Goal: Communication & Community: Share content

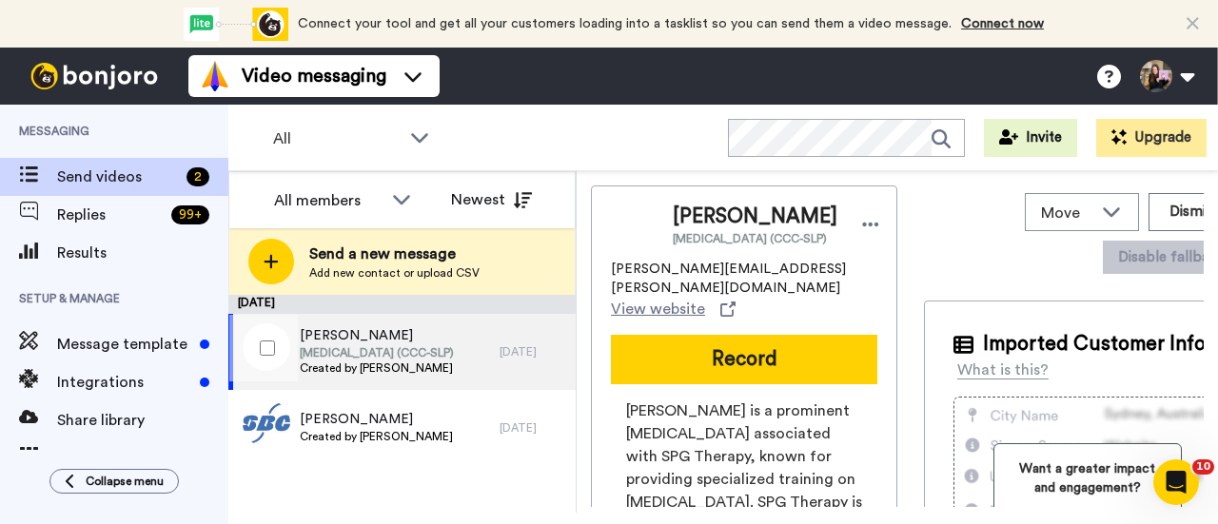
click at [454, 357] on span "Speech-Language Pathologist (CCC-SLP)" at bounding box center [377, 352] width 154 height 15
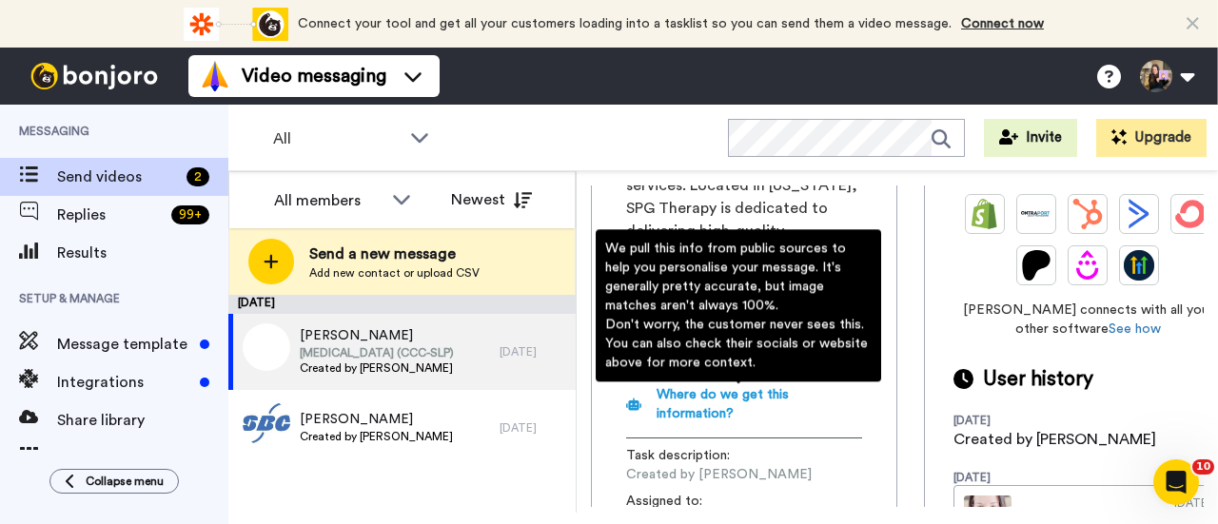
scroll to position [663, 0]
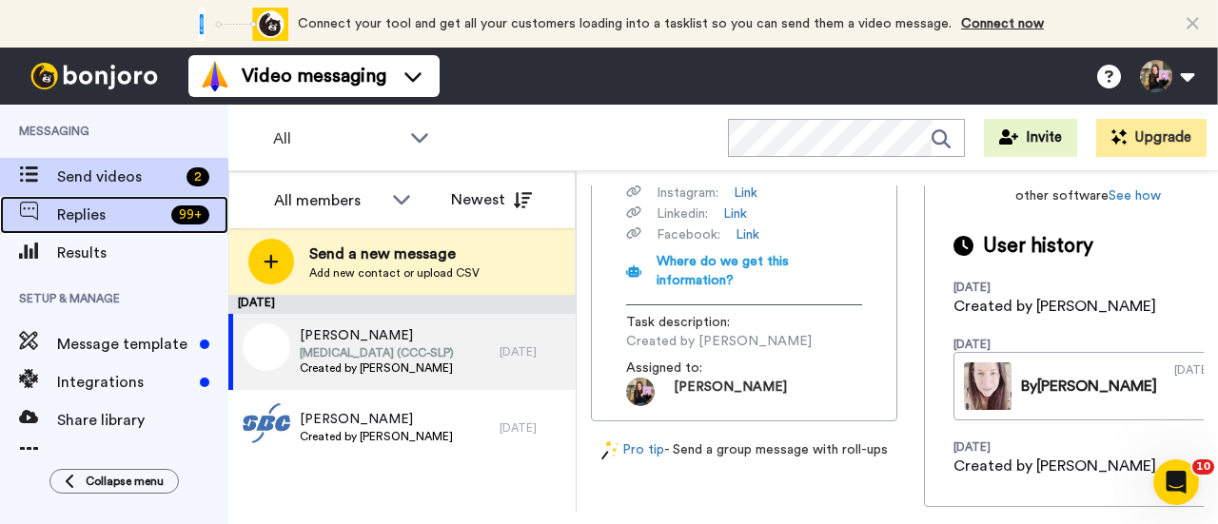
click at [120, 227] on div "Replies 99 +" at bounding box center [114, 215] width 228 height 38
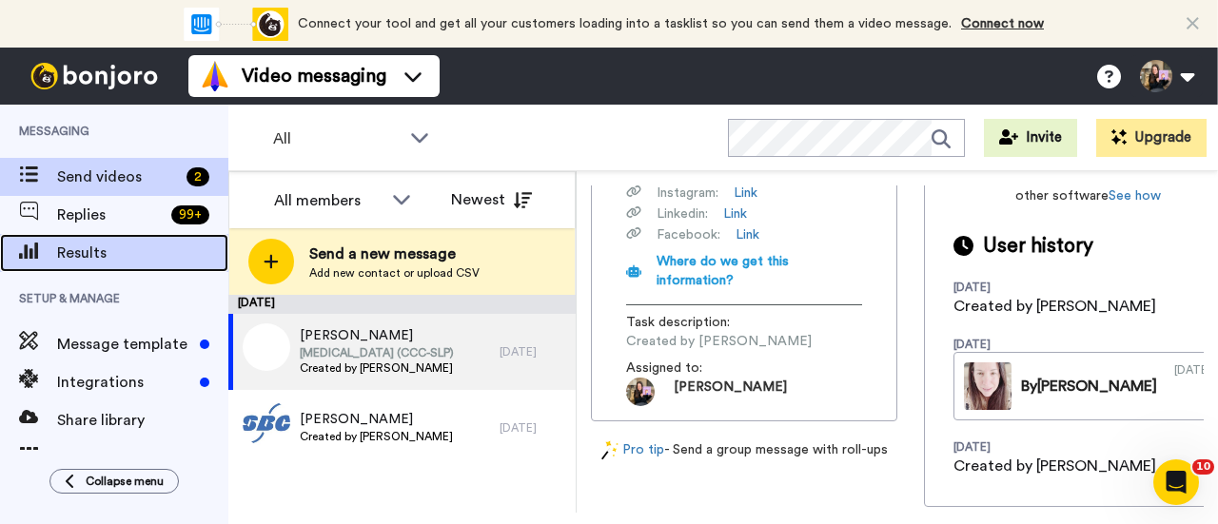
click at [112, 247] on span "Results" at bounding box center [142, 253] width 171 height 23
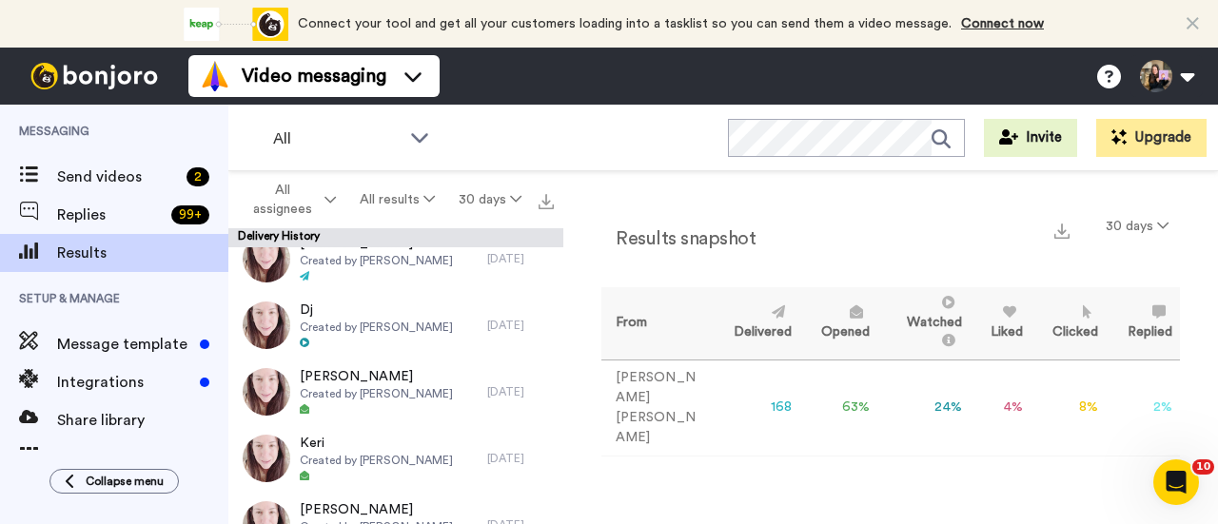
scroll to position [1047, 0]
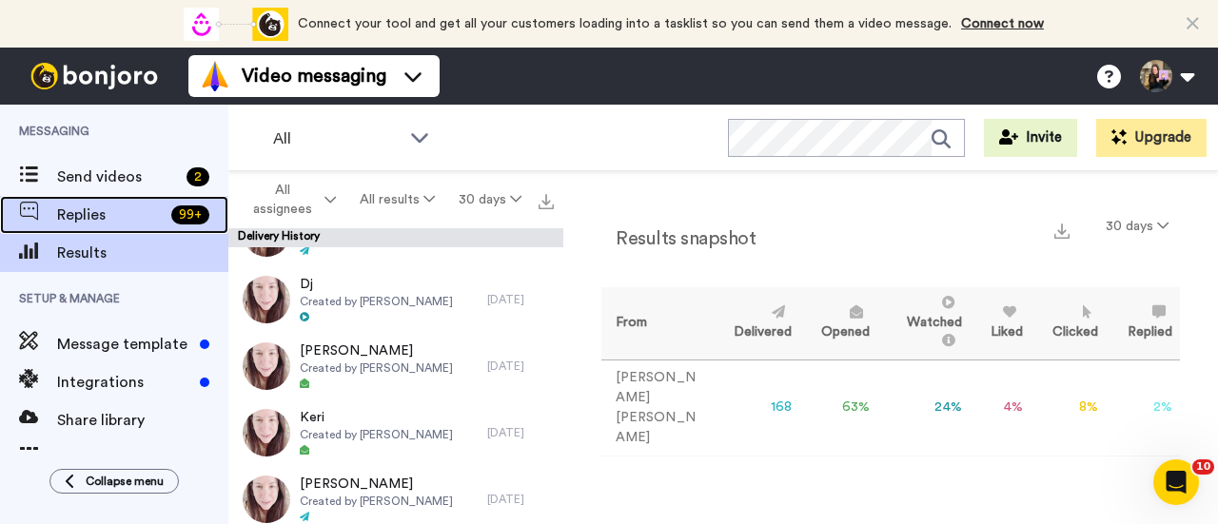
click at [149, 213] on span "Replies" at bounding box center [110, 215] width 107 height 23
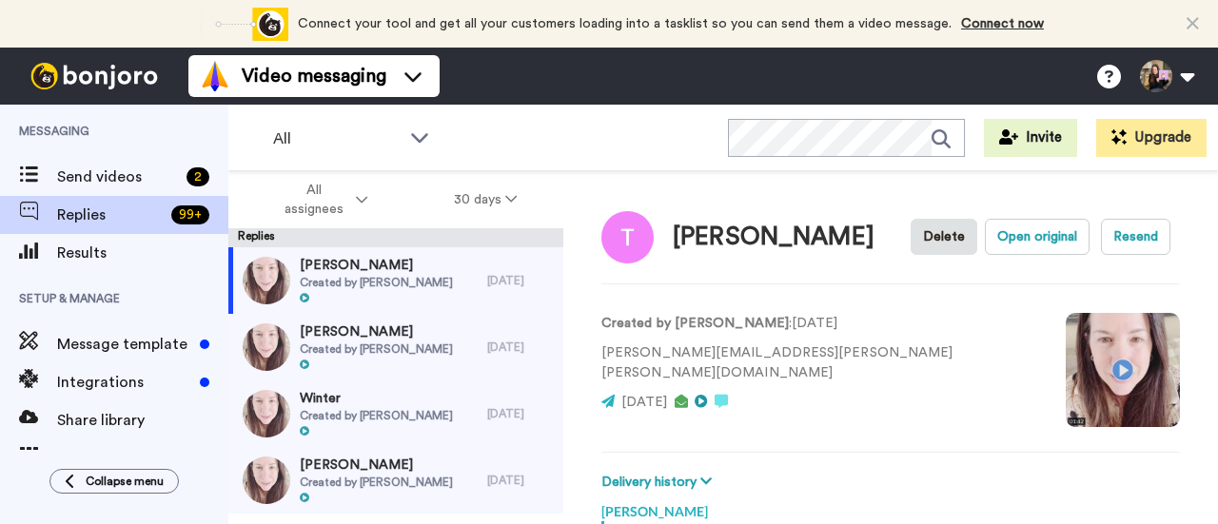
scroll to position [254, 0]
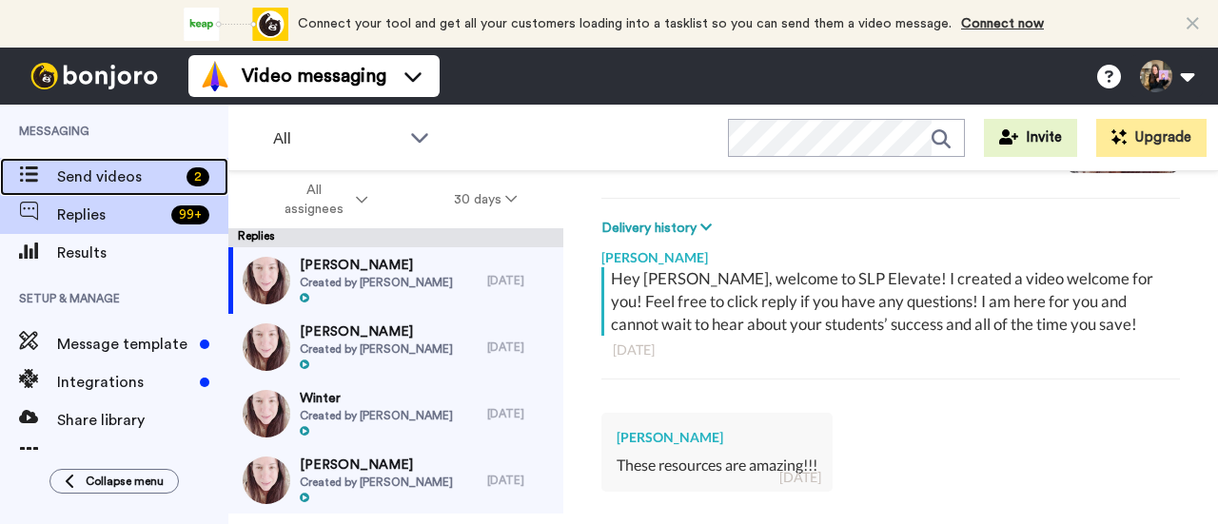
click at [138, 176] on span "Send videos" at bounding box center [118, 177] width 122 height 23
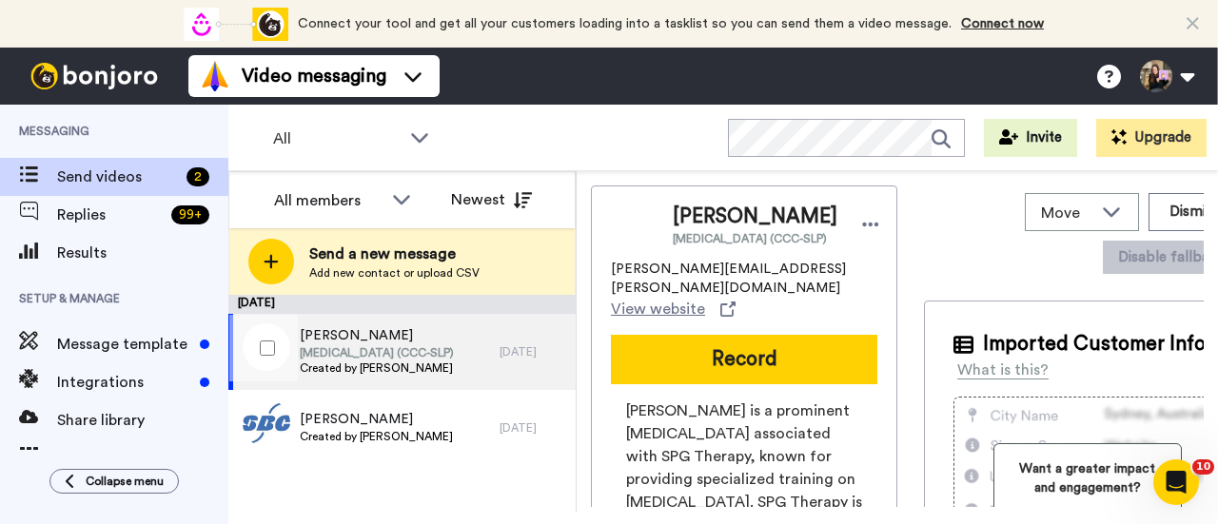
drag, startPoint x: 446, startPoint y: 340, endPoint x: 457, endPoint y: 483, distance: 144.1
click at [457, 483] on div "August 16 Emily Speech-Language Pathologist (CCC-SLP) Created by Hallie Sherman…" at bounding box center [401, 404] width 347 height 218
click at [1156, 207] on button "Dismiss" at bounding box center [1194, 212] width 91 height 38
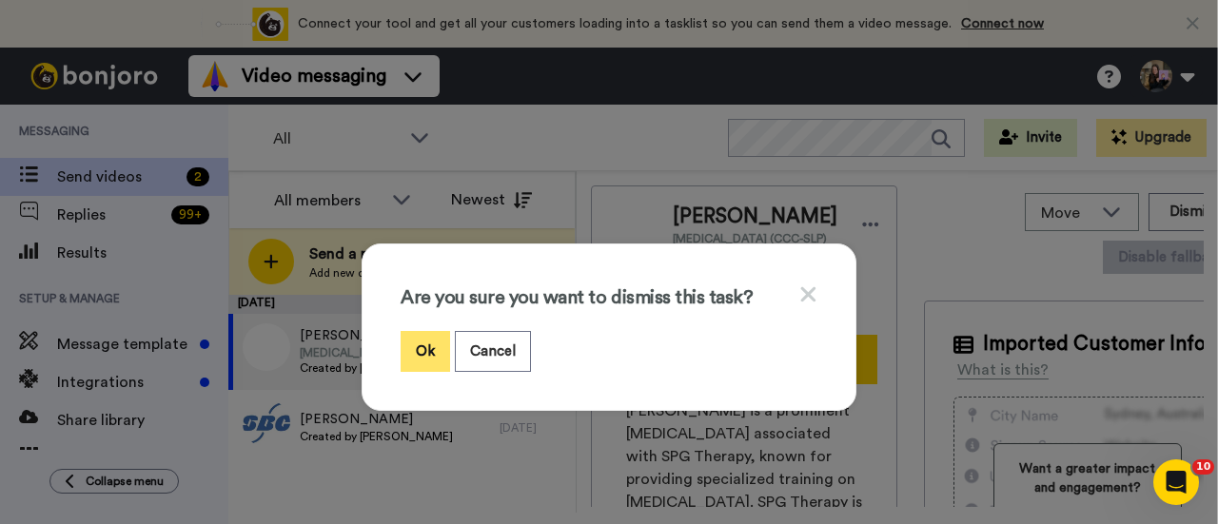
click at [419, 345] on button "Ok" at bounding box center [425, 351] width 49 height 41
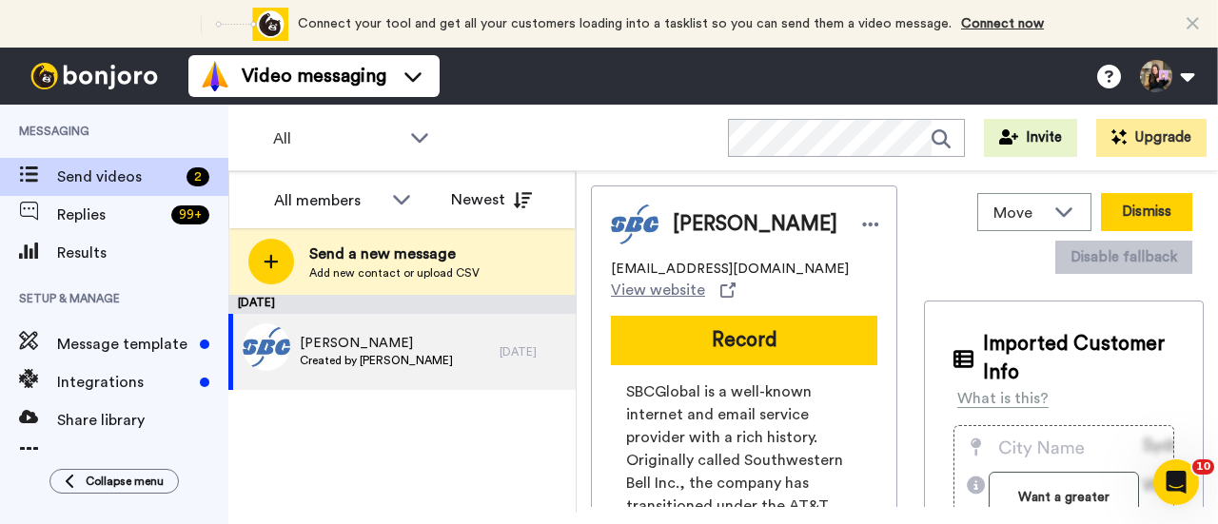
click at [1139, 222] on button "Dismiss" at bounding box center [1146, 212] width 91 height 38
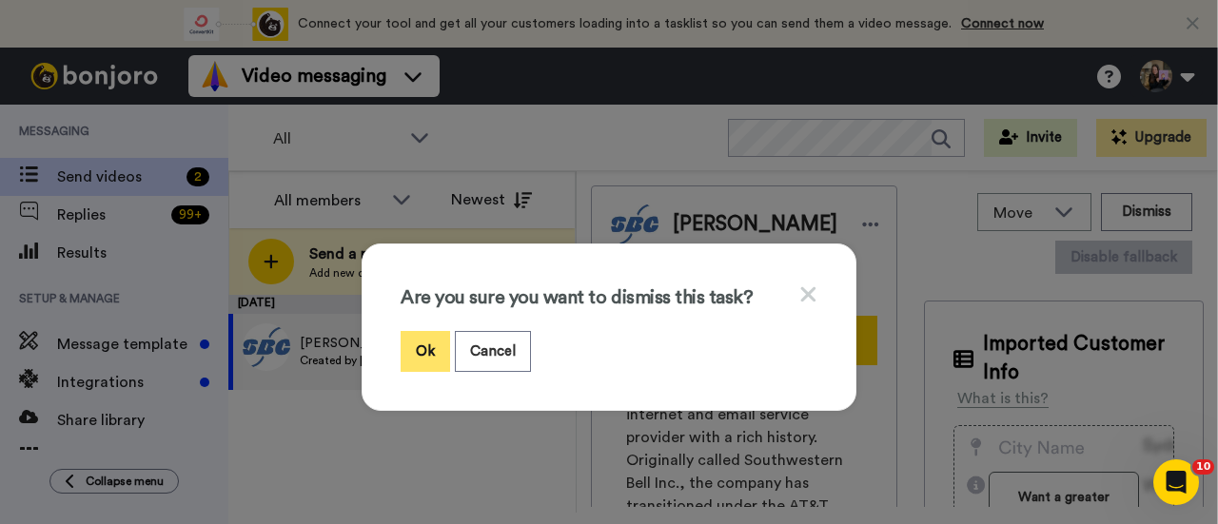
click at [423, 351] on button "Ok" at bounding box center [425, 351] width 49 height 41
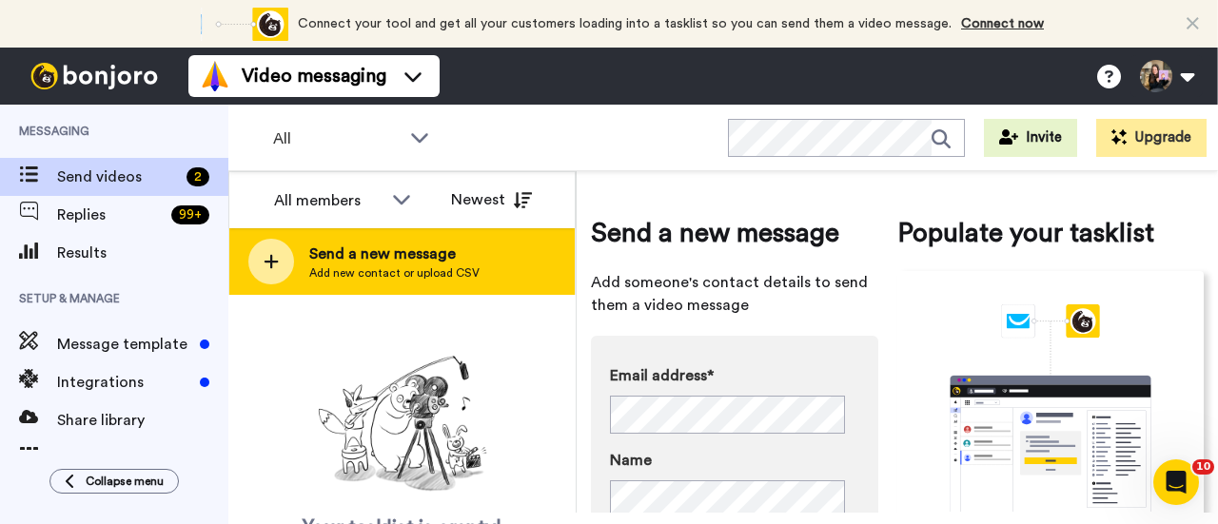
click at [324, 257] on span "Send a new message" at bounding box center [394, 254] width 170 height 23
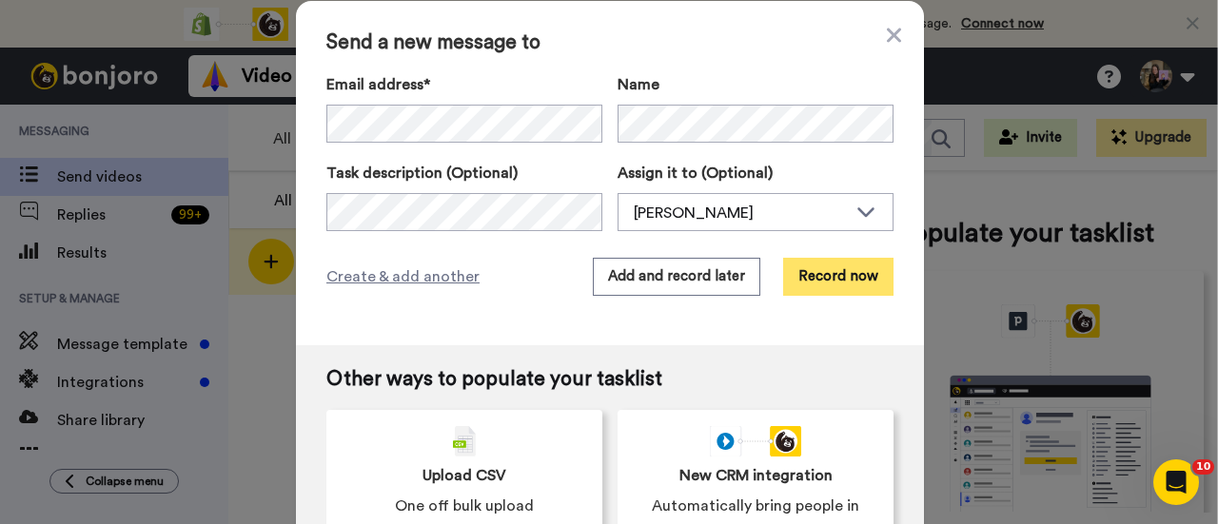
click at [858, 282] on button "Record now" at bounding box center [838, 277] width 110 height 38
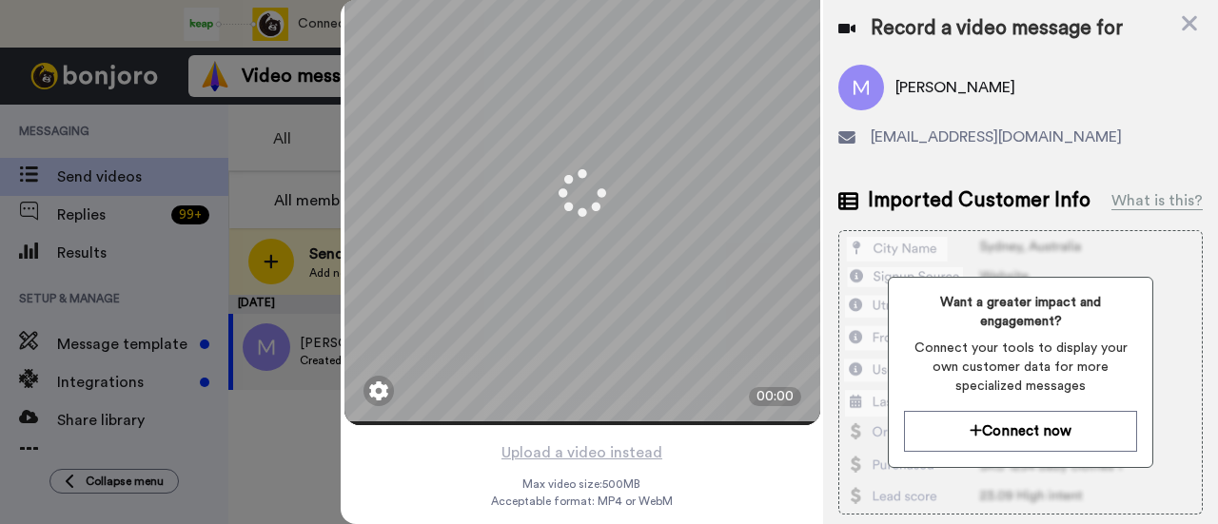
scroll to position [91, 0]
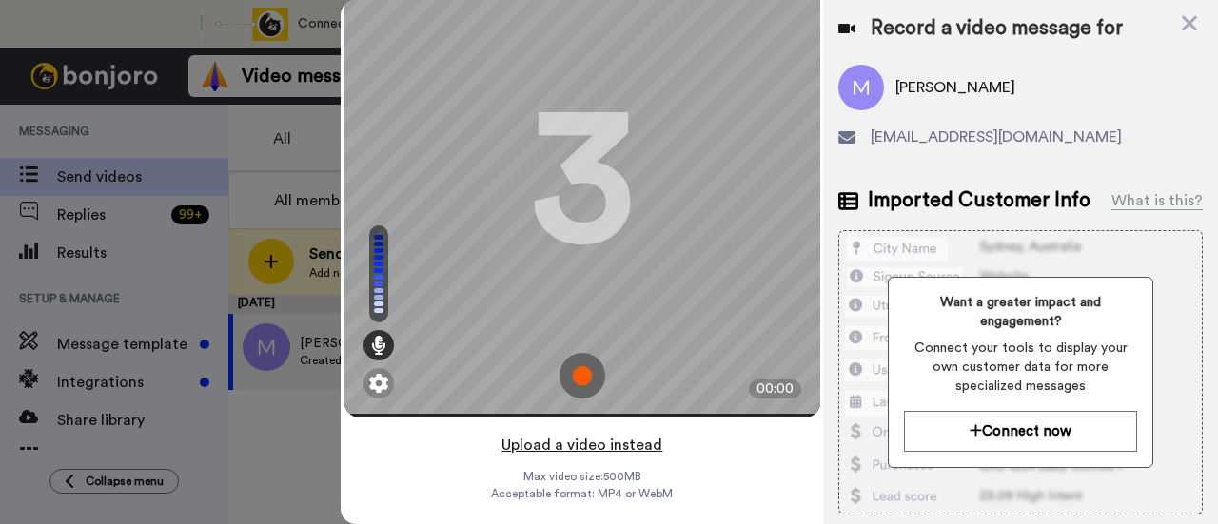
click at [621, 433] on button "Upload a video instead" at bounding box center [582, 445] width 172 height 25
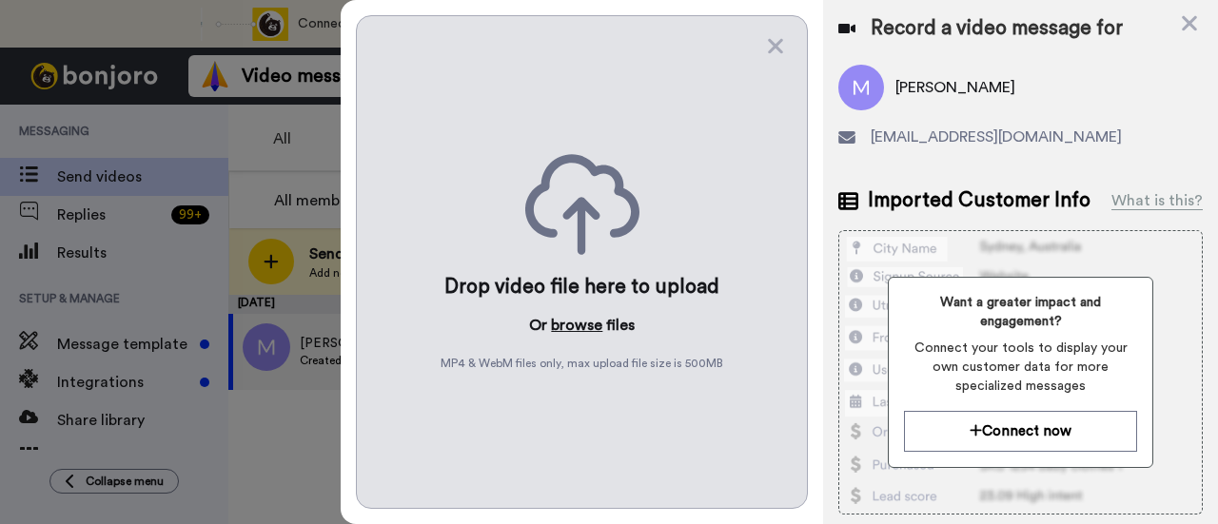
click at [577, 322] on button "browse" at bounding box center [576, 325] width 51 height 23
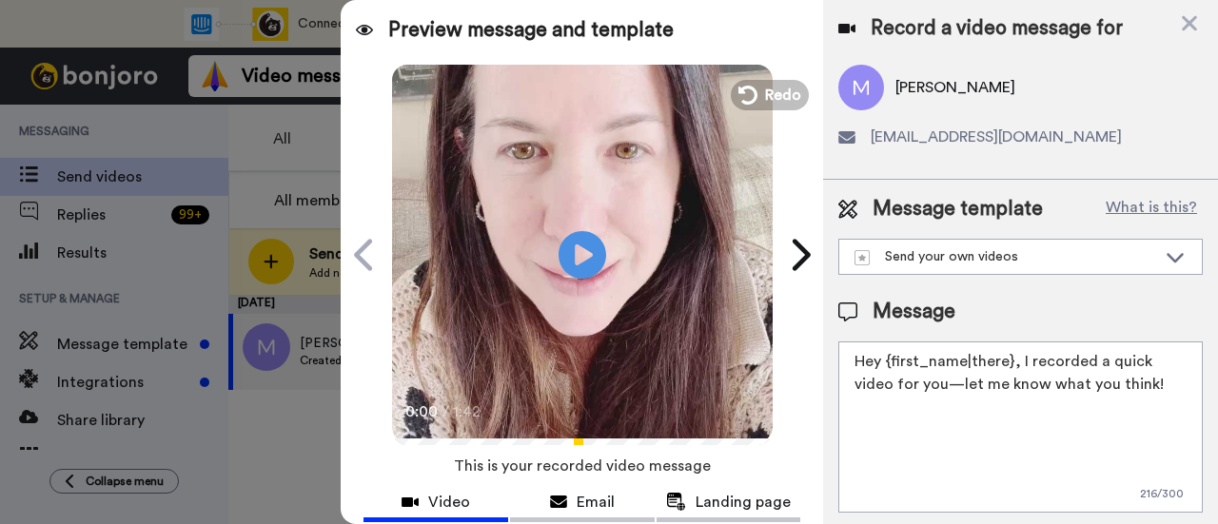
drag, startPoint x: 1158, startPoint y: 384, endPoint x: 1020, endPoint y: 345, distance: 143.4
click at [1020, 345] on textarea "Hey {first_name|there}, I recorded a quick video for you—let me know what you t…" at bounding box center [1020, 427] width 365 height 171
paste textarea "welcome to SLP Elevate! I created a video welcome for you! Feel free to click r…"
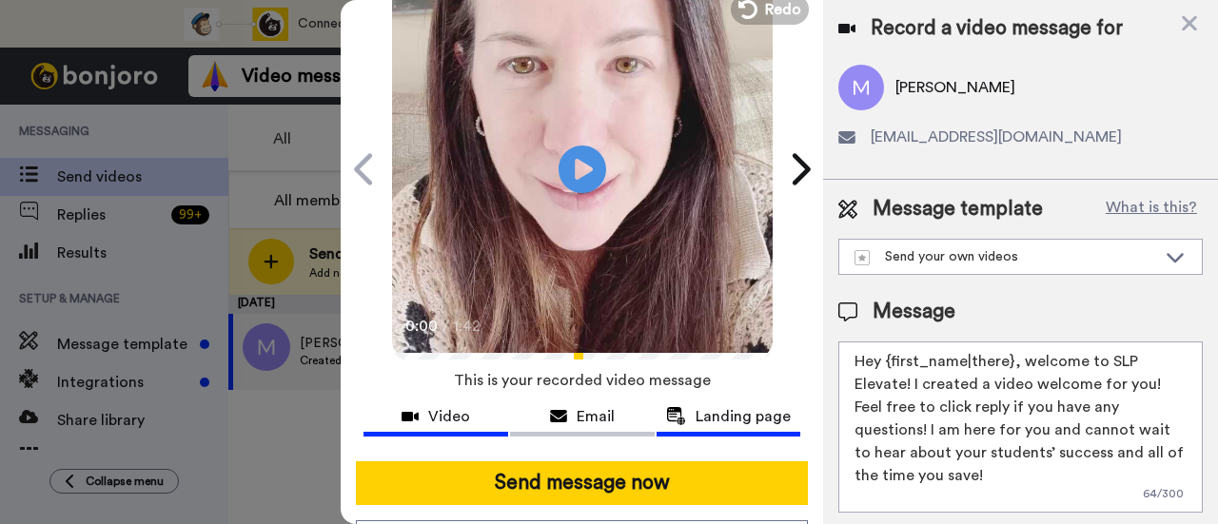
scroll to position [190, 0]
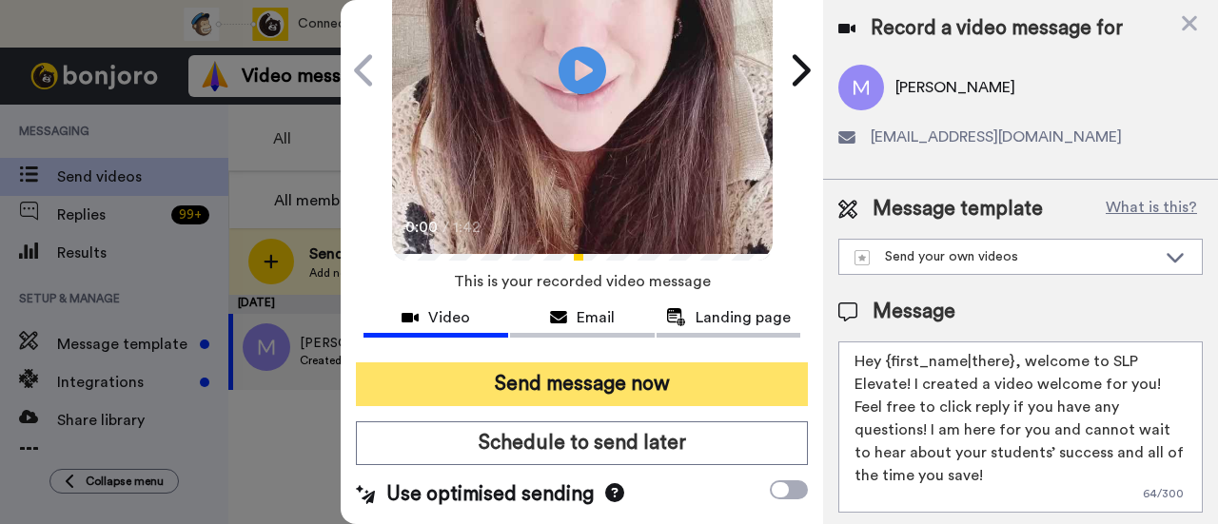
type textarea "Hey {first_name|there}, welcome to SLP Elevate! I created a video welcome for y…"
click at [717, 374] on button "Send message now" at bounding box center [582, 385] width 452 height 44
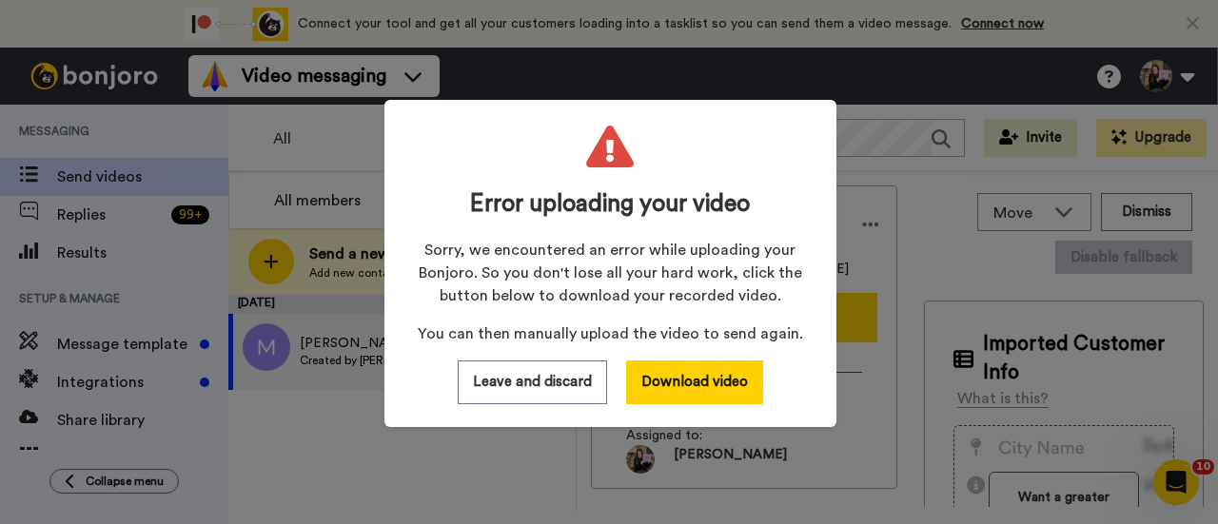
scroll to position [0, 0]
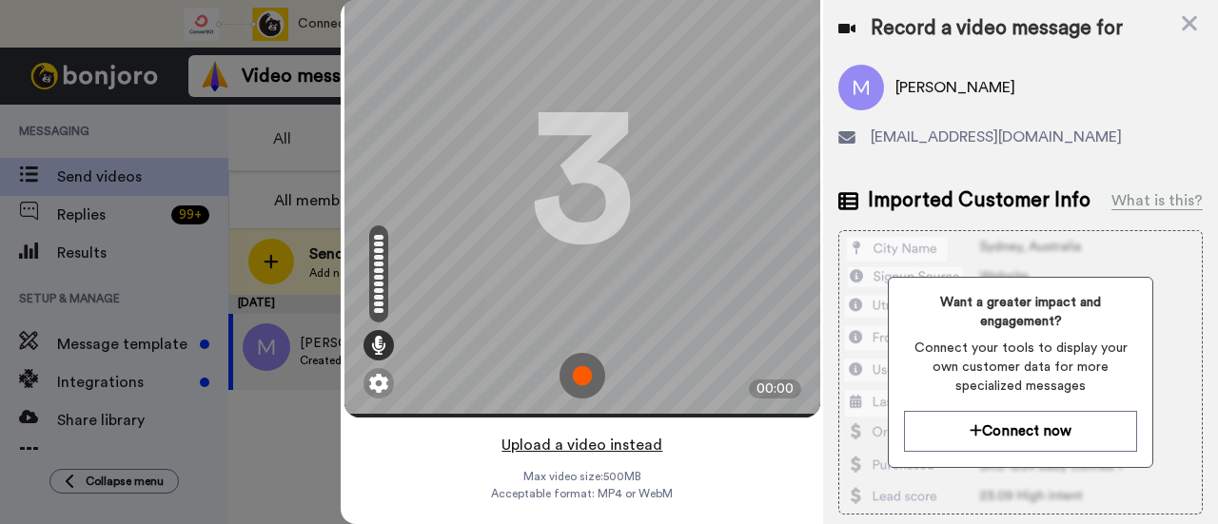
click at [581, 433] on button "Upload a video instead" at bounding box center [582, 445] width 172 height 25
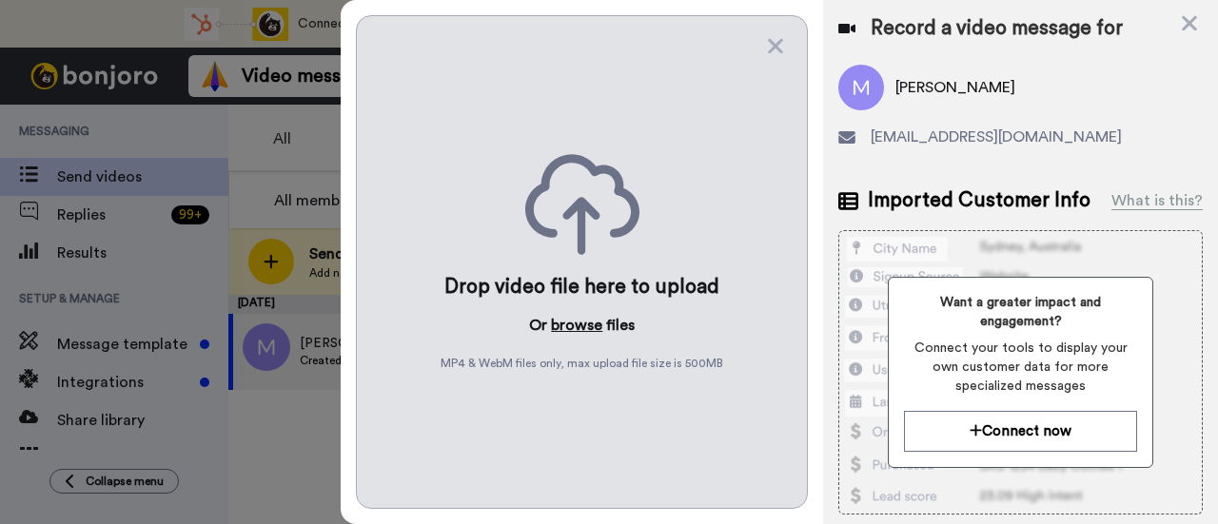
click at [567, 326] on button "browse" at bounding box center [576, 325] width 51 height 23
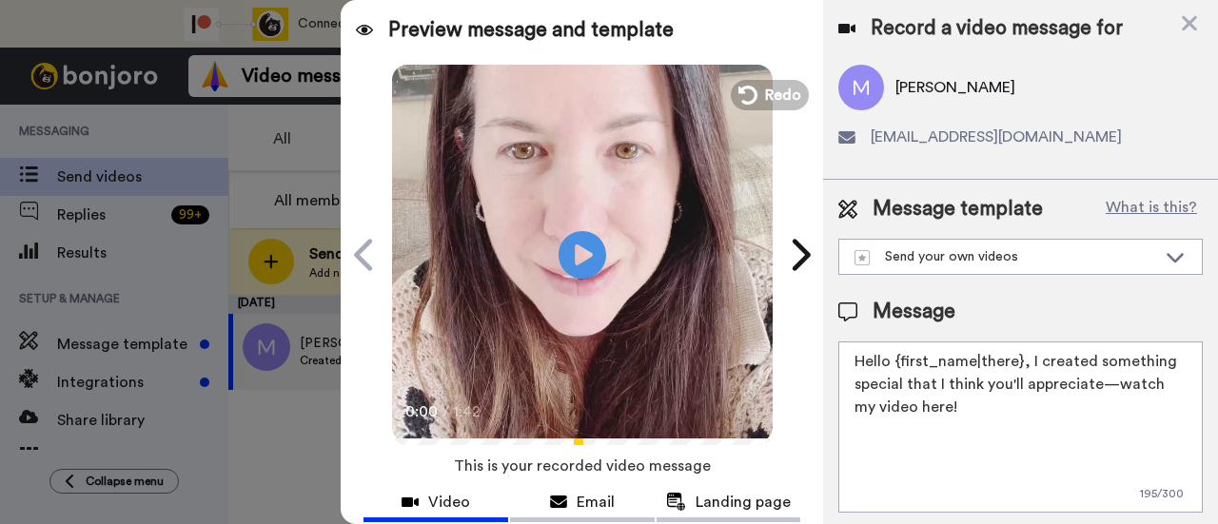
drag, startPoint x: 1015, startPoint y: 406, endPoint x: 1028, endPoint y: 363, distance: 45.5
click at [1028, 363] on textarea "Hello {first_name|there}, I created something special that I think you'll appre…" at bounding box center [1020, 427] width 365 height 171
paste textarea "welcome to SLP Elevate! I created a video welcome for you! Feel free to click r…"
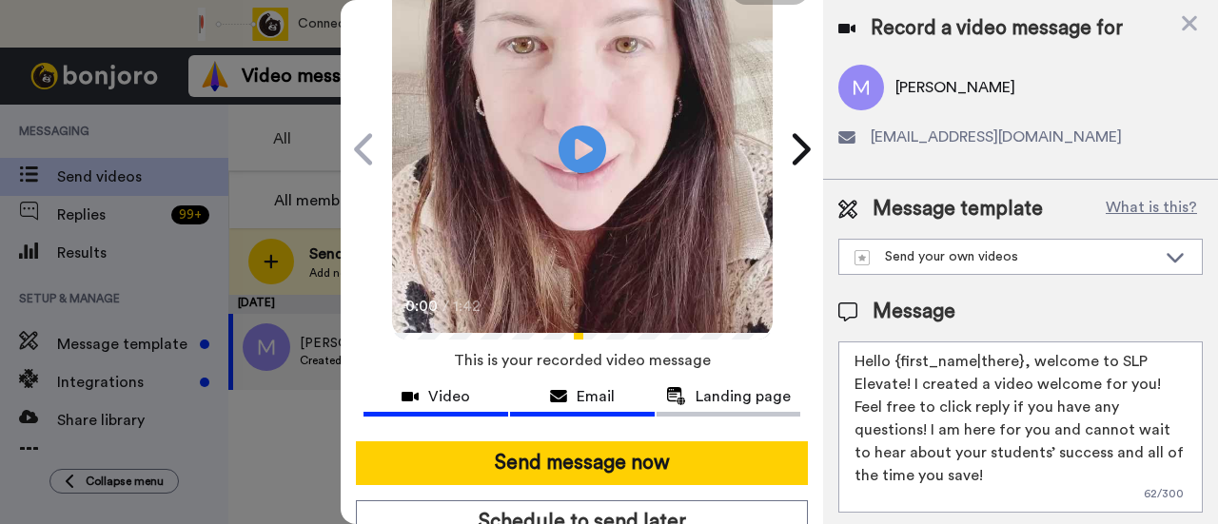
scroll to position [190, 0]
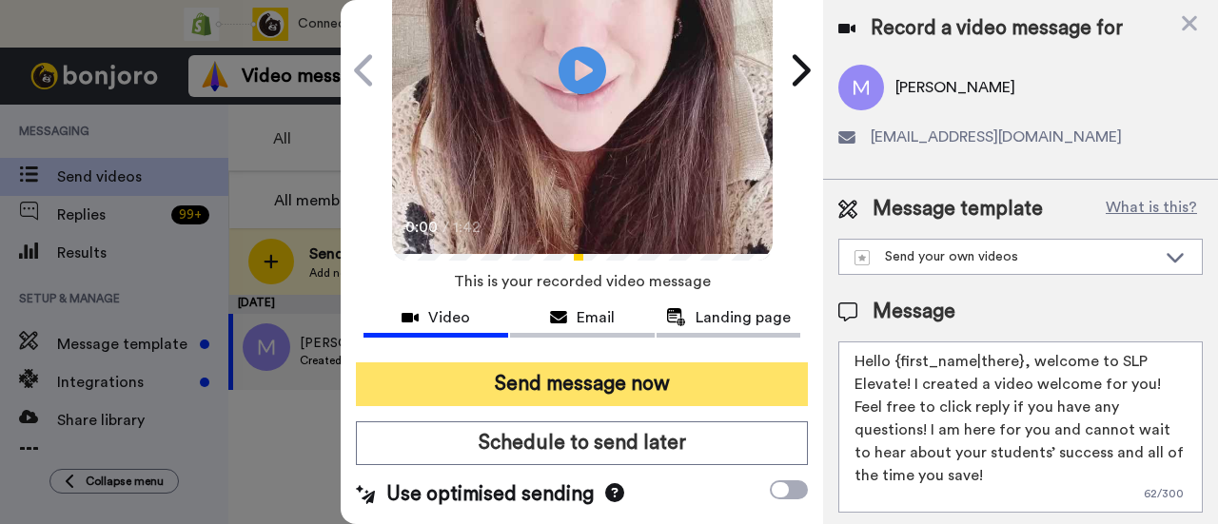
type textarea "Hello {first_name|there}, welcome to SLP Elevate! I created a video welcome for…"
click at [599, 363] on button "Send message now" at bounding box center [582, 385] width 452 height 44
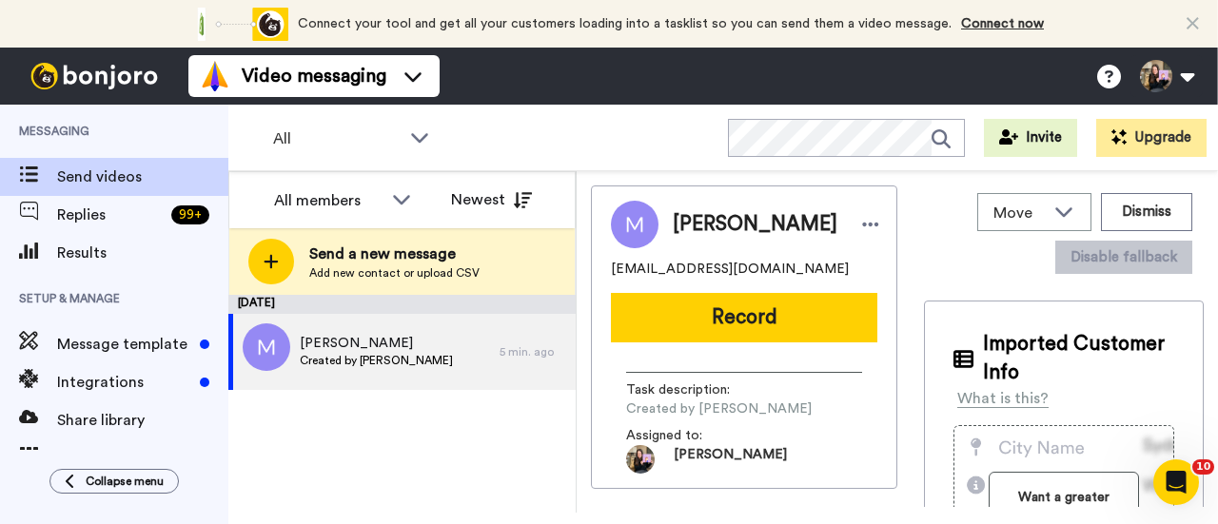
scroll to position [0, 0]
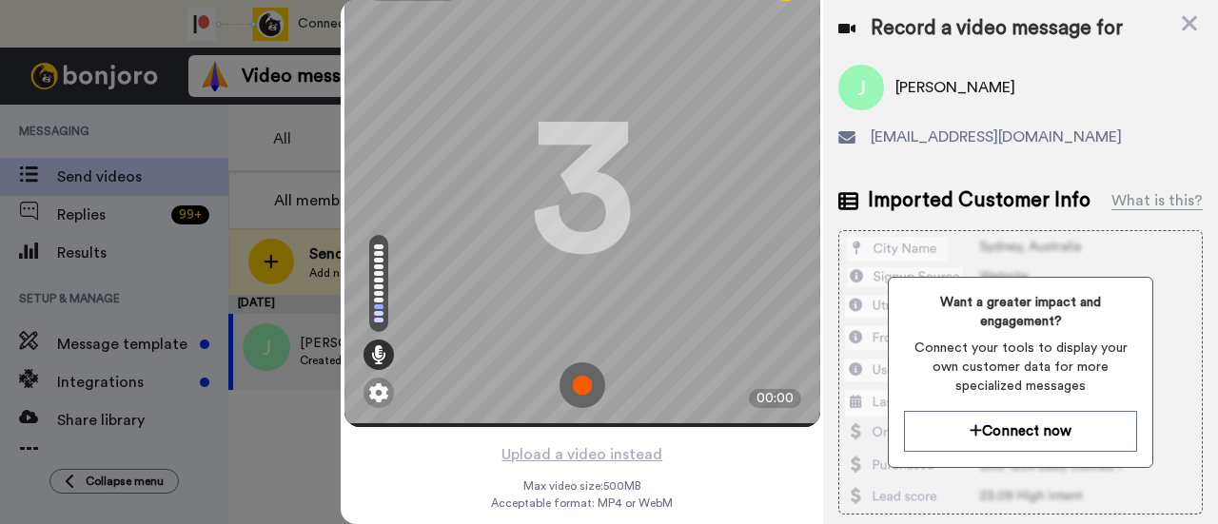
scroll to position [91, 0]
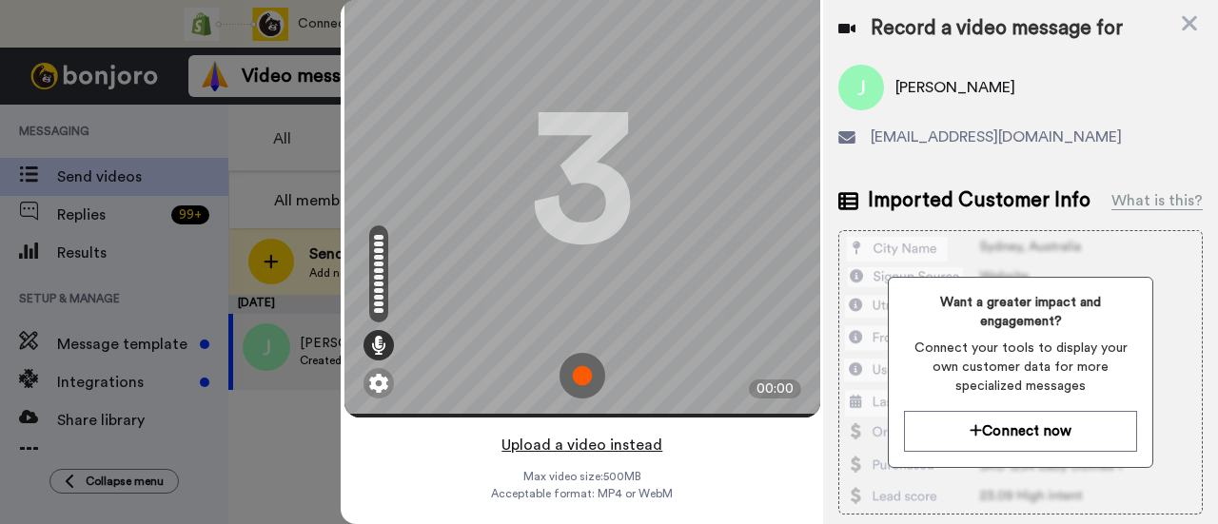
click at [634, 433] on button "Upload a video instead" at bounding box center [582, 445] width 172 height 25
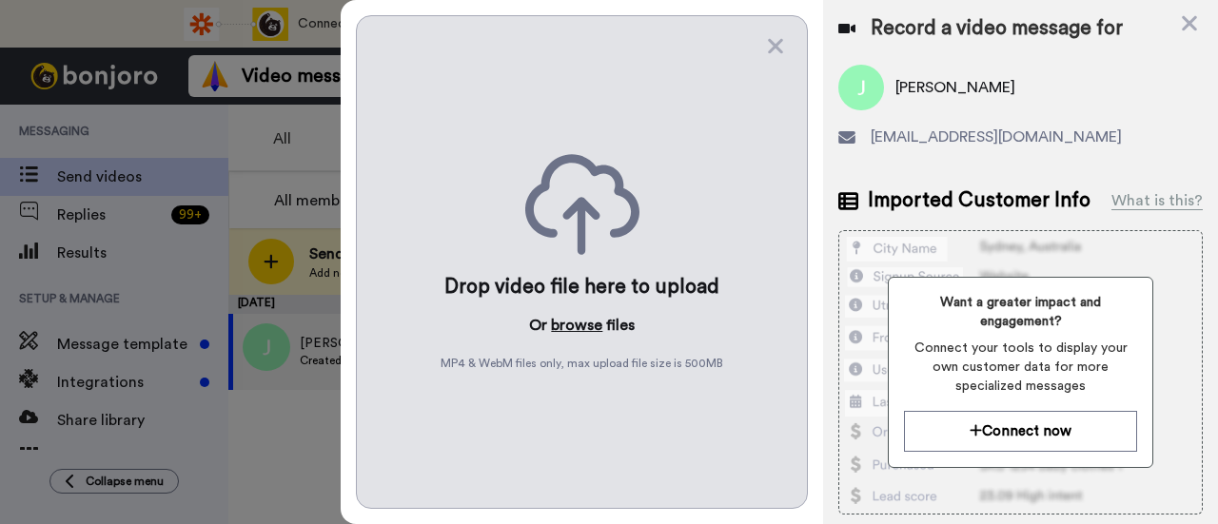
click at [574, 319] on button "browse" at bounding box center [576, 325] width 51 height 23
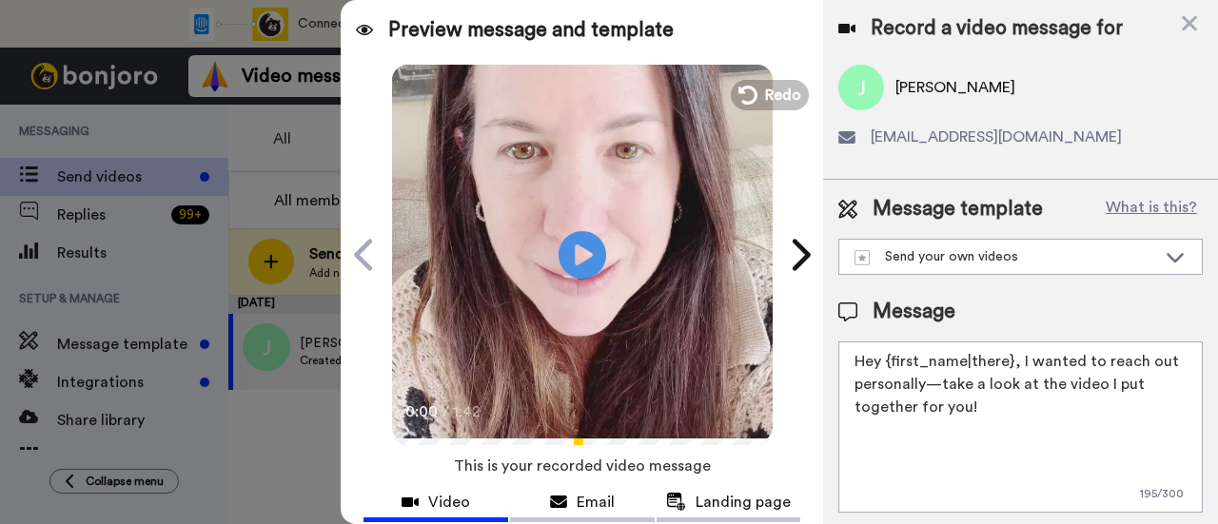
drag, startPoint x: 1033, startPoint y: 403, endPoint x: 1017, endPoint y: 353, distance: 51.8
click at [1017, 353] on textarea "Hey {first_name|there}, I wanted to reach out personally—take a look at the vid…" at bounding box center [1020, 427] width 365 height 171
paste textarea "welcome to SLP Elevate! I created a video welcome for you! Feel free to click r…"
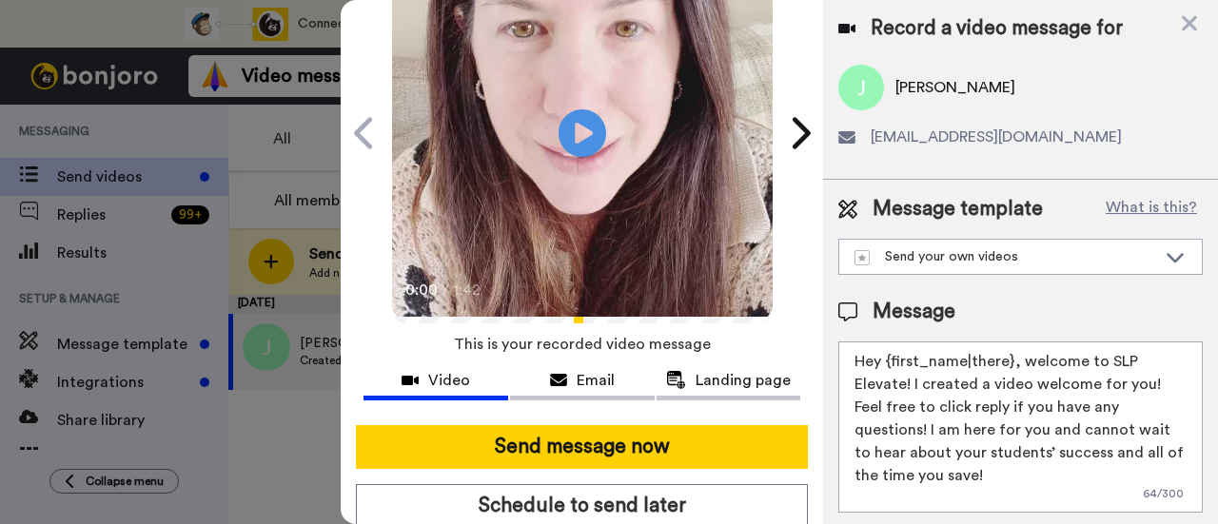
scroll to position [190, 0]
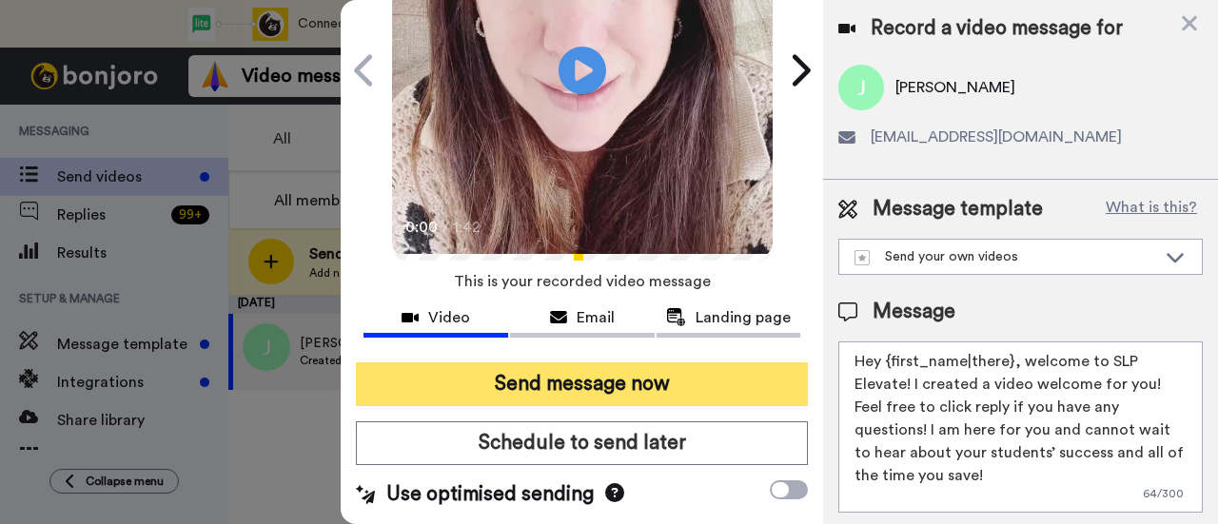
type textarea "Hey {first_name|there}, welcome to SLP Elevate! I created a video welcome for y…"
click at [595, 385] on button "Send message now" at bounding box center [582, 385] width 452 height 44
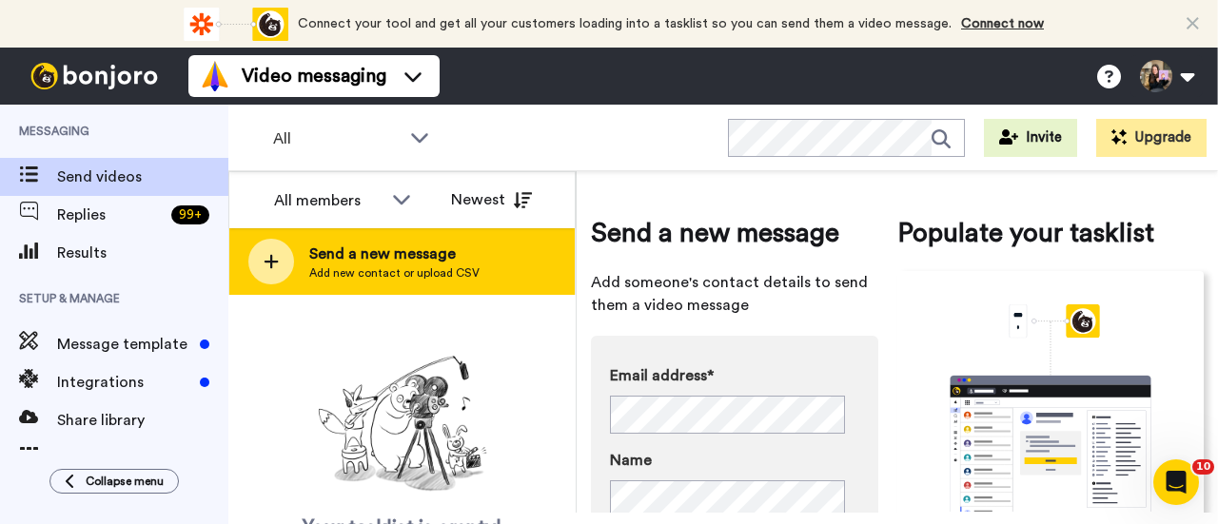
click at [469, 237] on div "Send a new message Add new contact or upload CSV" at bounding box center [401, 261] width 345 height 67
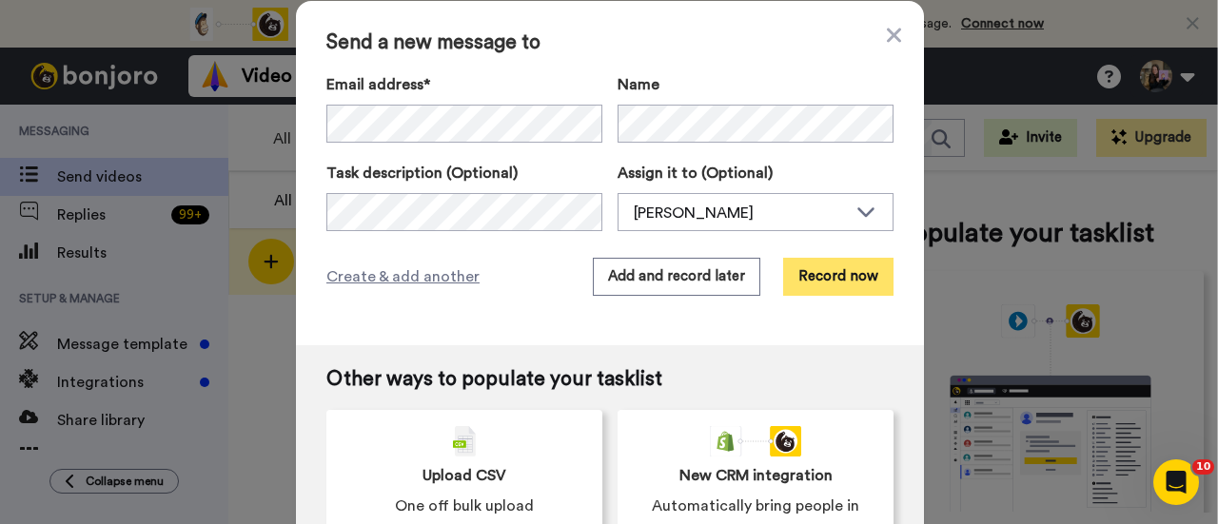
click at [817, 260] on button "Record now" at bounding box center [838, 277] width 110 height 38
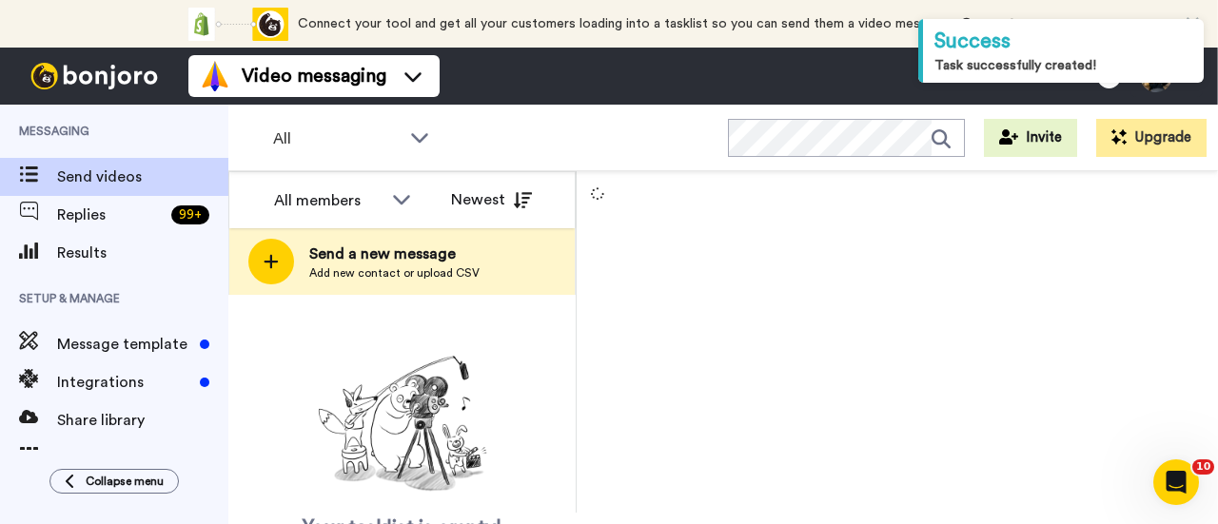
scroll to position [15, 0]
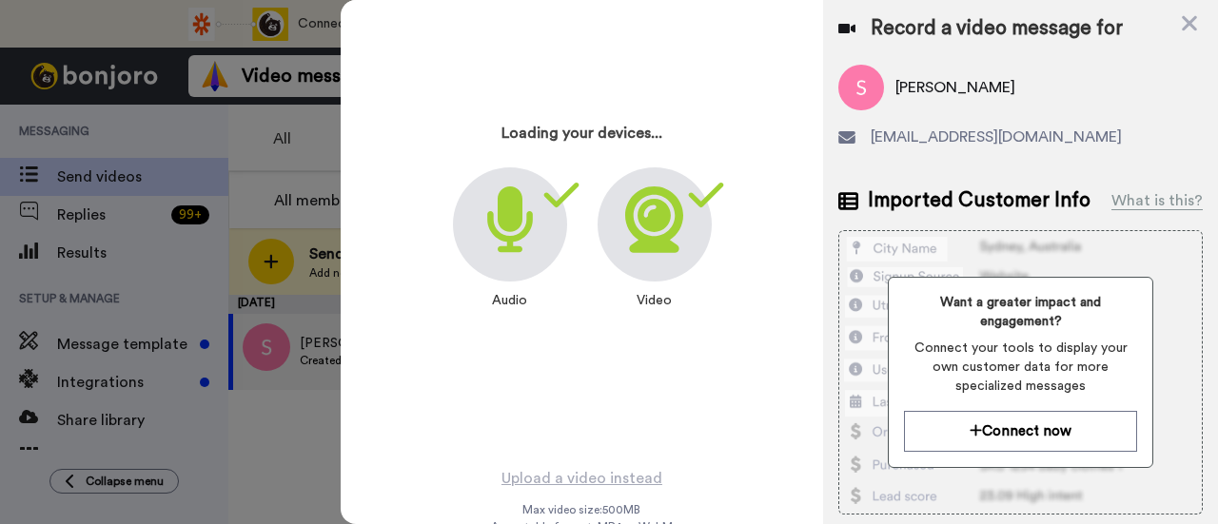
scroll to position [91, 0]
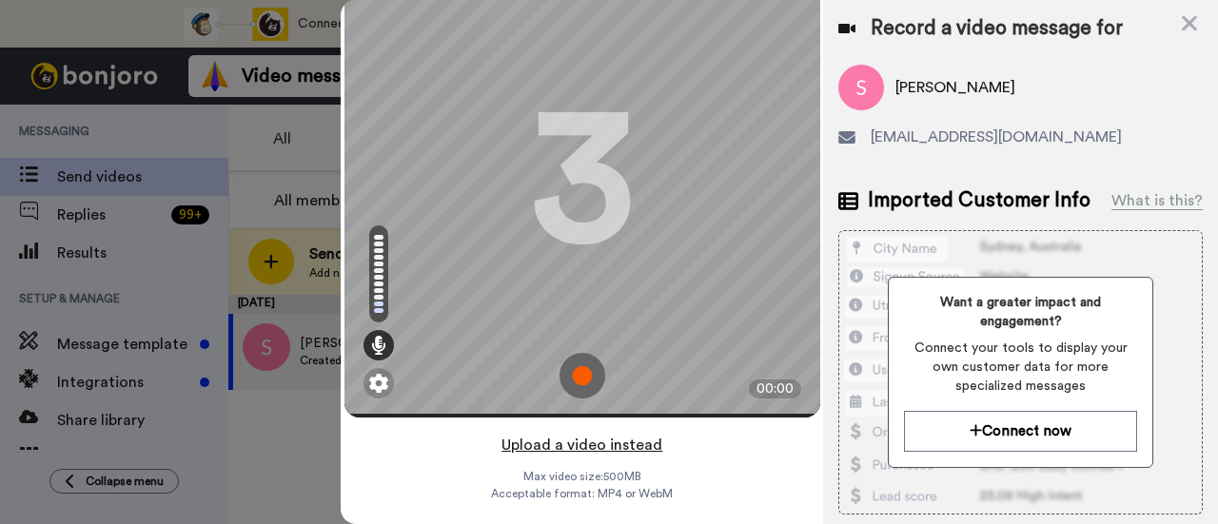
click at [619, 433] on button "Upload a video instead" at bounding box center [582, 445] width 172 height 25
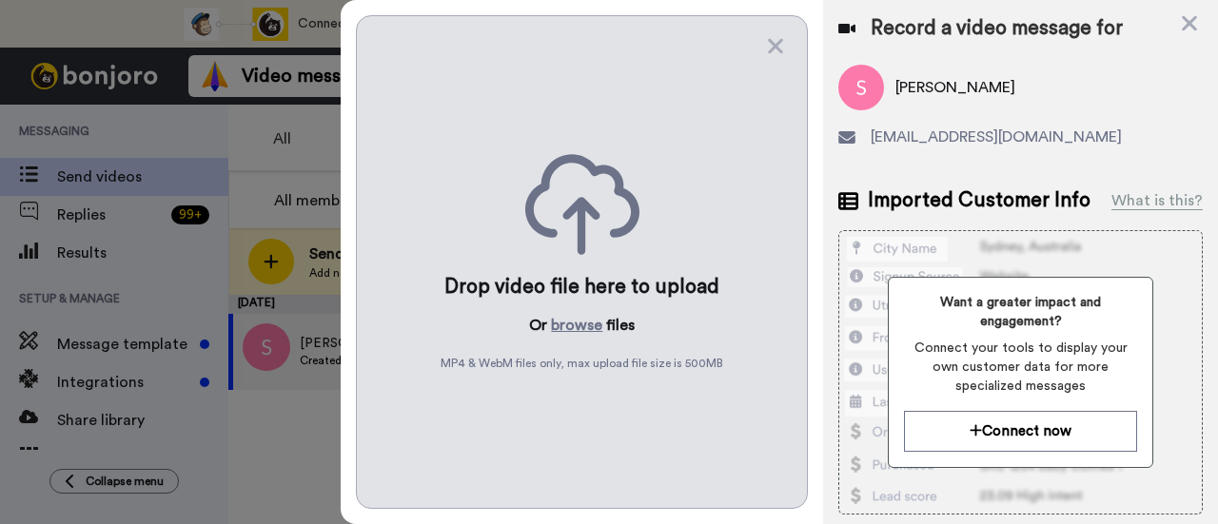
scroll to position [0, 0]
click at [594, 316] on button "browse" at bounding box center [576, 325] width 51 height 23
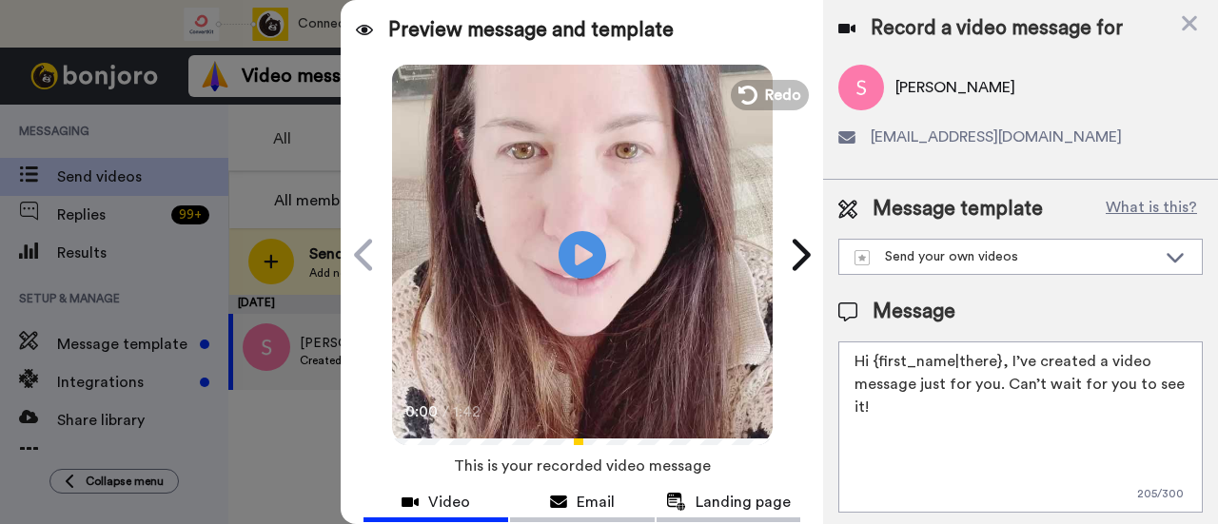
drag, startPoint x: 1016, startPoint y: 416, endPoint x: 1005, endPoint y: 370, distance: 47.1
click at [1005, 370] on textarea "Hi {first_name|there}, I’ve created a video message just for you. Can’t wait fo…" at bounding box center [1020, 427] width 365 height 171
paste textarea "welcome to SLP Elevate! I created a video welcome for you! Feel free to click r…"
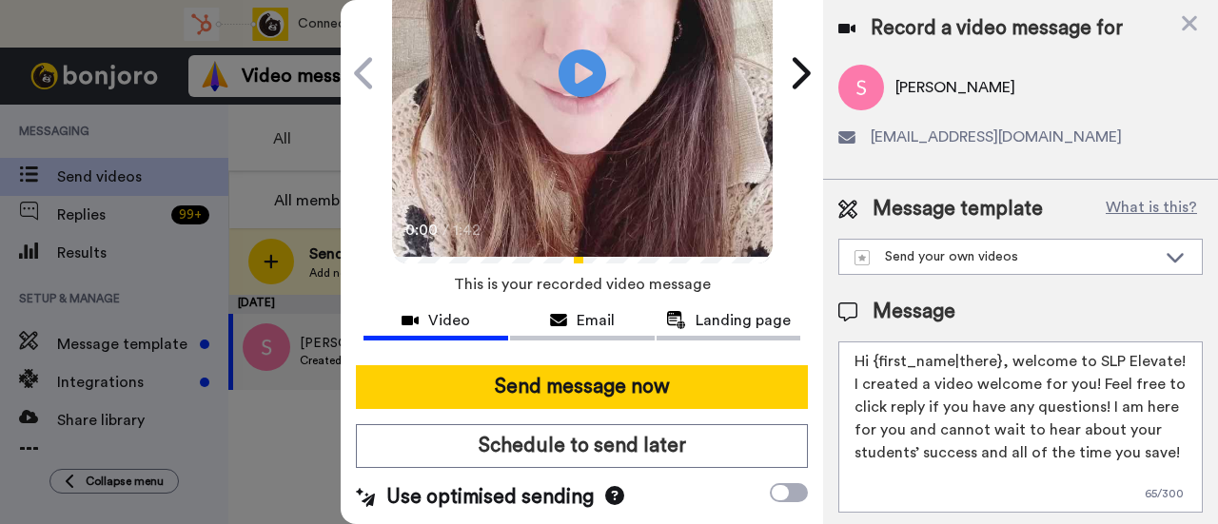
scroll to position [190, 0]
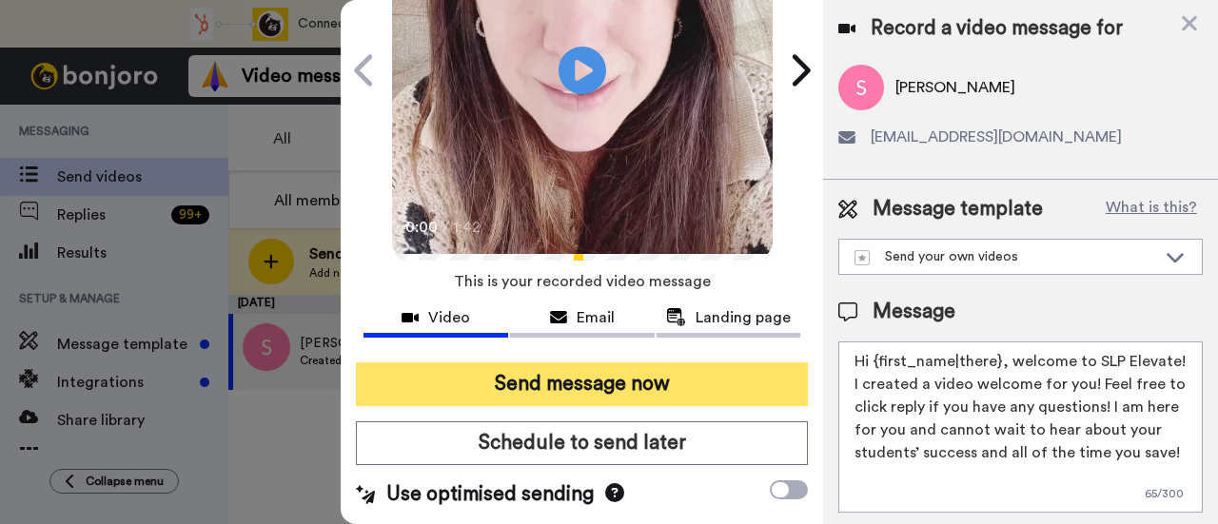
type textarea "Hi {first_name|there}, welcome to SLP Elevate! I created a video welcome for yo…"
click at [672, 378] on button "Send message now" at bounding box center [582, 385] width 452 height 44
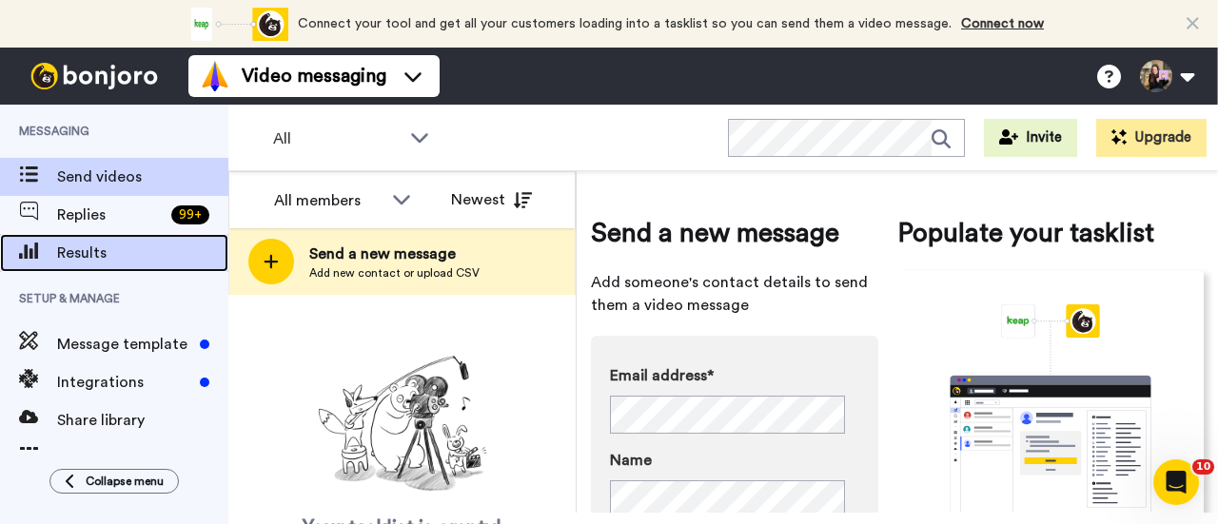
click at [192, 243] on span "Results" at bounding box center [142, 253] width 171 height 23
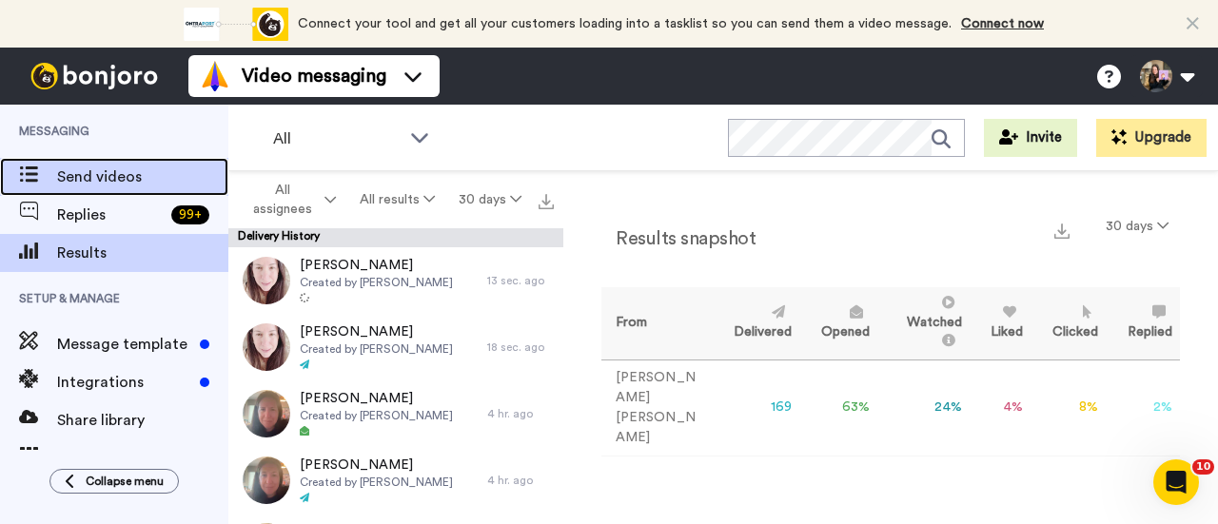
click at [129, 181] on span "Send videos" at bounding box center [142, 177] width 171 height 23
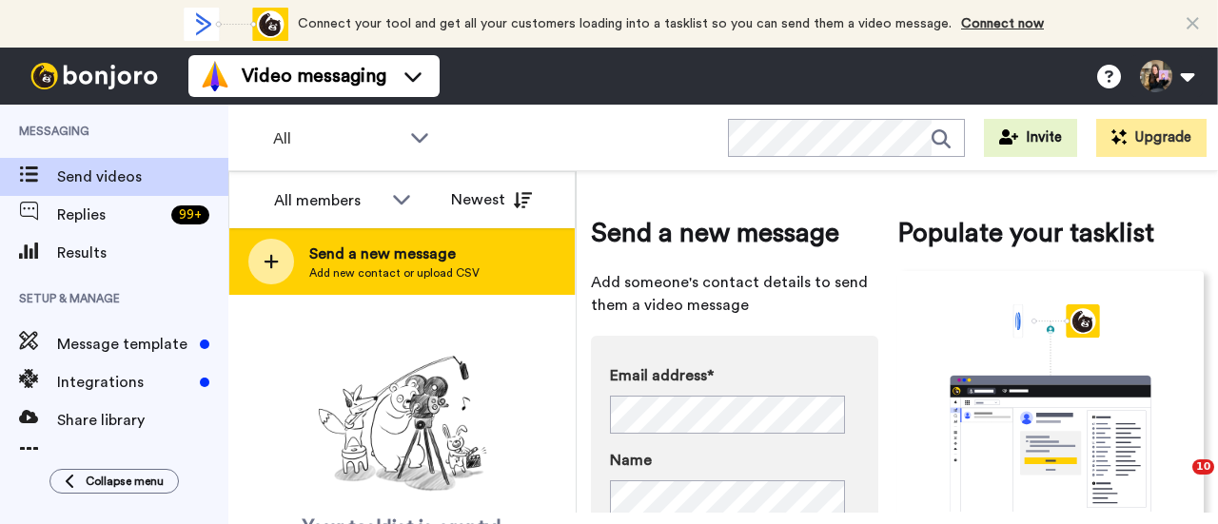
click at [402, 267] on span "Add new contact or upload CSV" at bounding box center [394, 273] width 170 height 15
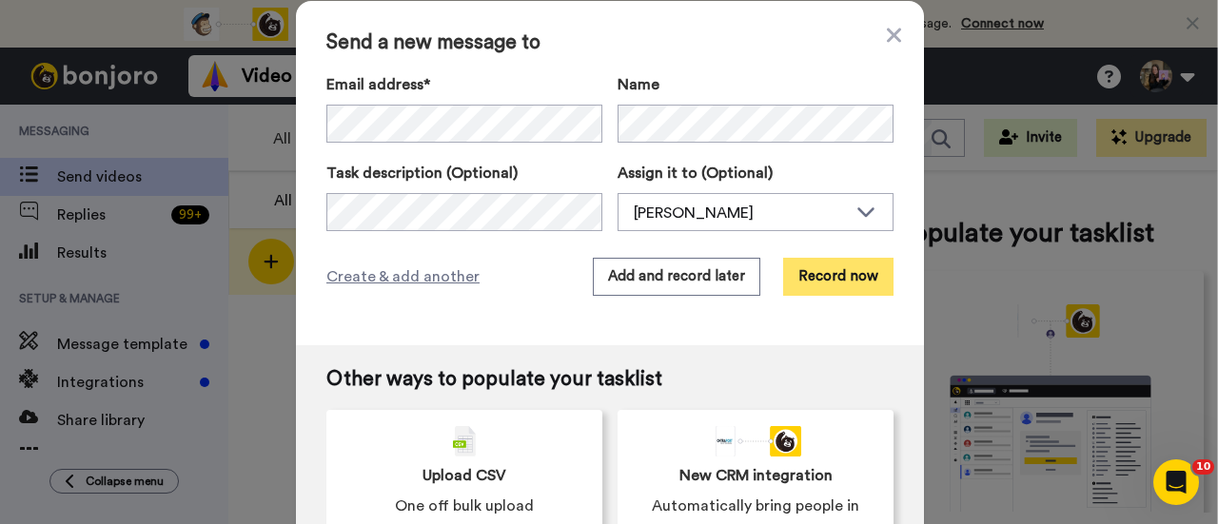
click at [865, 274] on button "Record now" at bounding box center [838, 277] width 110 height 38
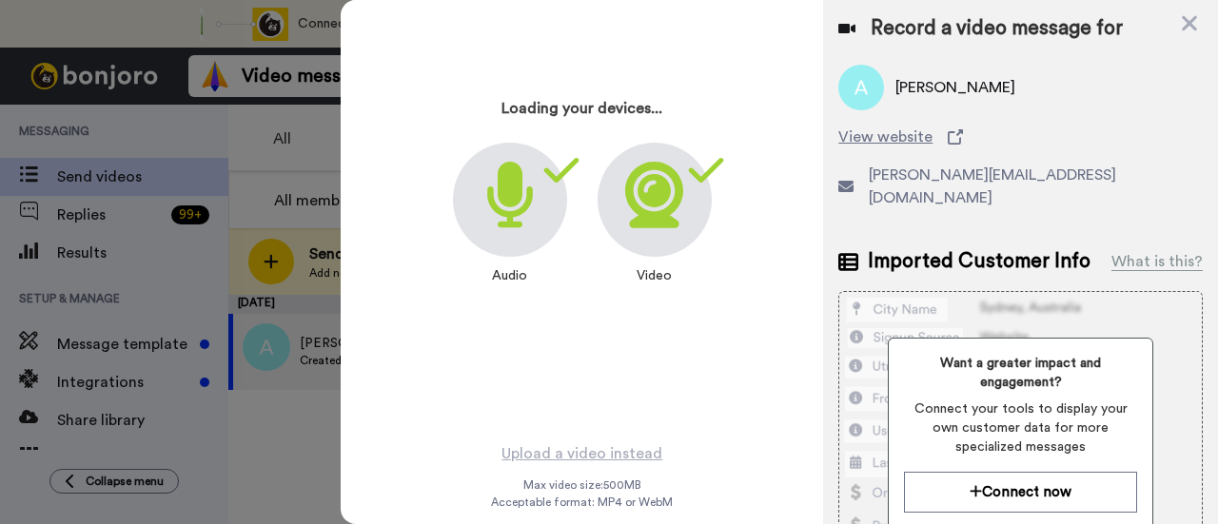
scroll to position [91, 0]
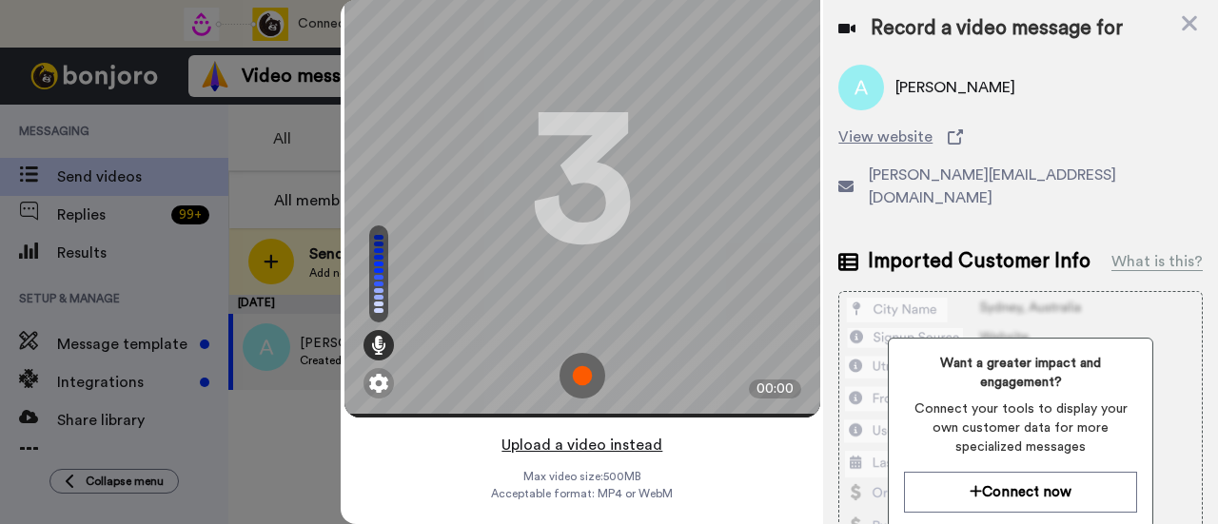
click at [639, 433] on button "Upload a video instead" at bounding box center [582, 445] width 172 height 25
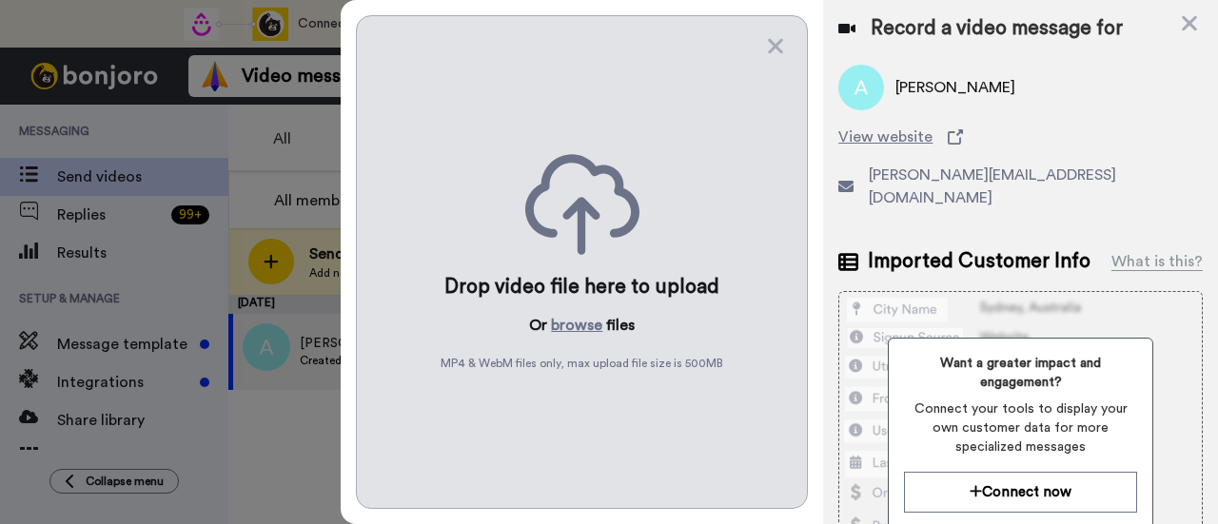
scroll to position [0, 0]
click at [584, 321] on button "browse" at bounding box center [576, 325] width 51 height 23
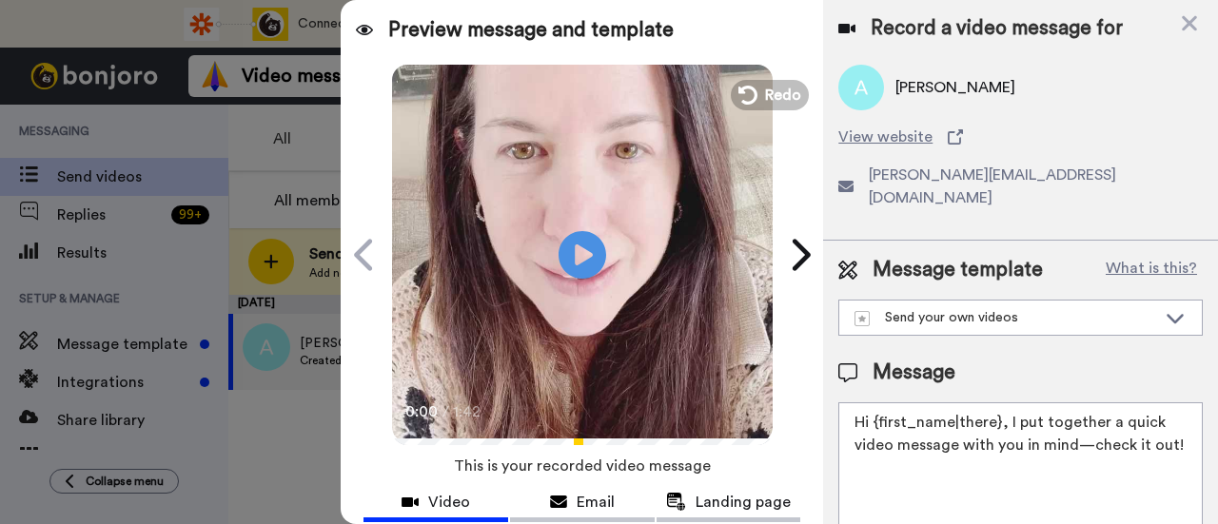
drag, startPoint x: 1034, startPoint y: 444, endPoint x: 1005, endPoint y: 403, distance: 49.9
click at [1005, 403] on textarea "Hi {first_name|there}, I put together a quick video message with you in mind—ch…" at bounding box center [1020, 488] width 365 height 171
paste textarea "welcome to SLP Elevate! I created a video welcome for you! Feel free to click r…"
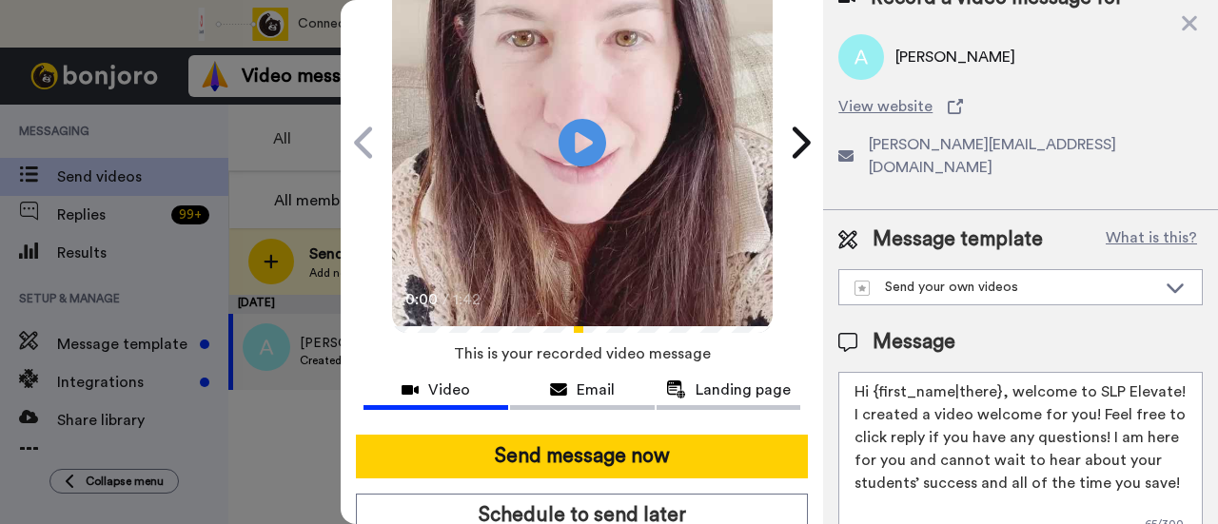
scroll to position [190, 0]
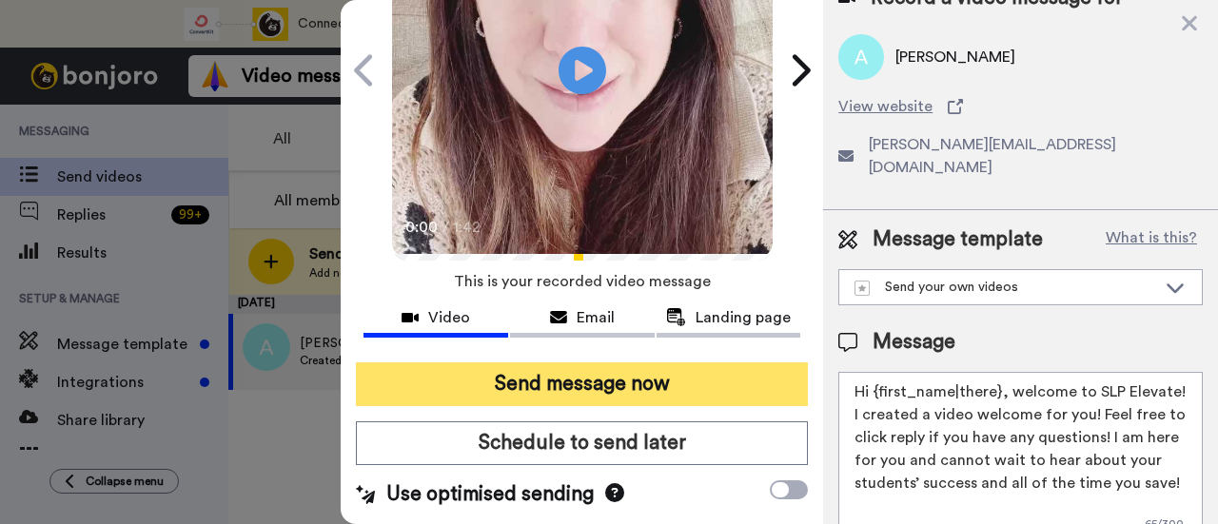
type textarea "Hi {first_name|there}, welcome to SLP Elevate! I created a video welcome for yo…"
click at [732, 382] on button "Send message now" at bounding box center [582, 385] width 452 height 44
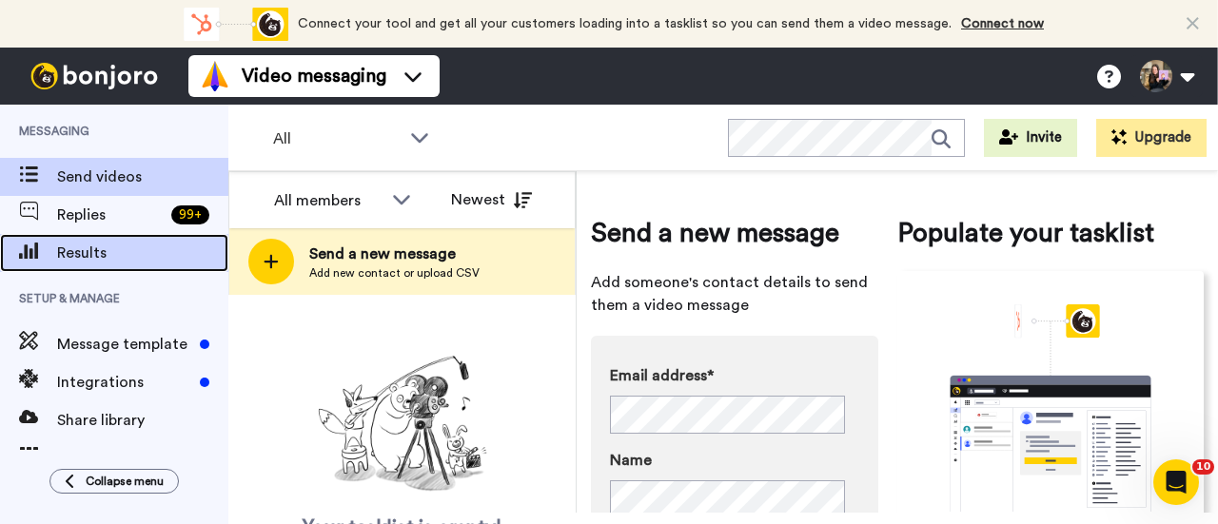
click at [117, 255] on span "Results" at bounding box center [142, 253] width 171 height 23
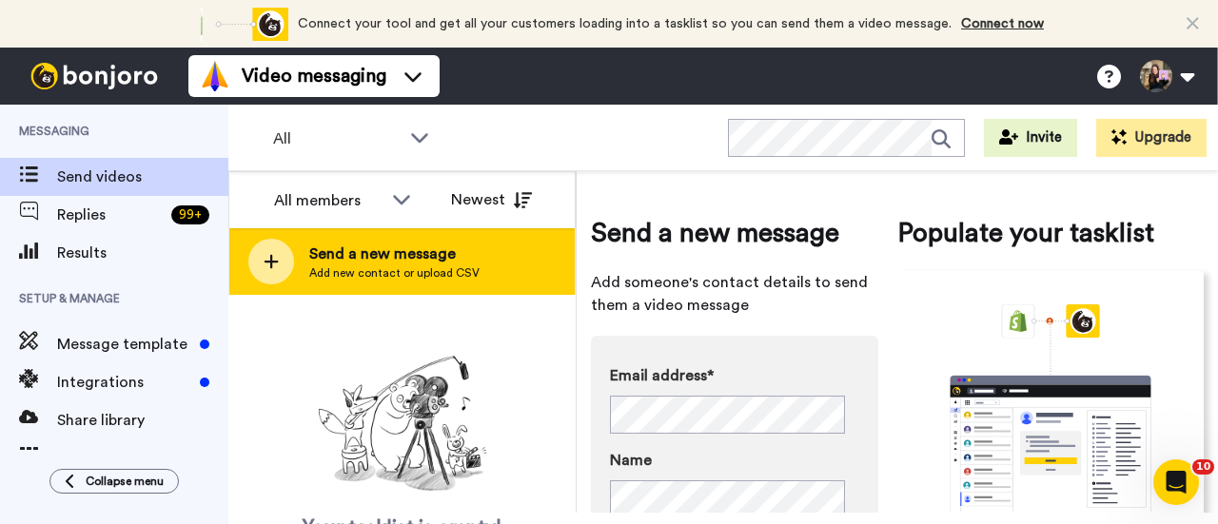
click at [501, 255] on div "Send a new message Add new contact or upload CSV" at bounding box center [401, 261] width 345 height 67
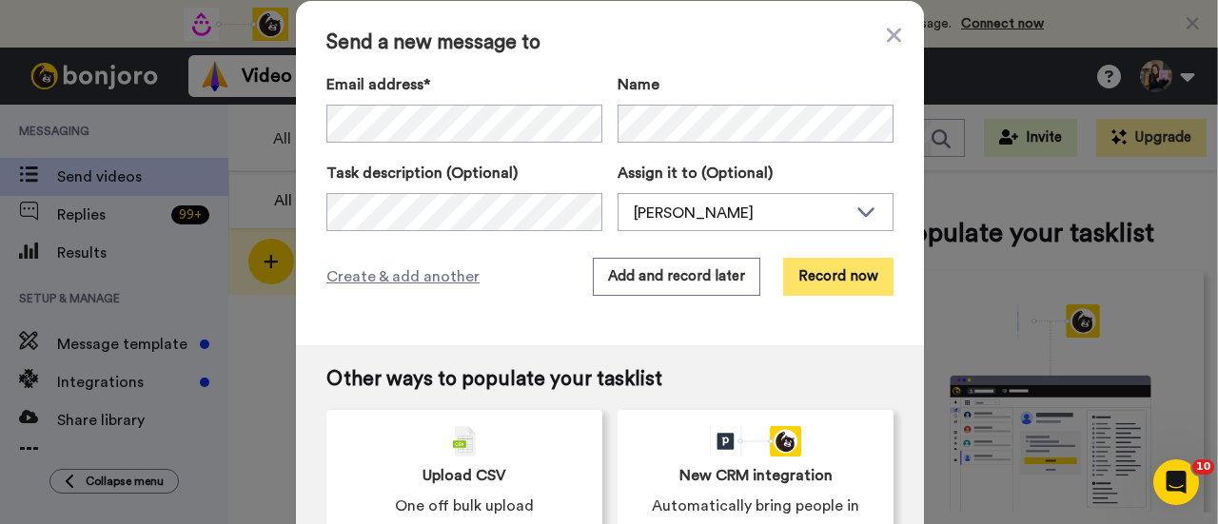
click at [828, 275] on button "Record now" at bounding box center [838, 277] width 110 height 38
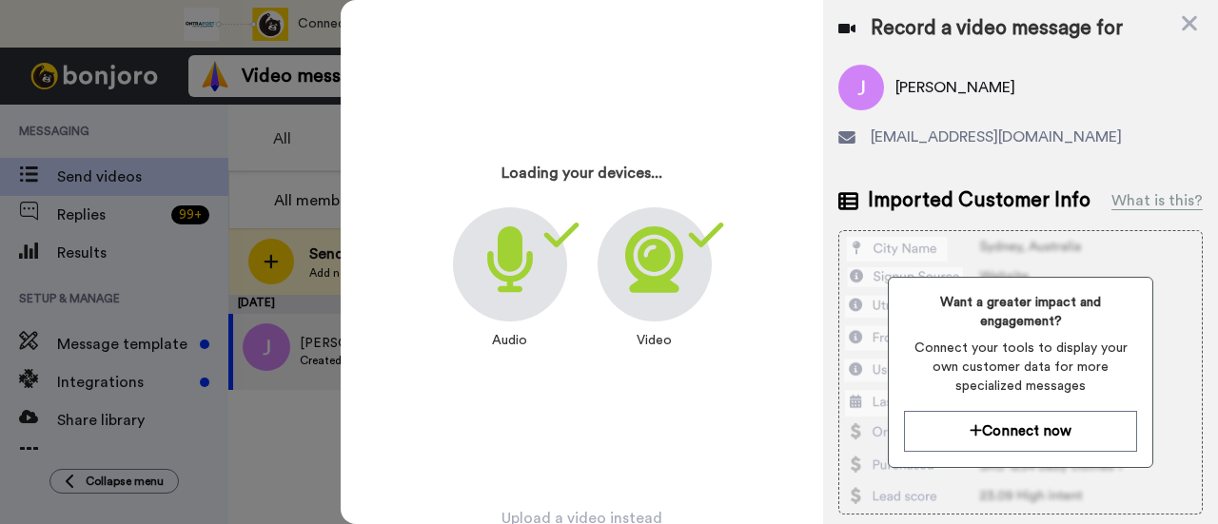
scroll to position [91, 0]
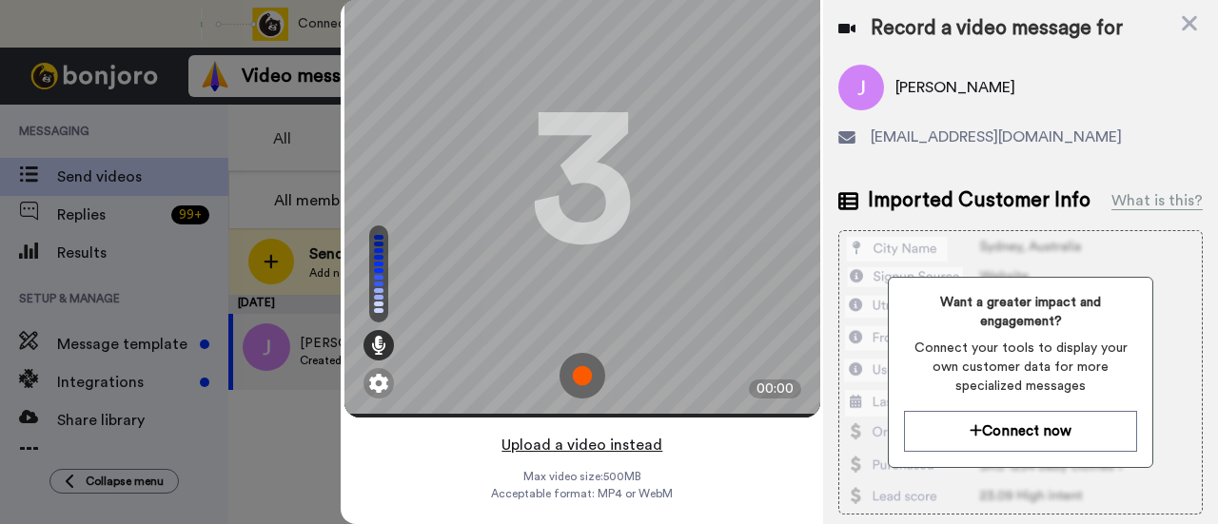
click at [645, 433] on button "Upload a video instead" at bounding box center [582, 445] width 172 height 25
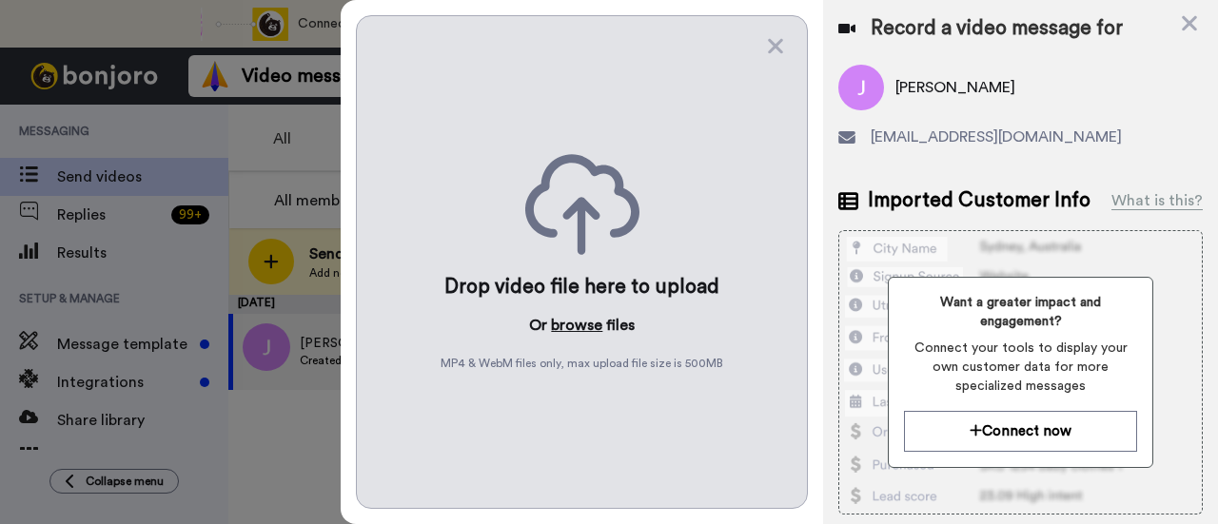
click at [573, 323] on button "browse" at bounding box center [576, 325] width 51 height 23
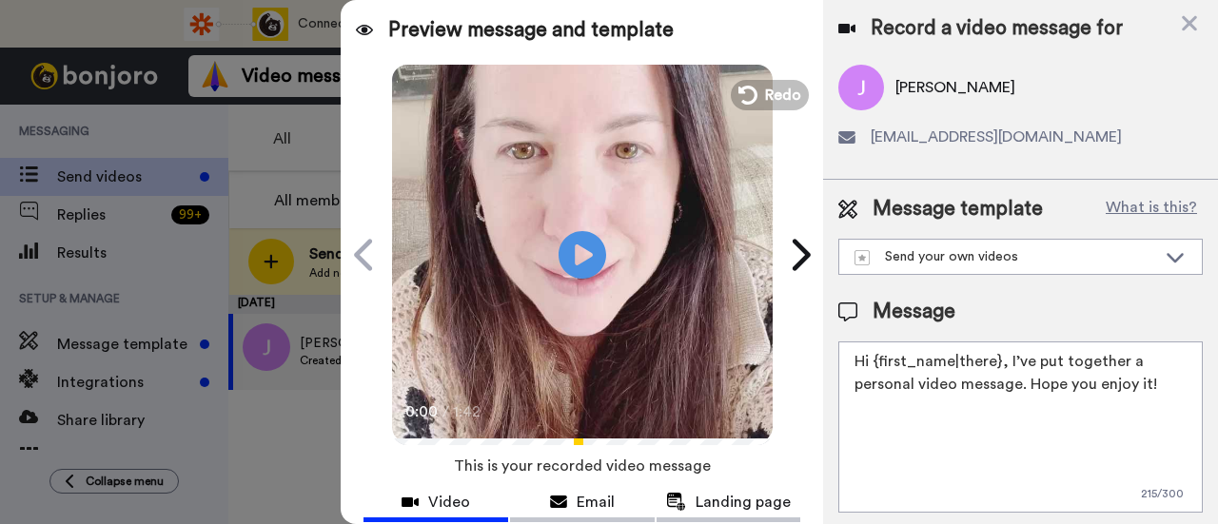
drag, startPoint x: 1159, startPoint y: 386, endPoint x: 1007, endPoint y: 355, distance: 155.5
click at [1007, 355] on textarea "Hi {first_name|there}, I’ve put together a personal video message. Hope you enj…" at bounding box center [1020, 427] width 365 height 171
paste textarea "welcome to SLP Elevate! I created a video welcome for you! Feel free to click r…"
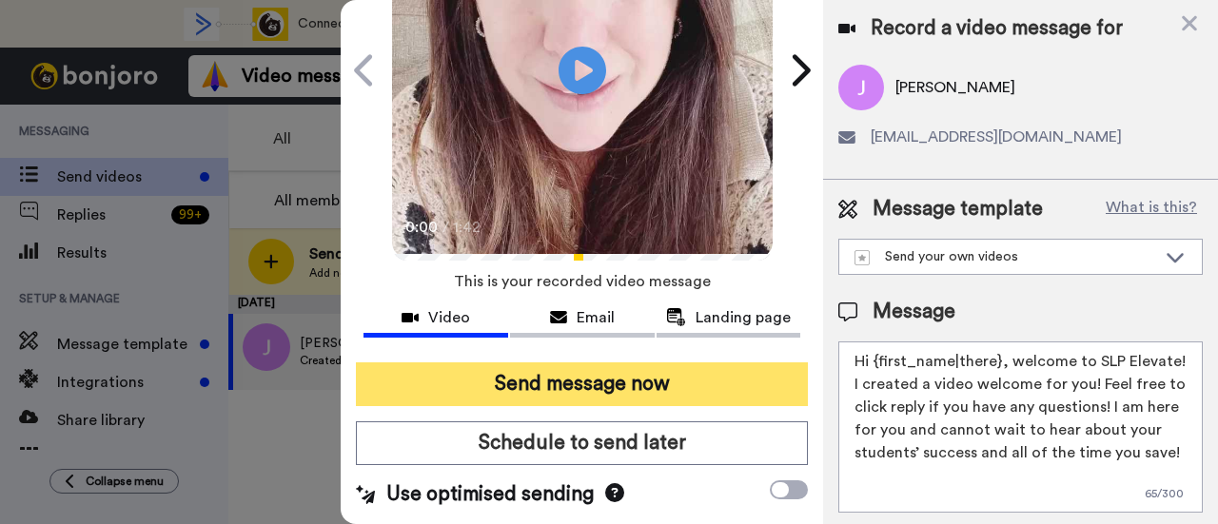
scroll to position [190, 0]
type textarea "Hi {first_name|there}, welcome to SLP Elevate! I created a video welcome for yo…"
click at [621, 381] on button "Send message now" at bounding box center [582, 385] width 452 height 44
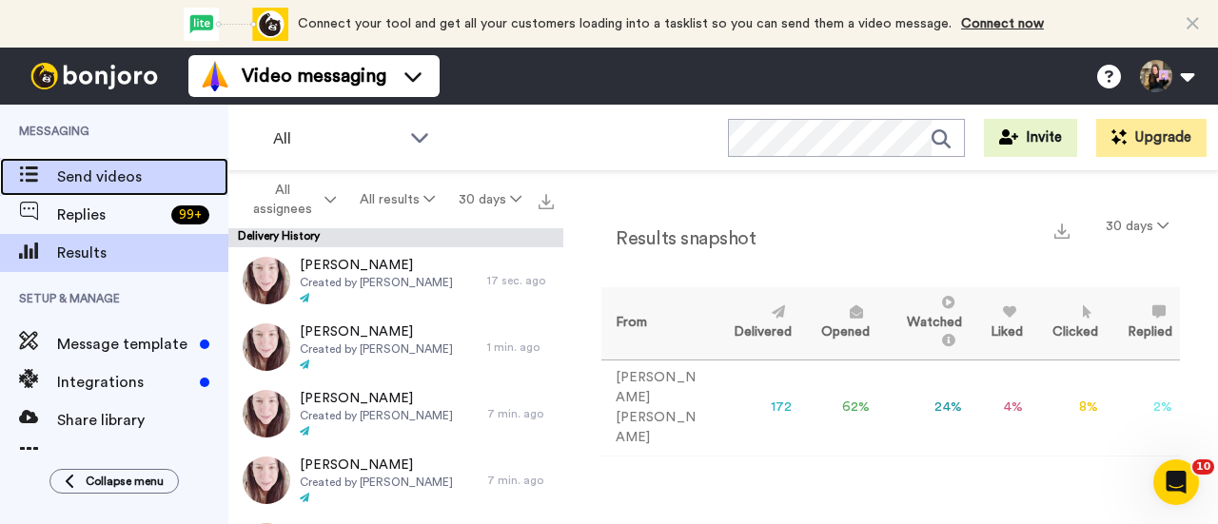
click at [80, 178] on span "Send videos" at bounding box center [142, 177] width 171 height 23
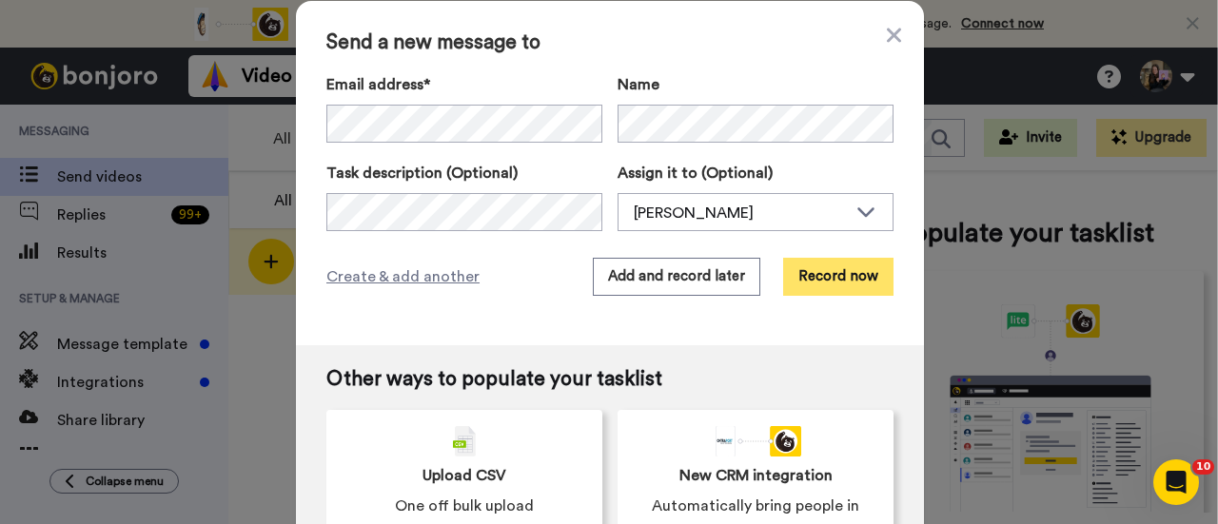
click at [830, 279] on button "Record now" at bounding box center [838, 277] width 110 height 38
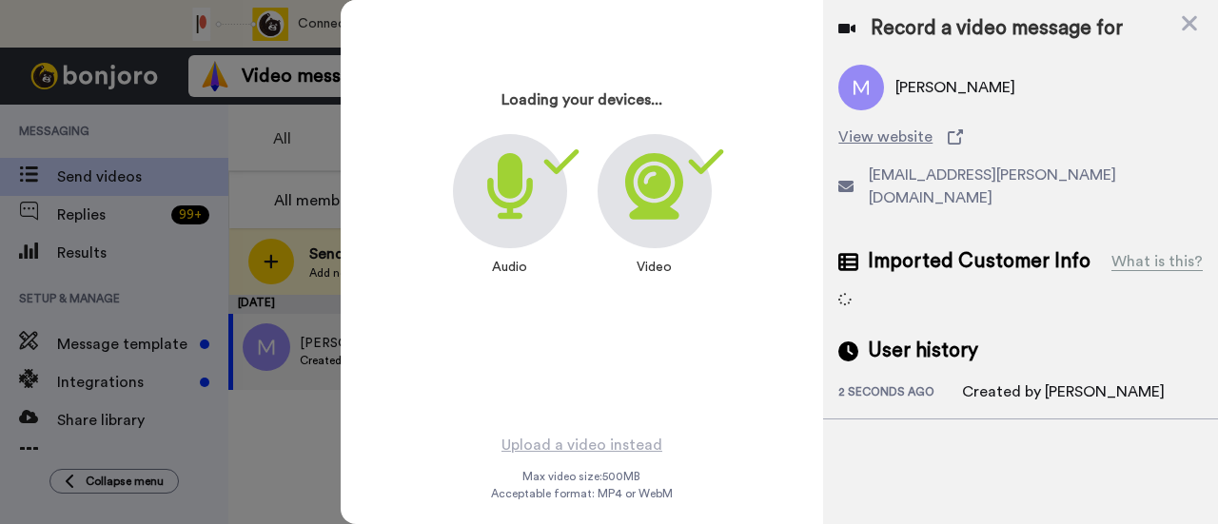
scroll to position [91, 0]
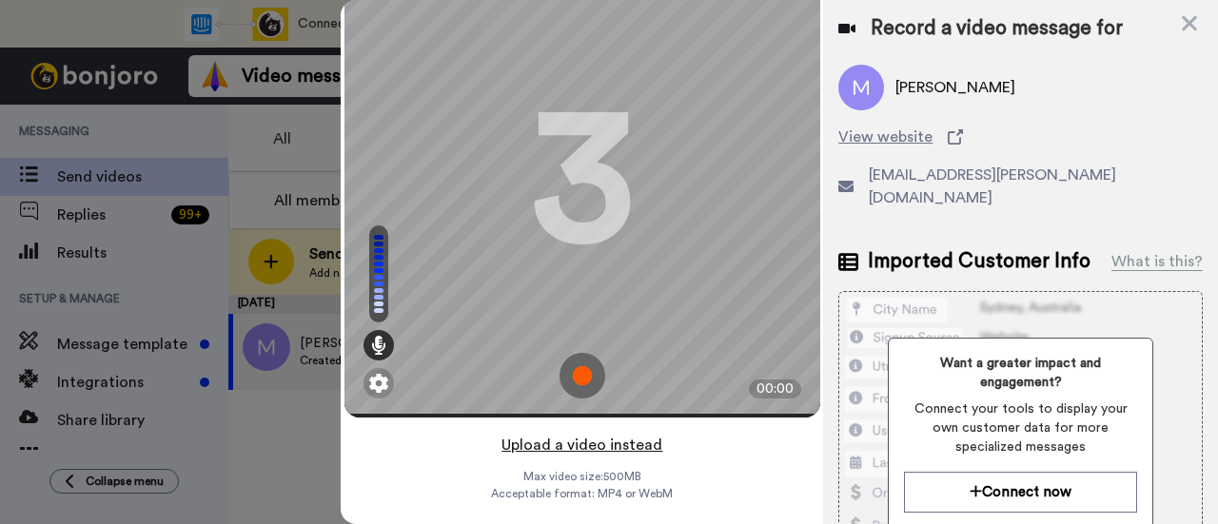
click at [645, 433] on button "Upload a video instead" at bounding box center [582, 445] width 172 height 25
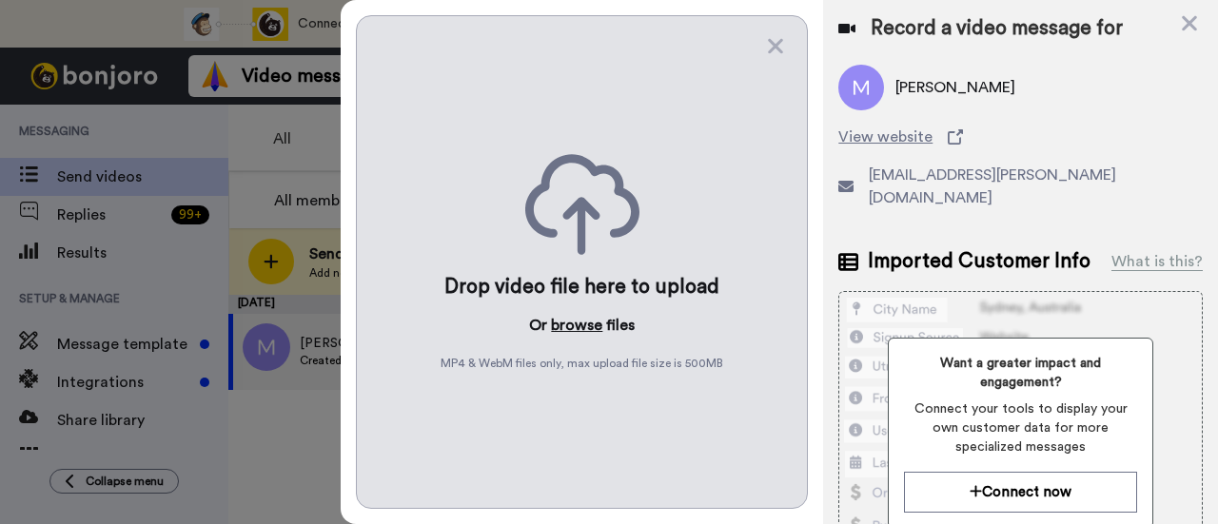
click at [582, 318] on button "browse" at bounding box center [576, 325] width 51 height 23
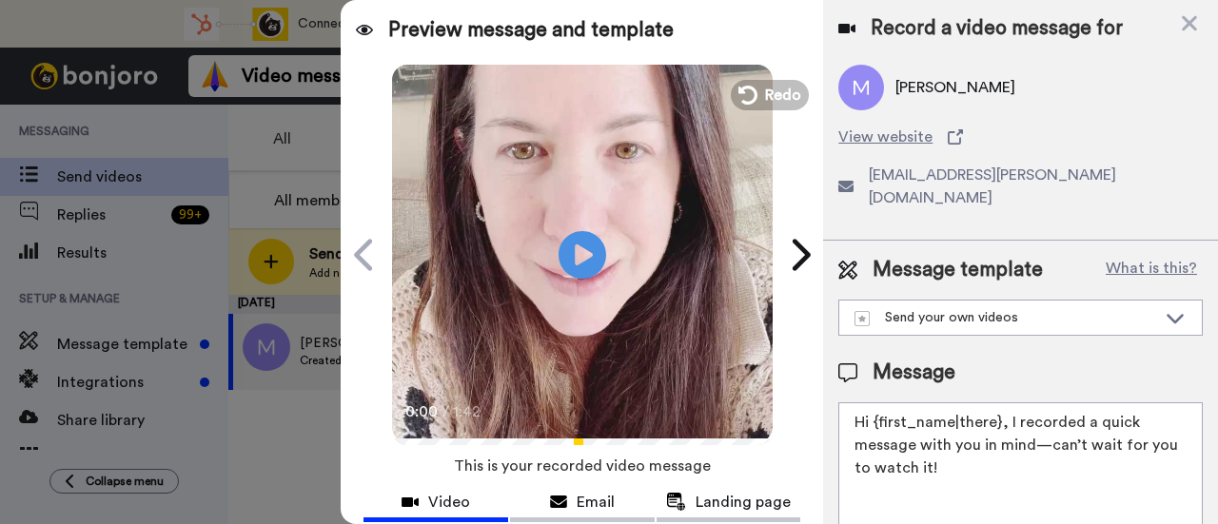
drag, startPoint x: 954, startPoint y: 441, endPoint x: 1005, endPoint y: 401, distance: 65.1
click at [1005, 403] on textarea "Hi {first_name|there}, I recorded a quick message with you in mind—can’t wait f…" at bounding box center [1020, 488] width 365 height 171
paste textarea "welcome to SLP Elevate! I created a video welcome for you! Feel free to click r…"
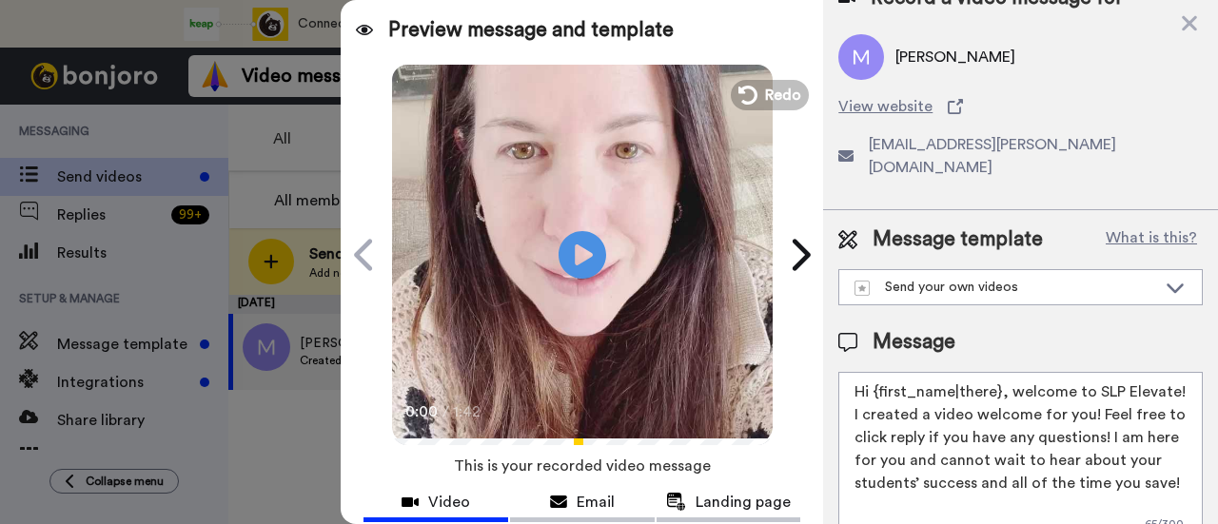
scroll to position [95, 0]
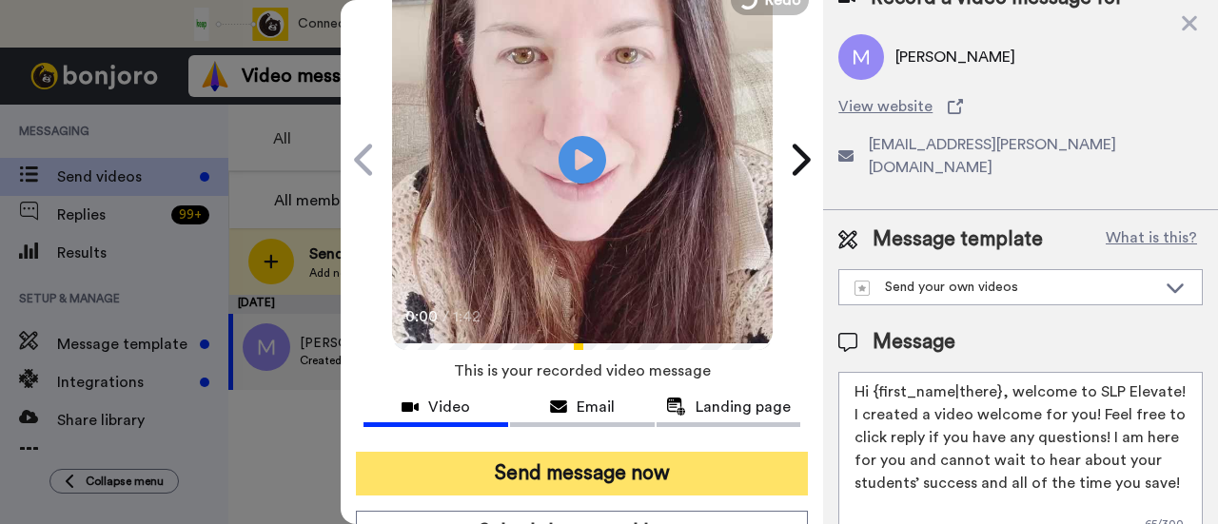
type textarea "Hi {first_name|there}, welcome to SLP Elevate! I created a video welcome for yo…"
click at [689, 468] on button "Send message now" at bounding box center [582, 474] width 452 height 44
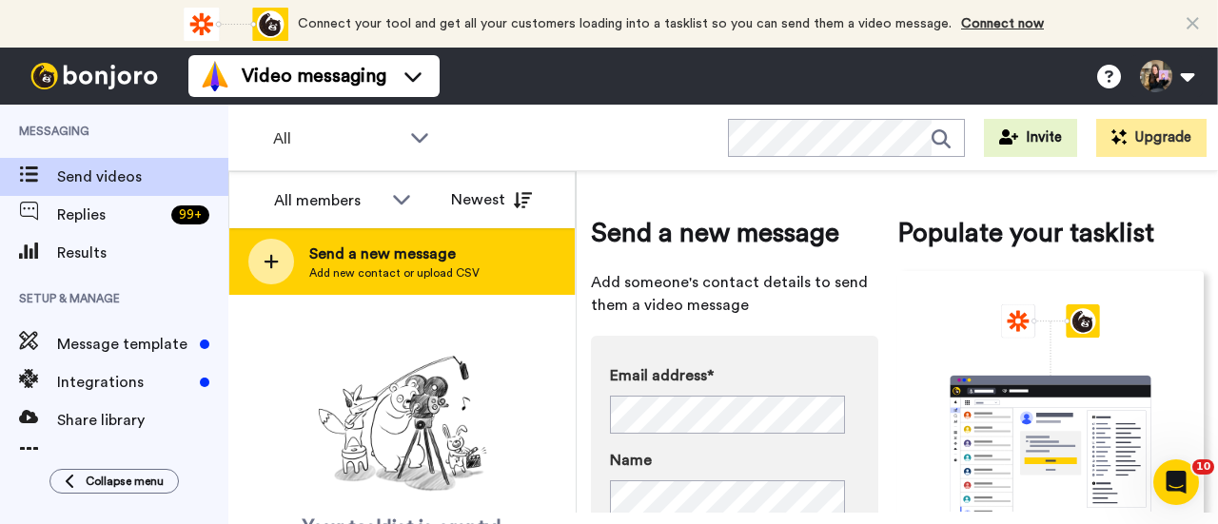
click at [505, 294] on div "Send a new message Add new contact or upload CSV" at bounding box center [401, 261] width 345 height 67
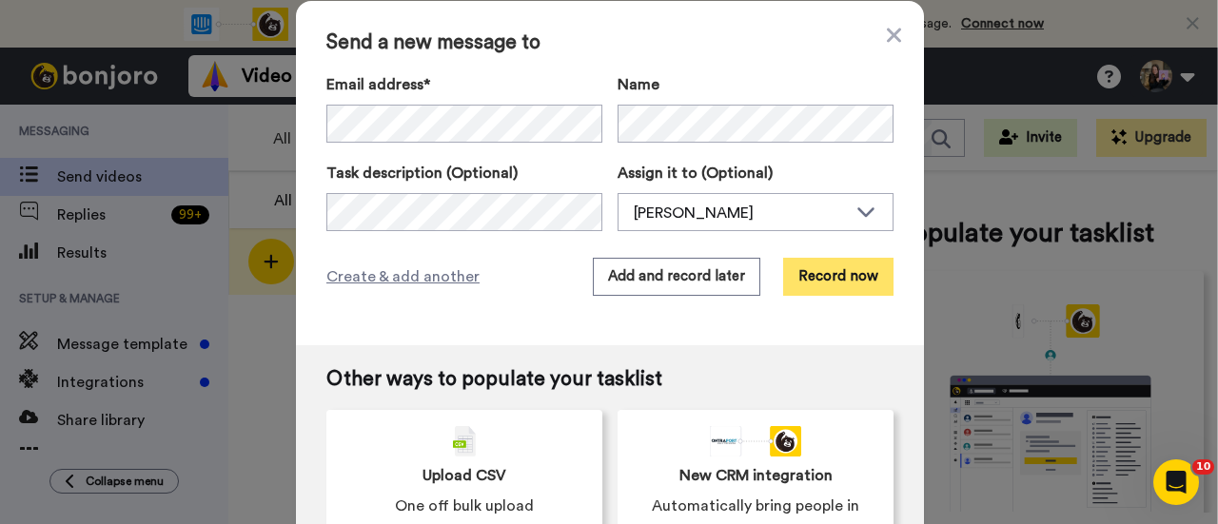
click at [838, 276] on button "Record now" at bounding box center [838, 277] width 110 height 38
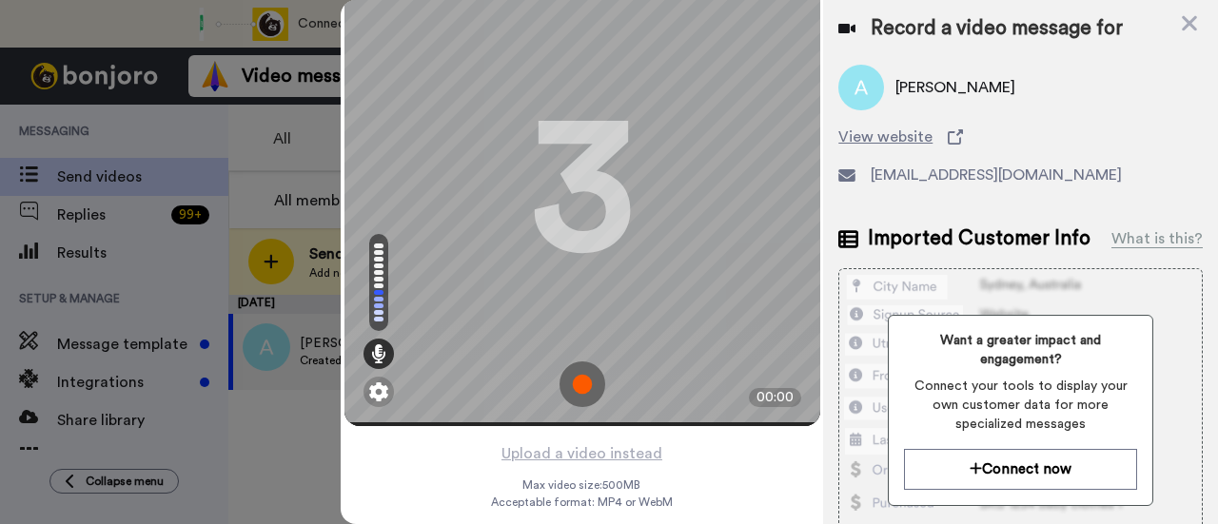
scroll to position [91, 0]
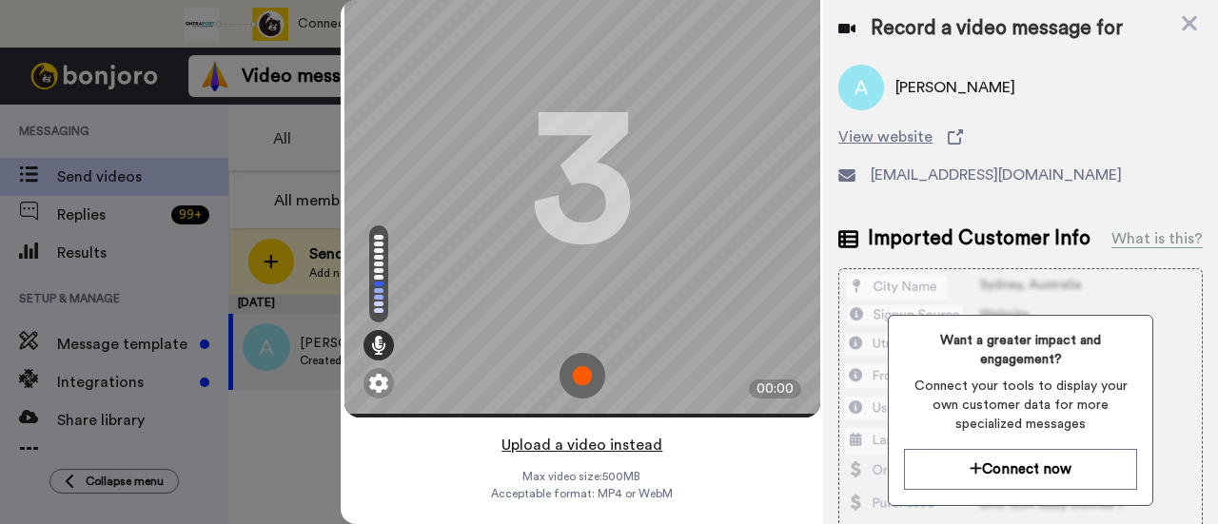
click at [621, 433] on button "Upload a video instead" at bounding box center [582, 445] width 172 height 25
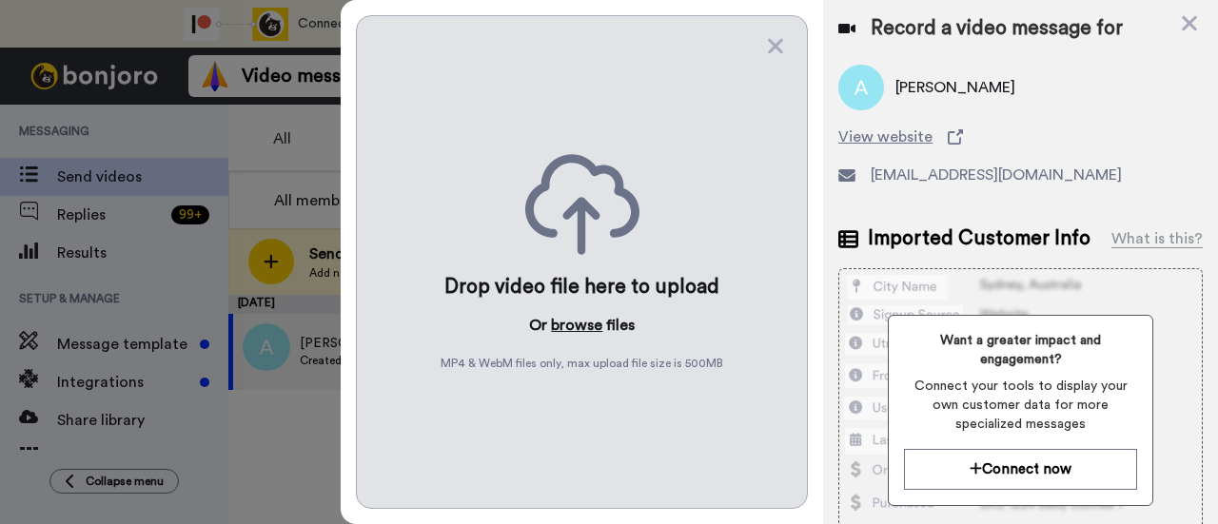
click at [557, 316] on button "browse" at bounding box center [576, 325] width 51 height 23
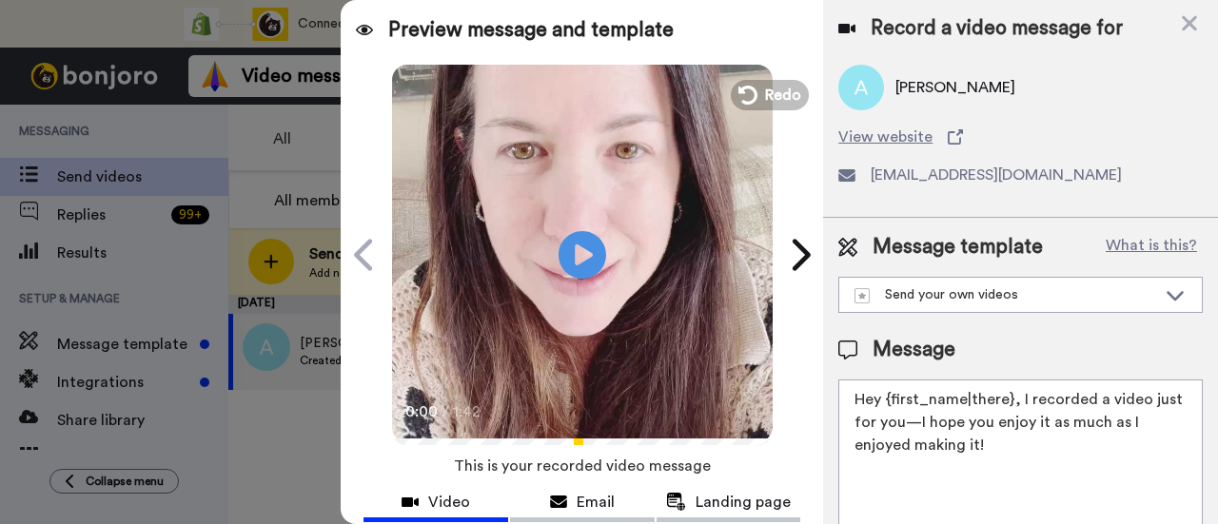
drag, startPoint x: 1000, startPoint y: 448, endPoint x: 1017, endPoint y: 404, distance: 47.9
click at [1017, 410] on textarea "Hey {first_name|there}, I recorded a video just for you—I hope you enjoy it as …" at bounding box center [1020, 465] width 365 height 171
paste textarea "welcome to SLP Elevate! I created a video welcome for you! Feel free to click r…"
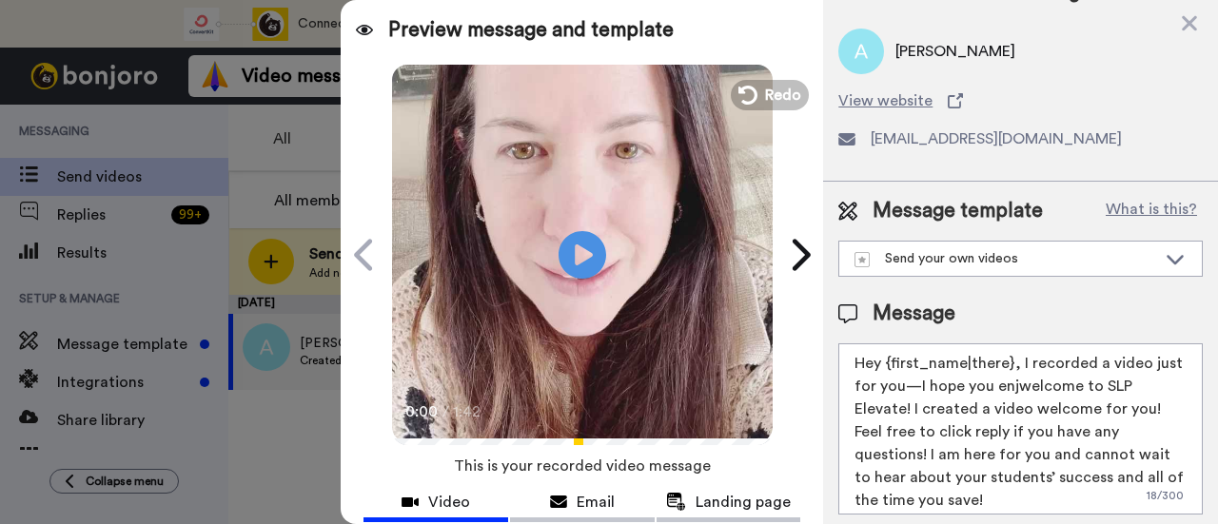
drag, startPoint x: 1024, startPoint y: 485, endPoint x: 1020, endPoint y: 370, distance: 115.2
click at [1020, 370] on textarea "Hey {first_name|there}, I recorded a video just for you—I hope you enjwelcome t…" at bounding box center [1020, 429] width 365 height 171
paste textarea "welcome to SLP Elevate! I created a video welcome for you! Feel free to click r…"
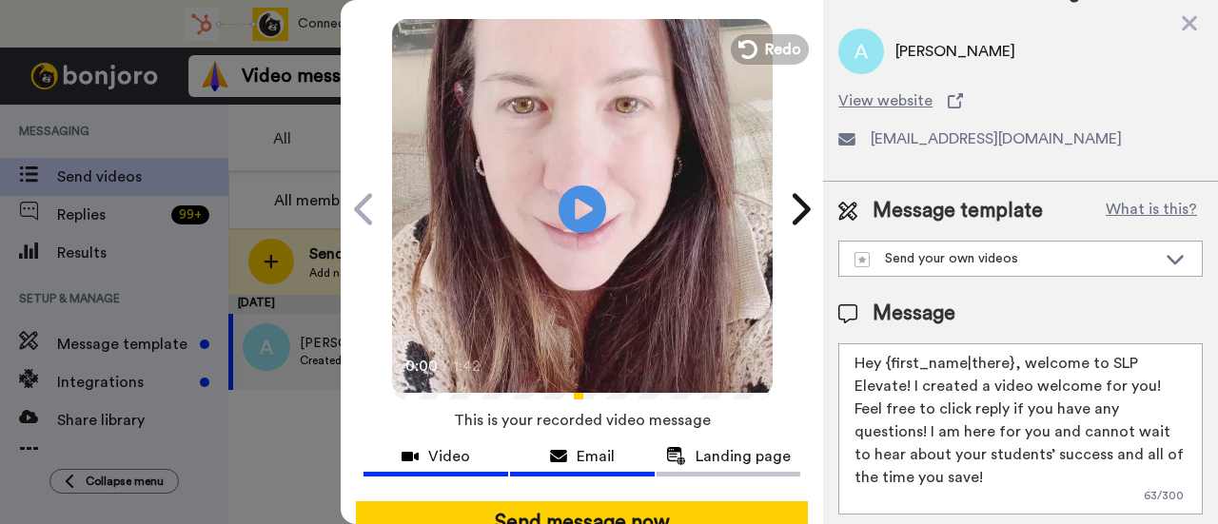
scroll to position [190, 0]
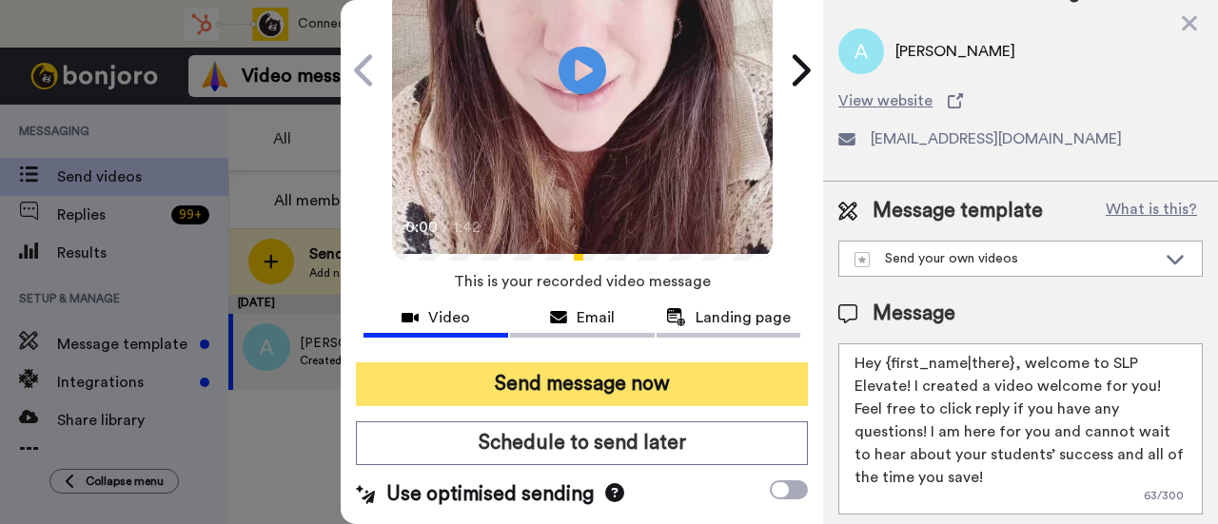
type textarea "Hey {first_name|there}, welcome to SLP Elevate! I created a video welcome for y…"
click at [605, 385] on button "Send message now" at bounding box center [582, 385] width 452 height 44
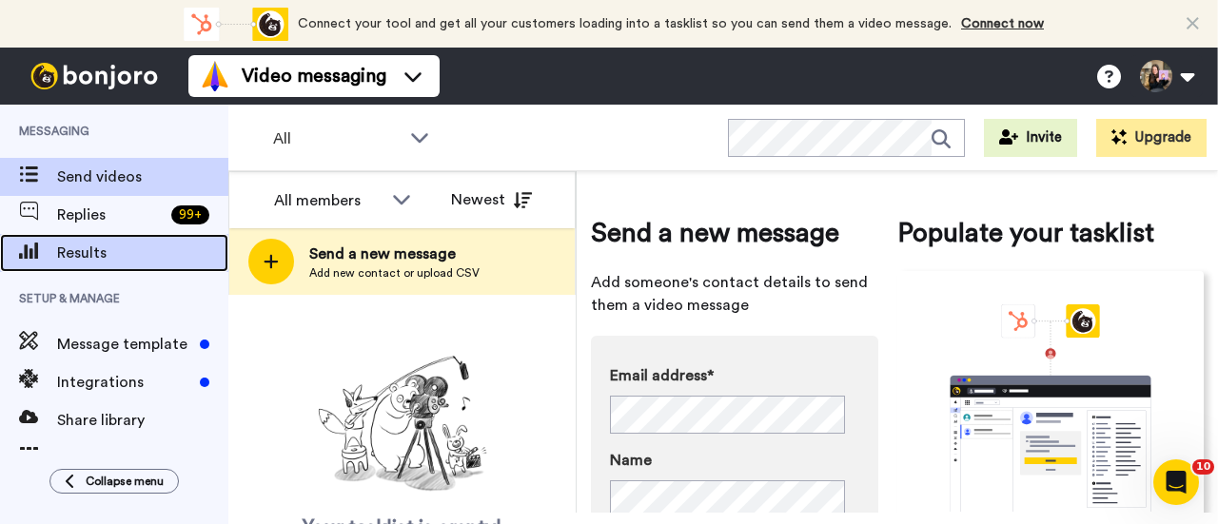
click at [160, 236] on div "Results" at bounding box center [114, 253] width 228 height 38
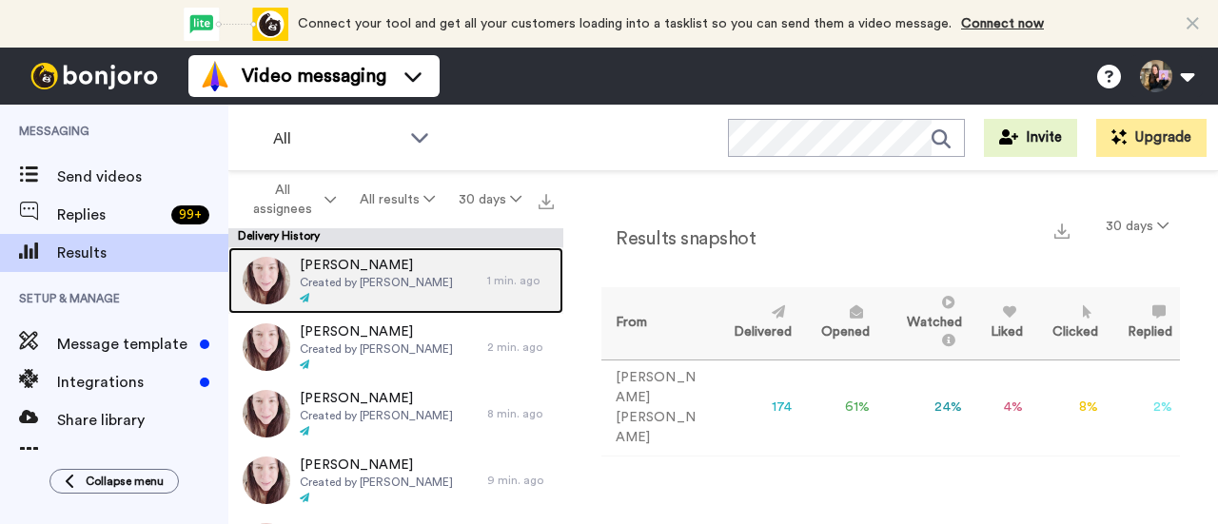
click at [306, 297] on icon at bounding box center [305, 298] width 10 height 10
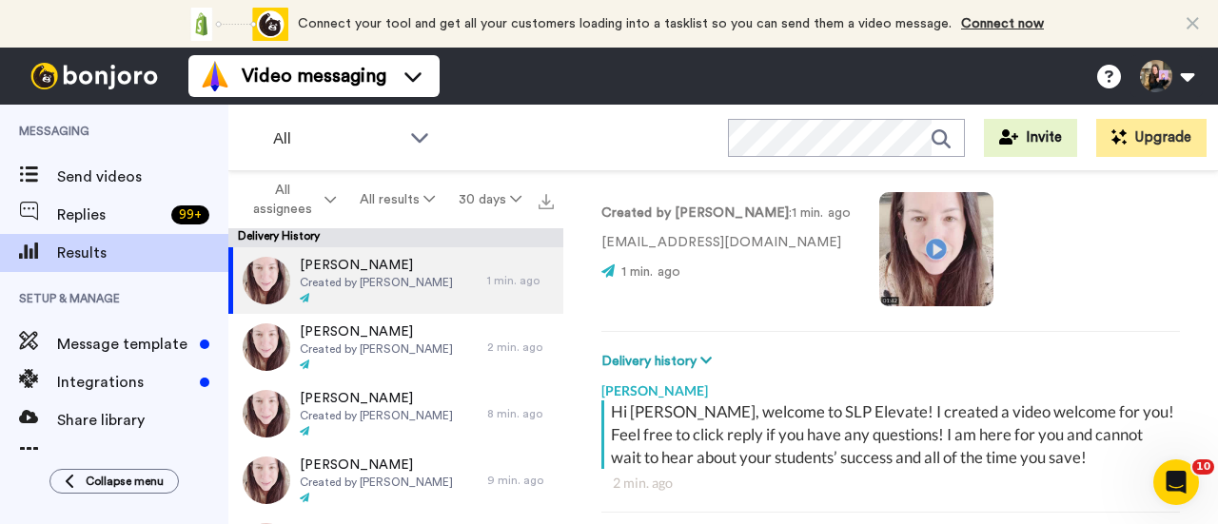
scroll to position [26, 0]
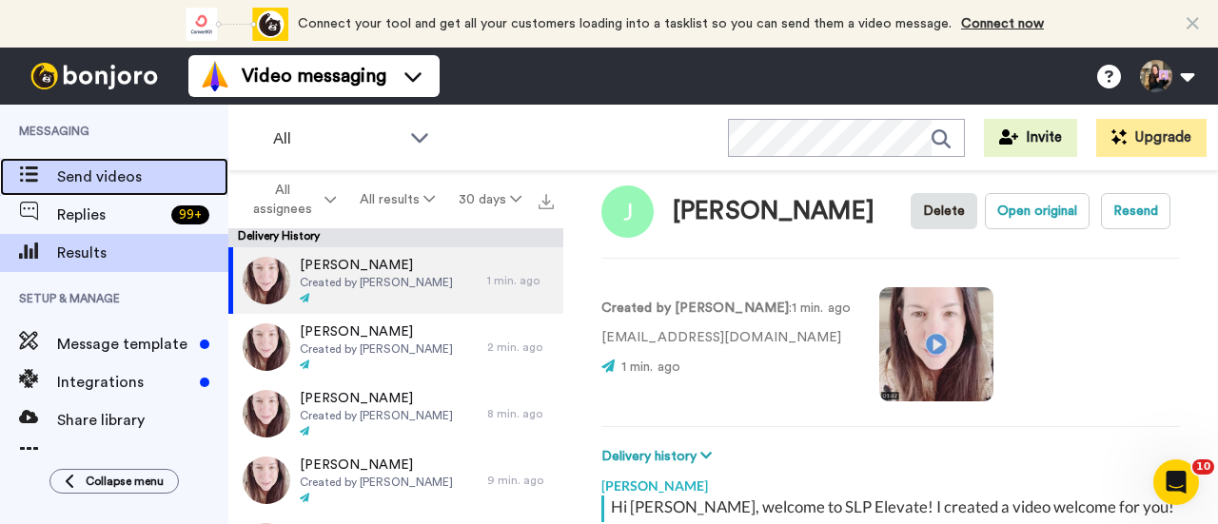
click at [147, 174] on span "Send videos" at bounding box center [142, 177] width 171 height 23
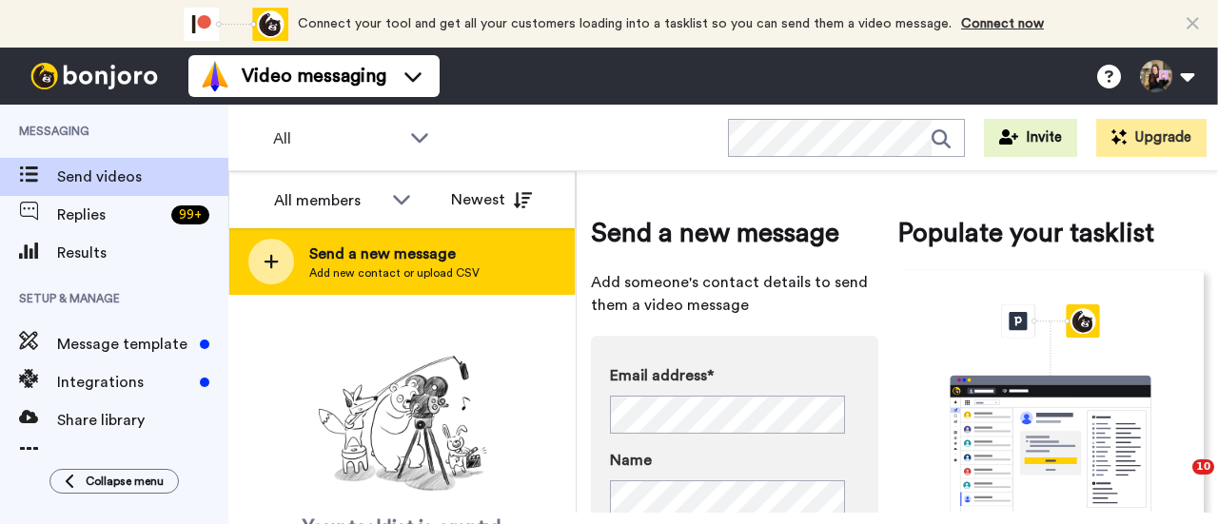
click at [371, 253] on span "Send a new message" at bounding box center [394, 254] width 170 height 23
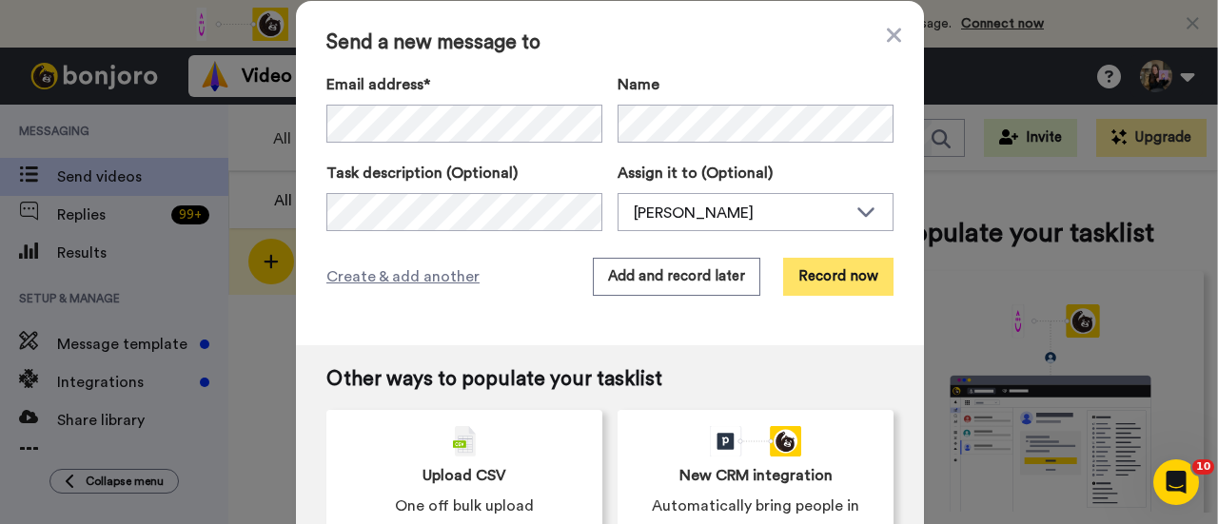
click at [860, 273] on button "Record now" at bounding box center [838, 277] width 110 height 38
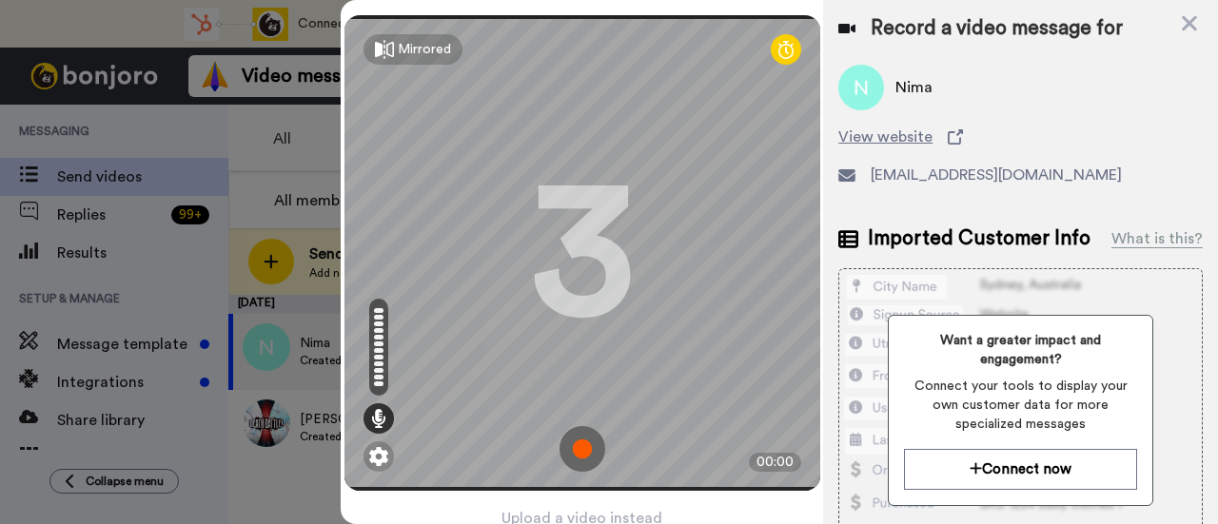
scroll to position [91, 0]
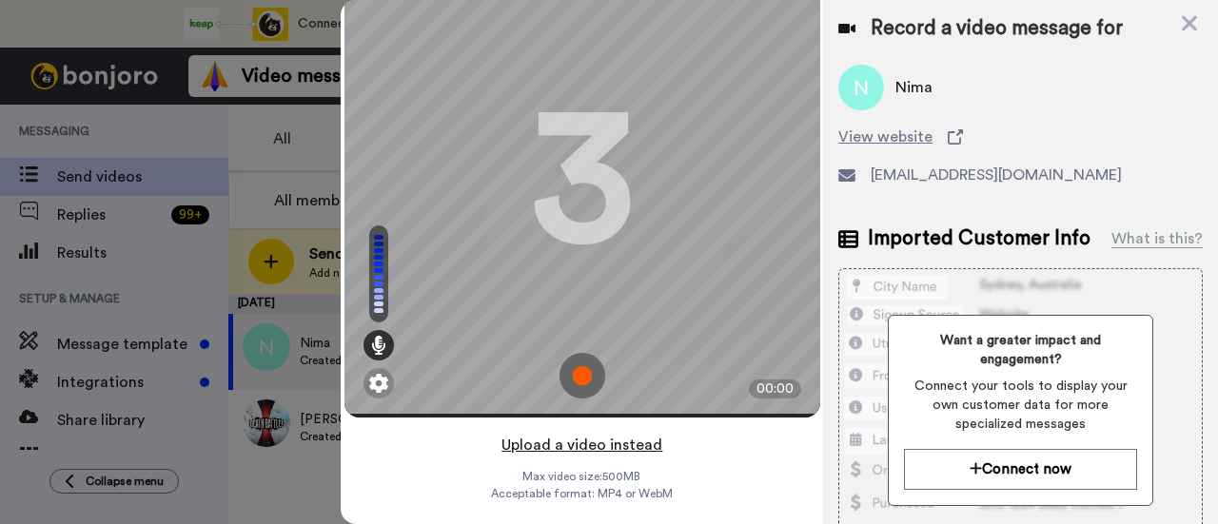
click at [594, 433] on button "Upload a video instead" at bounding box center [582, 445] width 172 height 25
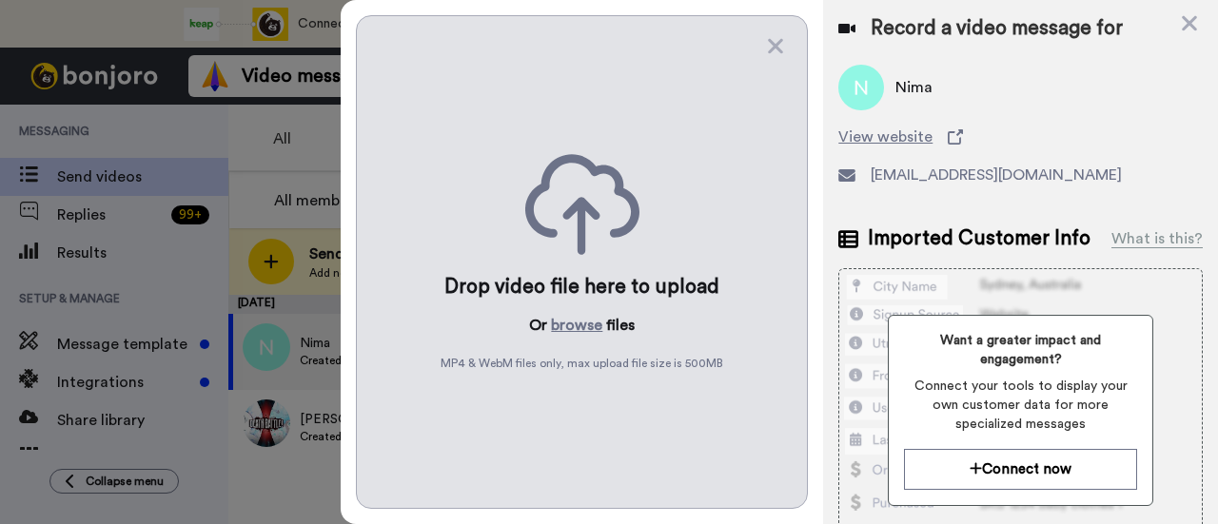
scroll to position [0, 0]
click at [584, 323] on button "browse" at bounding box center [576, 325] width 51 height 23
drag, startPoint x: 584, startPoint y: 323, endPoint x: 324, endPoint y: 64, distance: 367.4
click at [324, 64] on div at bounding box center [609, 262] width 1218 height 524
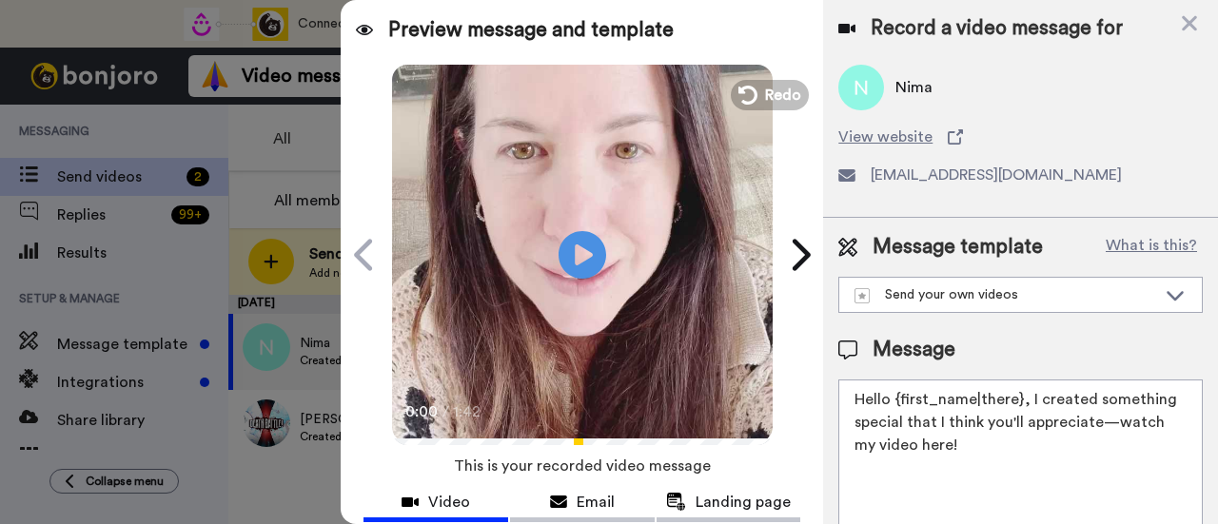
drag, startPoint x: 989, startPoint y: 449, endPoint x: 1028, endPoint y: 404, distance: 60.1
click at [1028, 404] on textarea "Hello {first_name|there}, I created something special that I think you'll appre…" at bounding box center [1020, 465] width 365 height 171
paste textarea "welcome to SLP Elevate! I created a video welcome for you! Feel free to click r…"
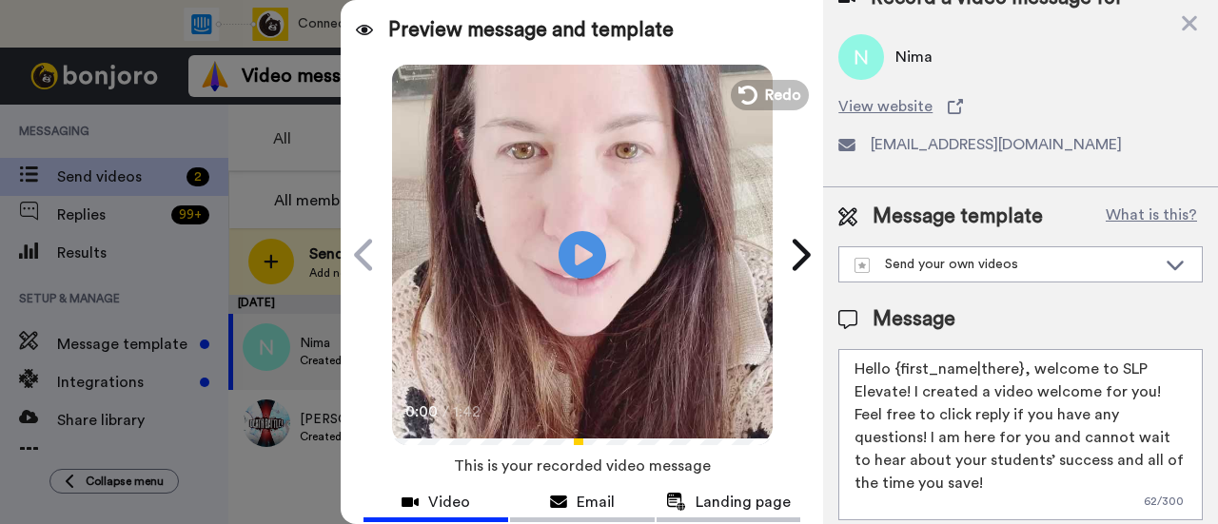
scroll to position [190, 0]
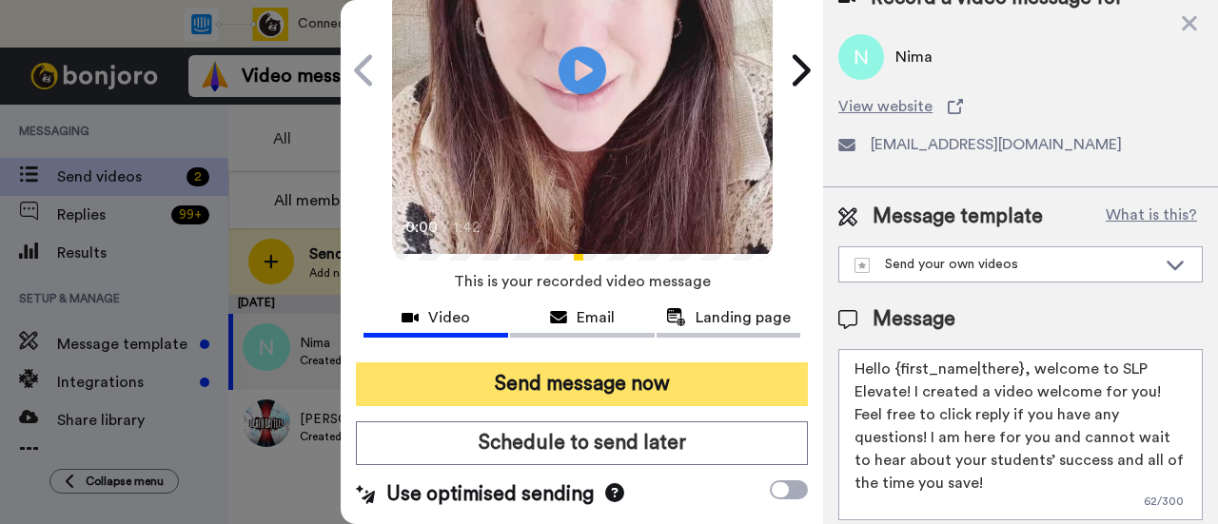
type textarea "Hello {first_name|there}, welcome to SLP Elevate! I created a video welcome for…"
click at [638, 378] on button "Send message now" at bounding box center [582, 385] width 452 height 44
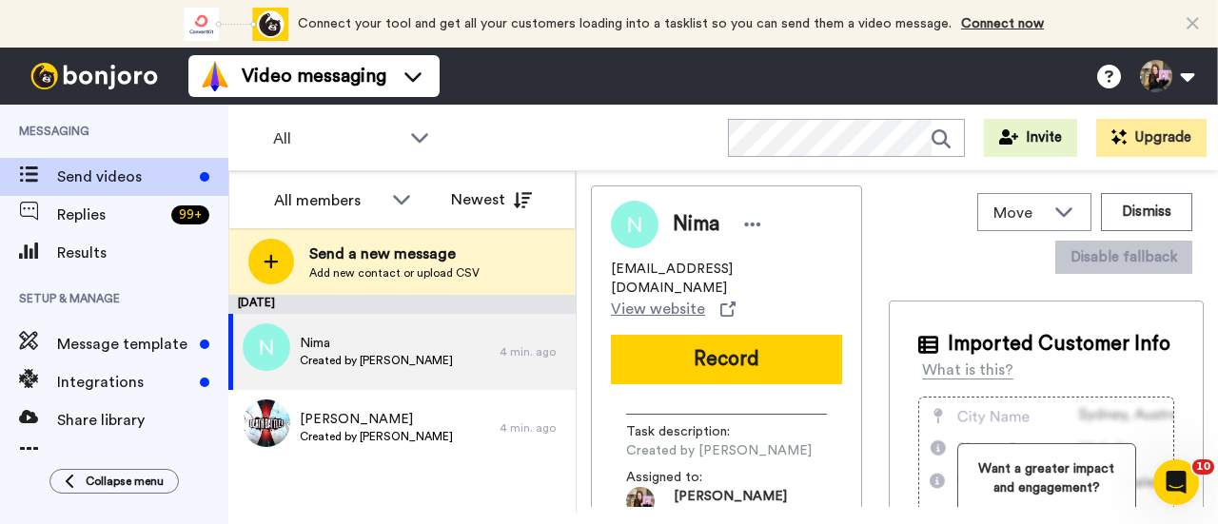
scroll to position [0, 0]
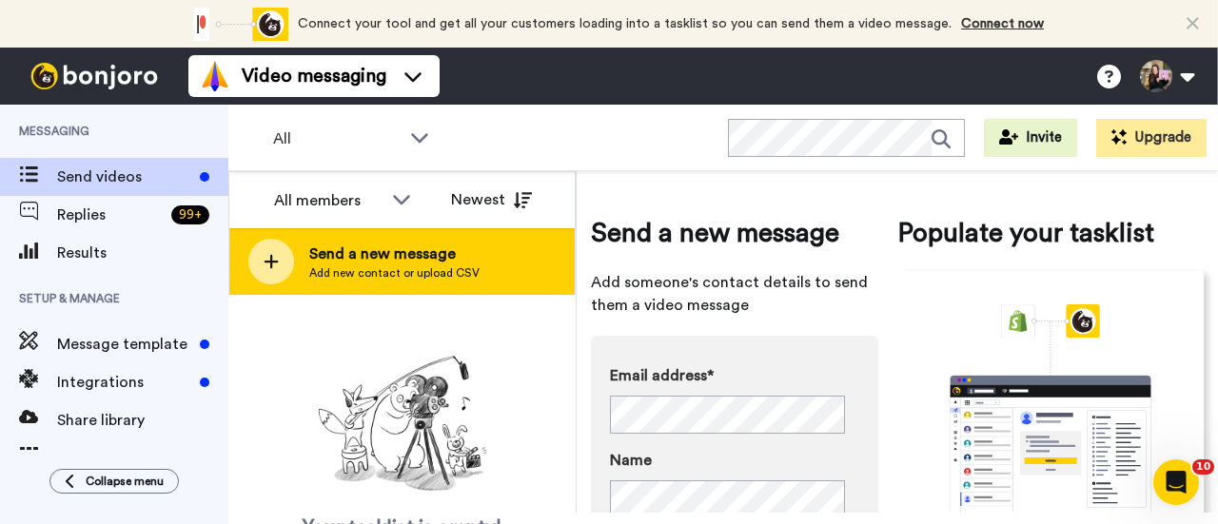
click at [442, 254] on span "Send a new message" at bounding box center [394, 254] width 170 height 23
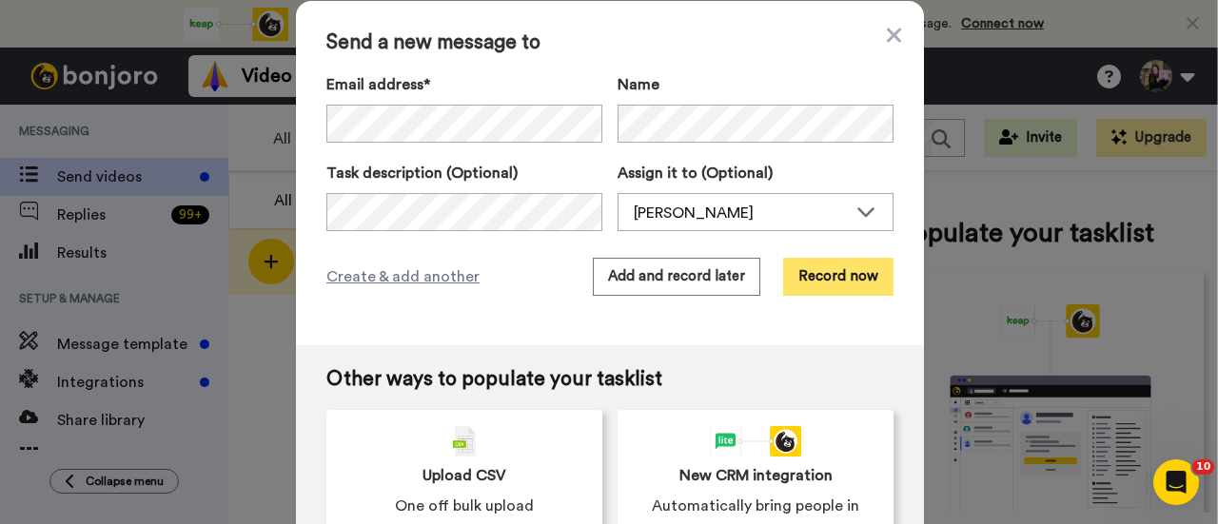
click at [862, 292] on button "Record now" at bounding box center [838, 277] width 110 height 38
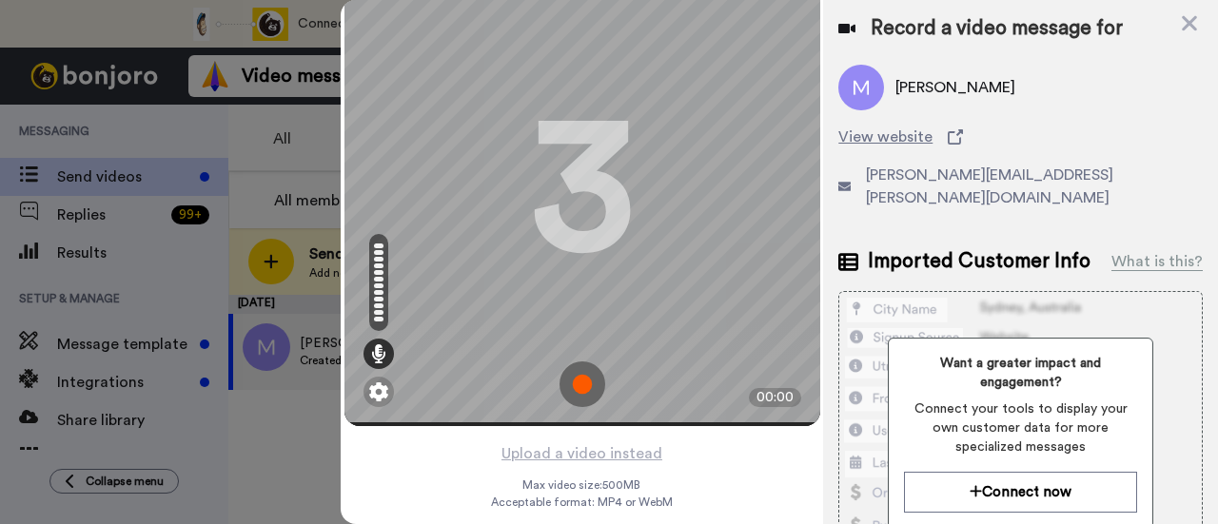
scroll to position [91, 0]
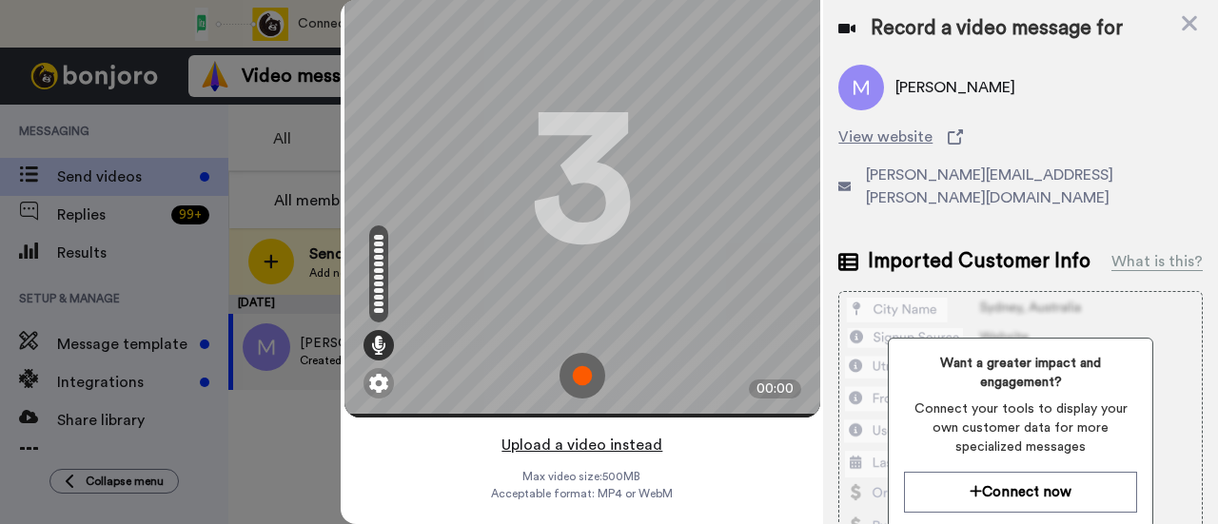
click at [600, 433] on button "Upload a video instead" at bounding box center [582, 445] width 172 height 25
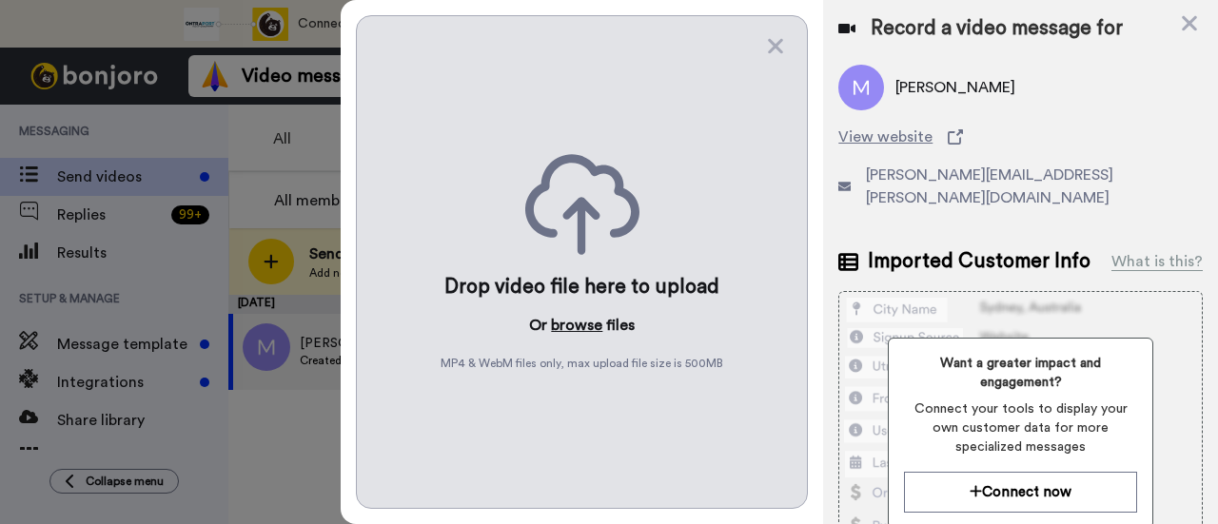
click at [558, 314] on button "browse" at bounding box center [576, 325] width 51 height 23
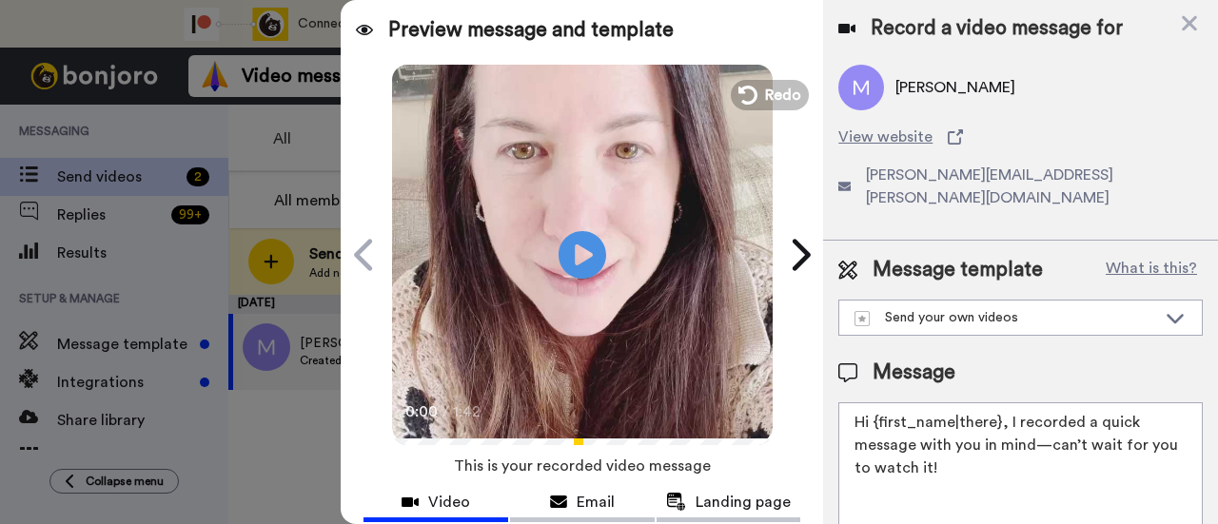
drag, startPoint x: 987, startPoint y: 448, endPoint x: 1005, endPoint y: 408, distance: 43.9
click at [1005, 408] on textarea "Hi {first_name|there}, I recorded a quick message with you in mind—can’t wait f…" at bounding box center [1020, 488] width 365 height 171
paste textarea "welcome to SLP Elevate! I created a video welcome for you! Feel free to click r…"
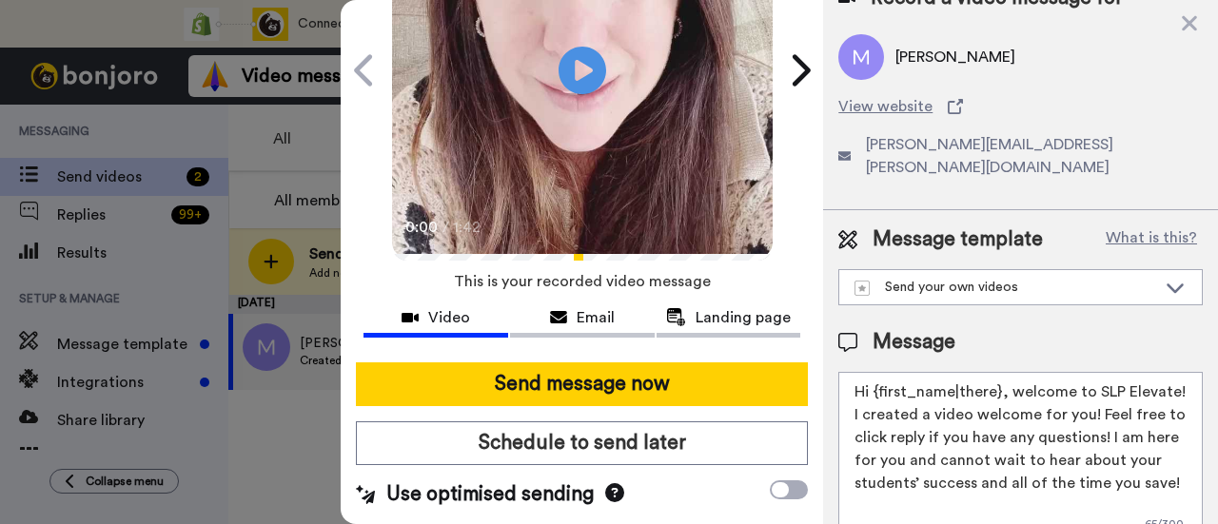
scroll to position [190, 0]
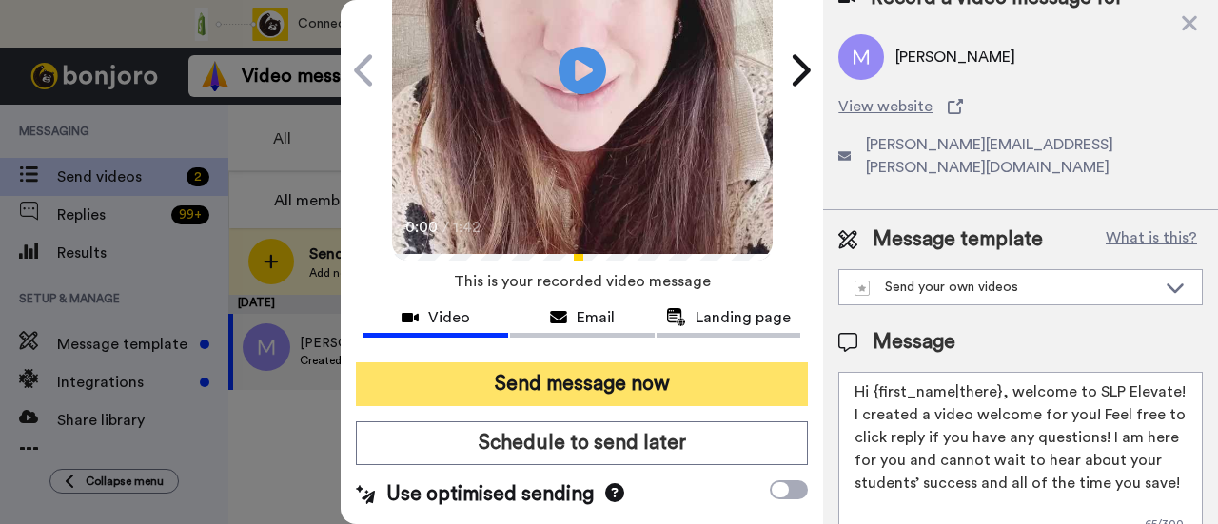
type textarea "Hi {first_name|there}, welcome to SLP Elevate! I created a video welcome for yo…"
click at [697, 382] on button "Send message now" at bounding box center [582, 385] width 452 height 44
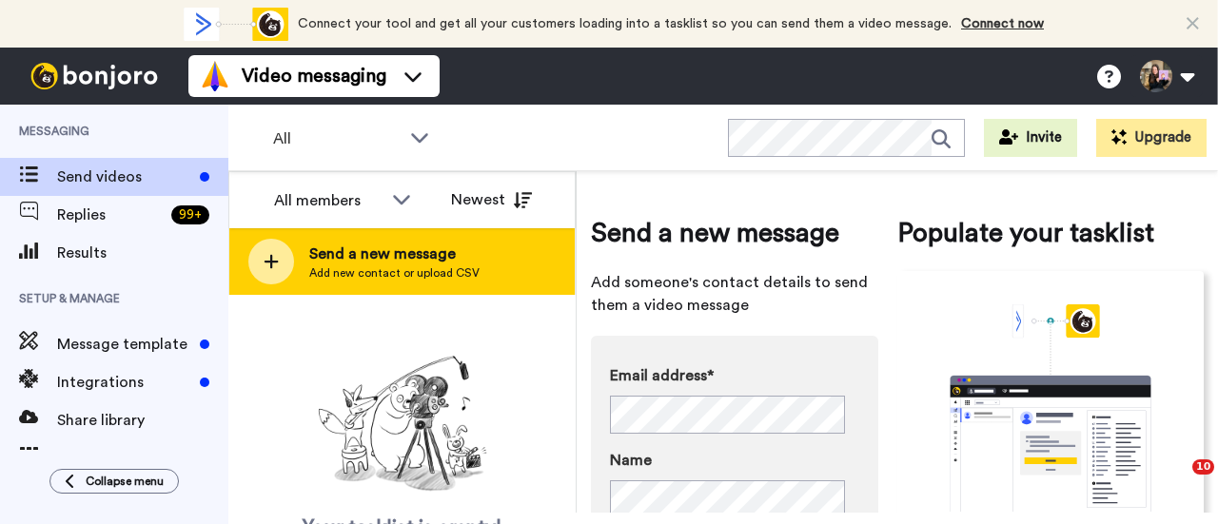
click at [370, 274] on span "Add new contact or upload CSV" at bounding box center [394, 273] width 170 height 15
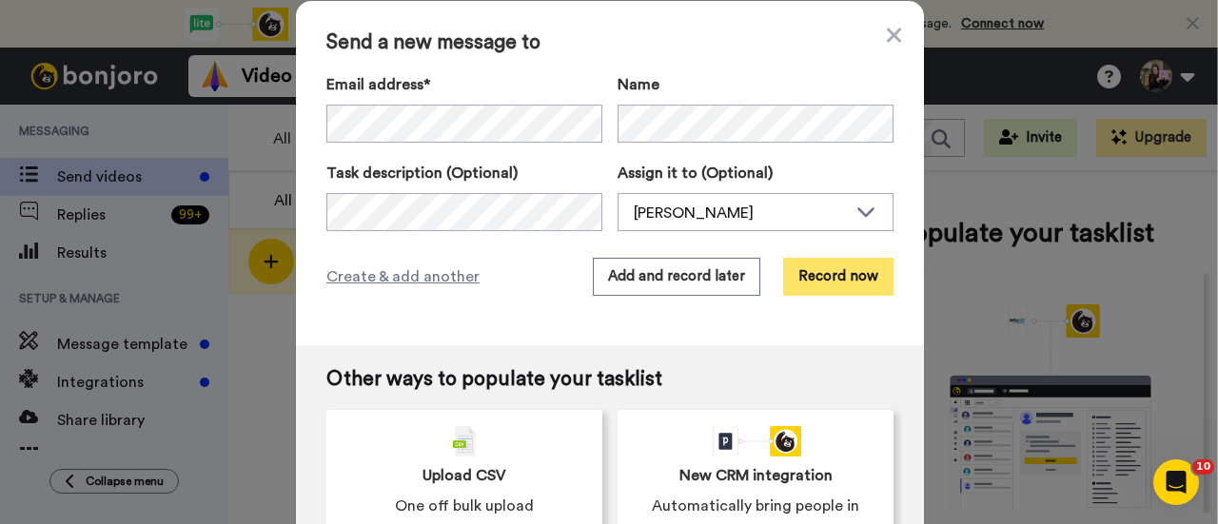
click at [820, 277] on button "Record now" at bounding box center [838, 277] width 110 height 38
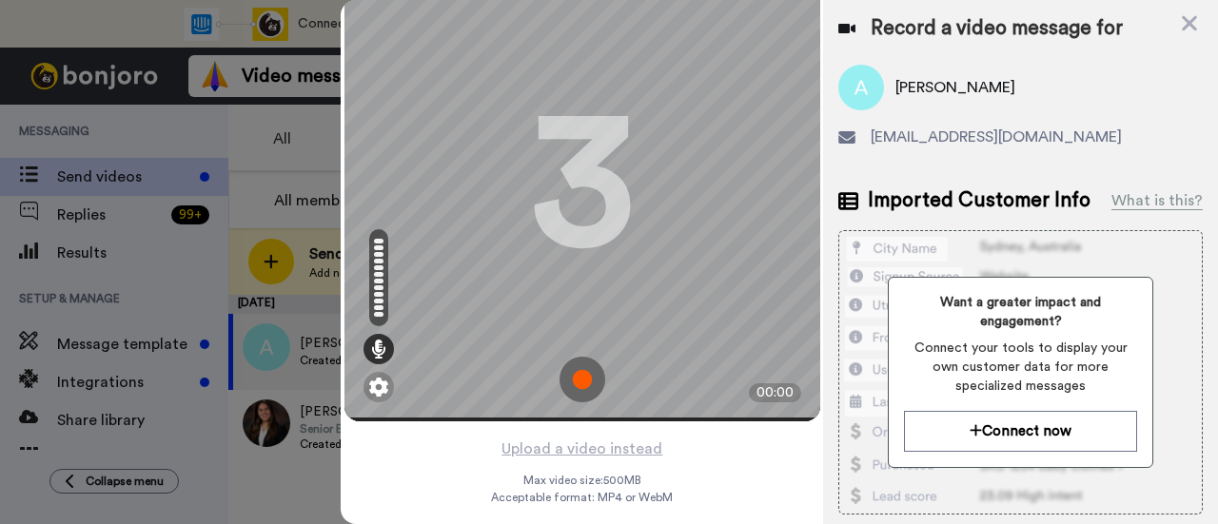
scroll to position [91, 0]
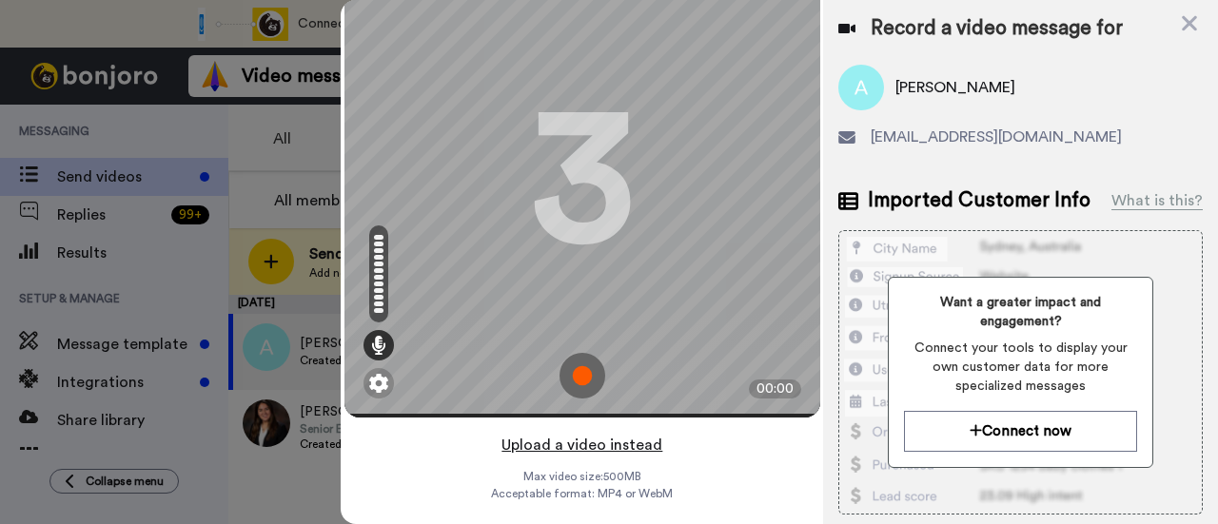
click at [599, 433] on button "Upload a video instead" at bounding box center [582, 445] width 172 height 25
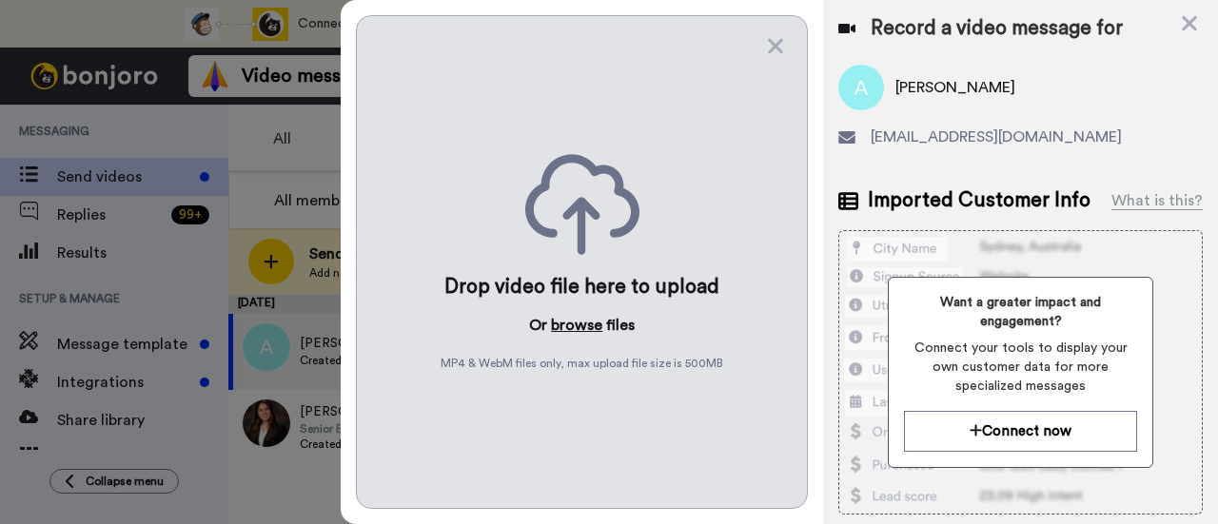
scroll to position [0, 0]
click at [573, 321] on button "browse" at bounding box center [576, 325] width 51 height 23
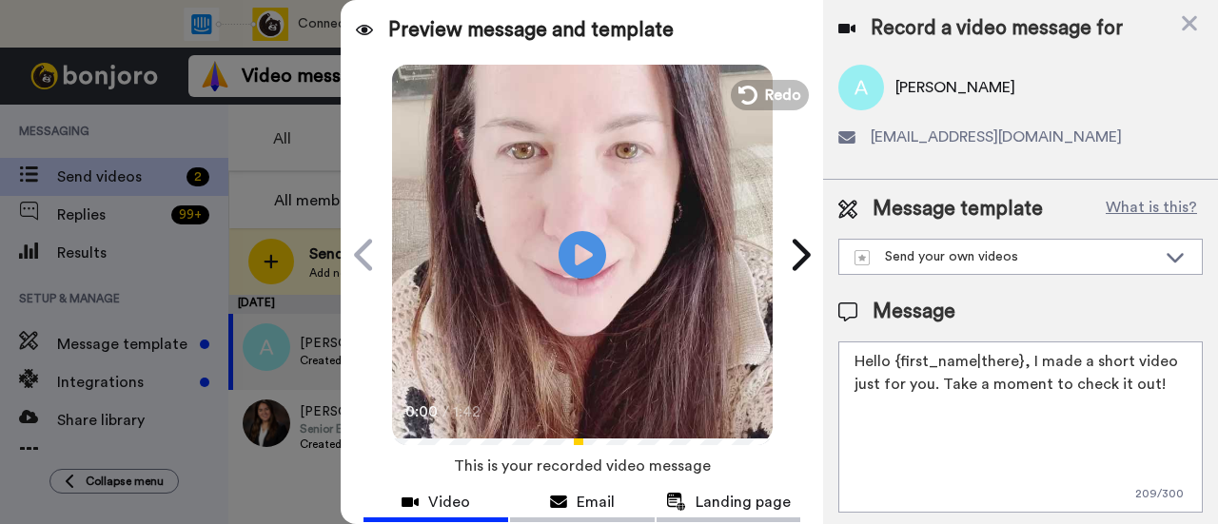
drag, startPoint x: 1163, startPoint y: 378, endPoint x: 1028, endPoint y: 347, distance: 138.5
click at [1028, 347] on textarea "Hello {first_name|there}, I made a short video just for you. Take a moment to c…" at bounding box center [1020, 427] width 365 height 171
paste textarea "welcome to SLP Elevate! I created a video welcome for you! Feel free to click r…"
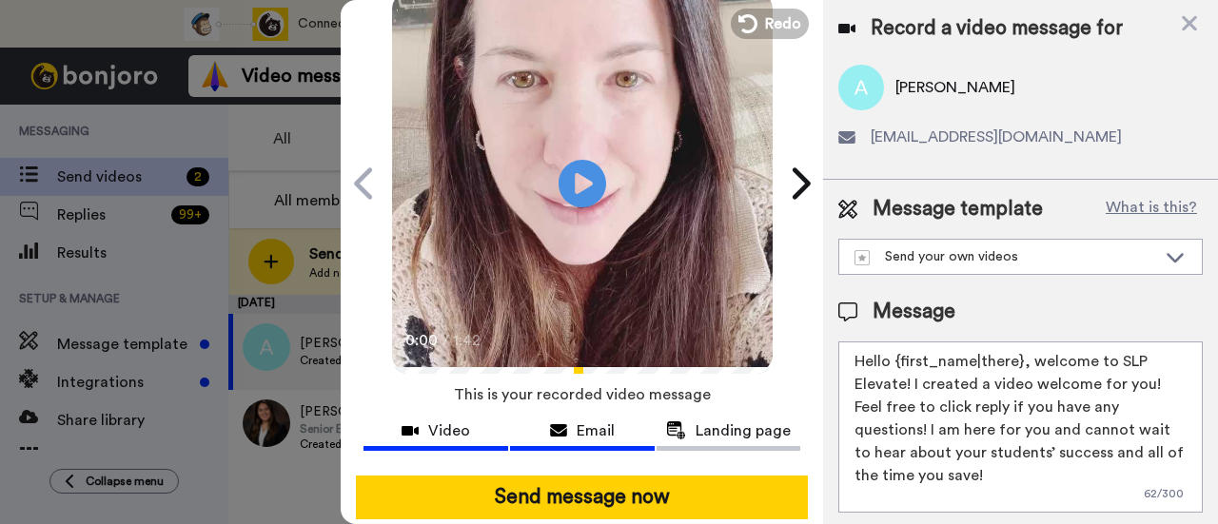
scroll to position [190, 0]
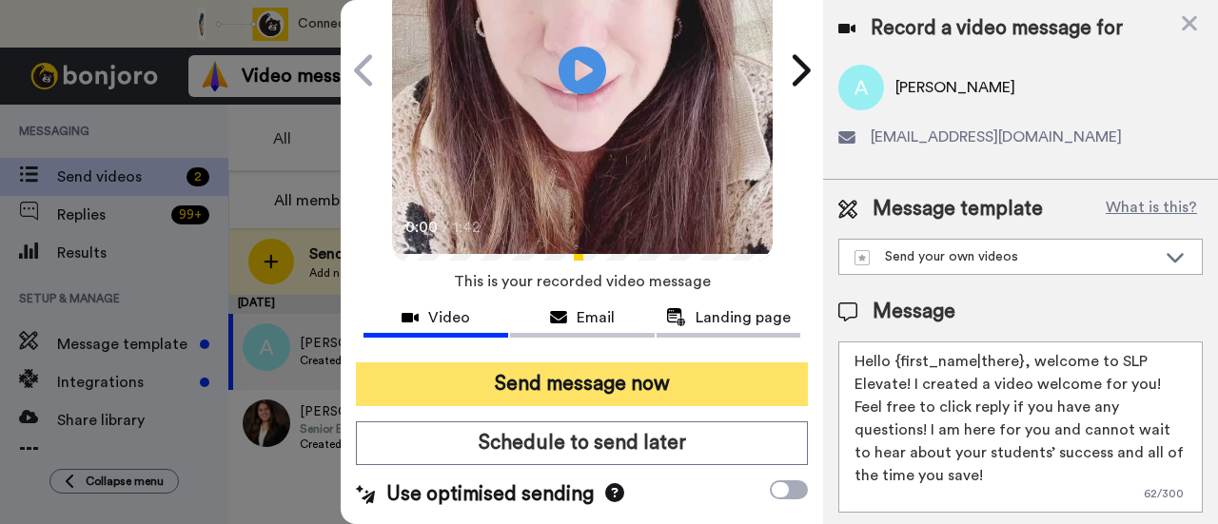
type textarea "Hello {first_name|there}, welcome to SLP Elevate! I created a video welcome for…"
click at [647, 376] on button "Send message now" at bounding box center [582, 385] width 452 height 44
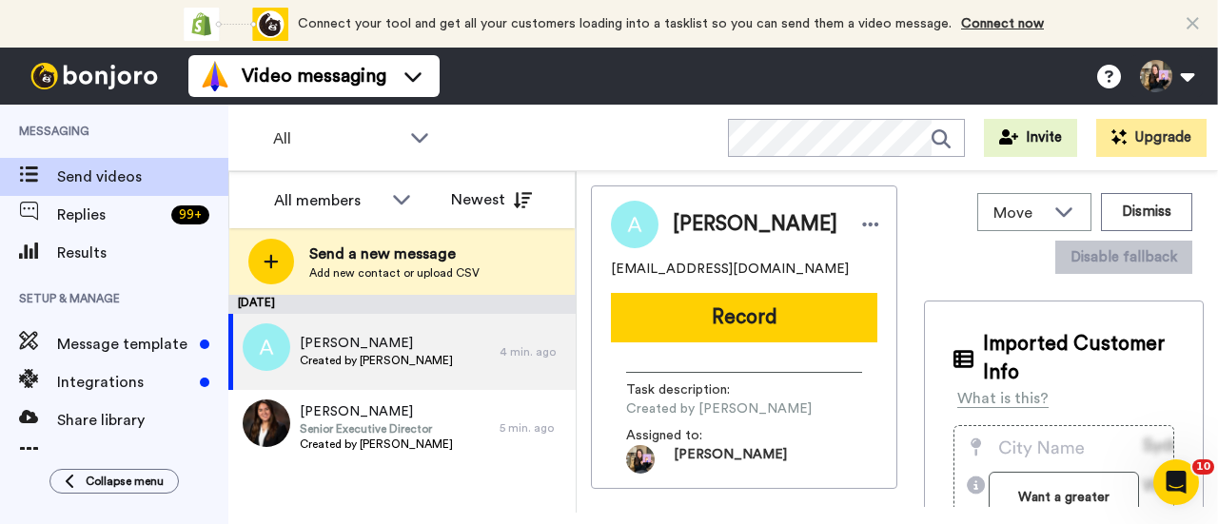
scroll to position [0, 0]
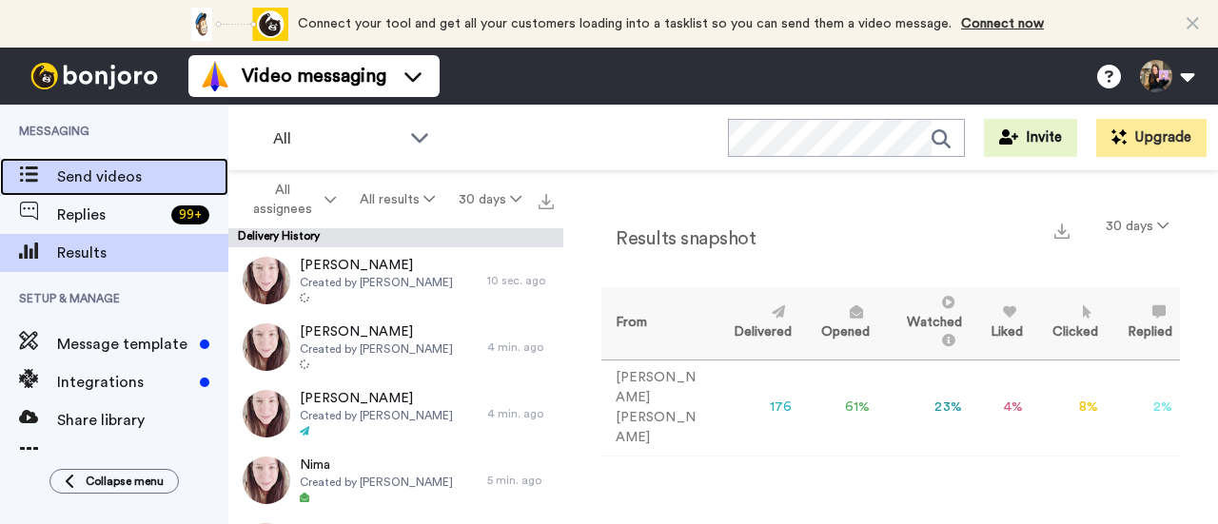
click at [162, 181] on span "Send videos" at bounding box center [142, 177] width 171 height 23
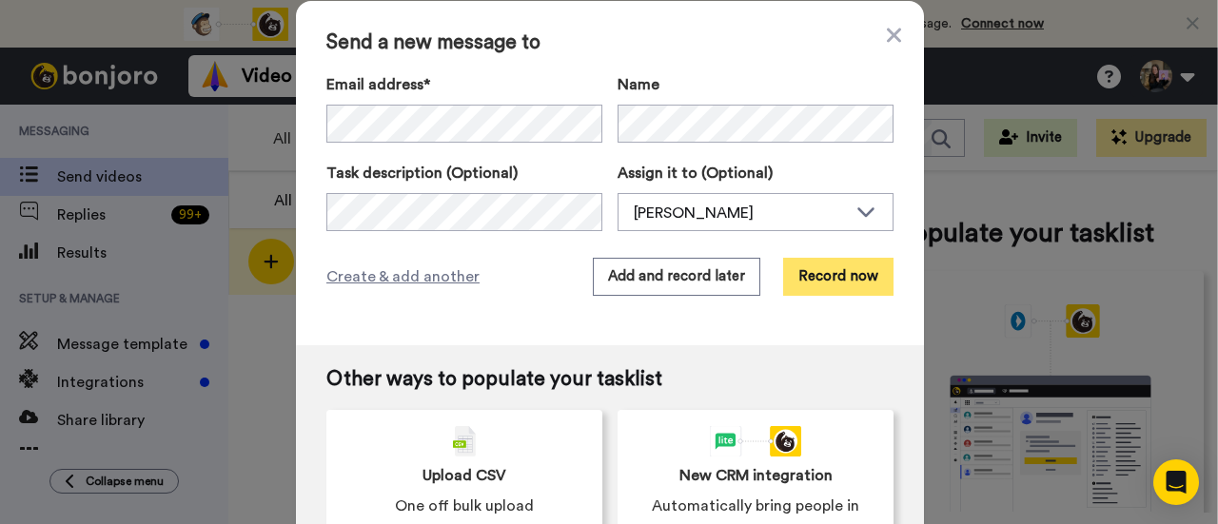
click at [833, 273] on button "Record now" at bounding box center [838, 277] width 110 height 38
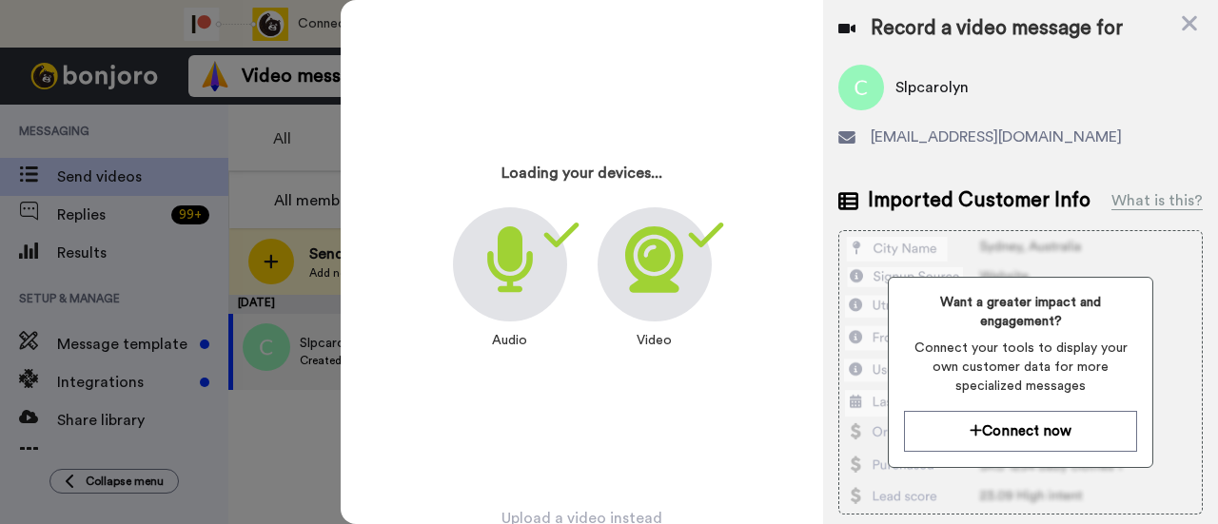
click at [525, 467] on div "Loading your devices... Audio Video" at bounding box center [583, 253] width 476 height 476
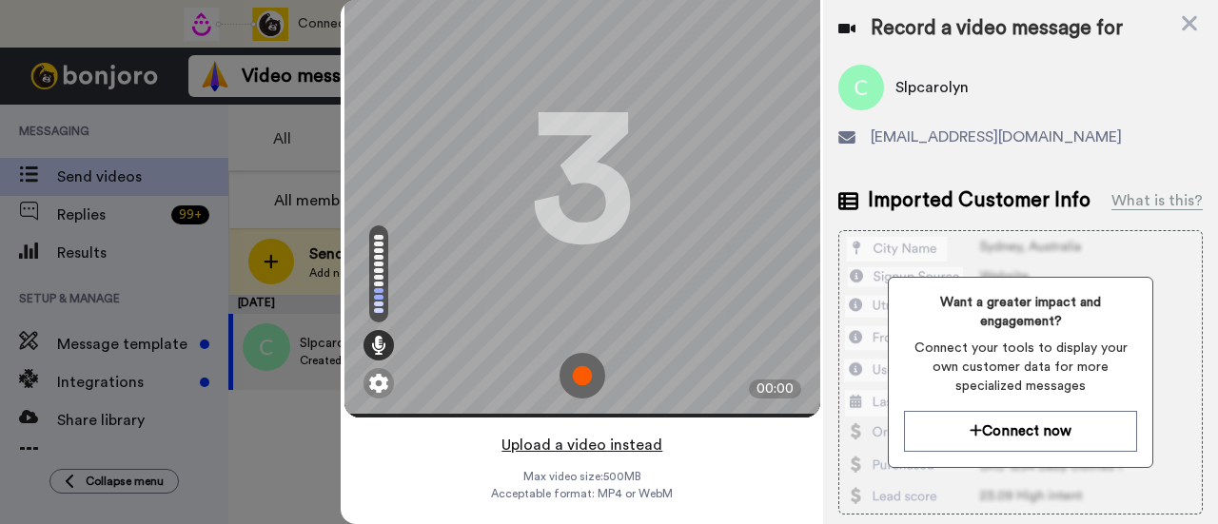
click at [641, 433] on button "Upload a video instead" at bounding box center [582, 445] width 172 height 25
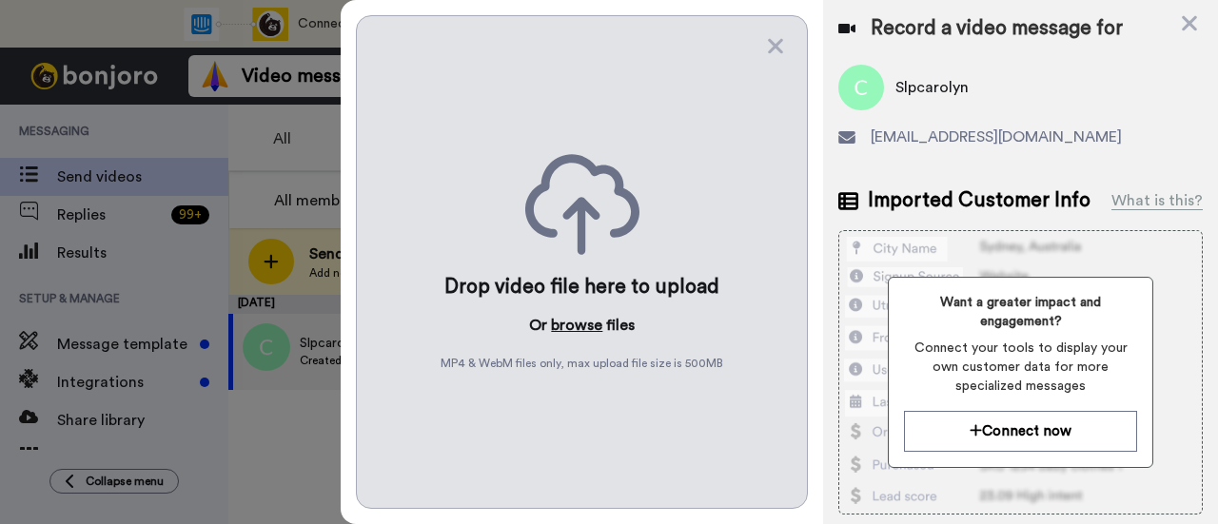
click at [582, 323] on button "browse" at bounding box center [576, 325] width 51 height 23
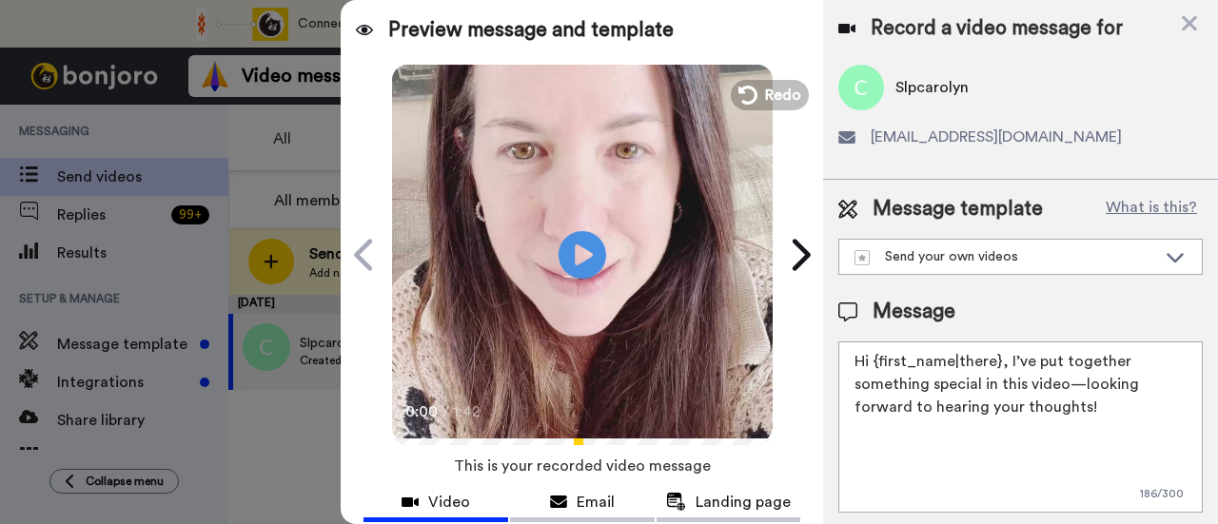
drag, startPoint x: 1095, startPoint y: 414, endPoint x: 1007, endPoint y: 357, distance: 105.3
click at [1007, 357] on textarea "Hi {first_name|there}, I’ve put together something special in this video—lookin…" at bounding box center [1020, 427] width 365 height 171
paste textarea "welcome to SLP Elevate! I created a video welcome for you! Feel free to click r…"
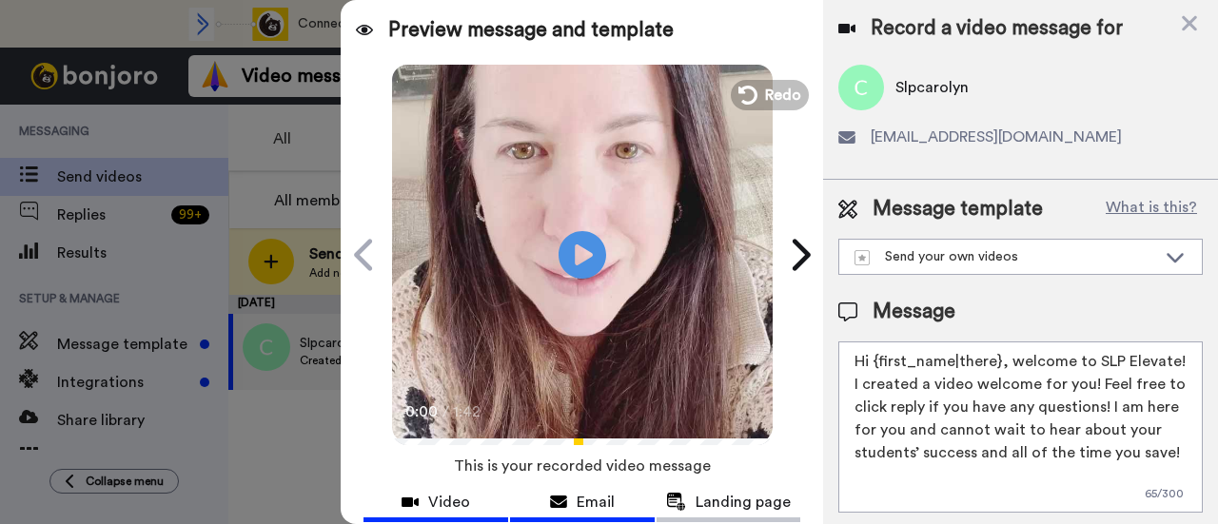
scroll to position [190, 0]
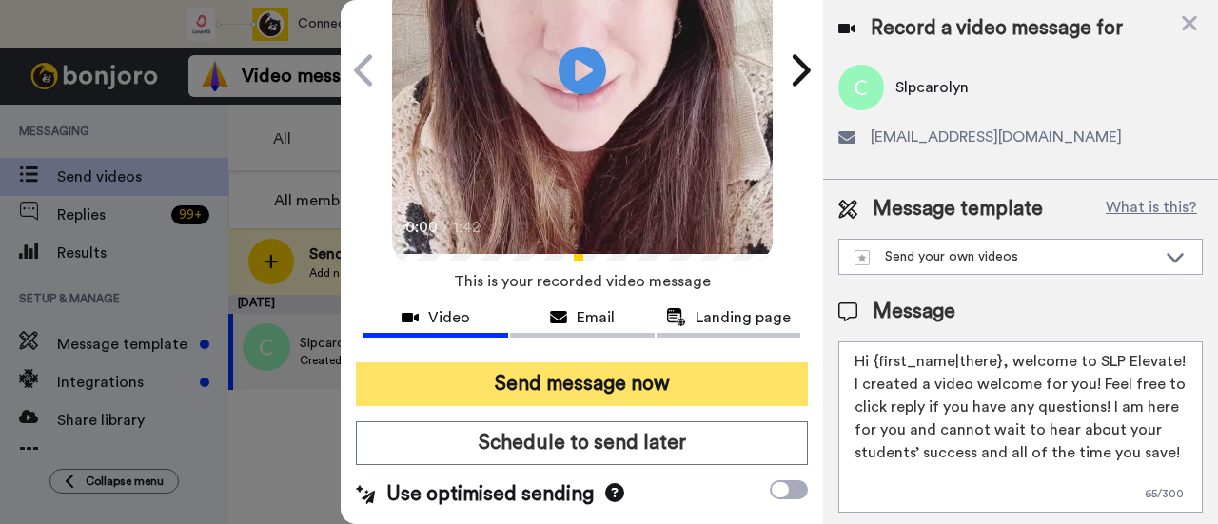
type textarea "Hi {first_name|there}, welcome to SLP Elevate! I created a video welcome for yo…"
click at [652, 384] on button "Send message now" at bounding box center [582, 385] width 452 height 44
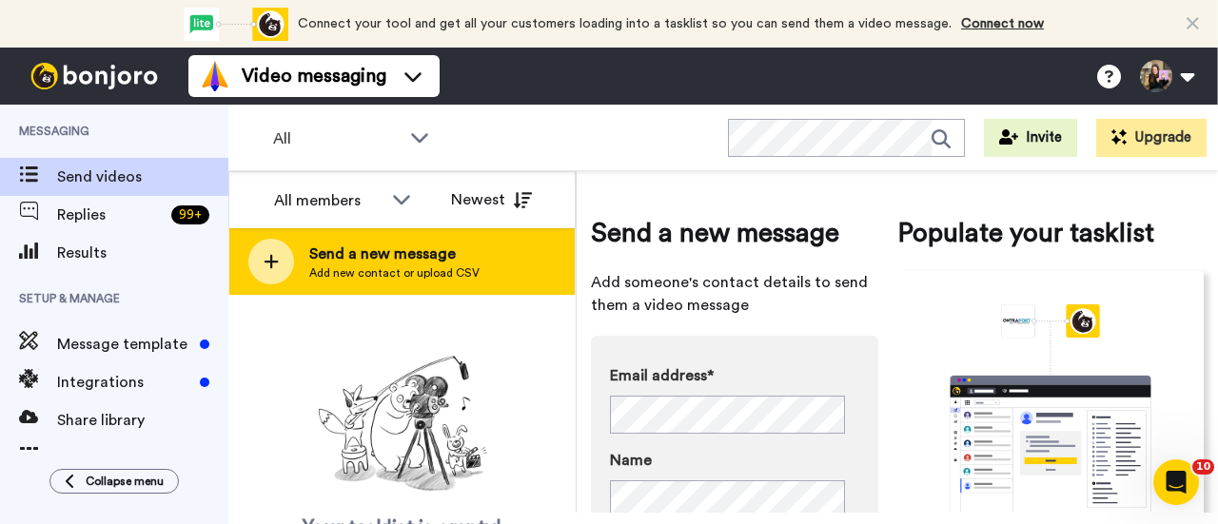
click at [437, 256] on span "Send a new message" at bounding box center [394, 254] width 170 height 23
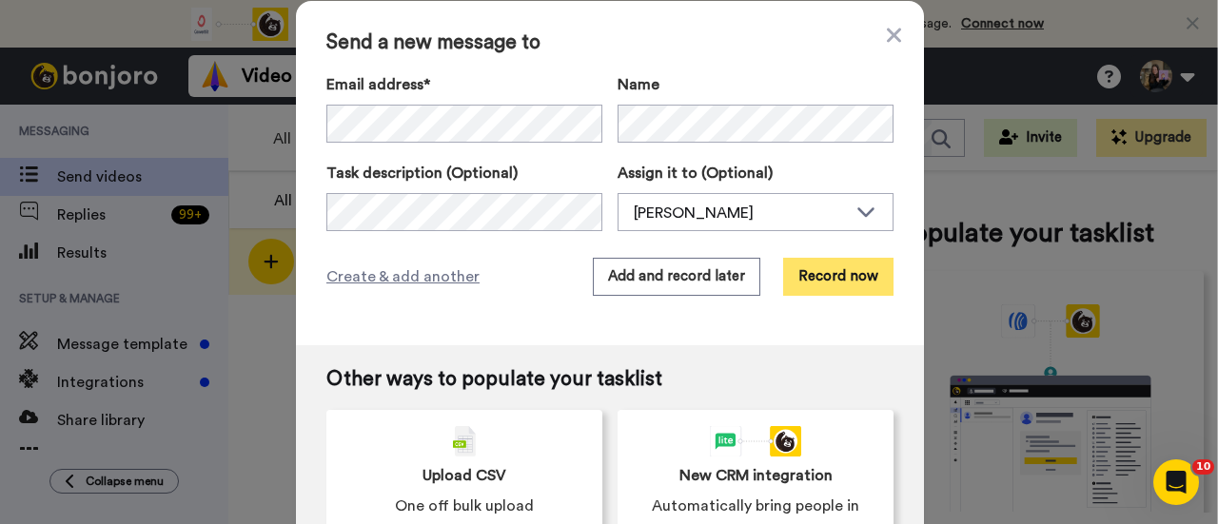
click at [870, 268] on button "Record now" at bounding box center [838, 277] width 110 height 38
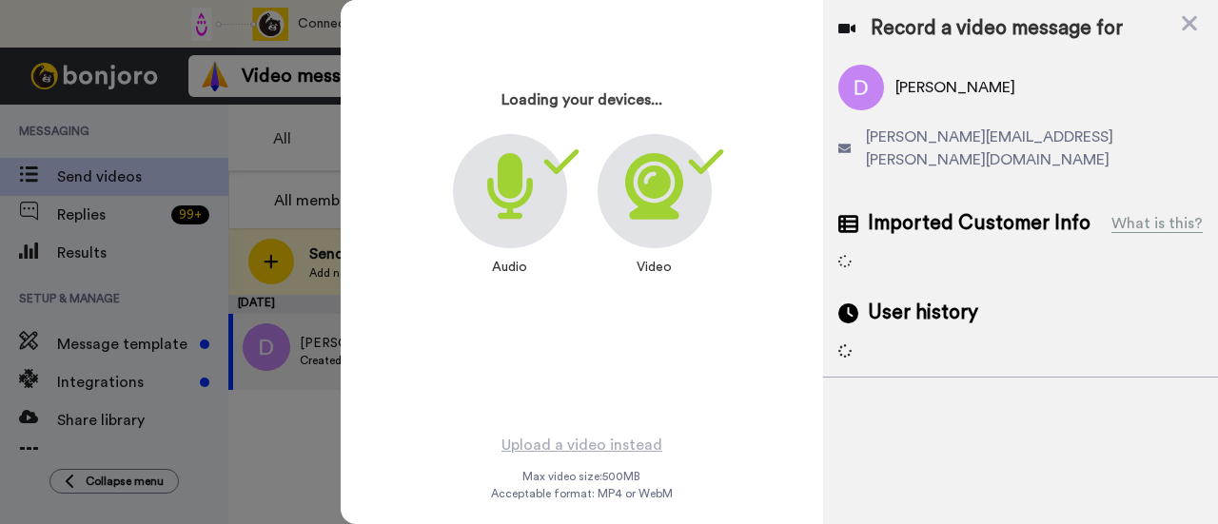
scroll to position [91, 0]
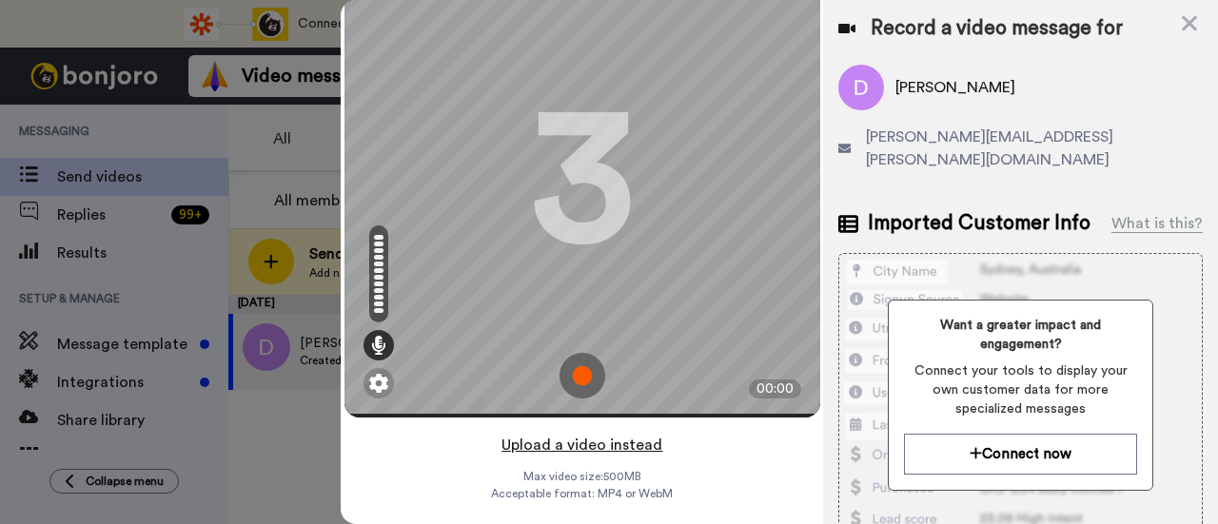
click at [600, 433] on button "Upload a video instead" at bounding box center [582, 445] width 172 height 25
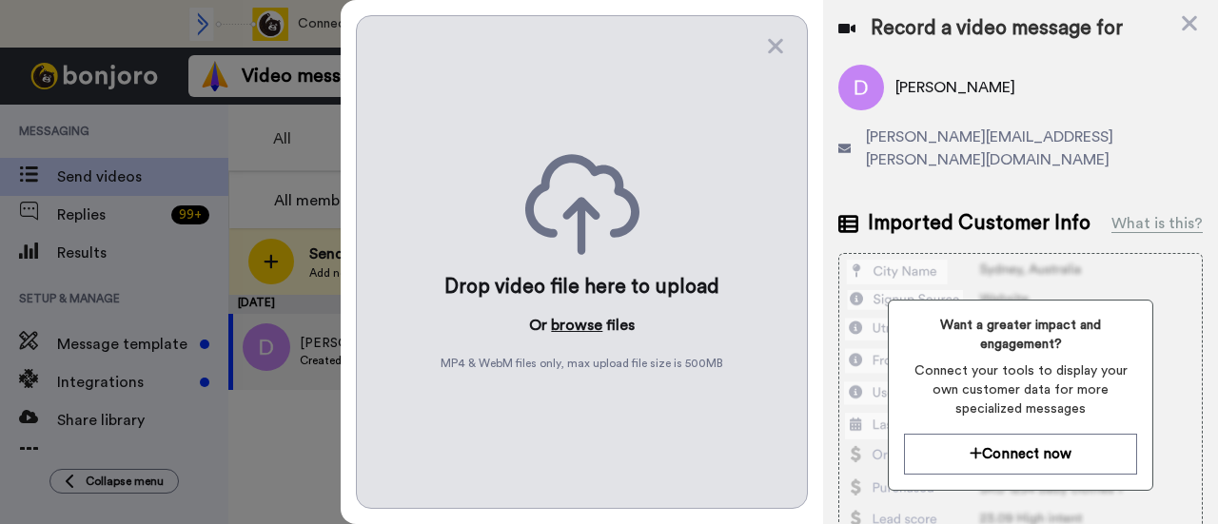
click at [579, 322] on button "browse" at bounding box center [576, 325] width 51 height 23
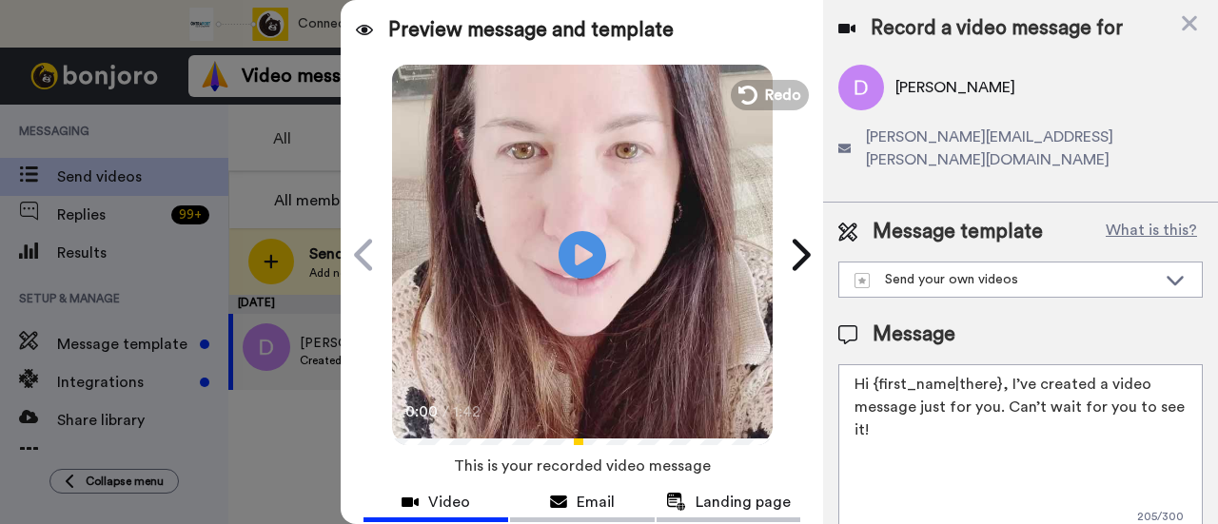
drag, startPoint x: 1039, startPoint y: 405, endPoint x: 1006, endPoint y: 357, distance: 58.9
click at [1006, 365] on textarea "Hi {first_name|there}, I’ve created a video message just for you. Can’t wait fo…" at bounding box center [1020, 450] width 365 height 171
paste textarea "welcome to SLP Elevate! I created a video welcome for you! Feel free to click r…"
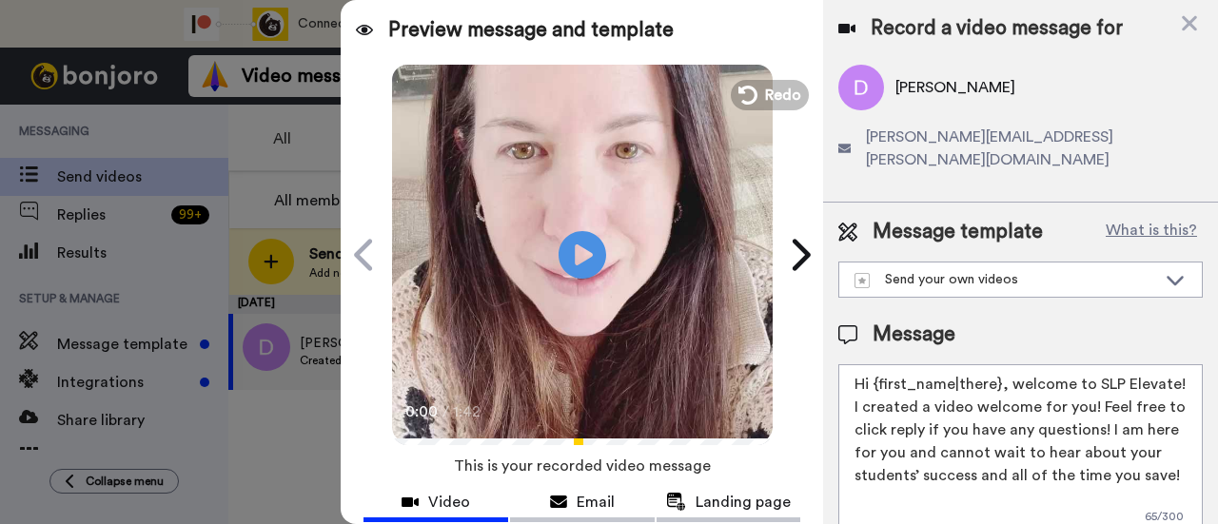
scroll to position [190, 0]
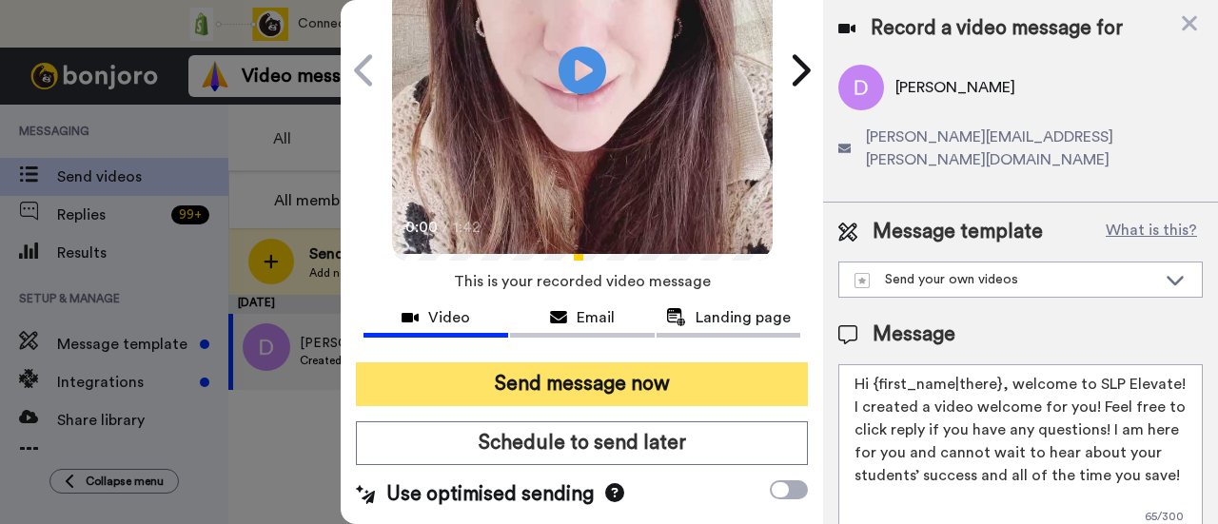
type textarea "Hi {first_name|there}, welcome to SLP Elevate! I created a video welcome for yo…"
click at [662, 375] on button "Send message now" at bounding box center [582, 385] width 452 height 44
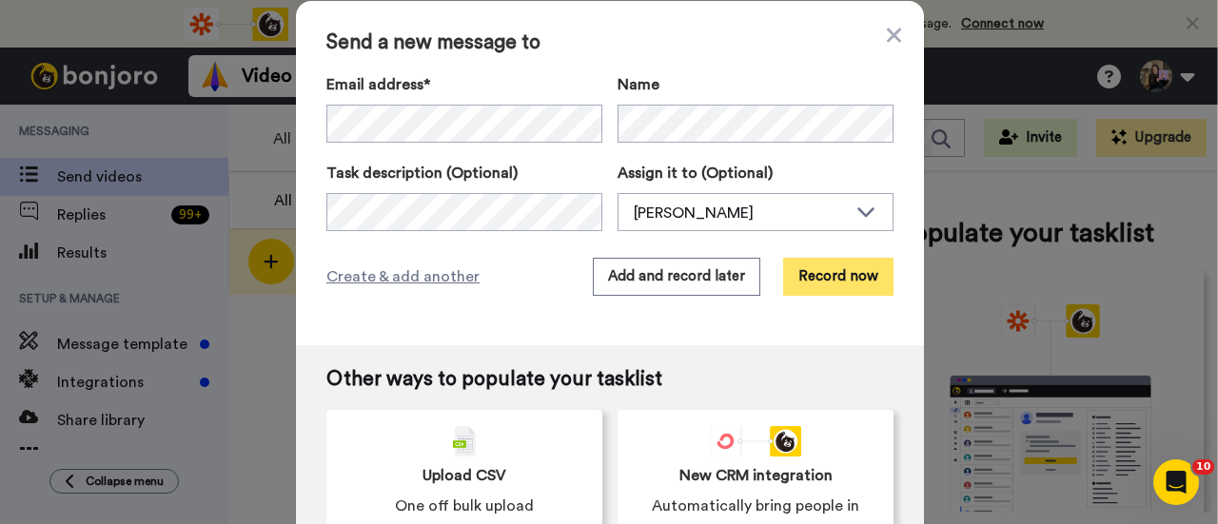
click at [801, 268] on button "Record now" at bounding box center [838, 277] width 110 height 38
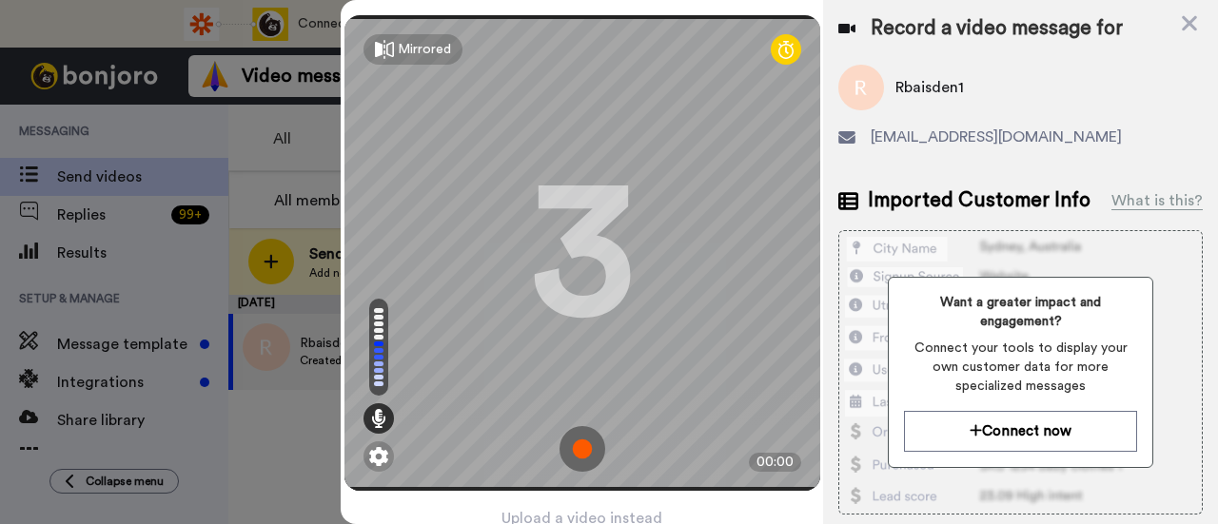
scroll to position [91, 0]
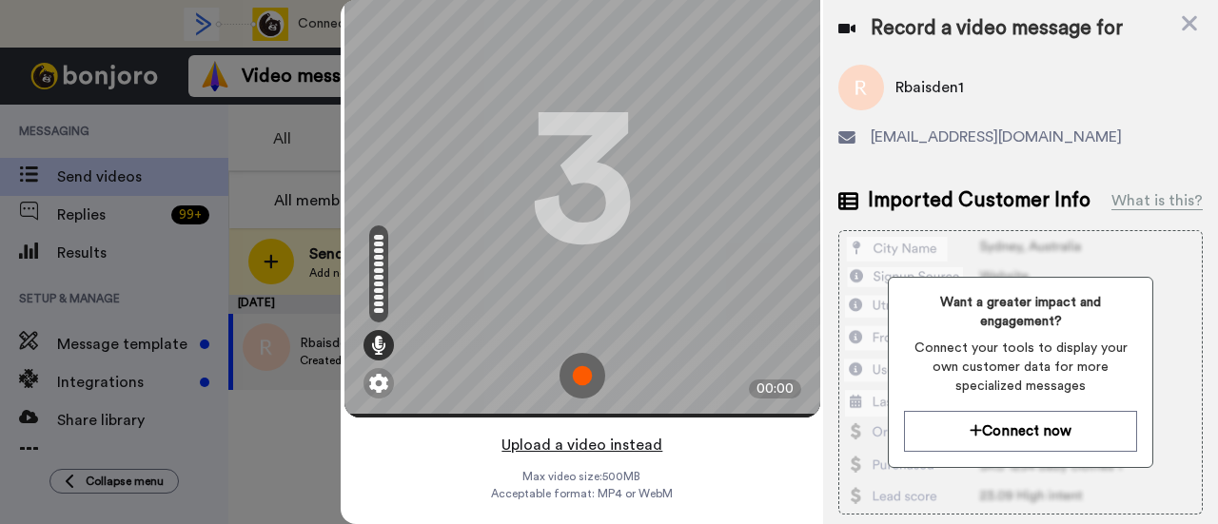
click at [618, 433] on button "Upload a video instead" at bounding box center [582, 445] width 172 height 25
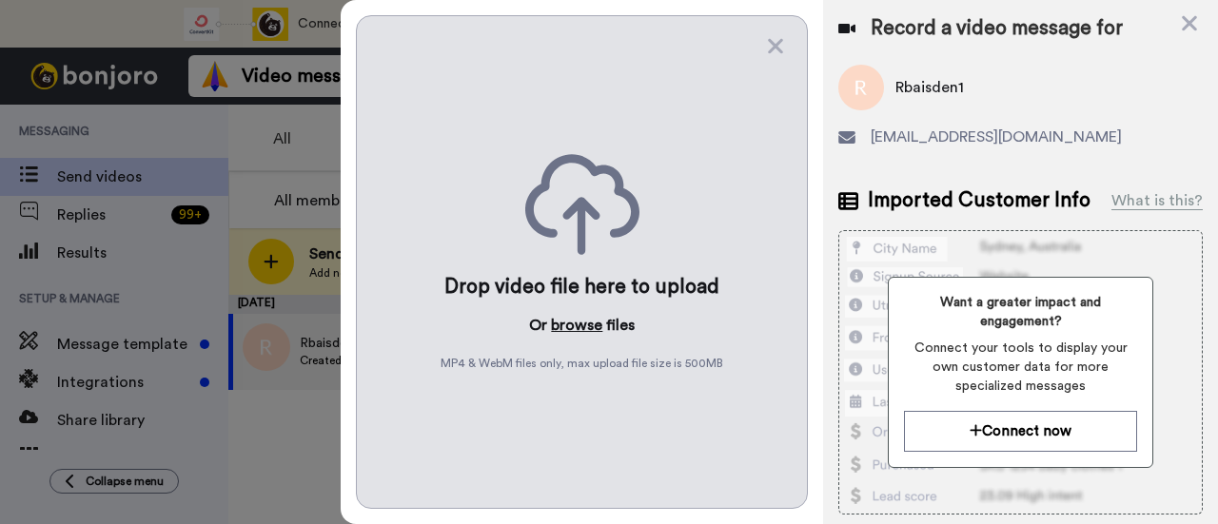
click at [577, 325] on button "browse" at bounding box center [576, 325] width 51 height 23
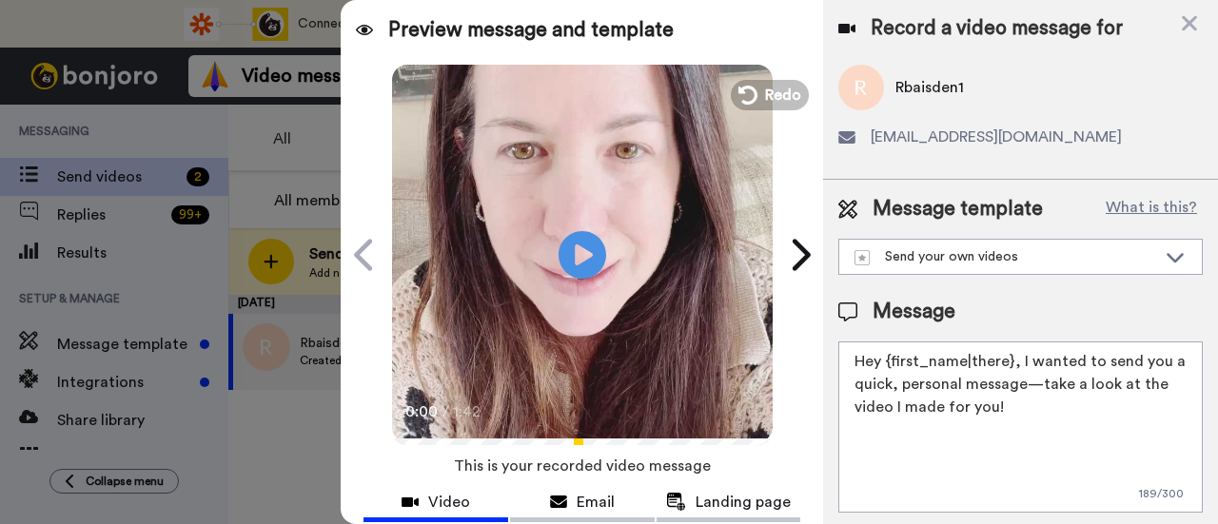
drag, startPoint x: 1055, startPoint y: 410, endPoint x: 1015, endPoint y: 369, distance: 57.2
click at [1015, 369] on textarea "Hey {first_name|there}, I wanted to send you a quick, personal message—take a l…" at bounding box center [1020, 427] width 365 height 171
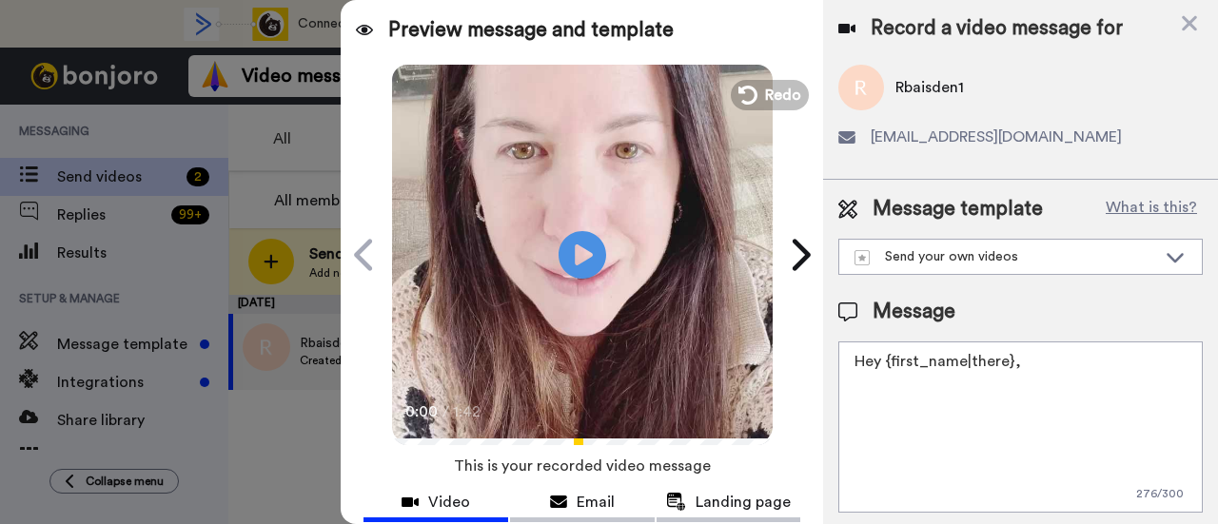
paste textarea "welcome to SLP Elevate! I created a video welcome for you! Feel free to click r…"
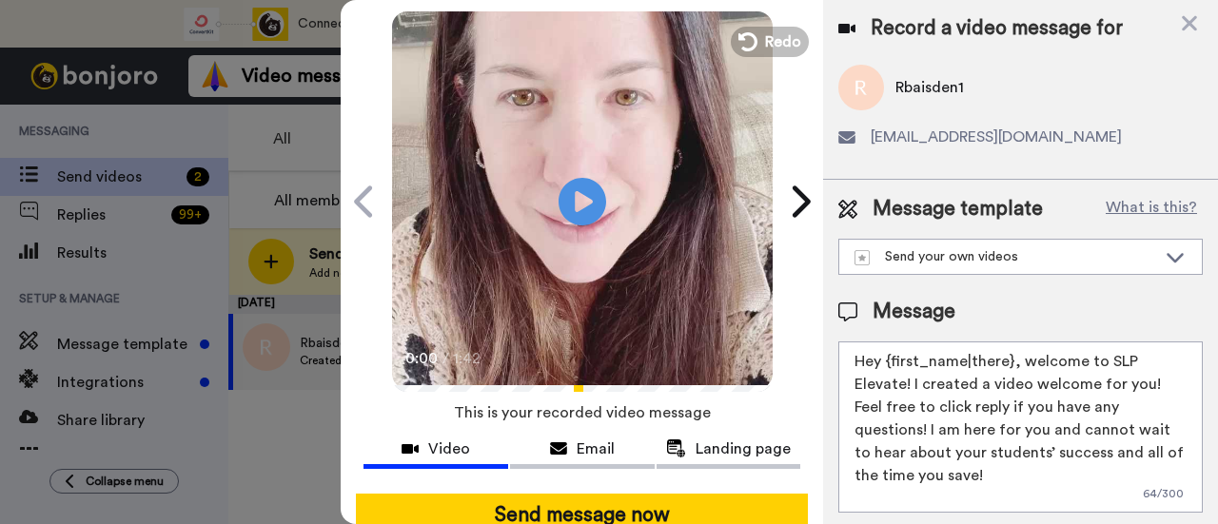
scroll to position [190, 0]
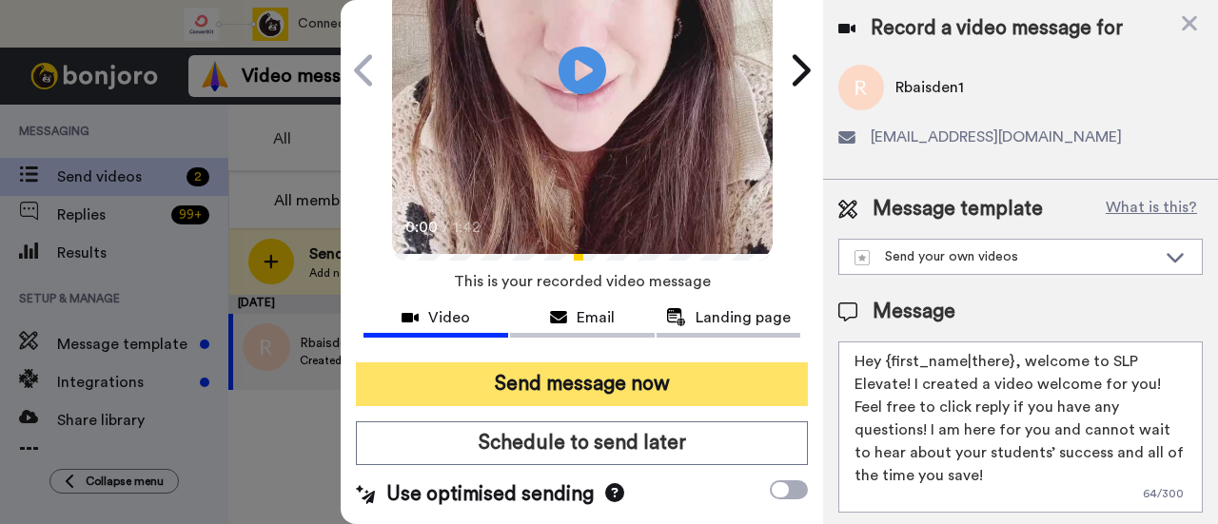
type textarea "Hey {first_name|there}, welcome to SLP Elevate! I created a video welcome for y…"
click at [642, 380] on button "Send message now" at bounding box center [582, 385] width 452 height 44
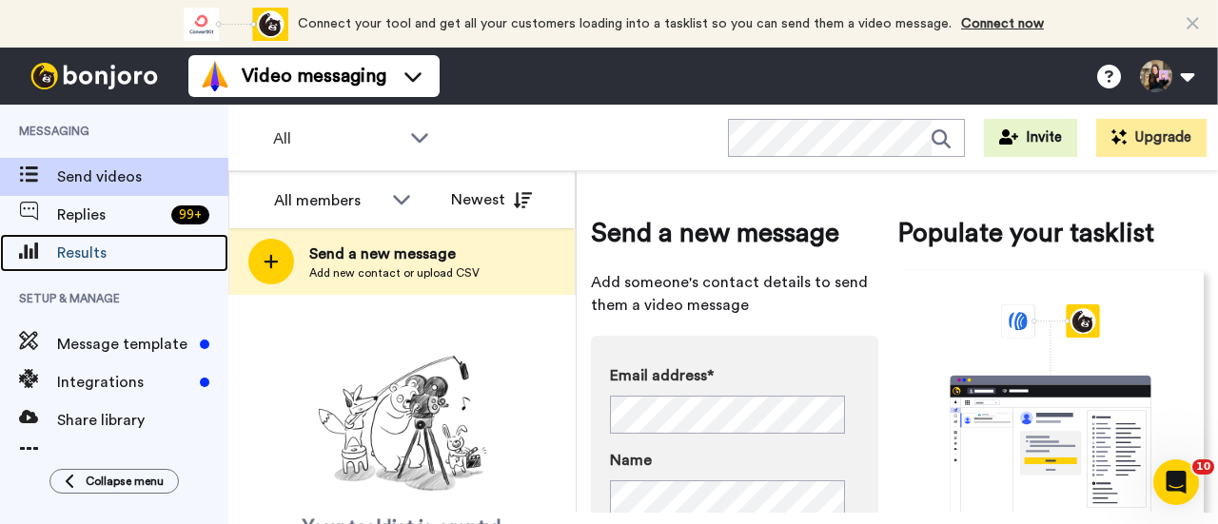
click at [148, 254] on span "Results" at bounding box center [142, 253] width 171 height 23
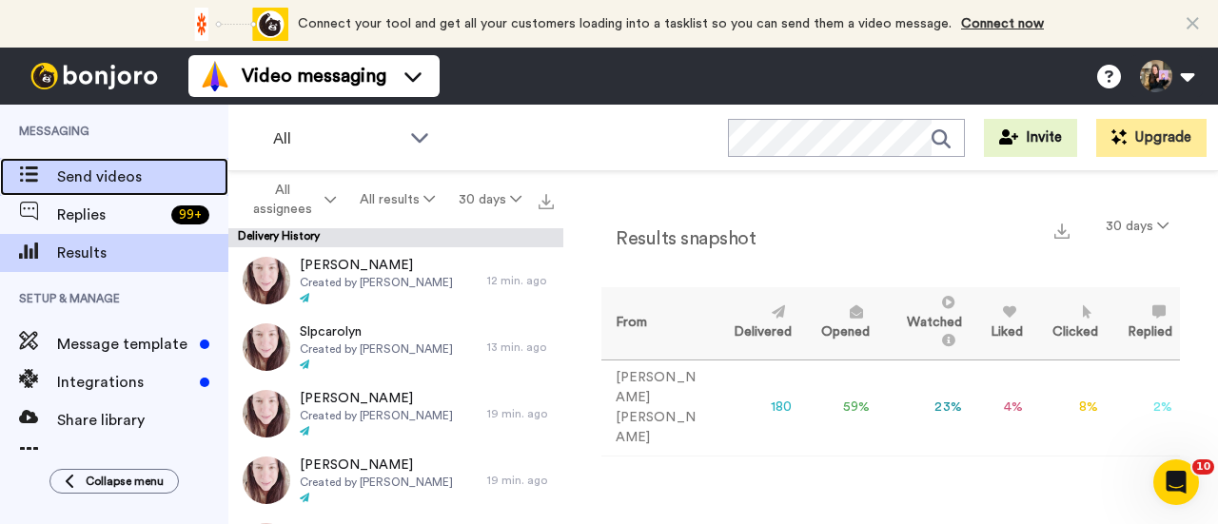
click at [74, 184] on span "Send videos" at bounding box center [142, 177] width 171 height 23
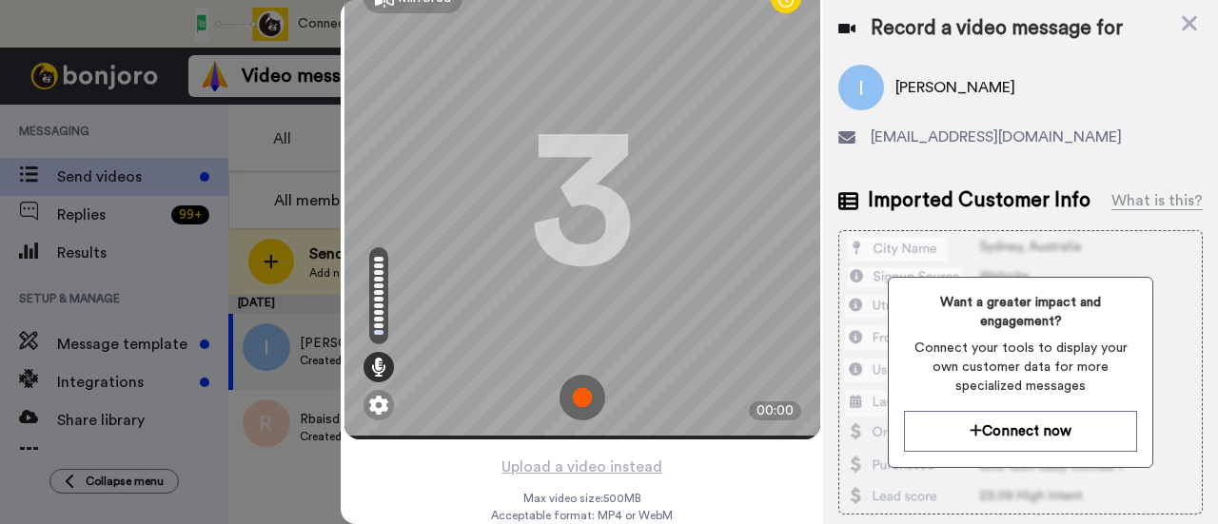
scroll to position [91, 0]
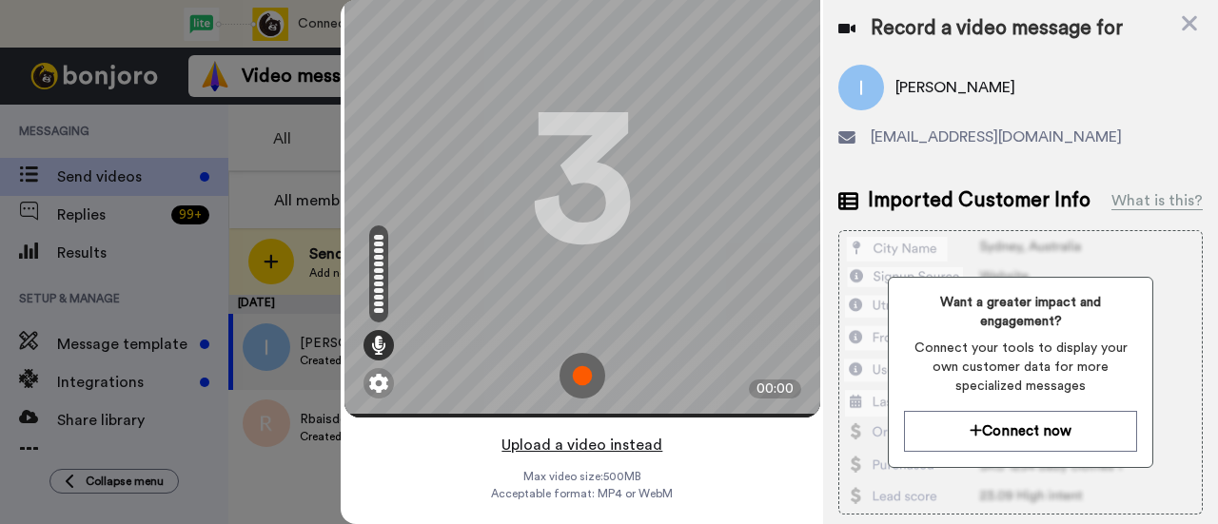
click at [610, 433] on button "Upload a video instead" at bounding box center [582, 445] width 172 height 25
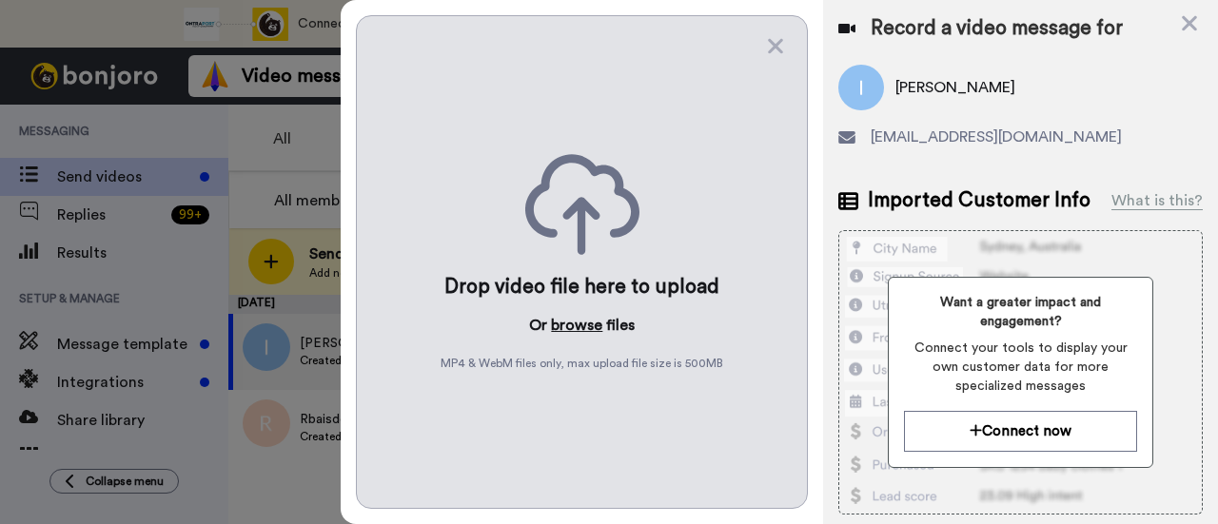
click at [588, 321] on button "browse" at bounding box center [576, 325] width 51 height 23
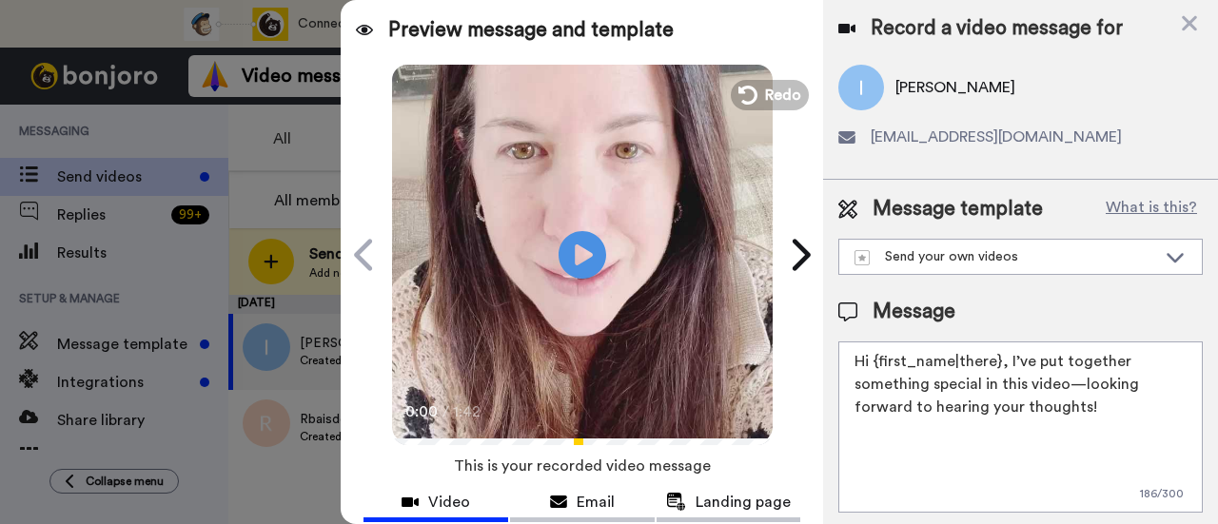
drag, startPoint x: 1098, startPoint y: 405, endPoint x: 1003, endPoint y: 361, distance: 105.2
click at [1003, 361] on textarea "Hi {first_name|there}, I’ve put together something special in this video—lookin…" at bounding box center [1020, 427] width 365 height 171
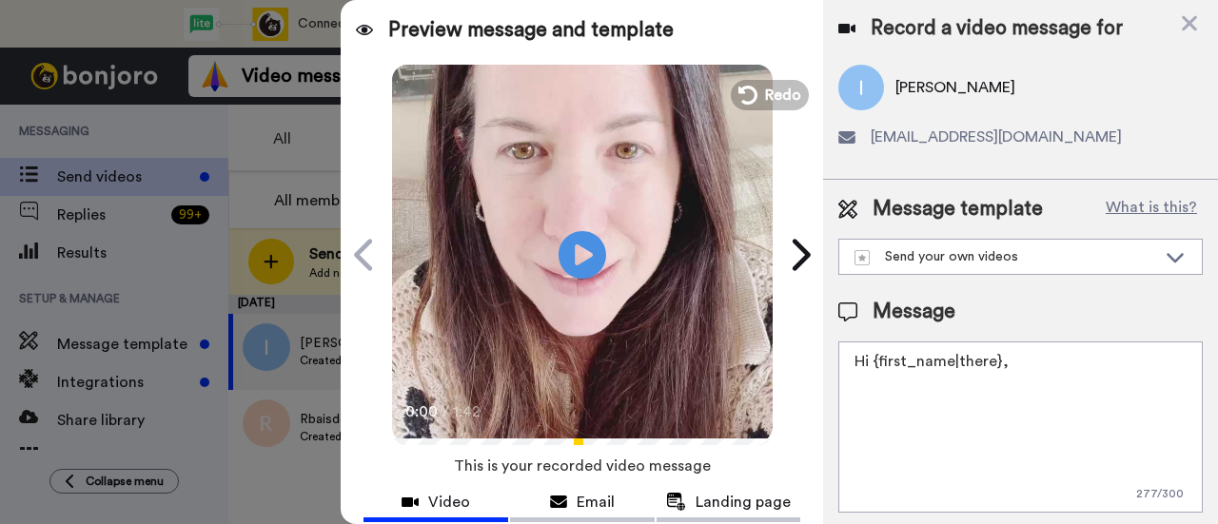
paste textarea "welcome to SLP Elevate! I created a video welcome for you! Feel free to click r…"
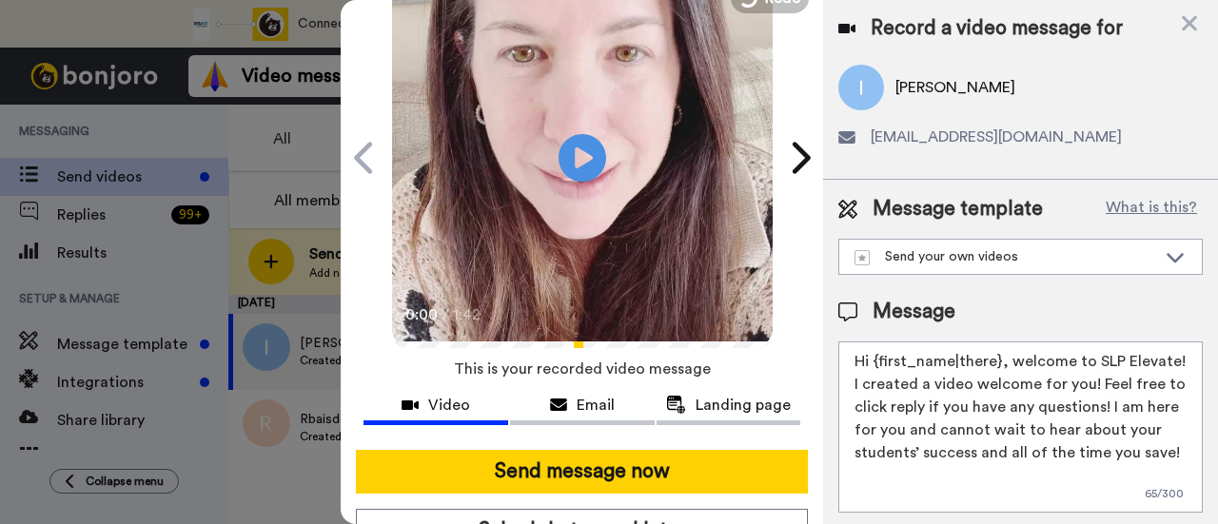
scroll to position [190, 0]
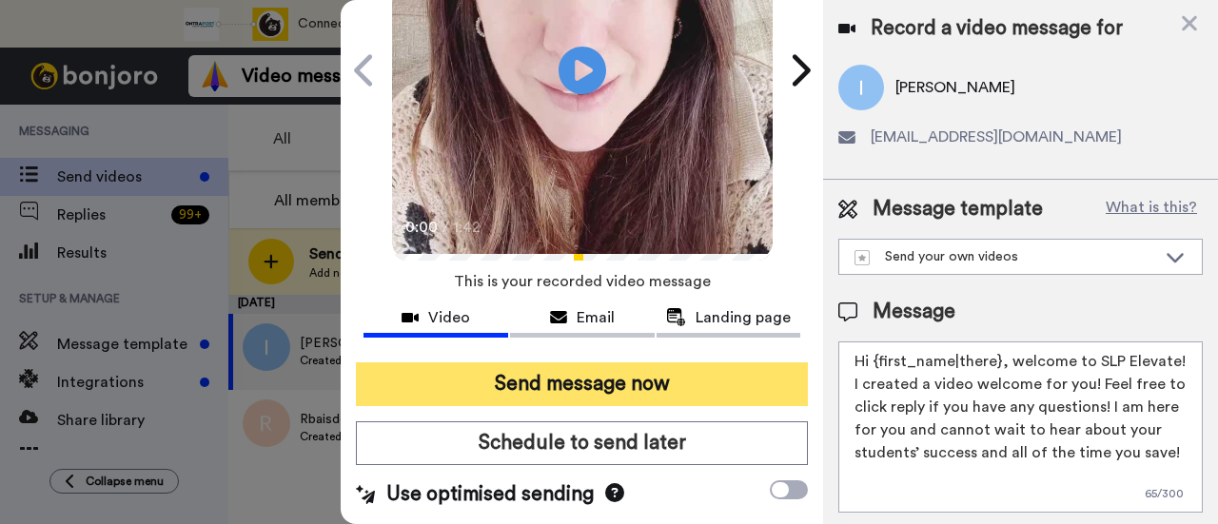
type textarea "Hi {first_name|there}, welcome to SLP Elevate! I created a video welcome for yo…"
click at [617, 371] on button "Send message now" at bounding box center [582, 385] width 452 height 44
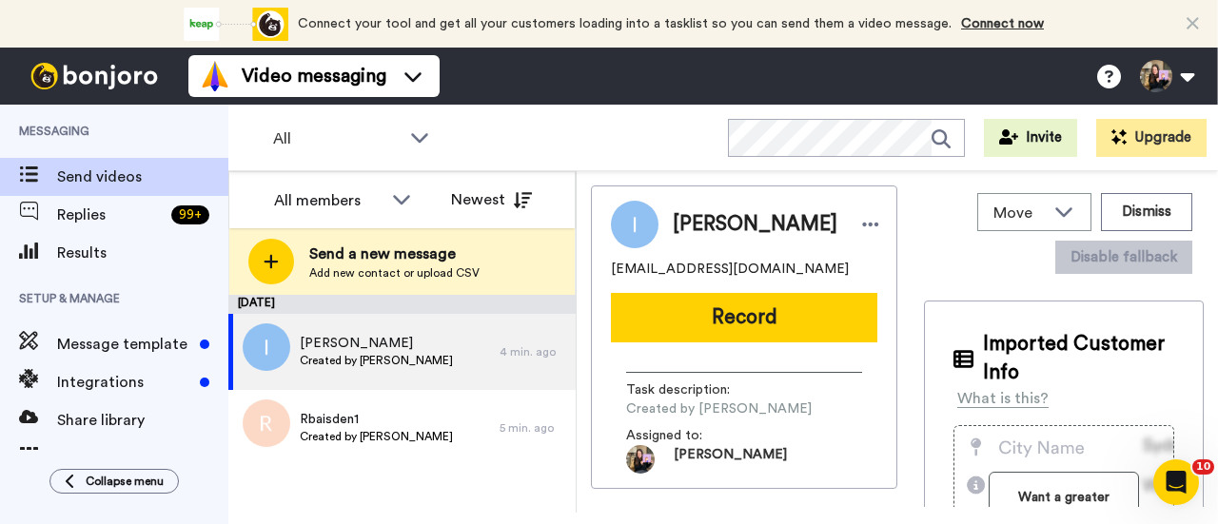
scroll to position [0, 0]
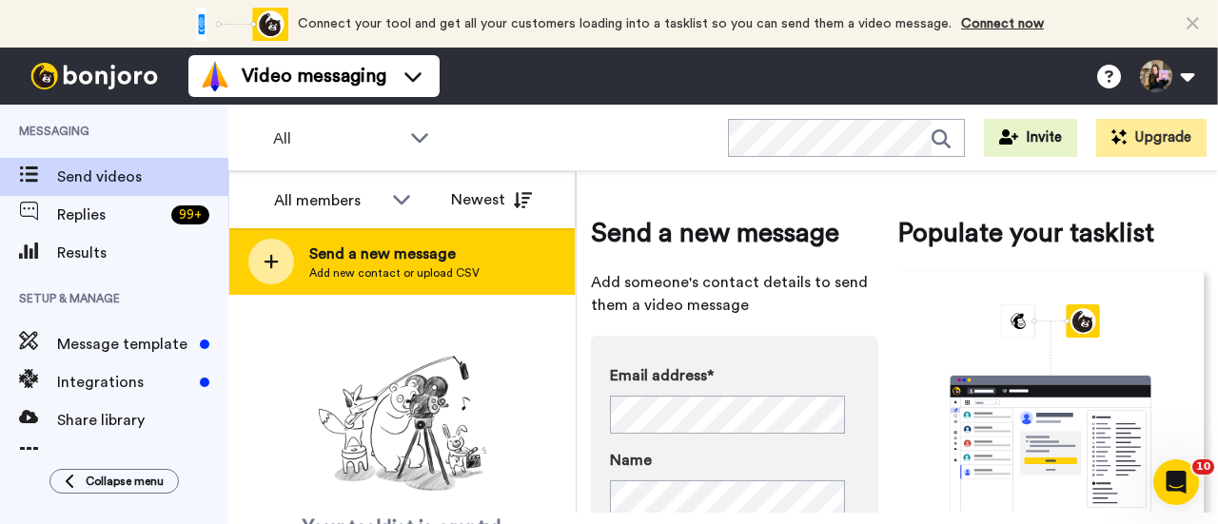
click at [483, 239] on div "Send a new message Add new contact or upload CSV" at bounding box center [401, 261] width 345 height 67
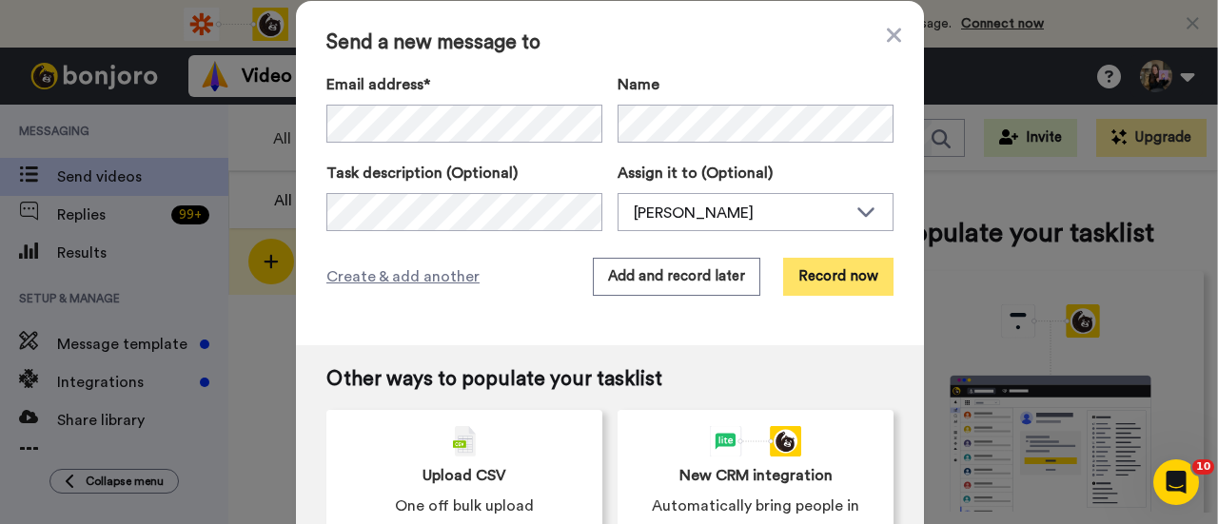
click at [855, 286] on button "Record now" at bounding box center [838, 277] width 110 height 38
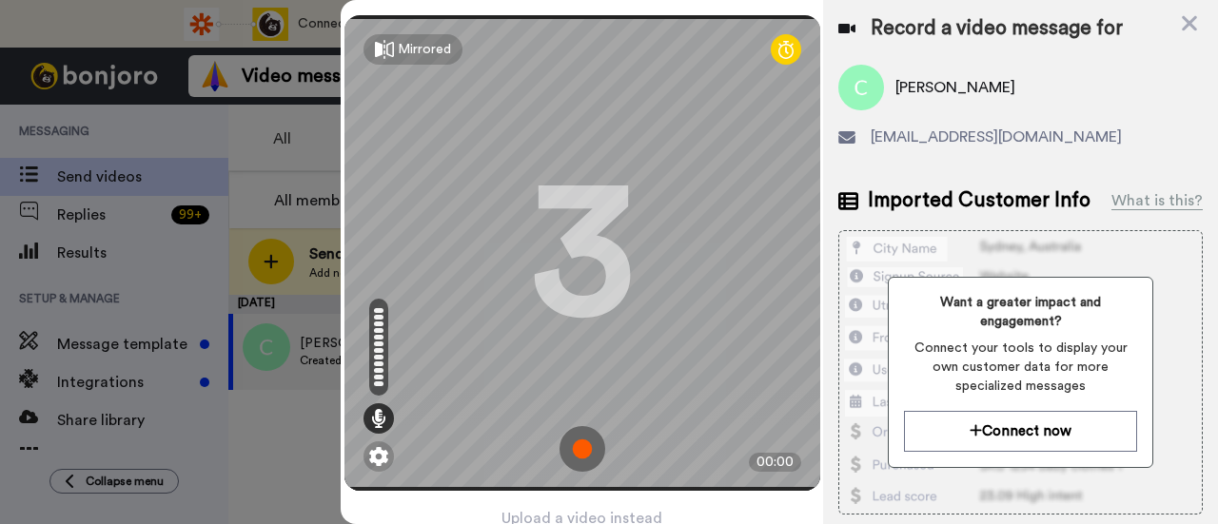
scroll to position [91, 0]
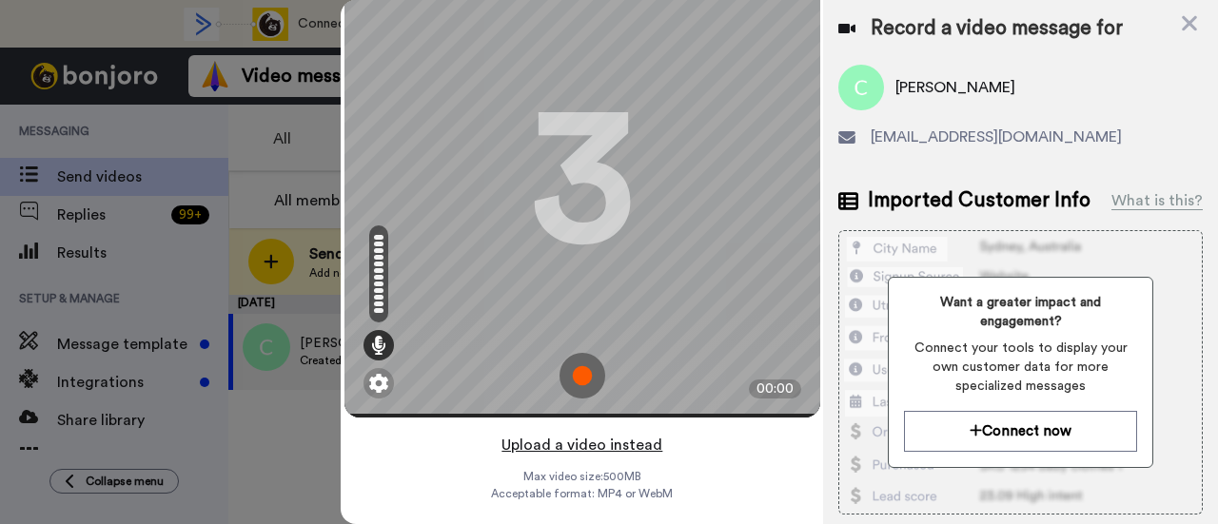
click button "Upload a video instead"
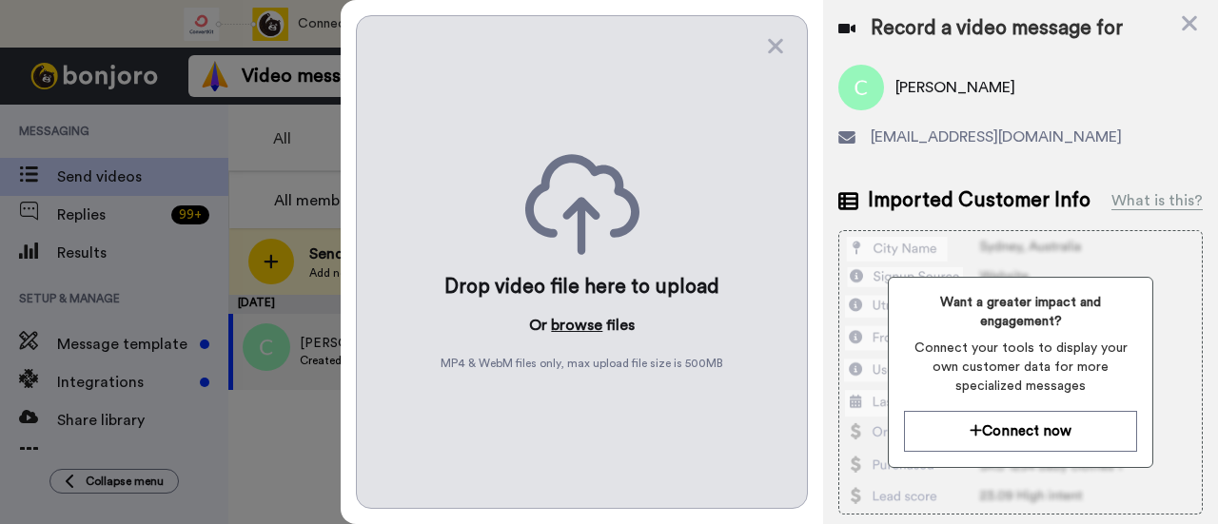
click button "browse"
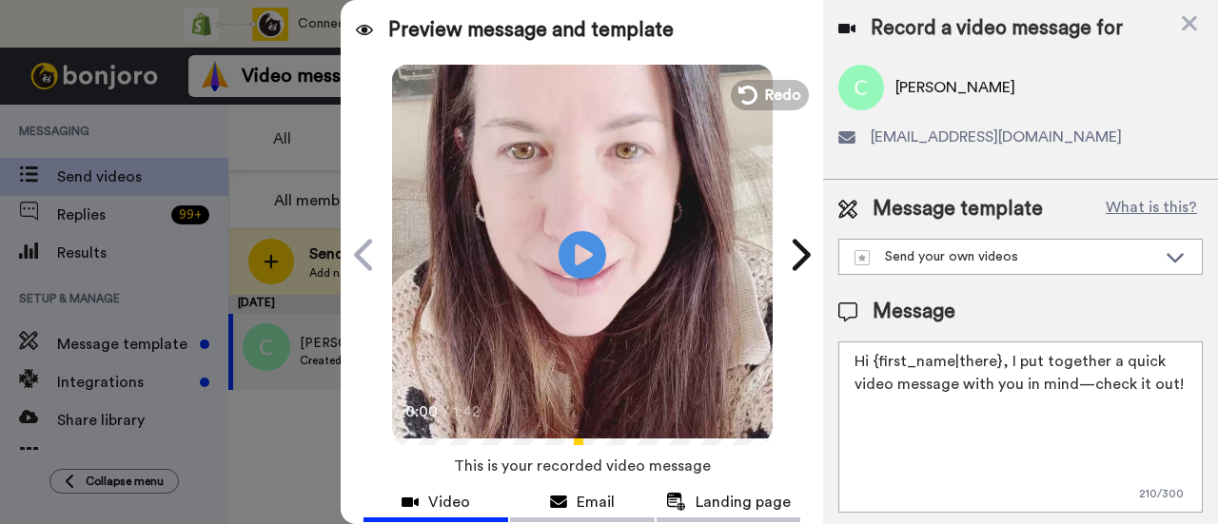
scroll to position [14, 0]
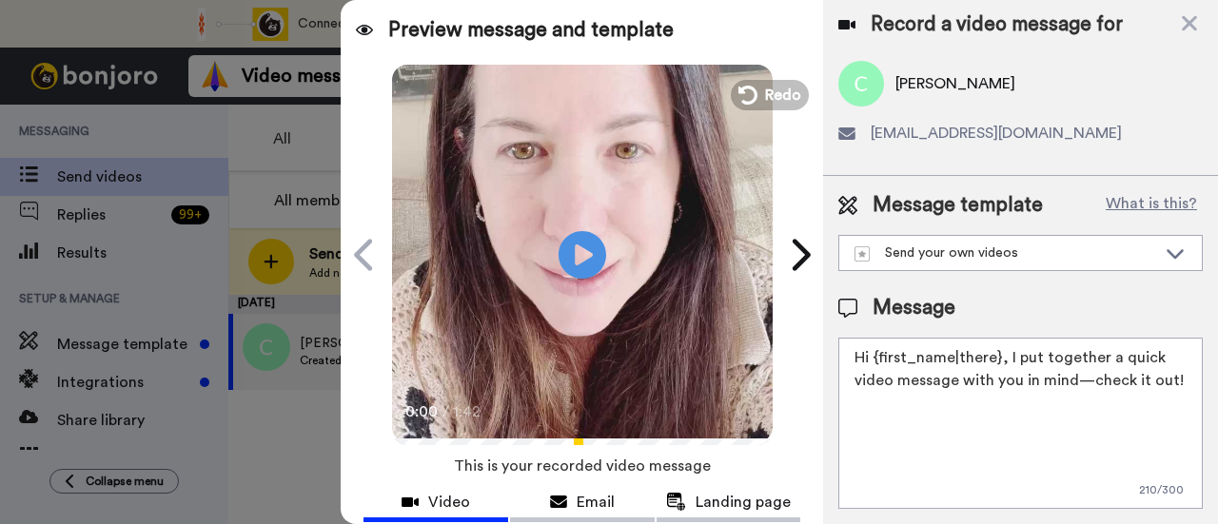
drag, startPoint x: 986, startPoint y: 399, endPoint x: 1005, endPoint y: 355, distance: 47.7
click textarea "Hi {first_name|there}, I put together a quick video message with you in mind—ch…"
paste textarea "welcome to SLP Elevate! I created a video welcome for you! Feel free to click r…"
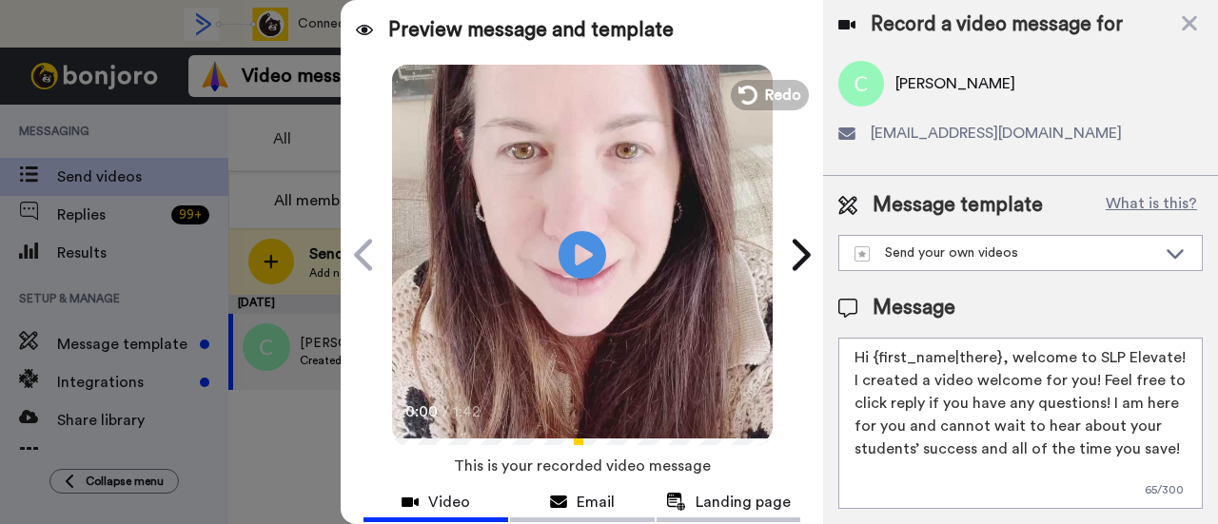
scroll to position [190, 0]
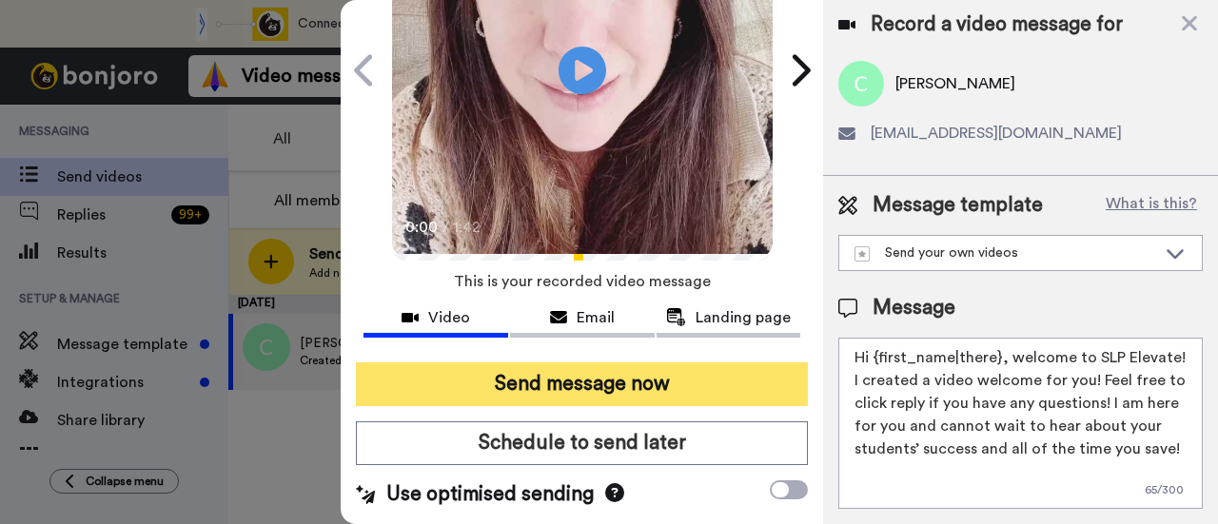
type textarea "Hi {first_name|there}, welcome to SLP Elevate! I created a video welcome for yo…"
click button "Send message now"
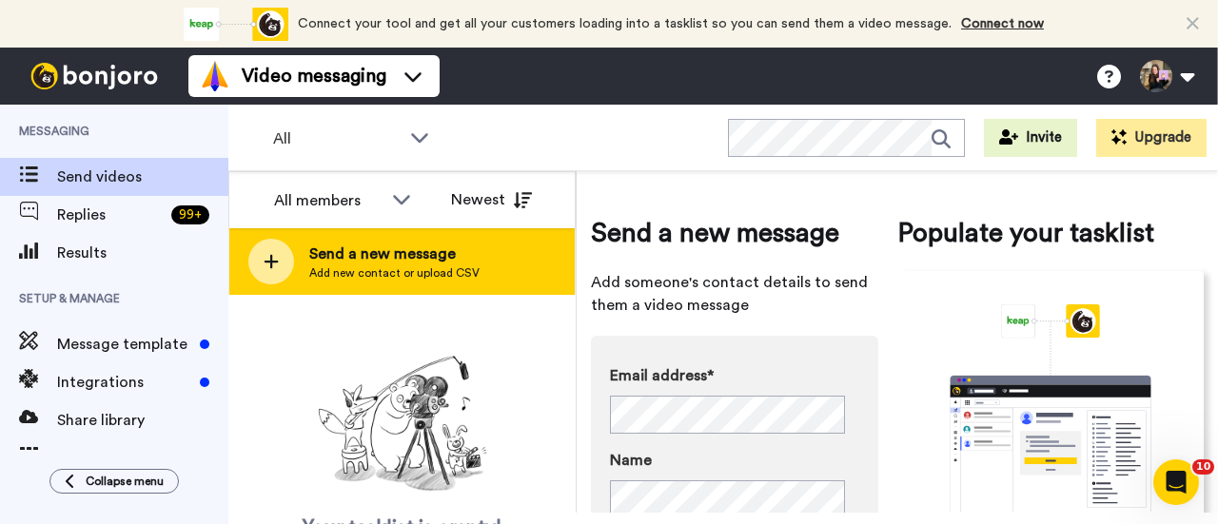
click at [504, 264] on div "Send a new message Add new contact or upload CSV" at bounding box center [401, 261] width 345 height 67
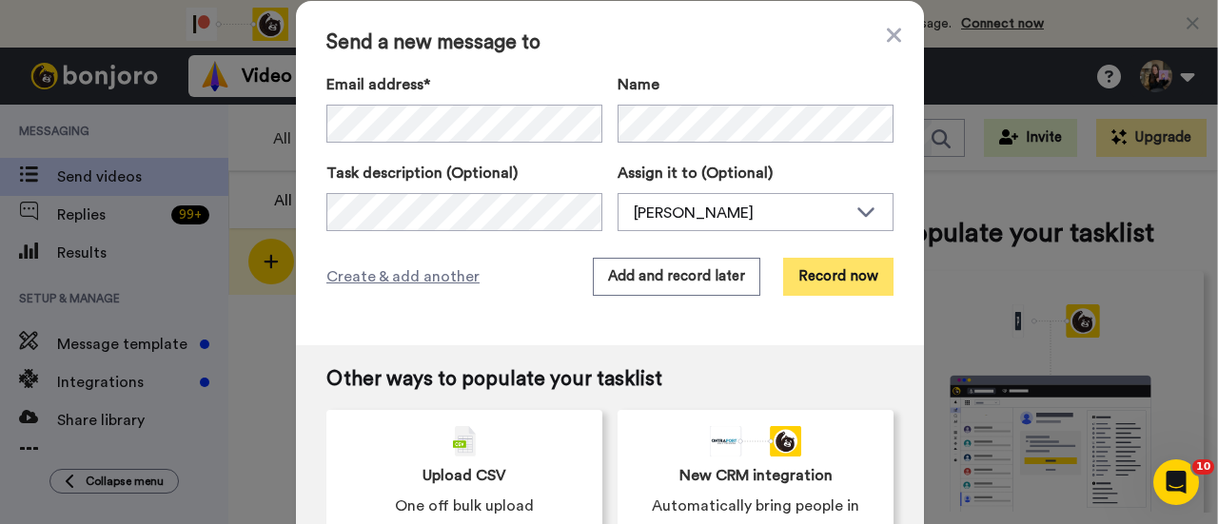
click at [832, 284] on button "Record now" at bounding box center [838, 277] width 110 height 38
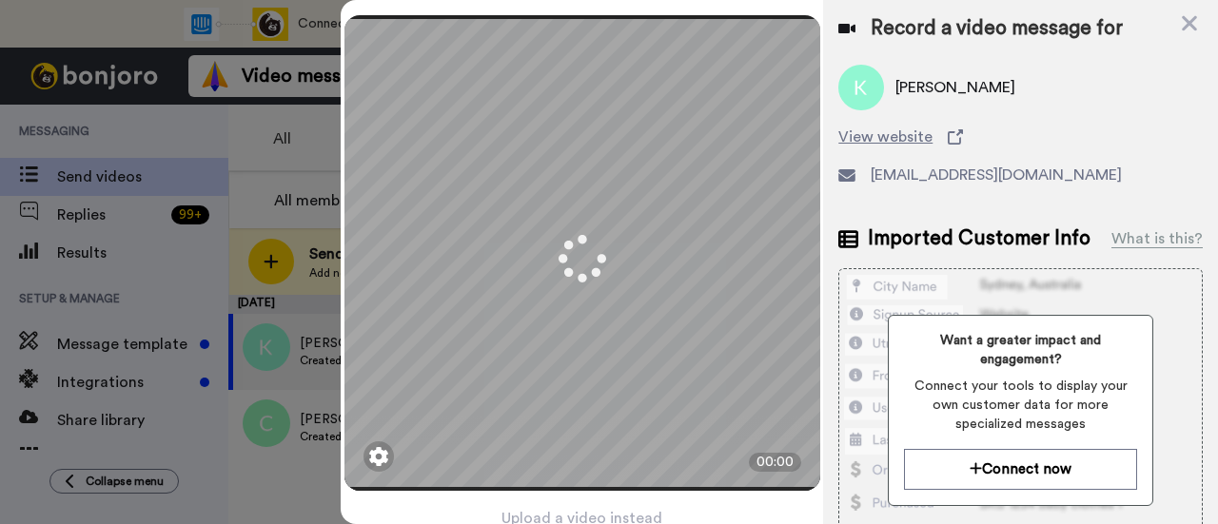
scroll to position [91, 0]
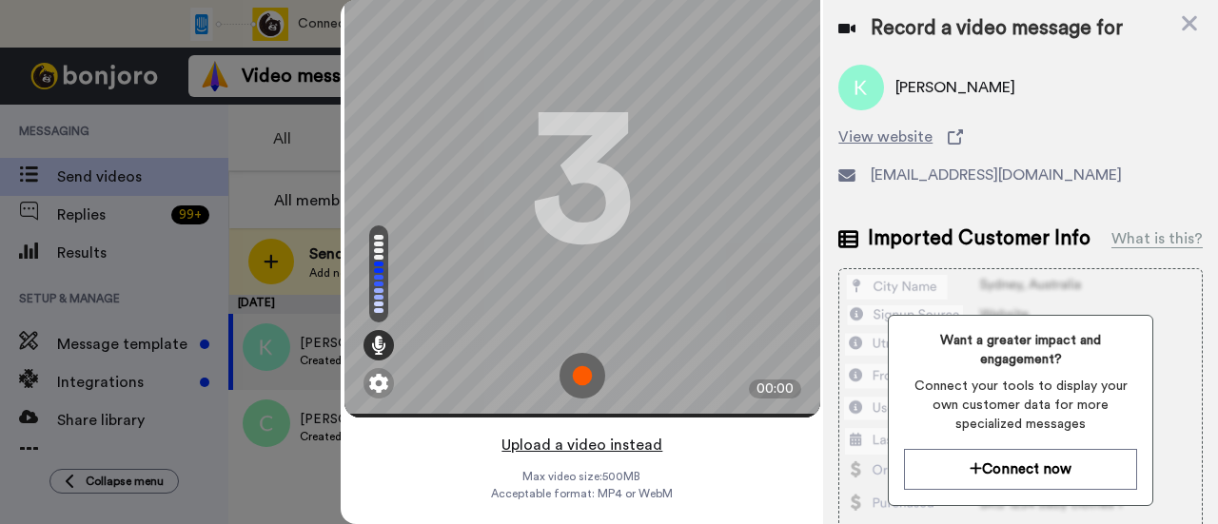
click at [590, 433] on button "Upload a video instead" at bounding box center [582, 445] width 172 height 25
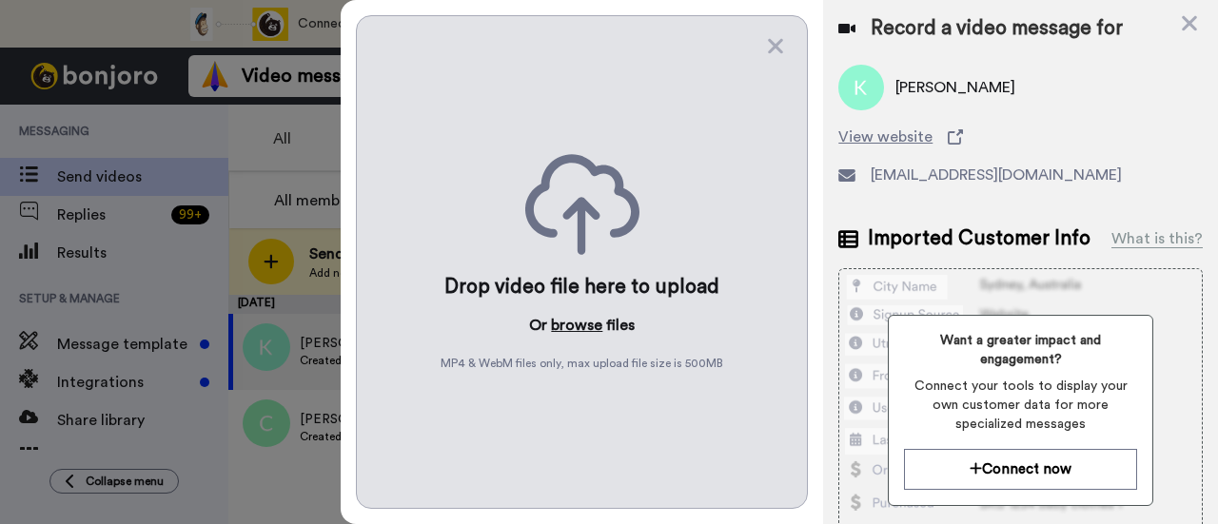
click at [568, 314] on button "browse" at bounding box center [576, 325] width 51 height 23
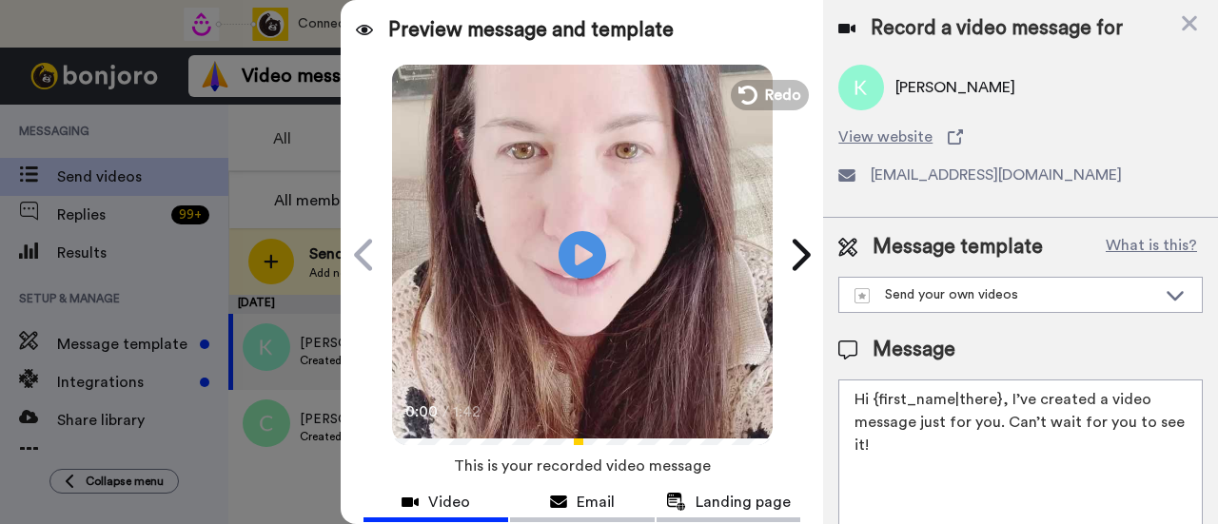
drag, startPoint x: 965, startPoint y: 443, endPoint x: 1005, endPoint y: 408, distance: 52.6
click at [1005, 408] on textarea "Hi {first_name|there}, I’ve created a video message just for you. Can’t wait fo…" at bounding box center [1020, 465] width 365 height 171
paste textarea "welcome to SLP Elevate! I created a video welcome for you! Feel free to click r…"
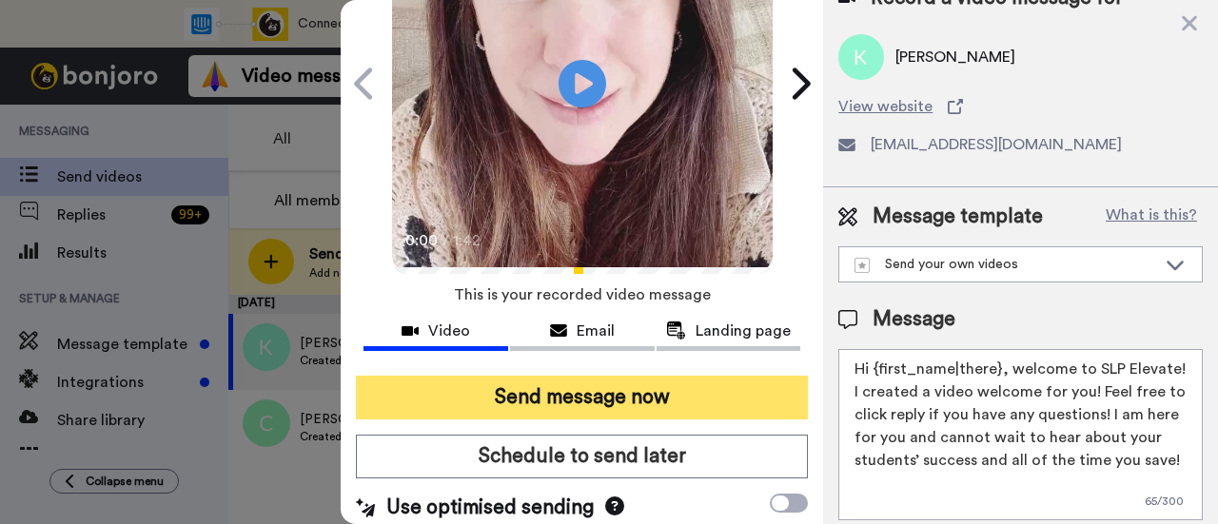
scroll to position [190, 0]
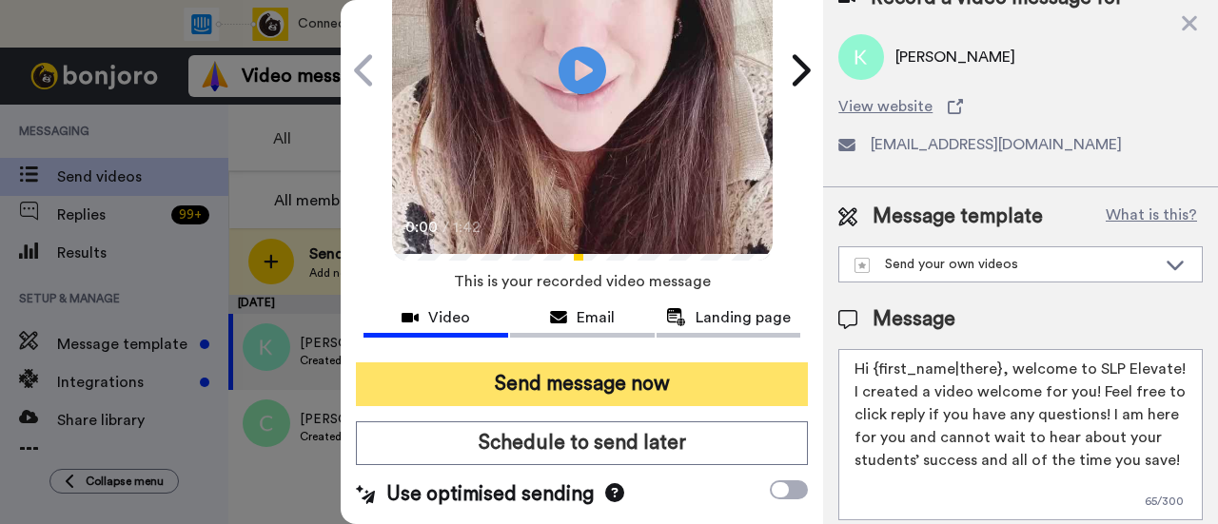
type textarea "Hi {first_name|there}, welcome to SLP Elevate! I created a video welcome for yo…"
click at [727, 369] on button "Send message now" at bounding box center [582, 385] width 452 height 44
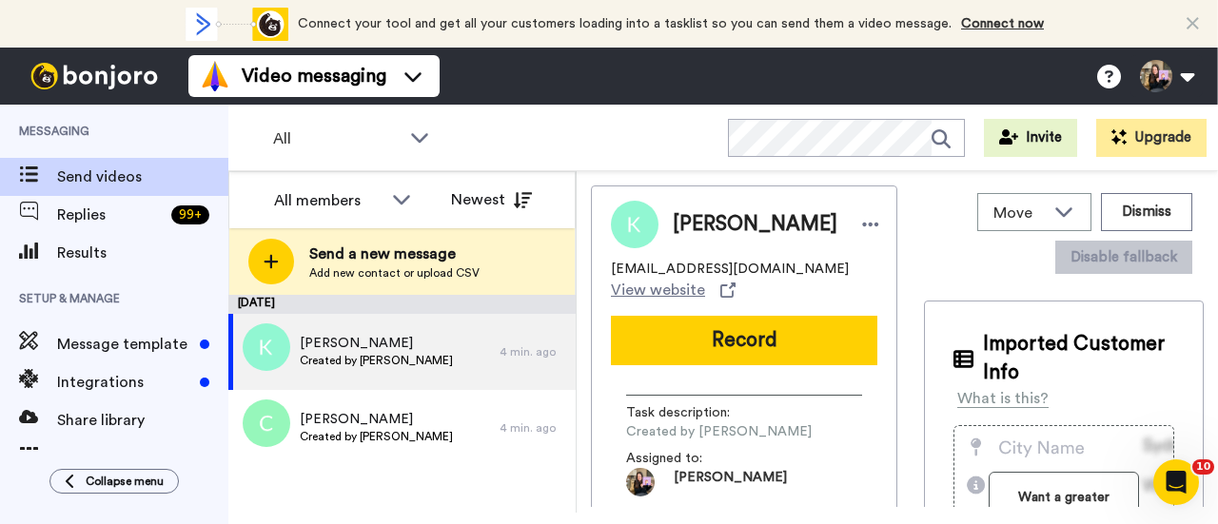
scroll to position [0, 0]
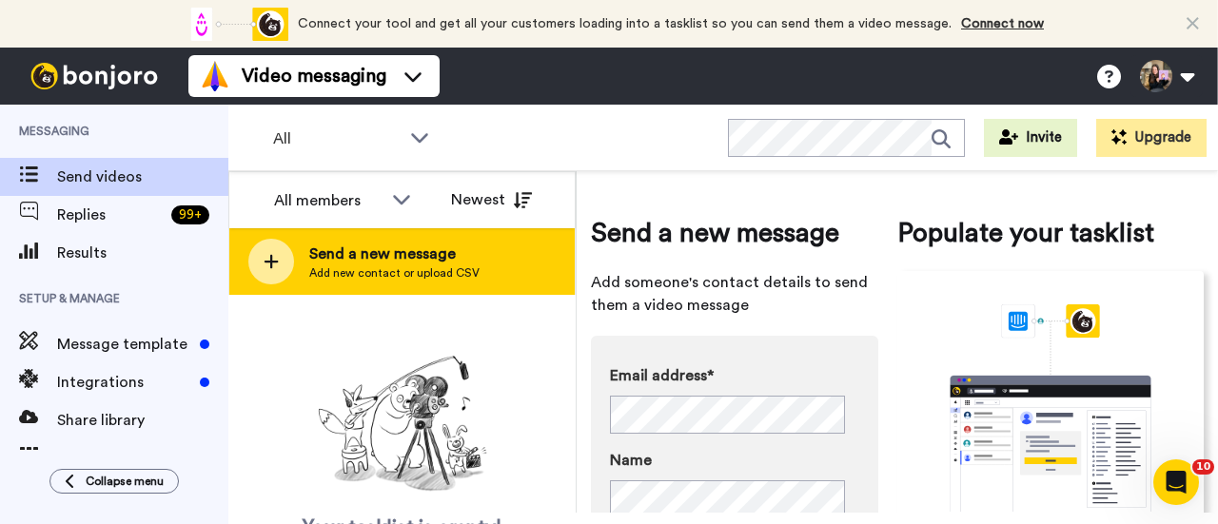
click at [379, 258] on span "Send a new message" at bounding box center [394, 254] width 170 height 23
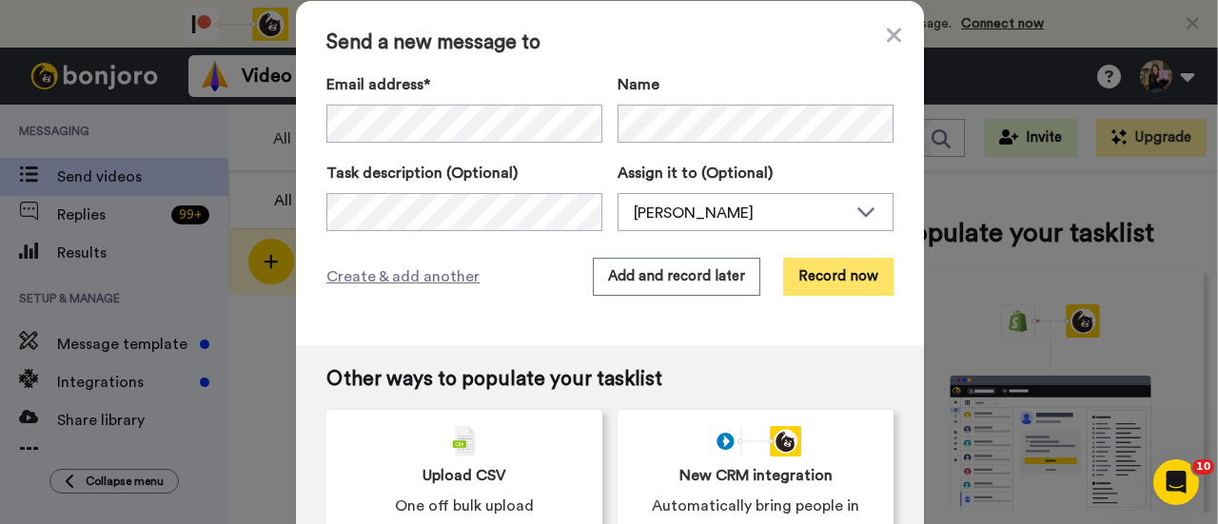
click at [814, 266] on button "Record now" at bounding box center [838, 277] width 110 height 38
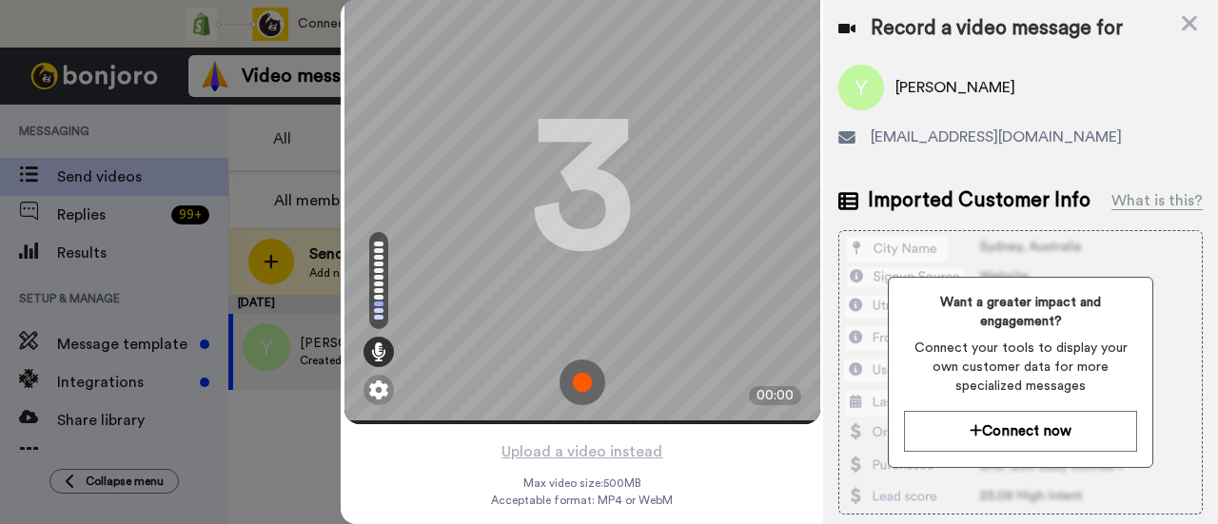
scroll to position [91, 0]
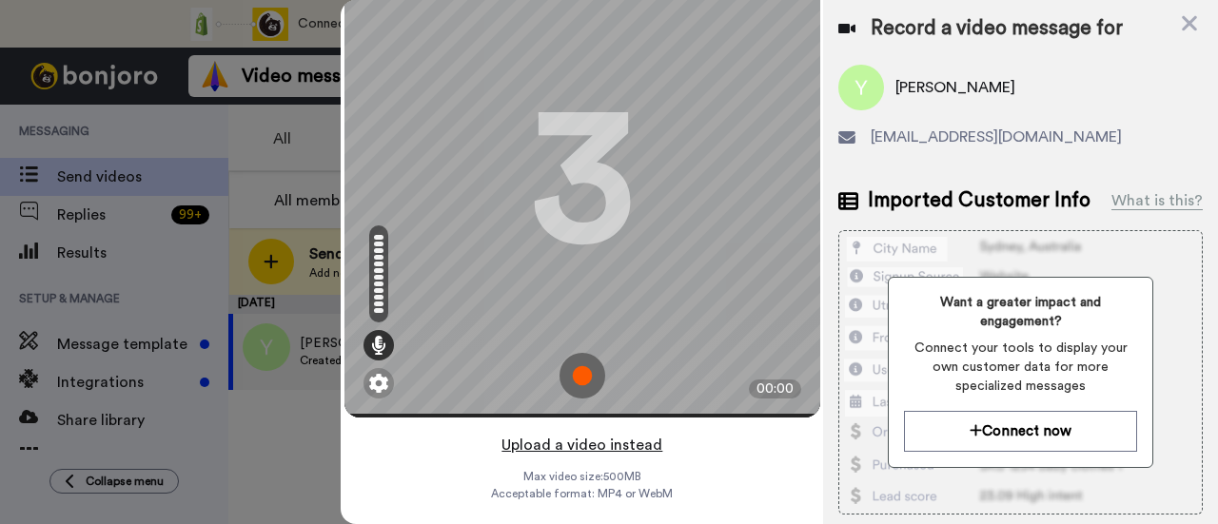
click at [613, 433] on button "Upload a video instead" at bounding box center [582, 445] width 172 height 25
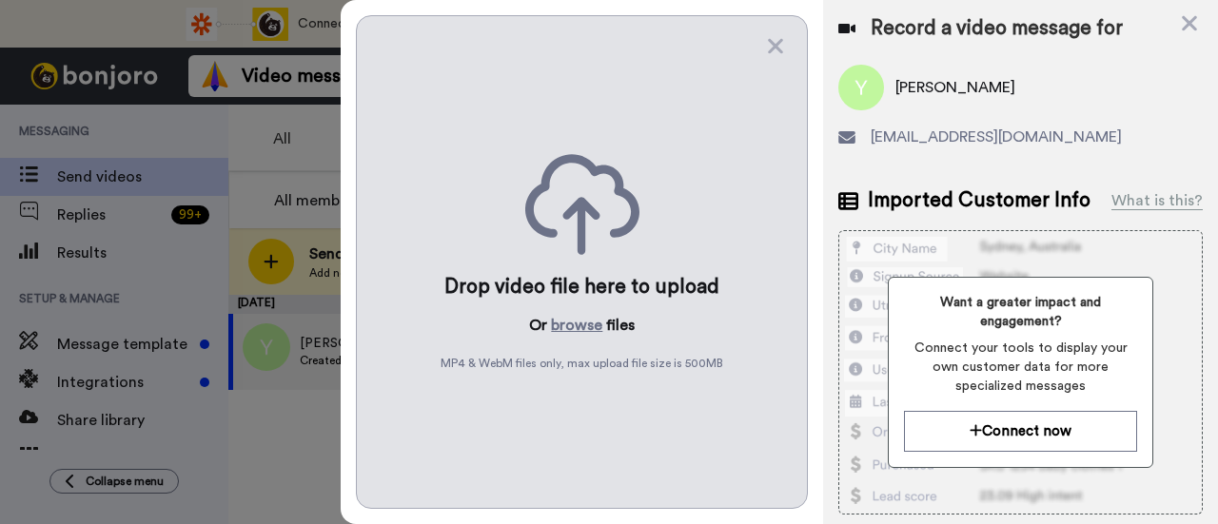
scroll to position [0, 0]
click at [572, 328] on button "browse" at bounding box center [576, 325] width 51 height 23
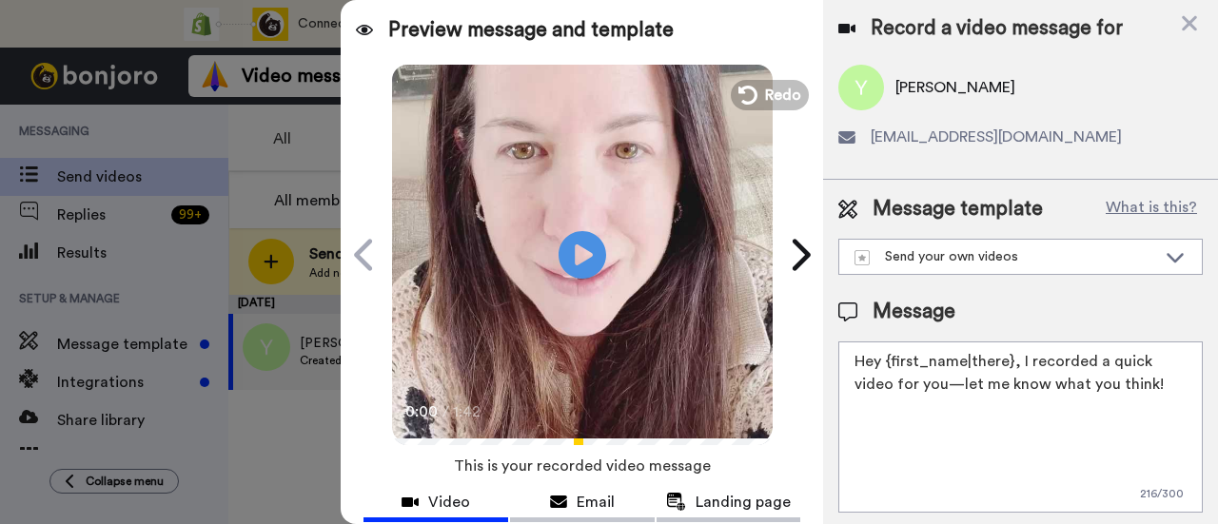
drag, startPoint x: 1158, startPoint y: 376, endPoint x: 1020, endPoint y: 357, distance: 139.3
click at [1020, 357] on textarea "Hey {first_name|there}, I recorded a quick video for you—let me know what you t…" at bounding box center [1020, 427] width 365 height 171
paste textarea "welcome to SLP Elevate! I created a video welcome for you! Feel free to click r…"
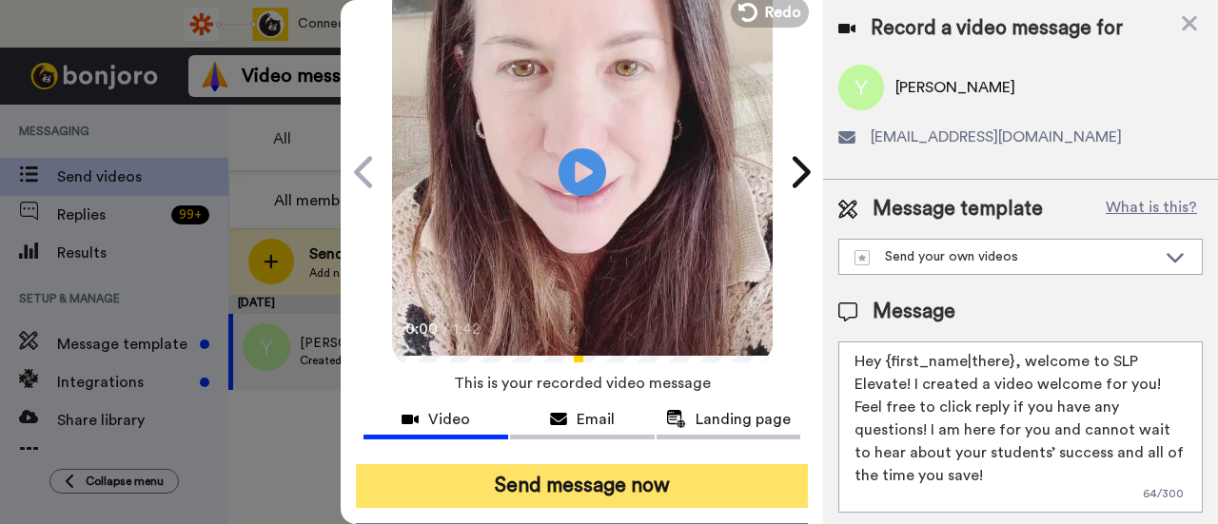
scroll to position [190, 0]
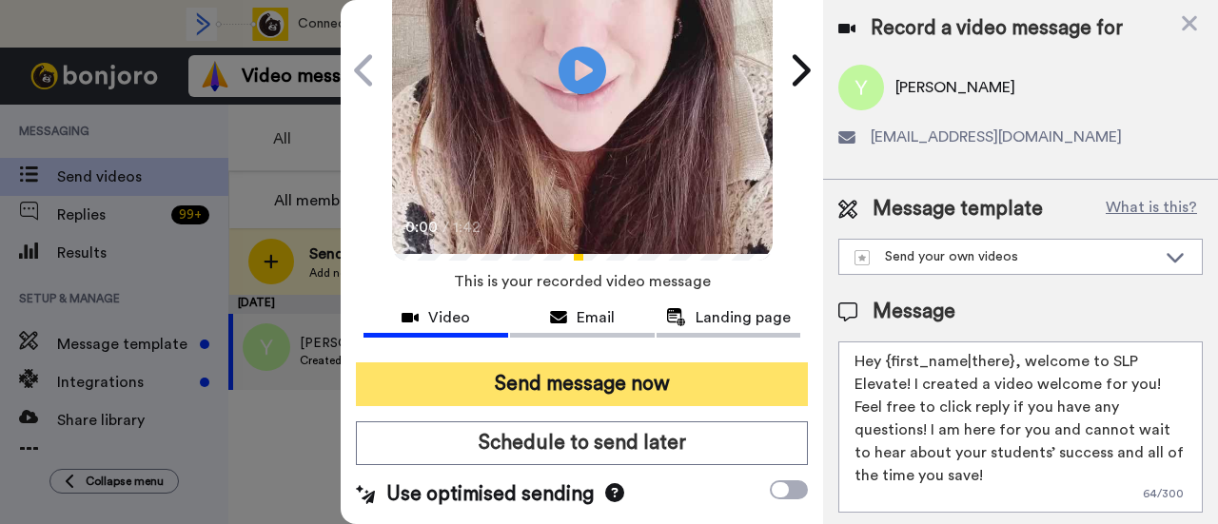
type textarea "Hey {first_name|there}, welcome to SLP Elevate! I created a video welcome for y…"
click at [700, 380] on button "Send message now" at bounding box center [582, 385] width 452 height 44
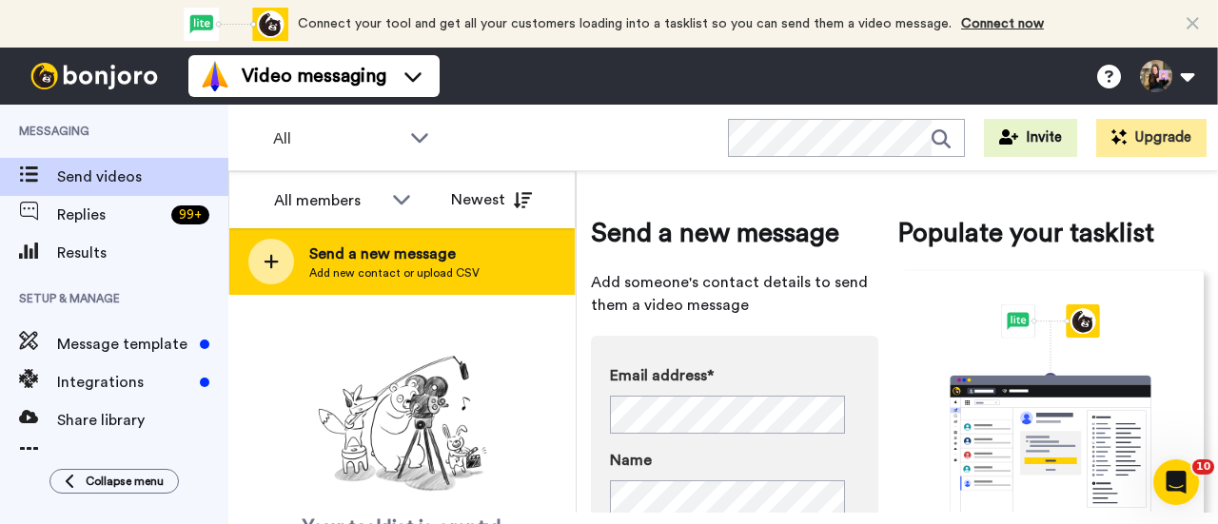
click at [454, 267] on span "Add new contact or upload CSV" at bounding box center [394, 273] width 170 height 15
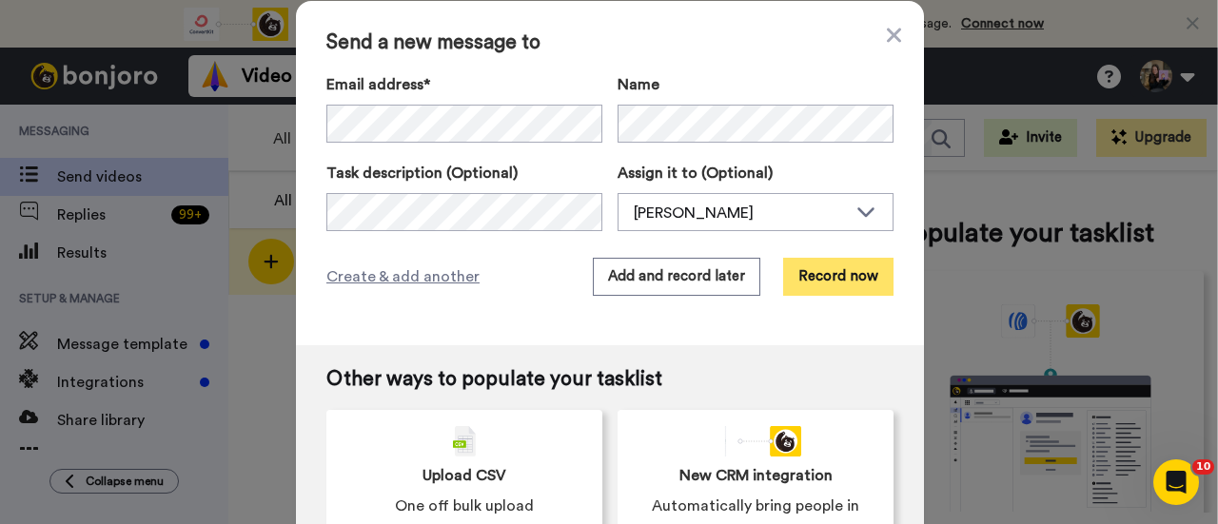
click at [867, 277] on button "Record now" at bounding box center [838, 277] width 110 height 38
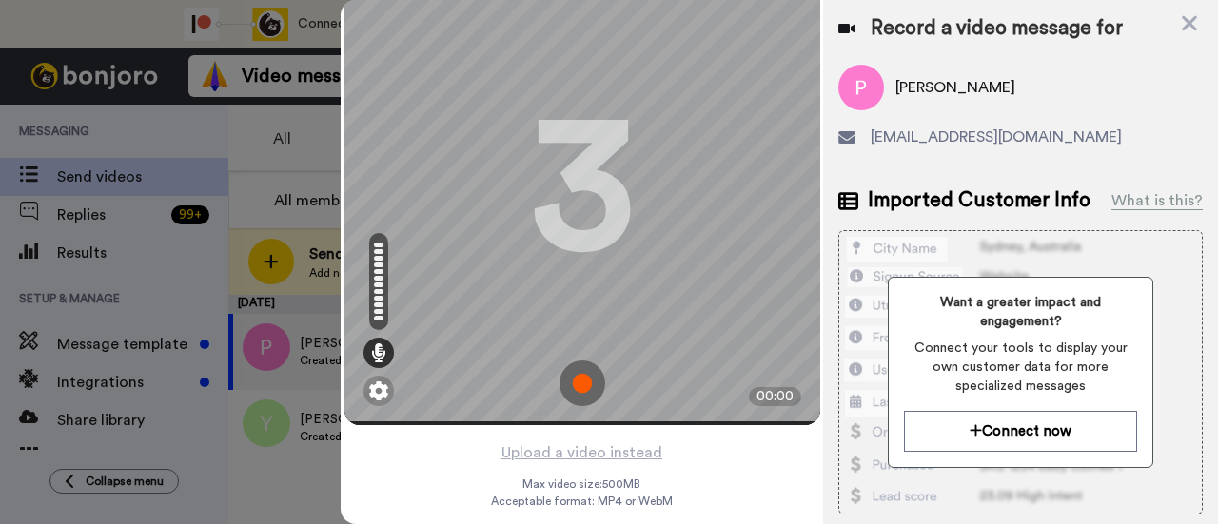
scroll to position [91, 0]
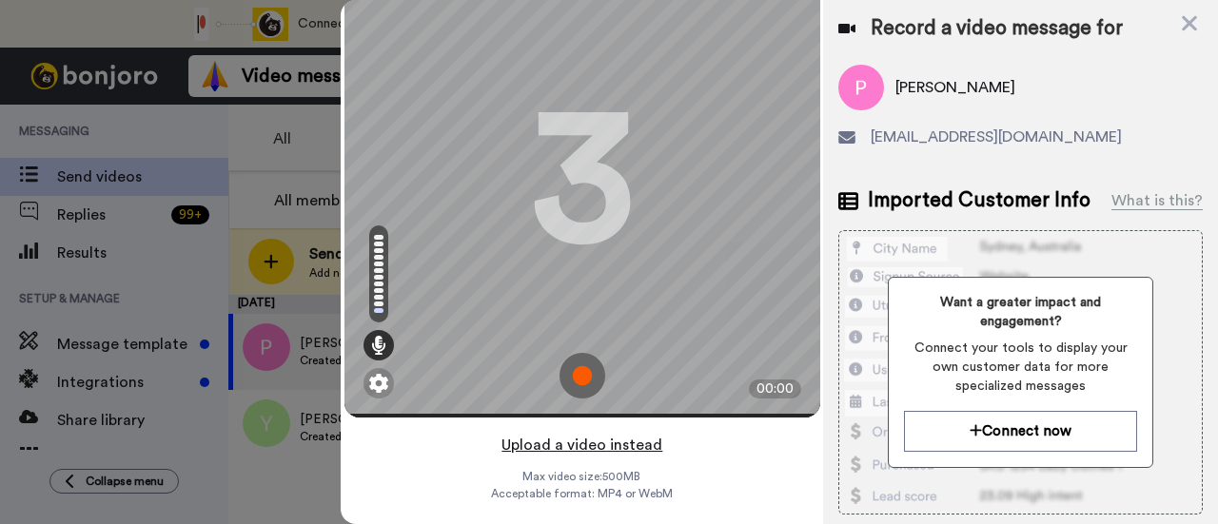
click at [613, 433] on button "Upload a video instead" at bounding box center [582, 445] width 172 height 25
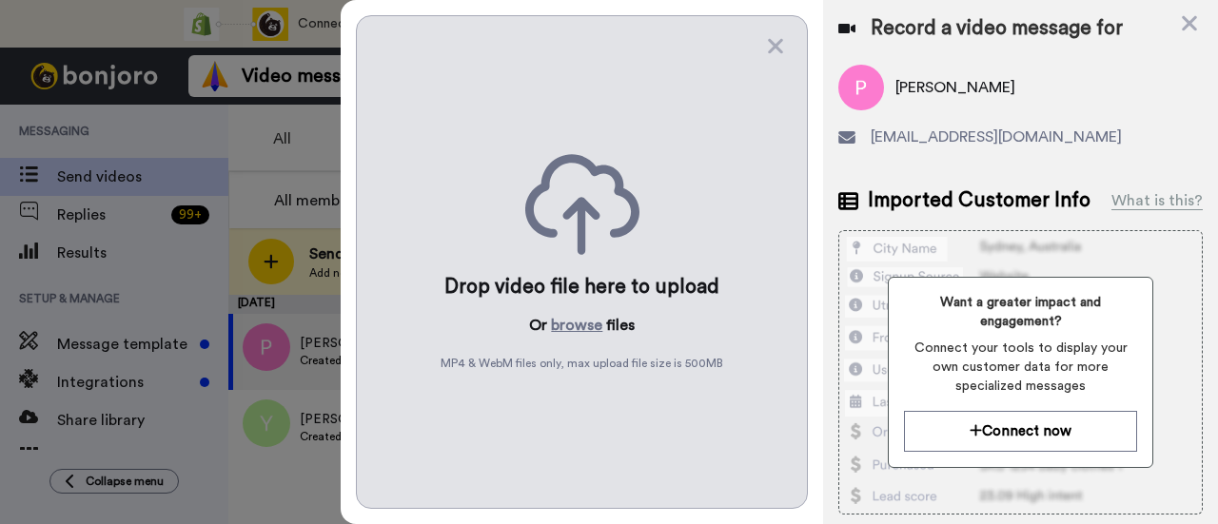
scroll to position [0, 0]
click at [558, 325] on button "browse" at bounding box center [576, 325] width 51 height 23
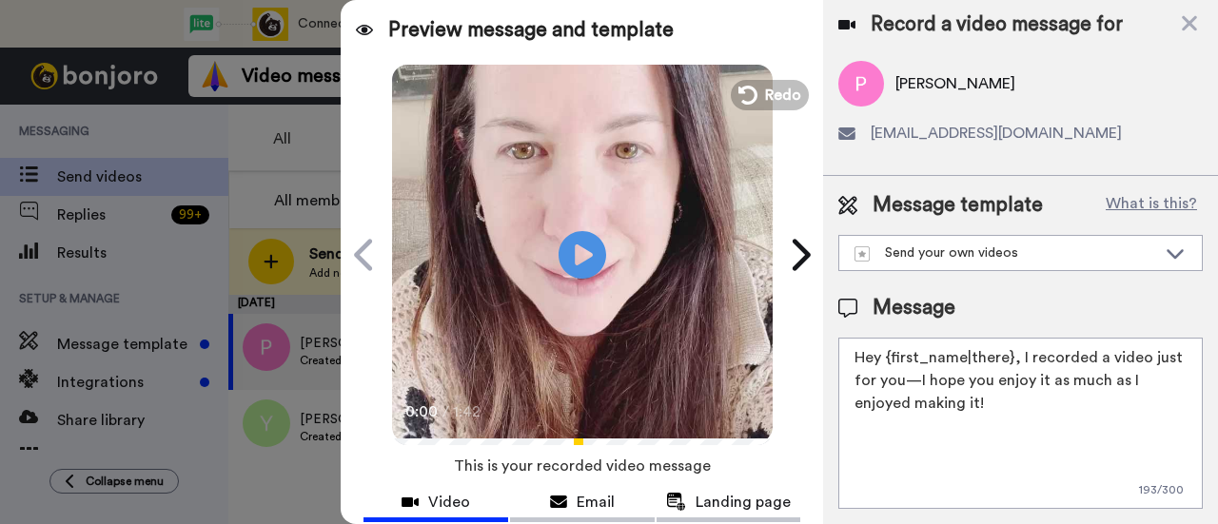
scroll to position [14, 0]
drag, startPoint x: 1056, startPoint y: 389, endPoint x: 1019, endPoint y: 348, distance: 55.2
click at [1019, 348] on textarea "Hey {first_name|there}, I recorded a video just for you—I hope you enjoy it as …" at bounding box center [1020, 423] width 365 height 171
paste textarea "welcome to SLP Elevate! I created a video welcome for you! Feel free to click r…"
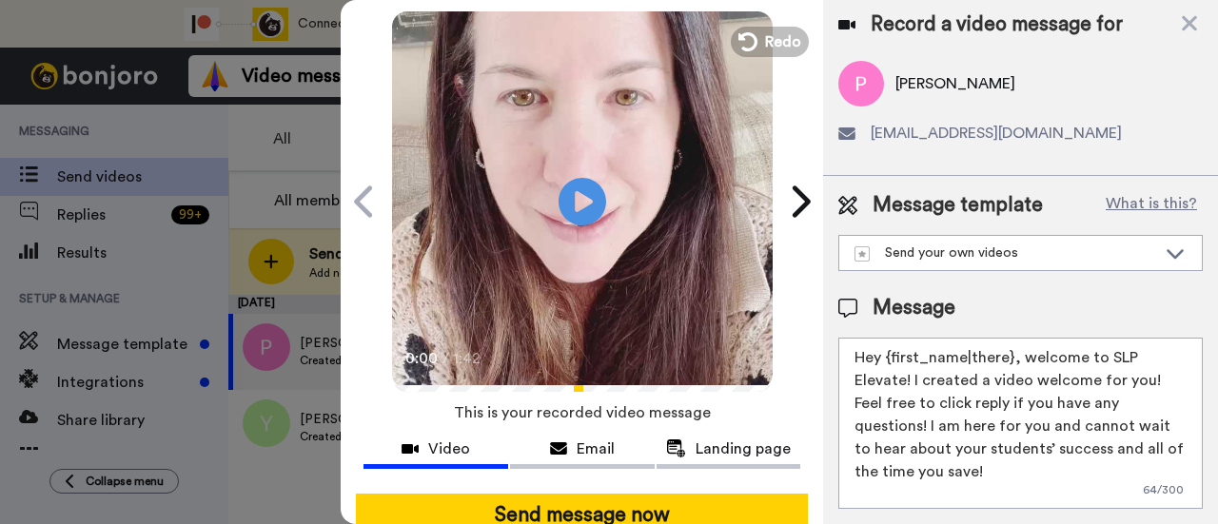
scroll to position [95, 0]
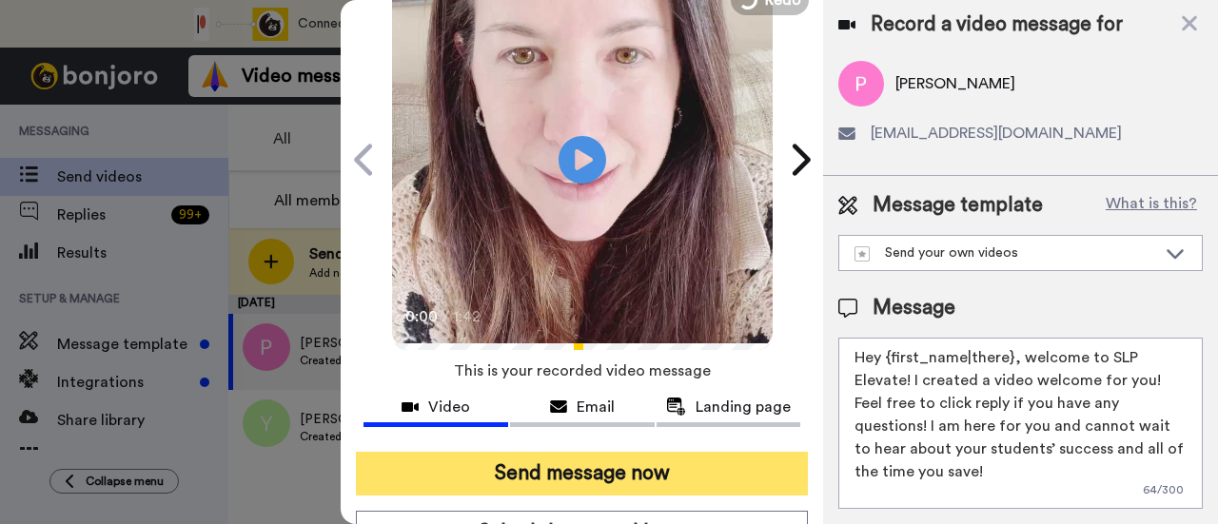
type textarea "Hey {first_name|there}, welcome to SLP Elevate! I created a video welcome for y…"
click at [759, 484] on button "Send message now" at bounding box center [582, 474] width 452 height 44
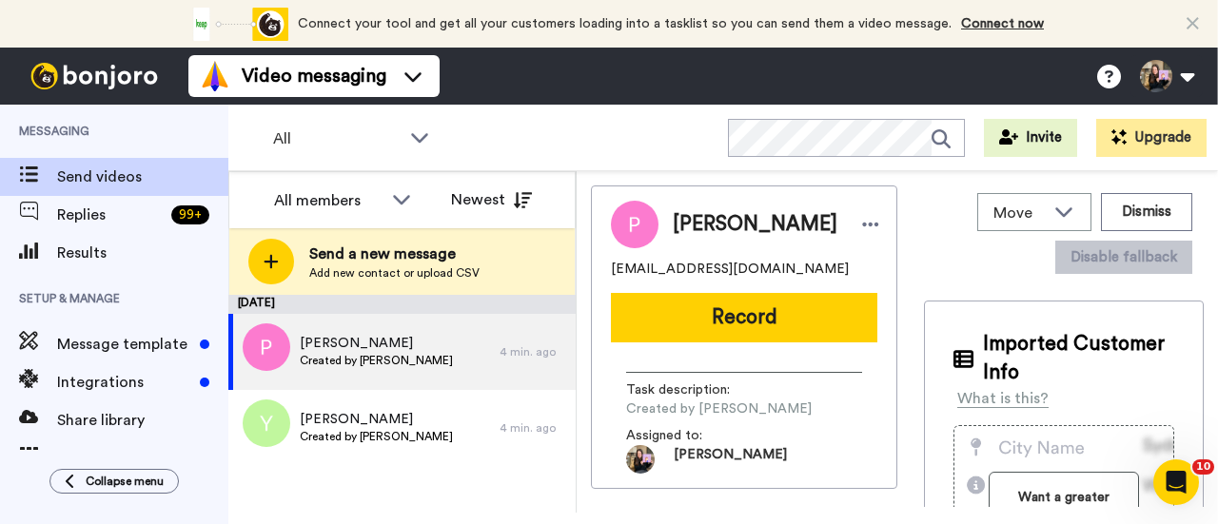
scroll to position [0, 0]
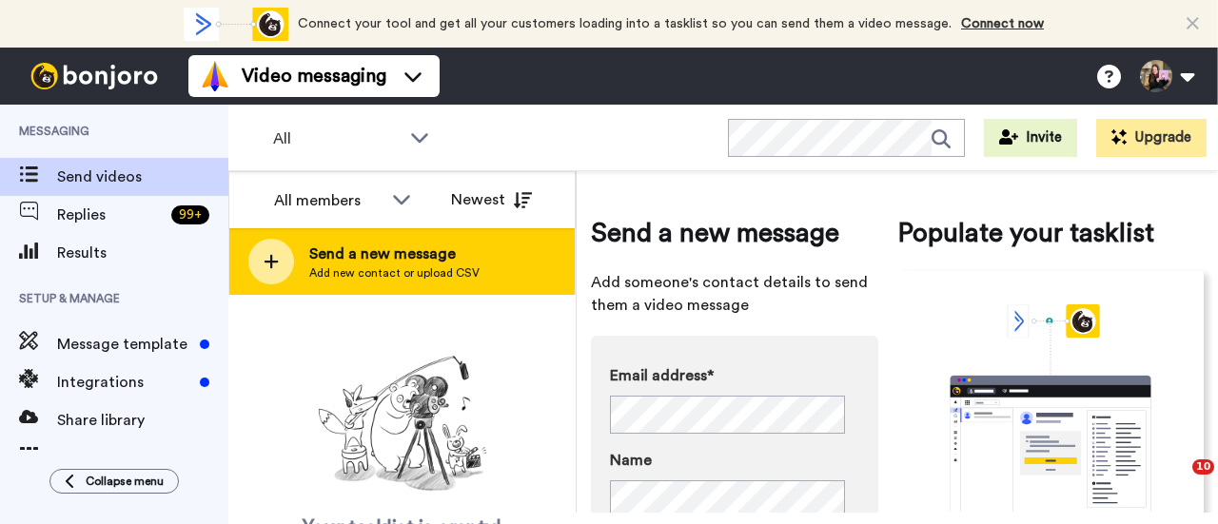
click at [506, 269] on div "Send a new message Add new contact or upload CSV" at bounding box center [401, 261] width 345 height 67
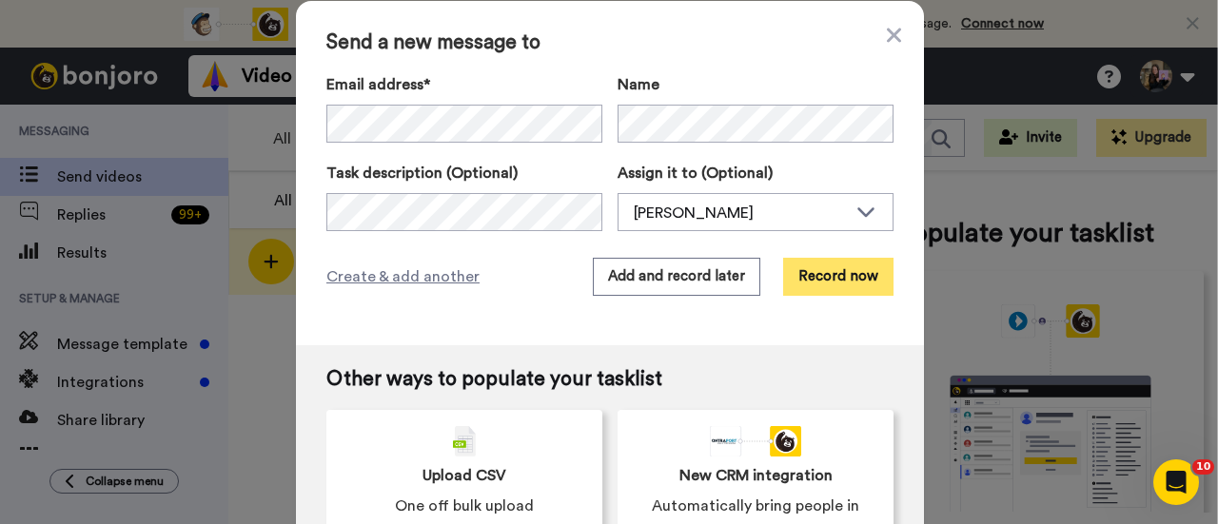
click at [841, 275] on button "Record now" at bounding box center [838, 277] width 110 height 38
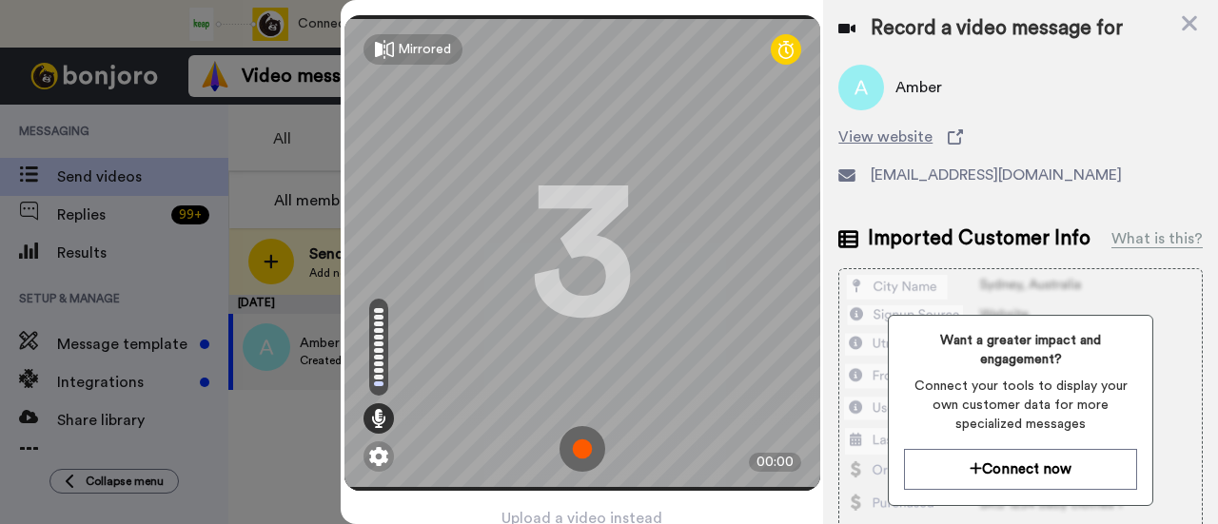
scroll to position [91, 0]
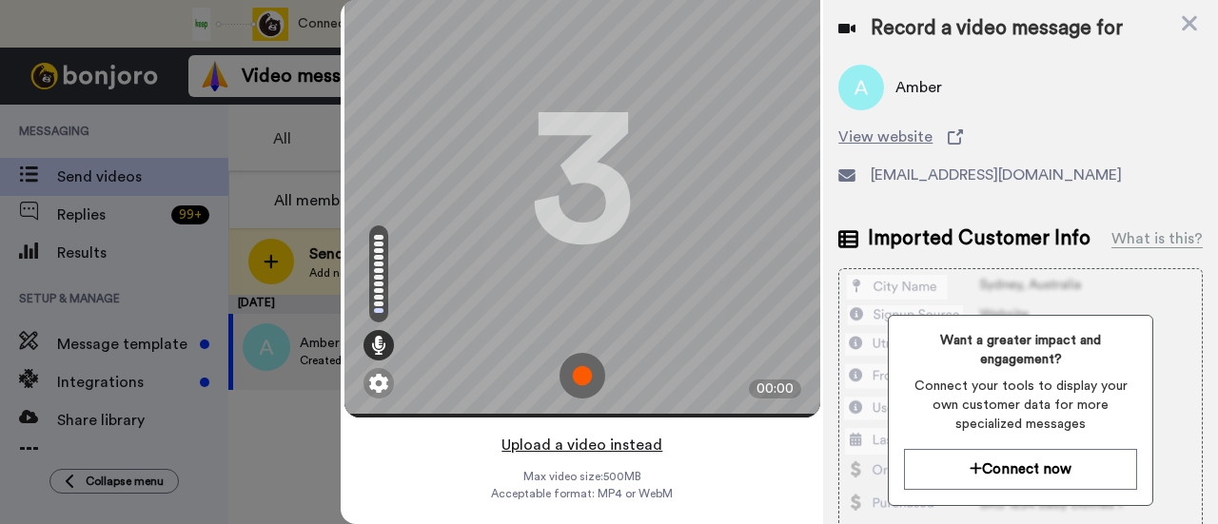
click at [623, 433] on button "Upload a video instead" at bounding box center [582, 445] width 172 height 25
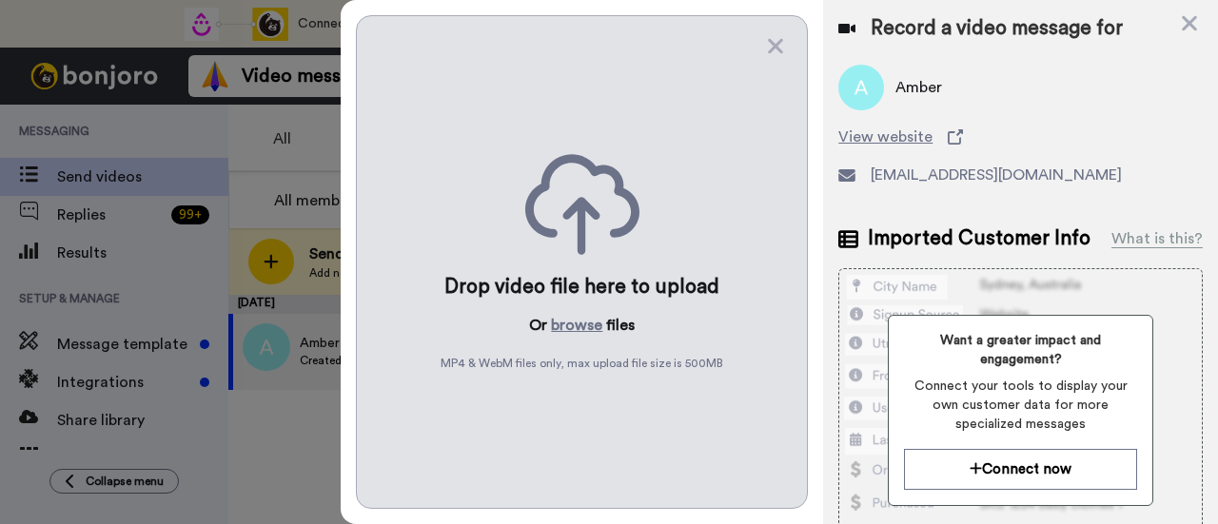
scroll to position [0, 0]
click at [585, 321] on button "browse" at bounding box center [576, 325] width 51 height 23
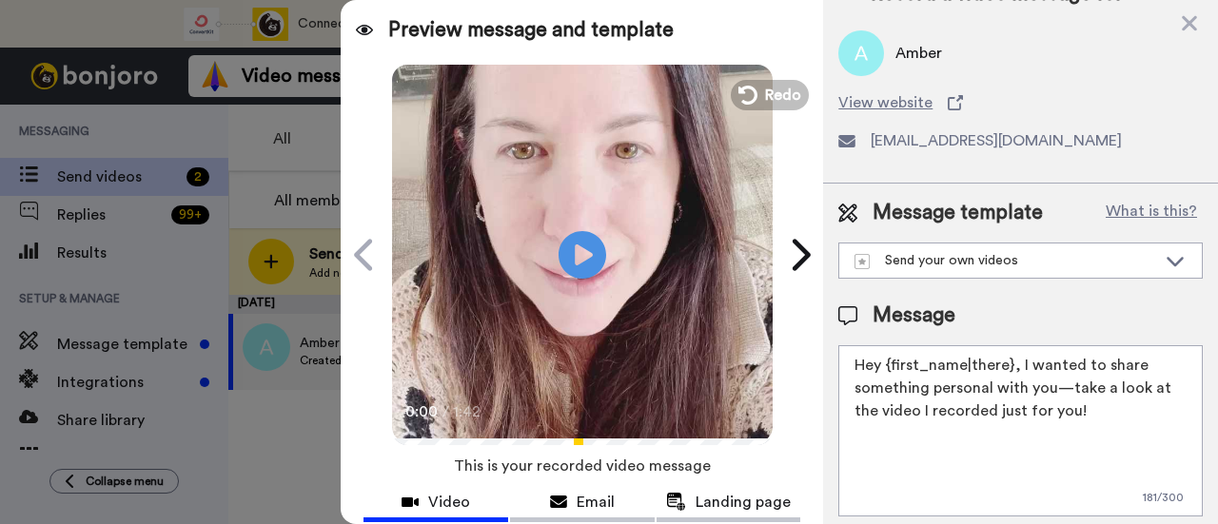
scroll to position [52, 0]
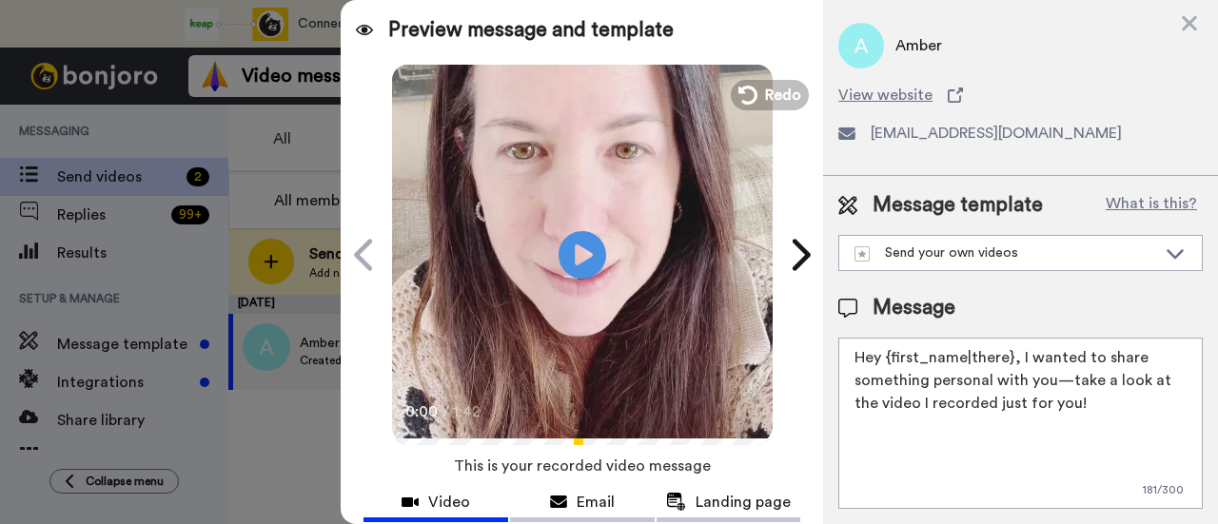
drag, startPoint x: 1095, startPoint y: 395, endPoint x: 1018, endPoint y: 357, distance: 86.0
click at [1018, 357] on textarea "Hey {first_name|there}, I wanted to share something personal with you—take a lo…" at bounding box center [1020, 423] width 365 height 171
paste textarea "welcome to SLP Elevate! I created a video welcome for you! Feel free to click r…"
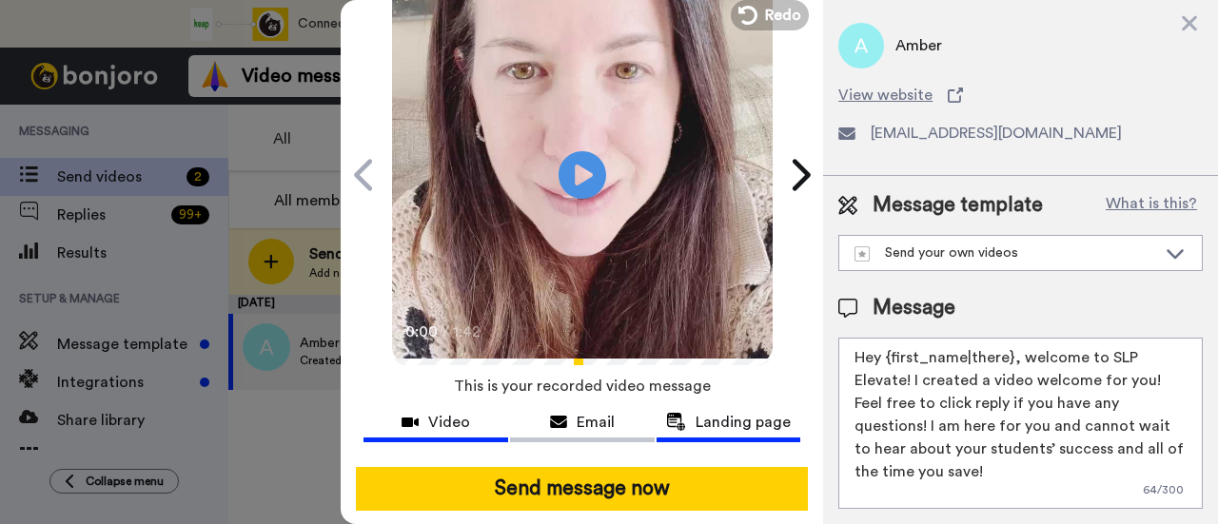
scroll to position [190, 0]
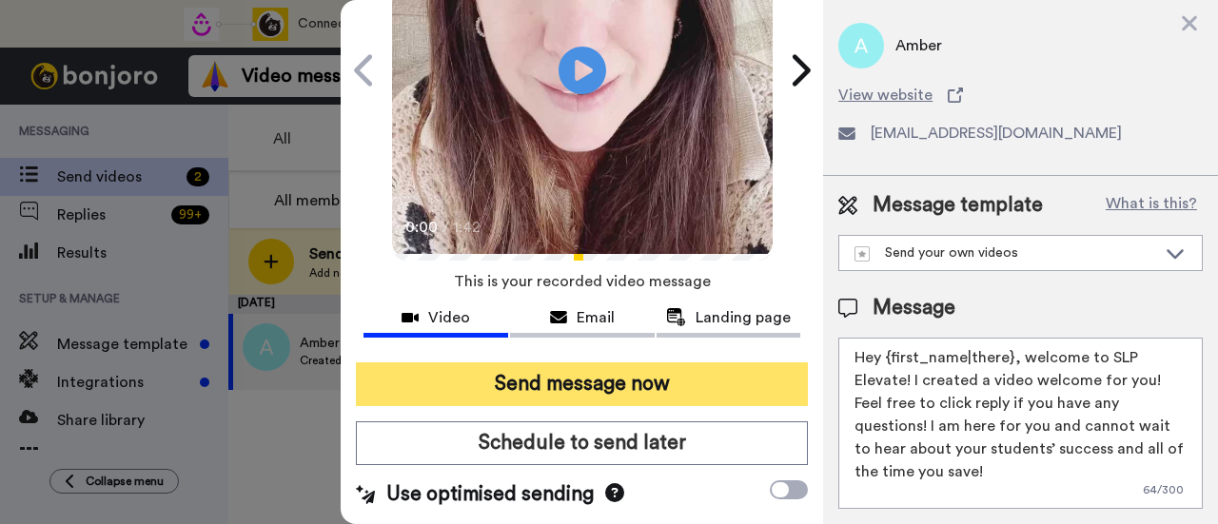
type textarea "Hey {first_name|there}, welcome to SLP Elevate! I created a video welcome for y…"
click at [755, 378] on button "Send message now" at bounding box center [582, 385] width 452 height 44
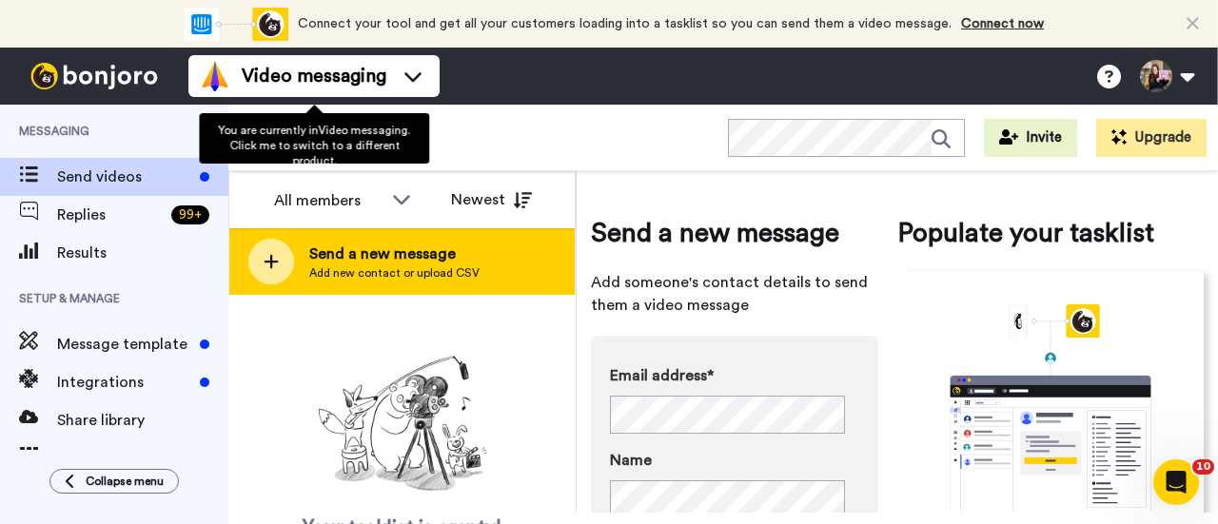
click at [394, 271] on span "Add new contact or upload CSV" at bounding box center [394, 273] width 170 height 15
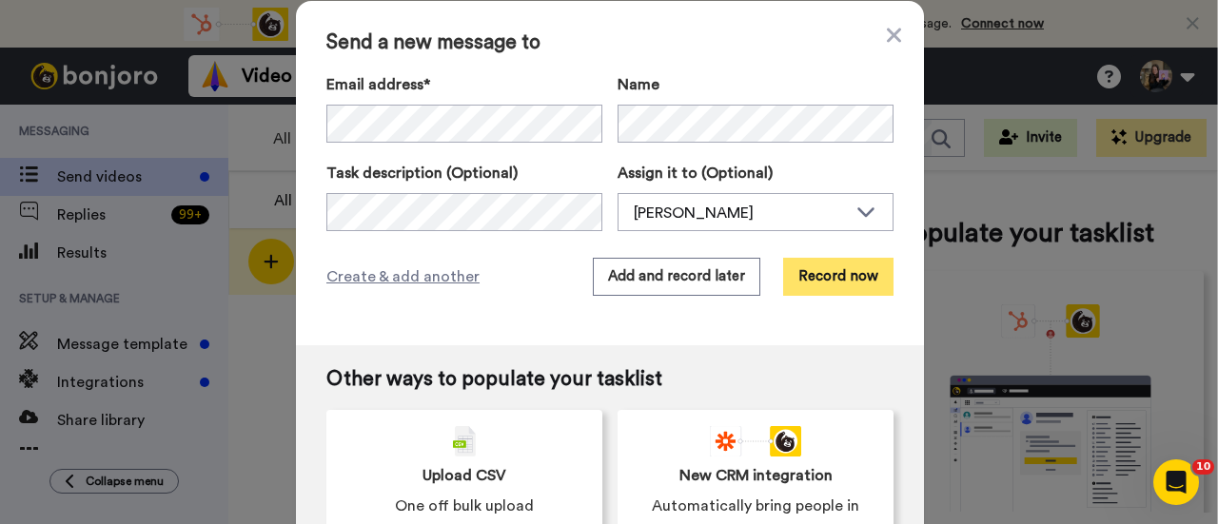
click at [817, 271] on button "Record now" at bounding box center [838, 277] width 110 height 38
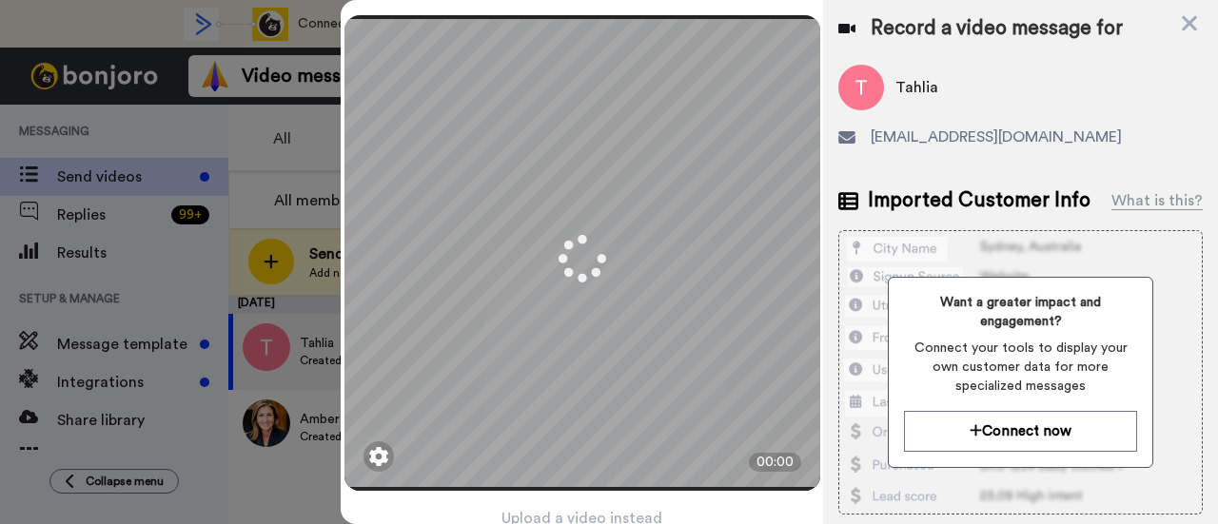
scroll to position [91, 0]
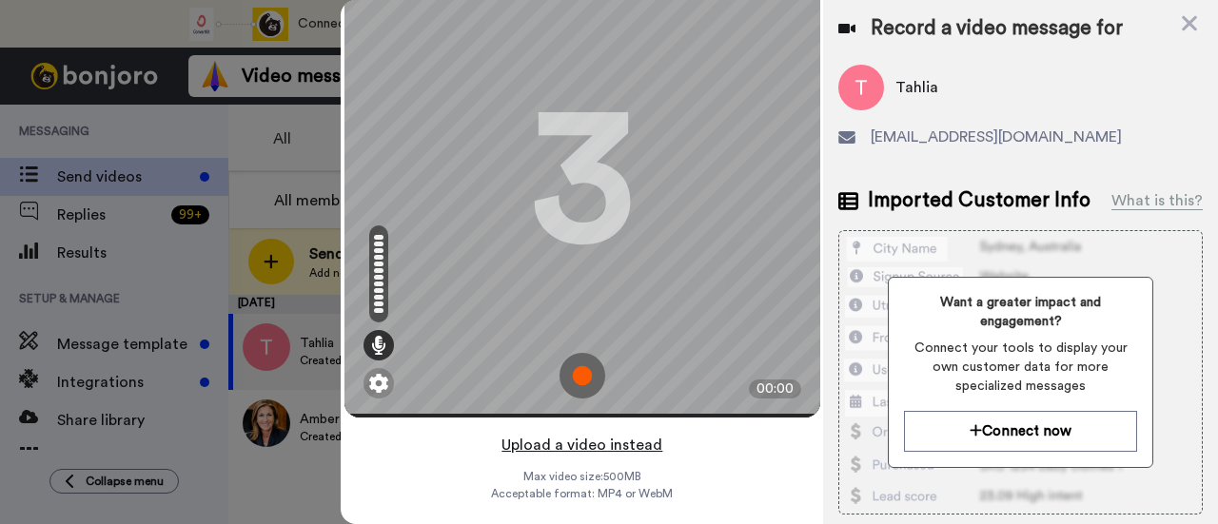
click at [632, 433] on button "Upload a video instead" at bounding box center [582, 445] width 172 height 25
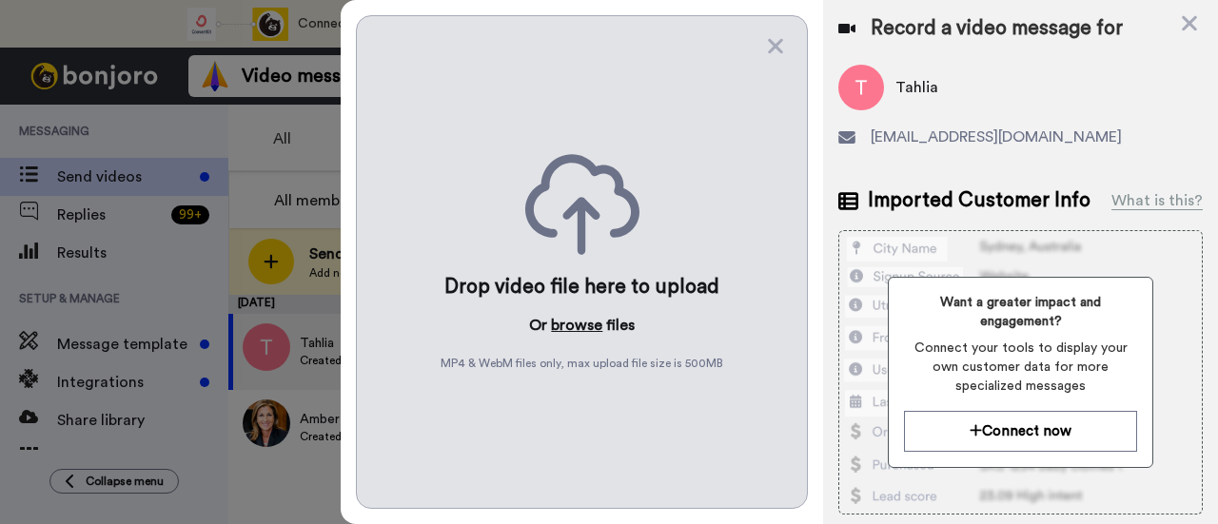
click at [569, 319] on button "browse" at bounding box center [576, 325] width 51 height 23
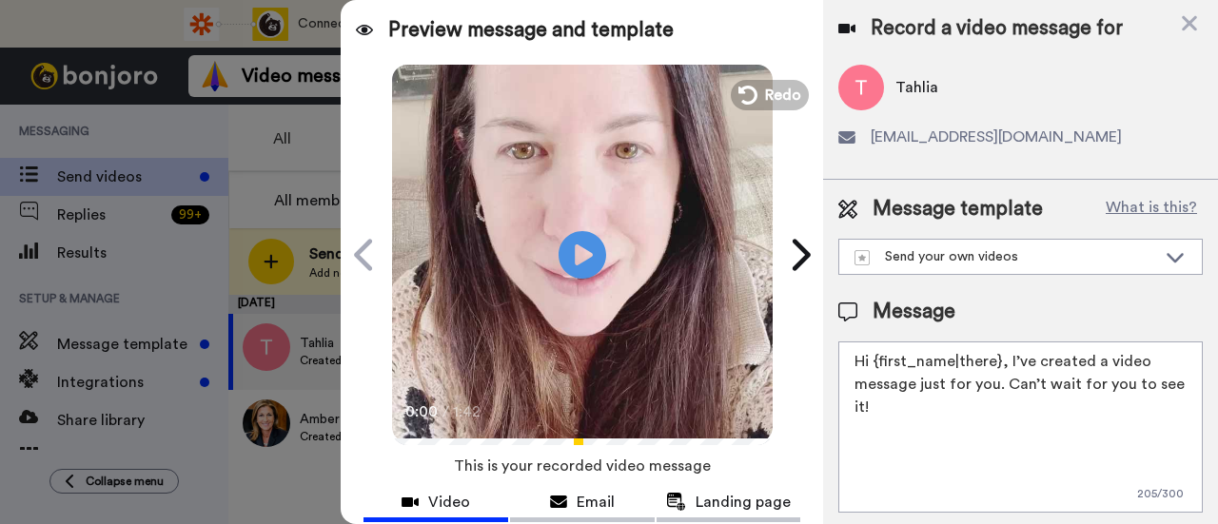
drag, startPoint x: 923, startPoint y: 413, endPoint x: 1006, endPoint y: 366, distance: 95.0
click at [1006, 366] on textarea "Hi {first_name|there}, I’ve created a video message just for you. Can’t wait fo…" at bounding box center [1020, 427] width 365 height 171
paste textarea "welcome to SLP Elevate! I created a video welcome for you! Feel free to click r…"
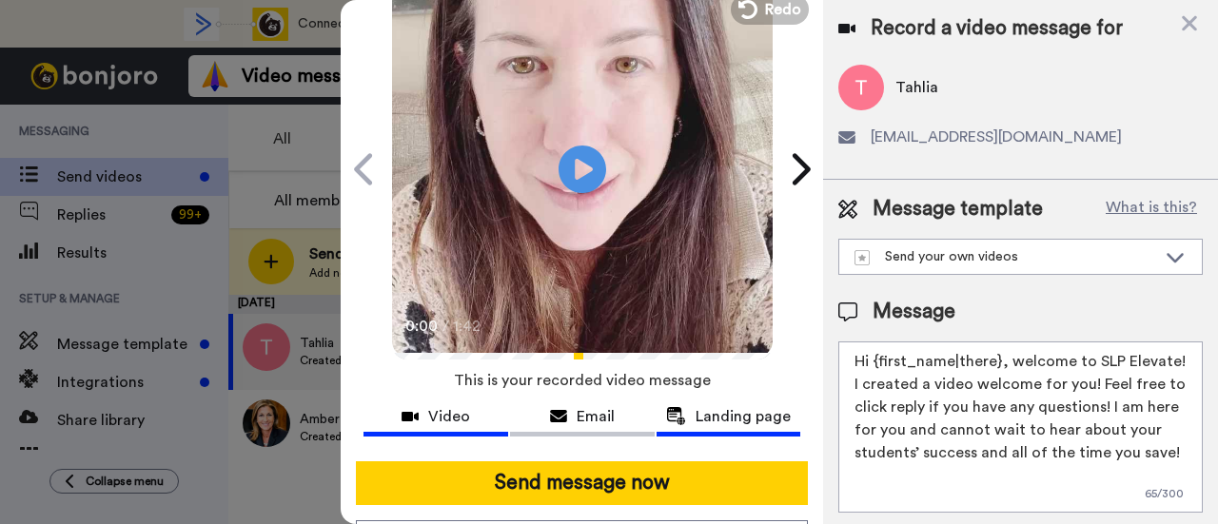
scroll to position [190, 0]
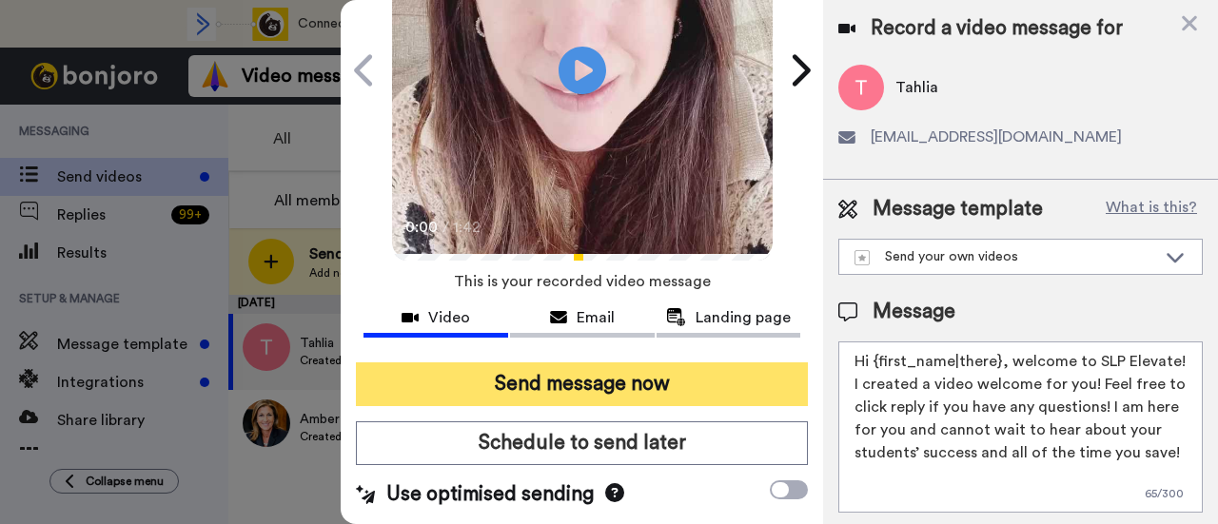
type textarea "Hi {first_name|there}, welcome to SLP Elevate! I created a video welcome for yo…"
click at [750, 370] on button "Send message now" at bounding box center [582, 385] width 452 height 44
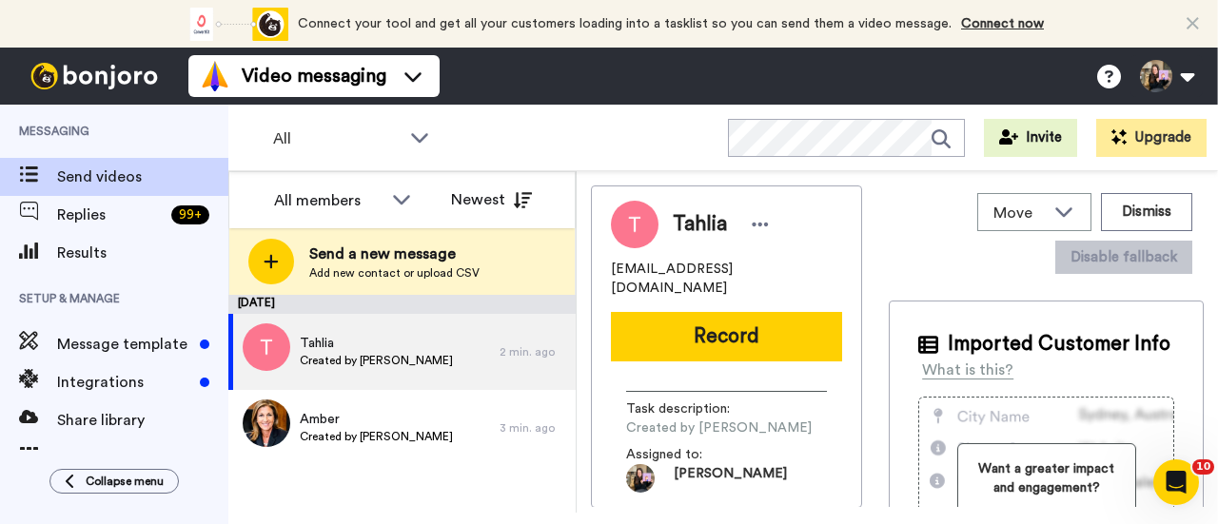
scroll to position [0, 0]
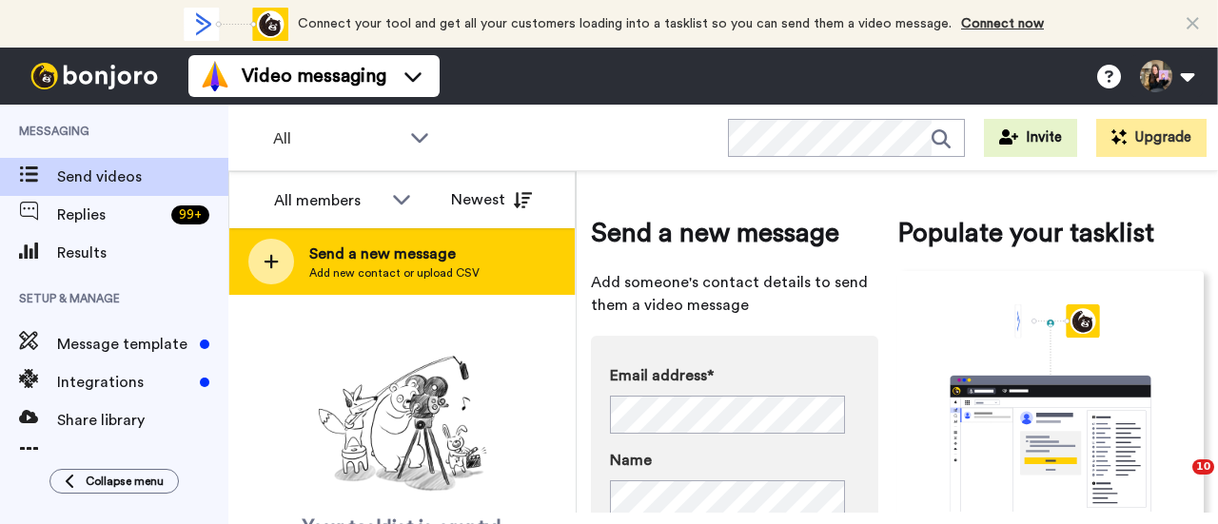
click at [503, 259] on div "Send a new message Add new contact or upload CSV" at bounding box center [401, 261] width 345 height 67
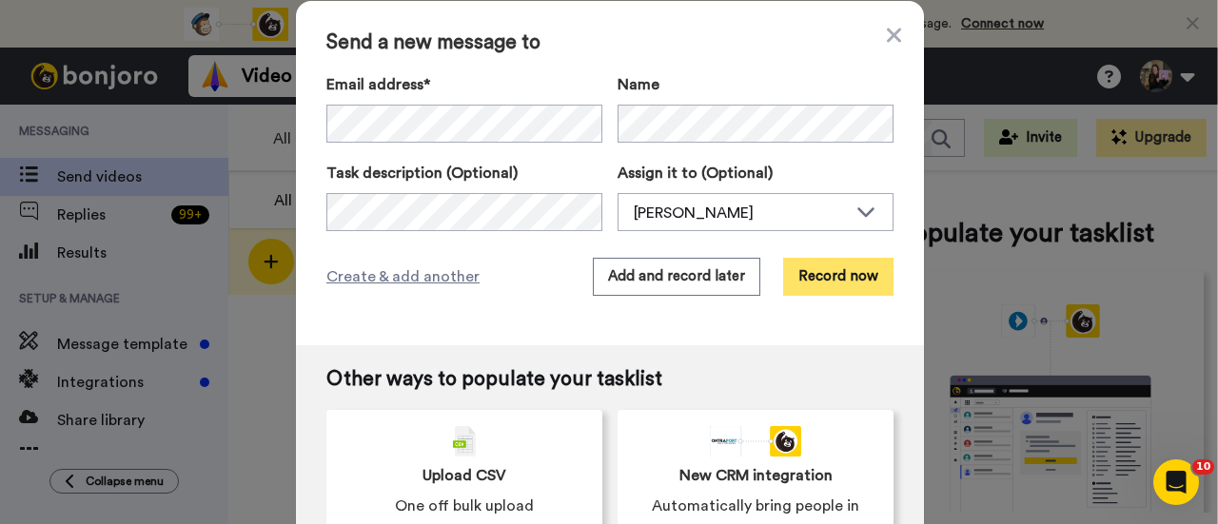
click at [802, 269] on button "Record now" at bounding box center [838, 277] width 110 height 38
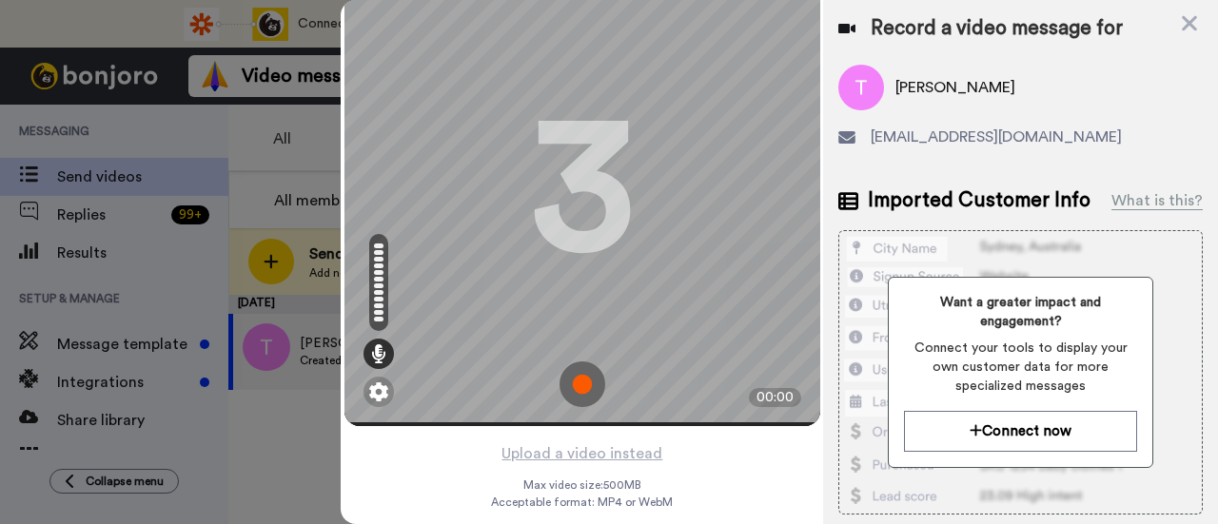
scroll to position [91, 0]
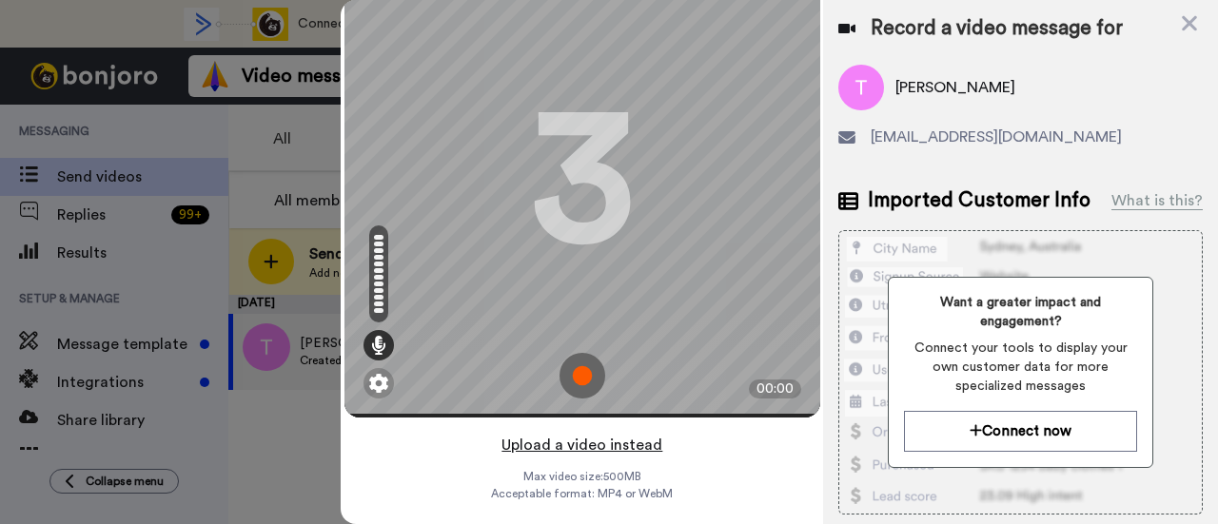
click at [626, 433] on button "Upload a video instead" at bounding box center [582, 445] width 172 height 25
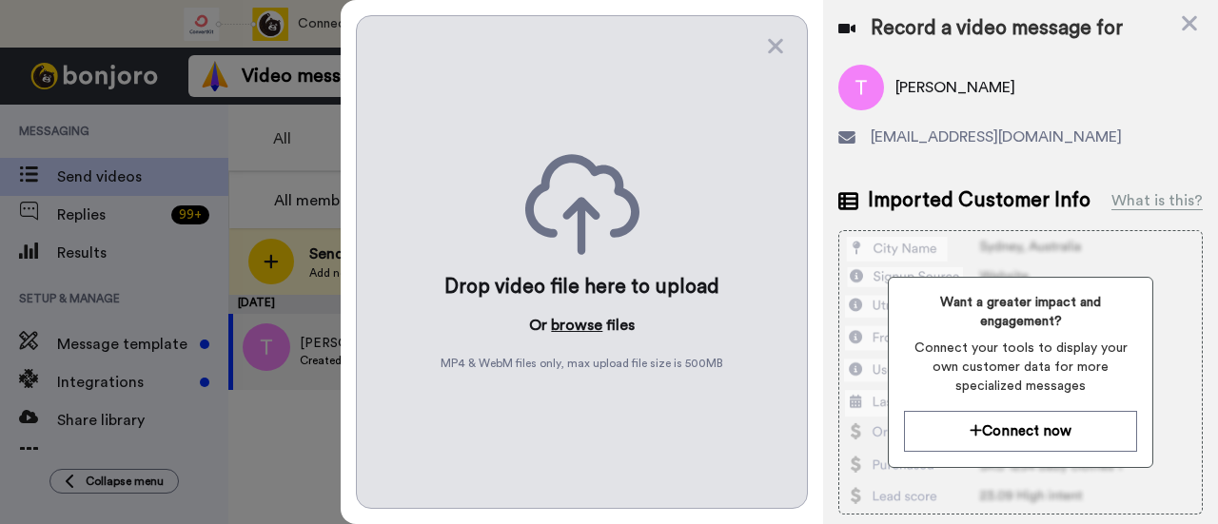
click at [569, 324] on button "browse" at bounding box center [576, 325] width 51 height 23
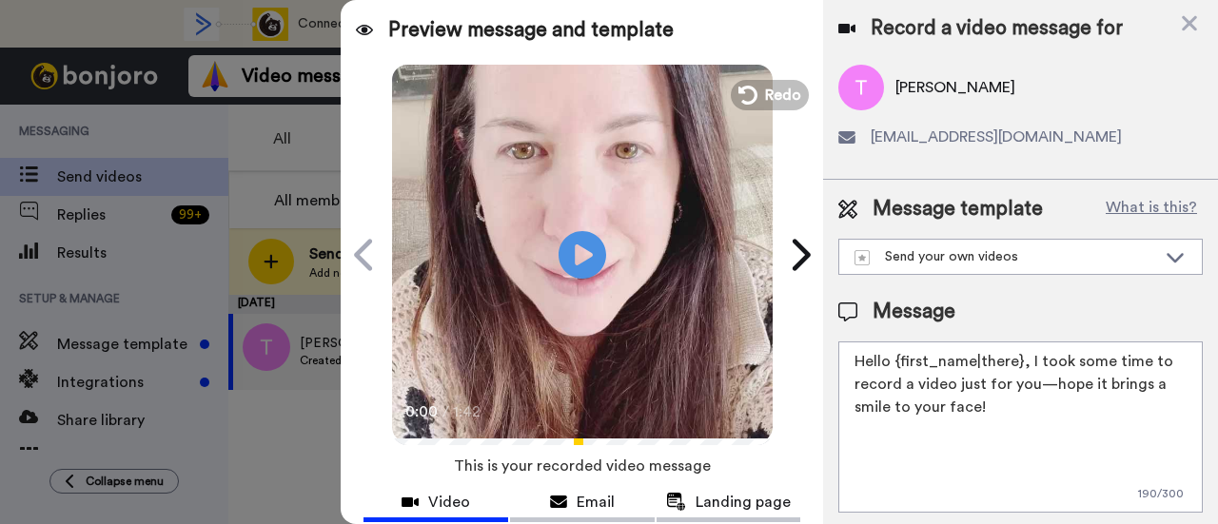
drag, startPoint x: 988, startPoint y: 409, endPoint x: 1026, endPoint y: 369, distance: 55.2
click at [1026, 369] on textarea "Hello {first_name|there}, I took some time to record a video just for you—hope …" at bounding box center [1020, 427] width 365 height 171
paste textarea "welcome to SLP Elevate! I created a video welcome for you! Feel free to click r…"
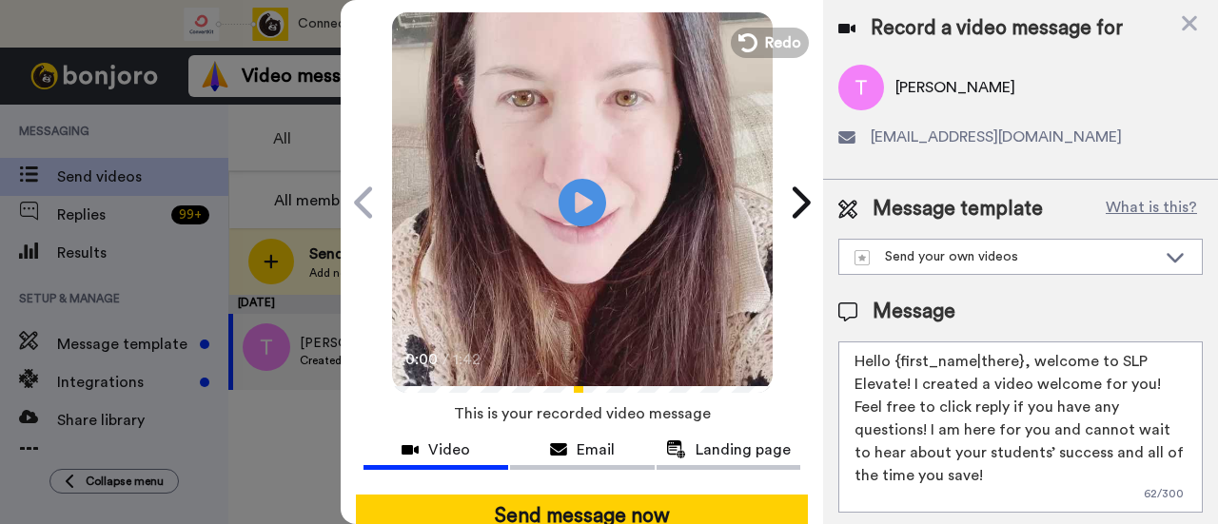
scroll to position [95, 0]
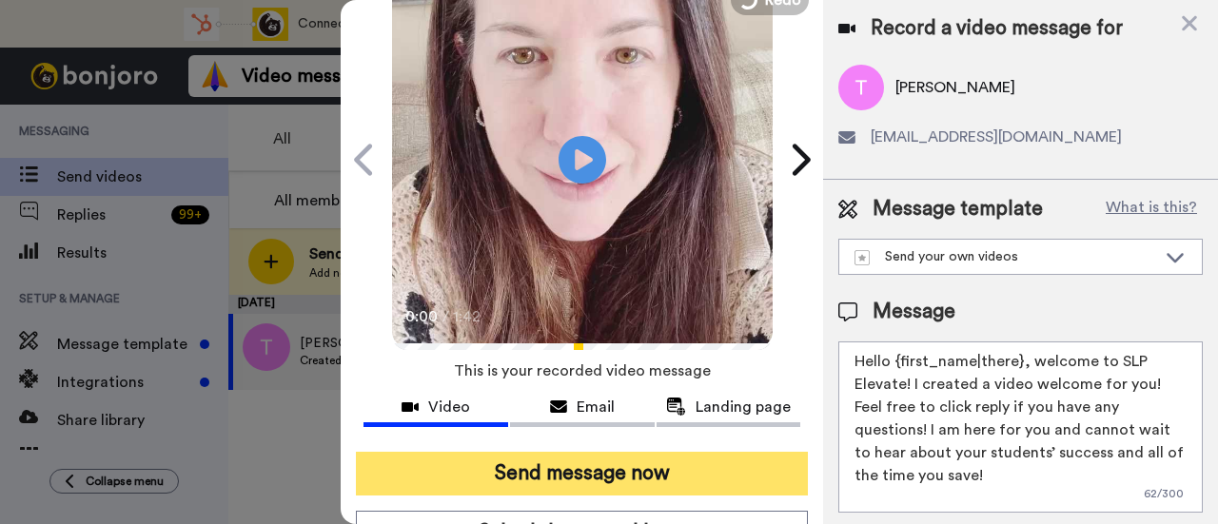
type textarea "Hello {first_name|there}, welcome to SLP Elevate! I created a video welcome for…"
click at [615, 473] on button "Send message now" at bounding box center [582, 474] width 452 height 44
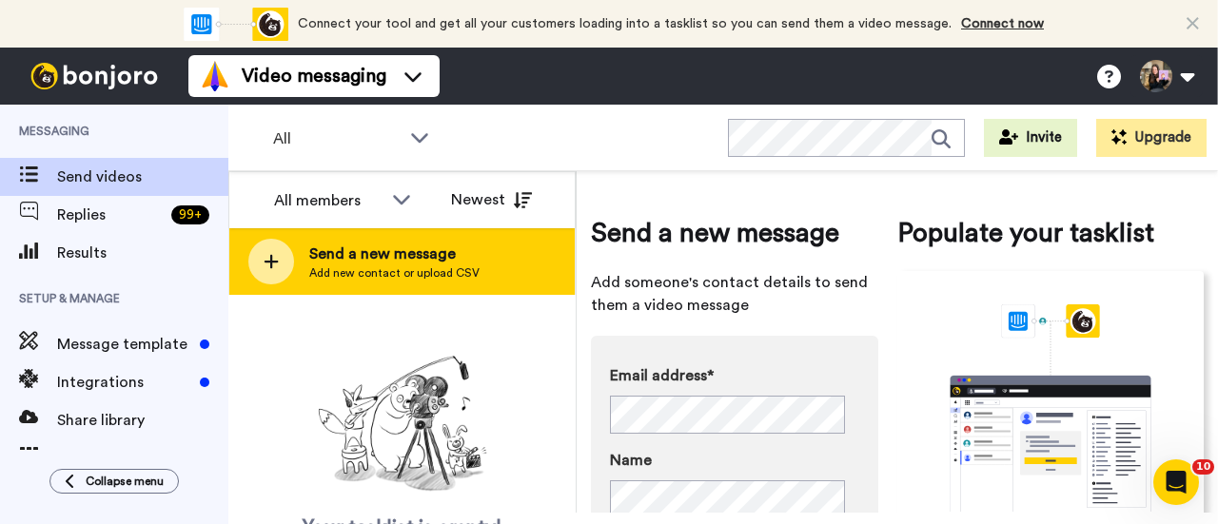
click at [437, 281] on div "Send a new message Add new contact or upload CSV" at bounding box center [401, 261] width 345 height 67
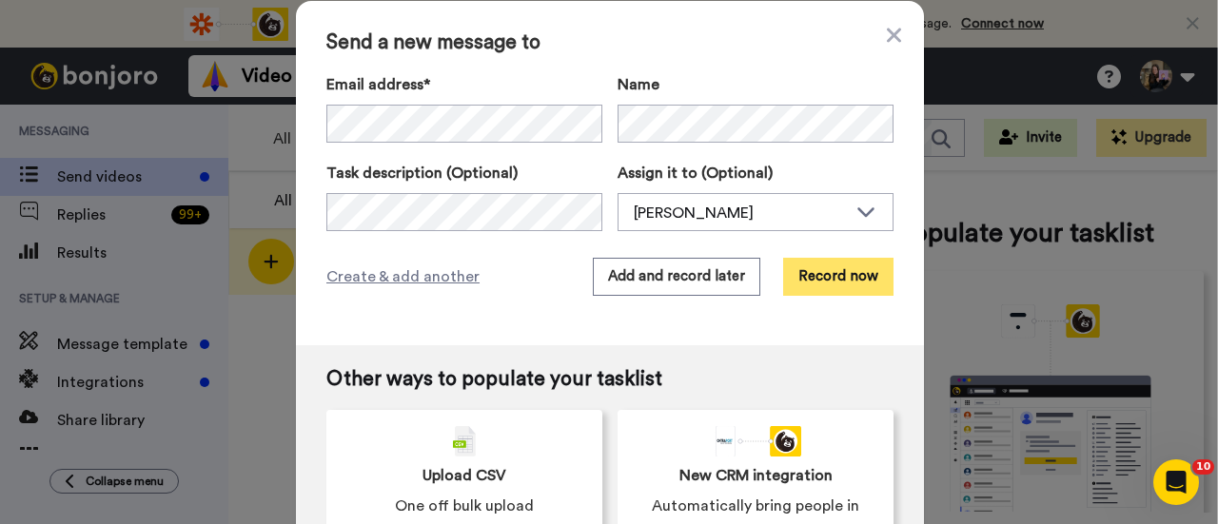
click at [828, 281] on button "Record now" at bounding box center [838, 277] width 110 height 38
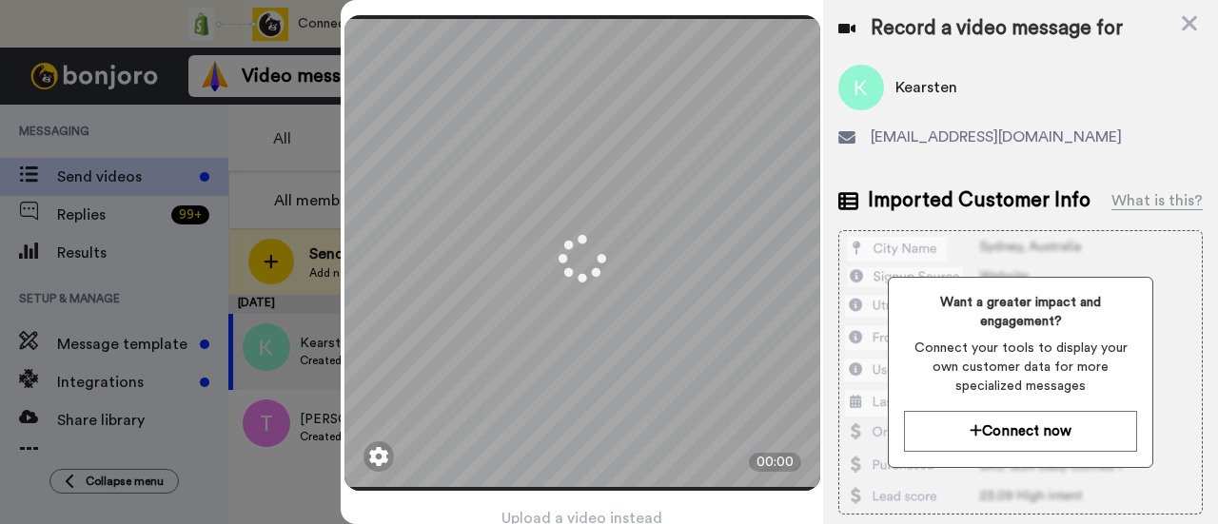
scroll to position [91, 0]
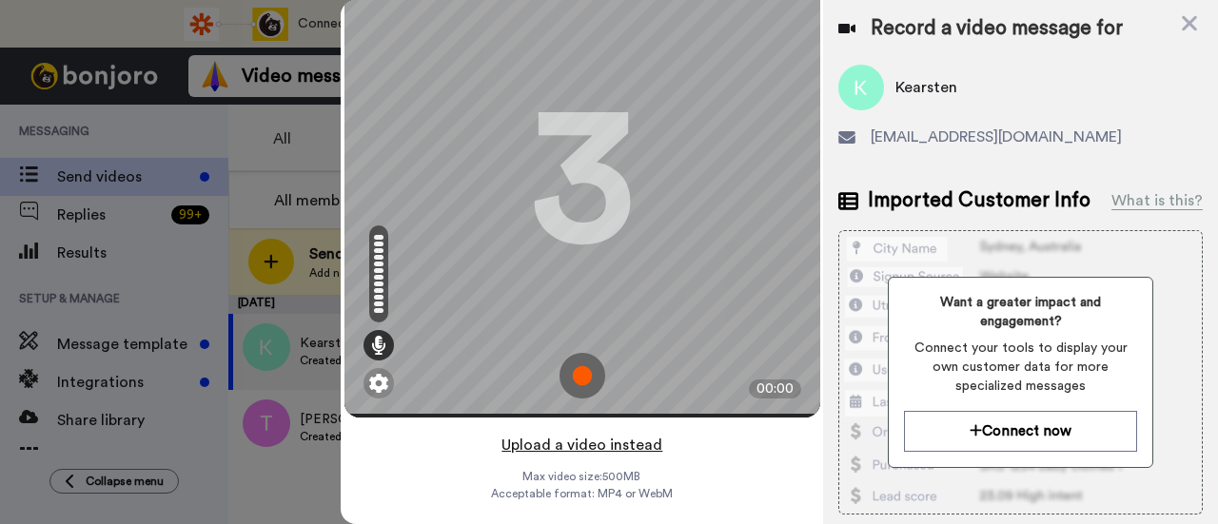
click at [560, 433] on button "Upload a video instead" at bounding box center [582, 445] width 172 height 25
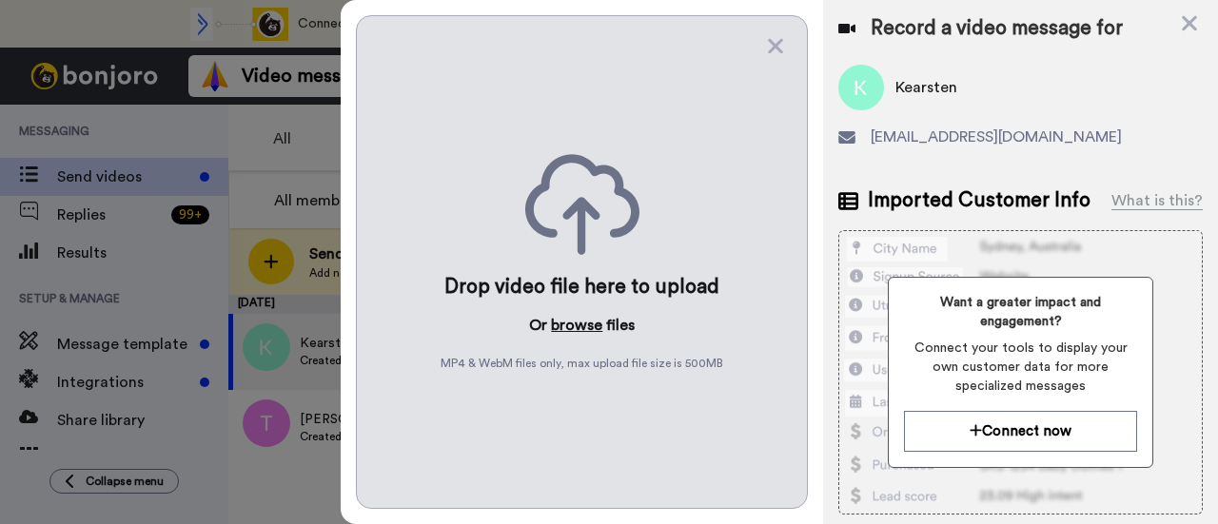
click at [568, 322] on button "browse" at bounding box center [576, 325] width 51 height 23
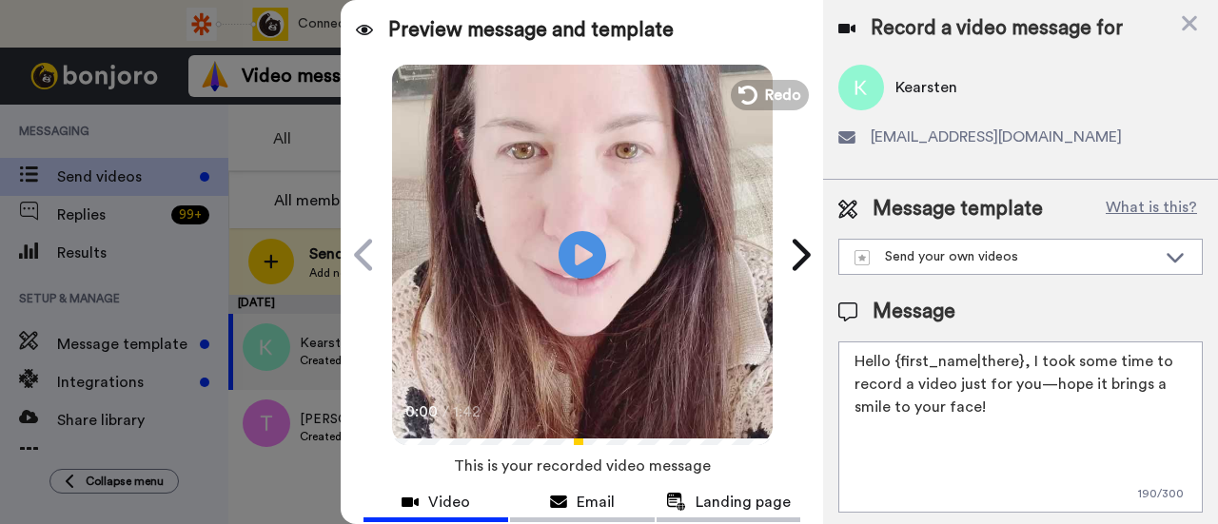
drag, startPoint x: 986, startPoint y: 408, endPoint x: 1027, endPoint y: 370, distance: 55.9
click at [1027, 370] on textarea "Hello {first_name|there}, I took some time to record a video just for you—hope …" at bounding box center [1020, 427] width 365 height 171
paste textarea "welcome to SLP Elevate! I created a video welcome for you! Feel free to click r…"
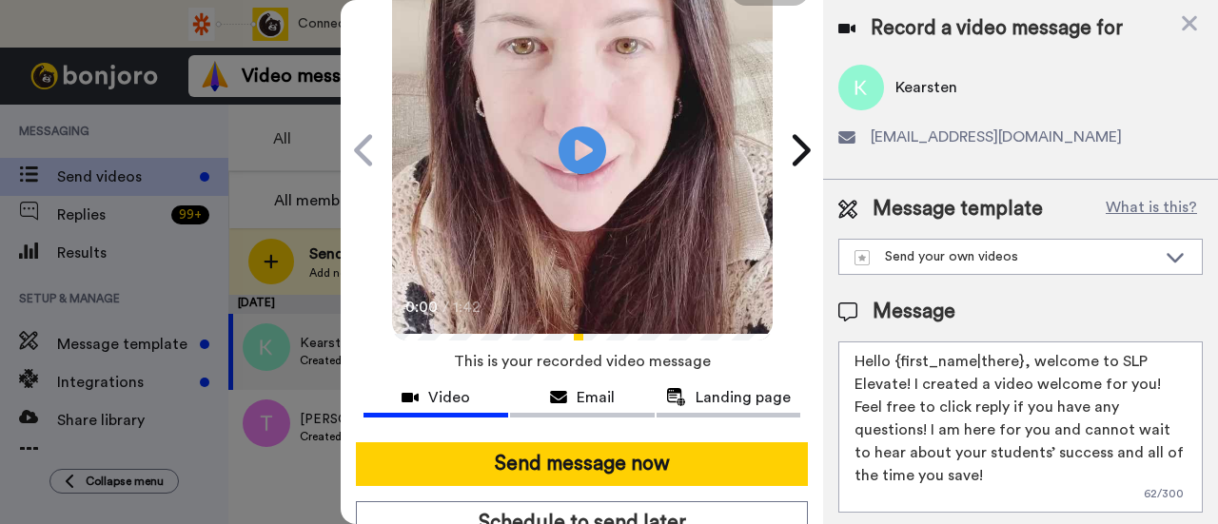
scroll to position [190, 0]
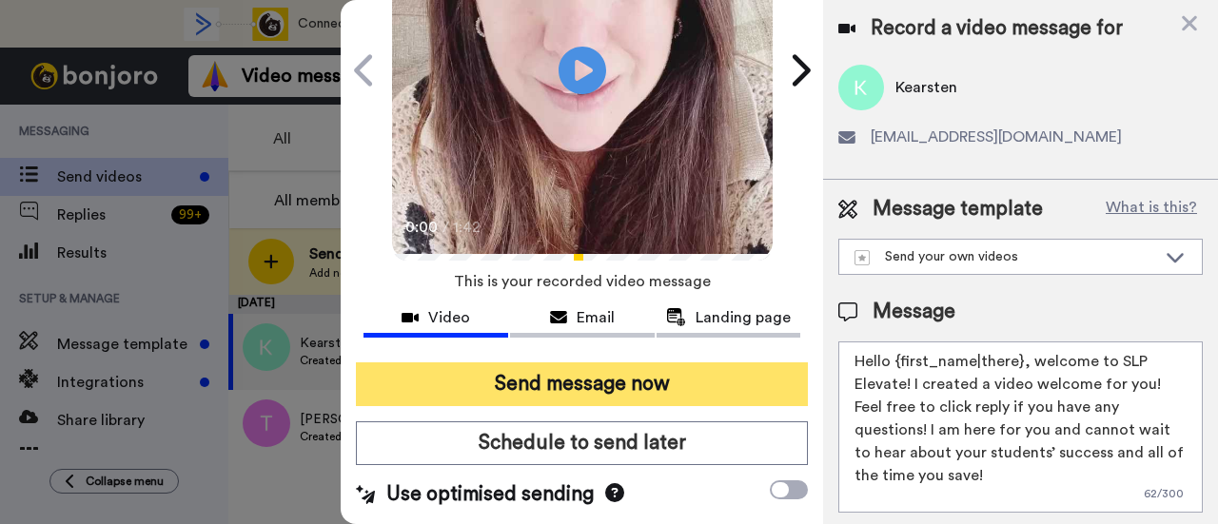
type textarea "Hello {first_name|there}, welcome to SLP Elevate! I created a video welcome for…"
click at [580, 371] on button "Send message now" at bounding box center [582, 385] width 452 height 44
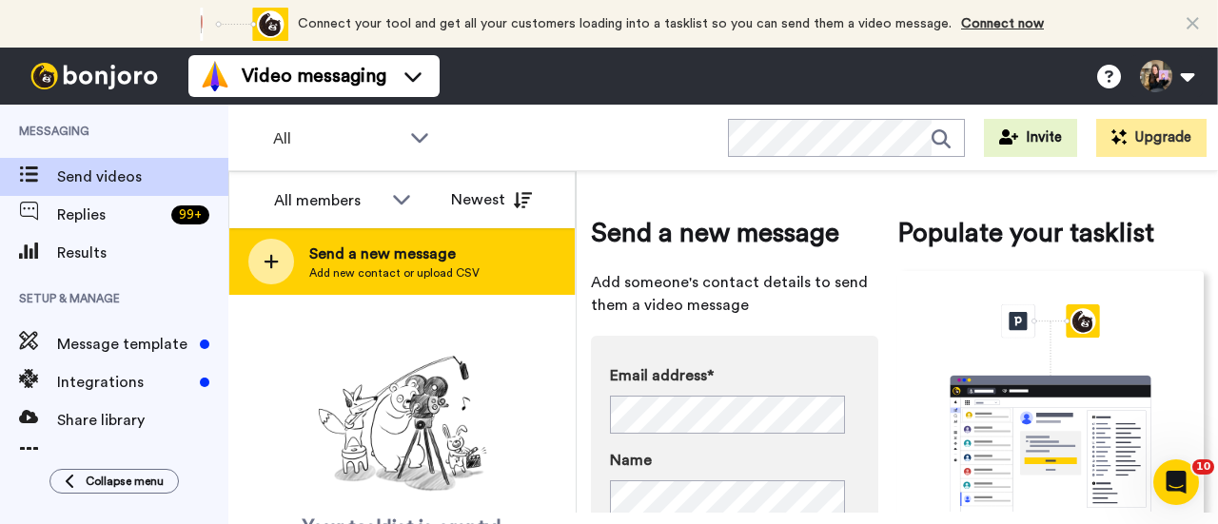
click at [450, 263] on span "Send a new message" at bounding box center [394, 254] width 170 height 23
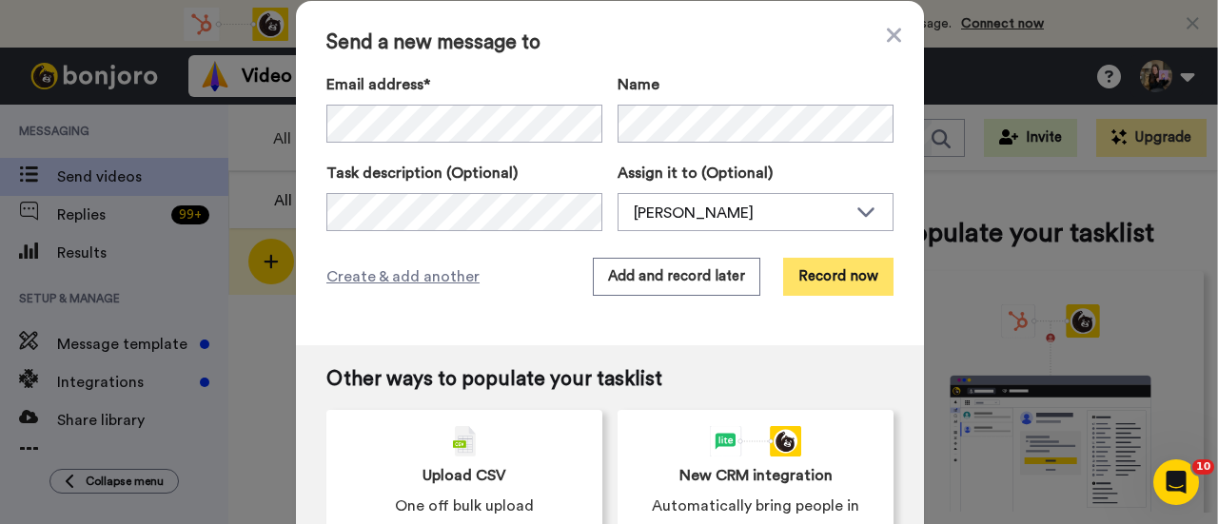
click at [828, 277] on button "Record now" at bounding box center [838, 277] width 110 height 38
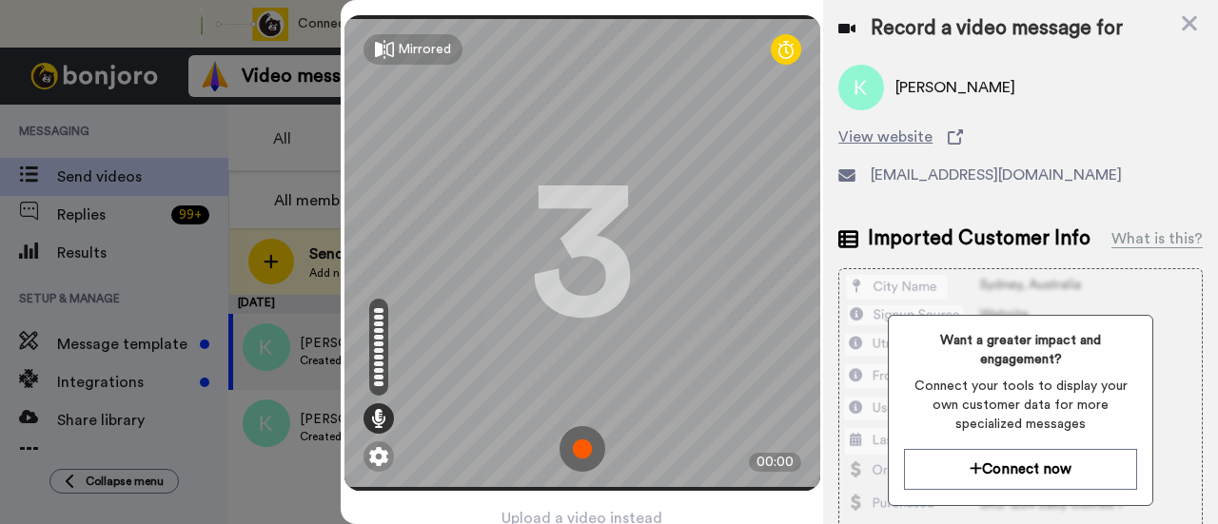
scroll to position [91, 0]
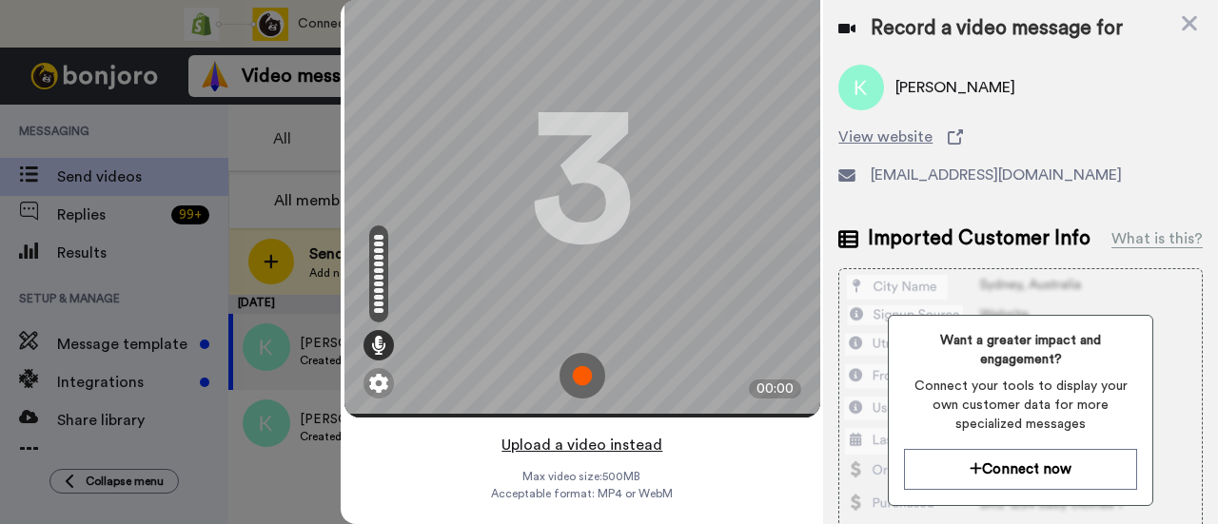
click at [624, 433] on button "Upload a video instead" at bounding box center [582, 445] width 172 height 25
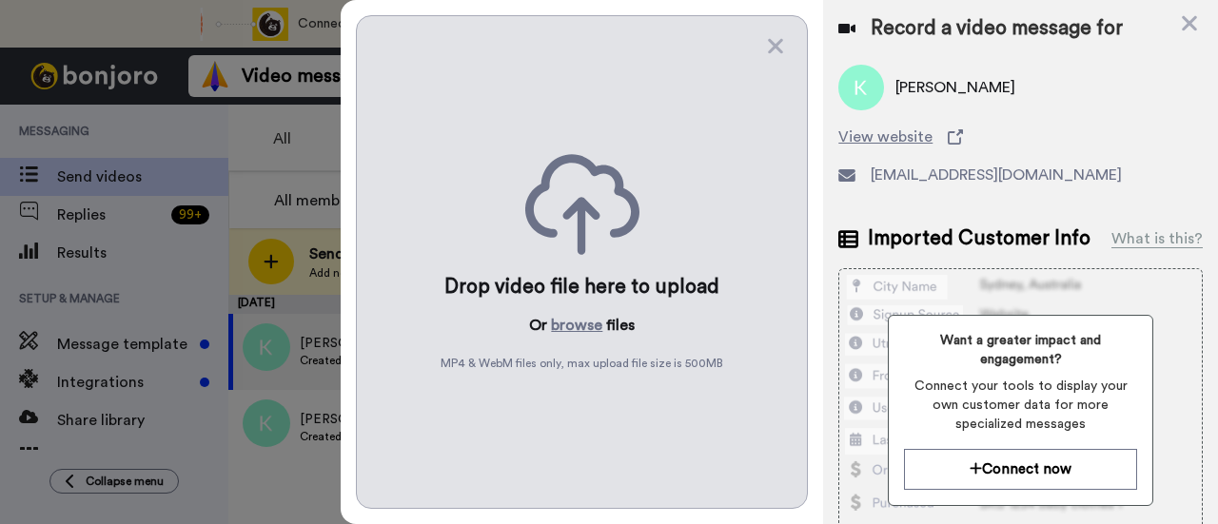
scroll to position [0, 0]
click at [580, 325] on button "browse" at bounding box center [576, 325] width 51 height 23
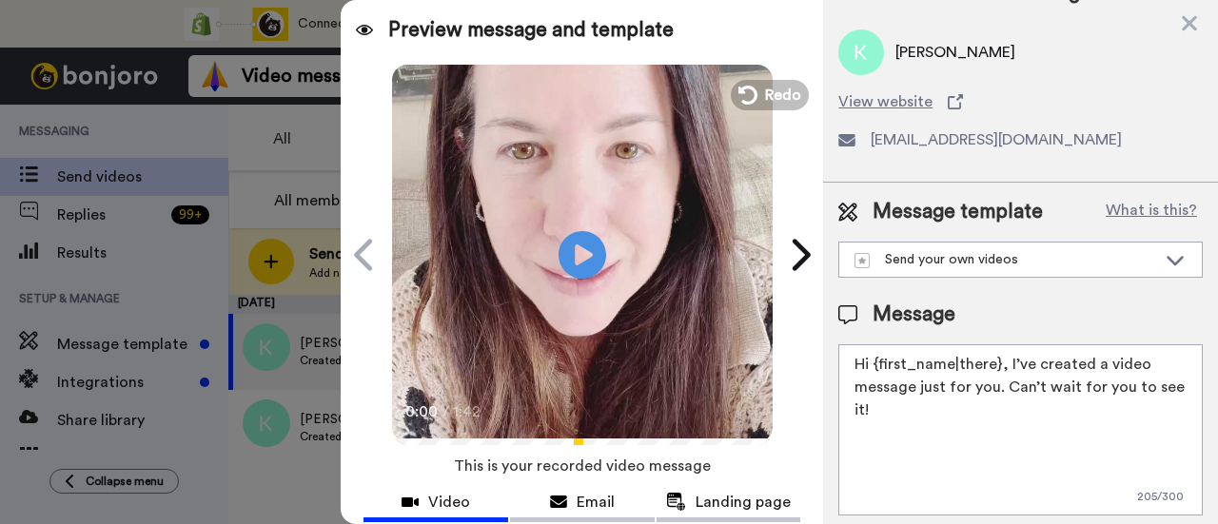
scroll to position [52, 0]
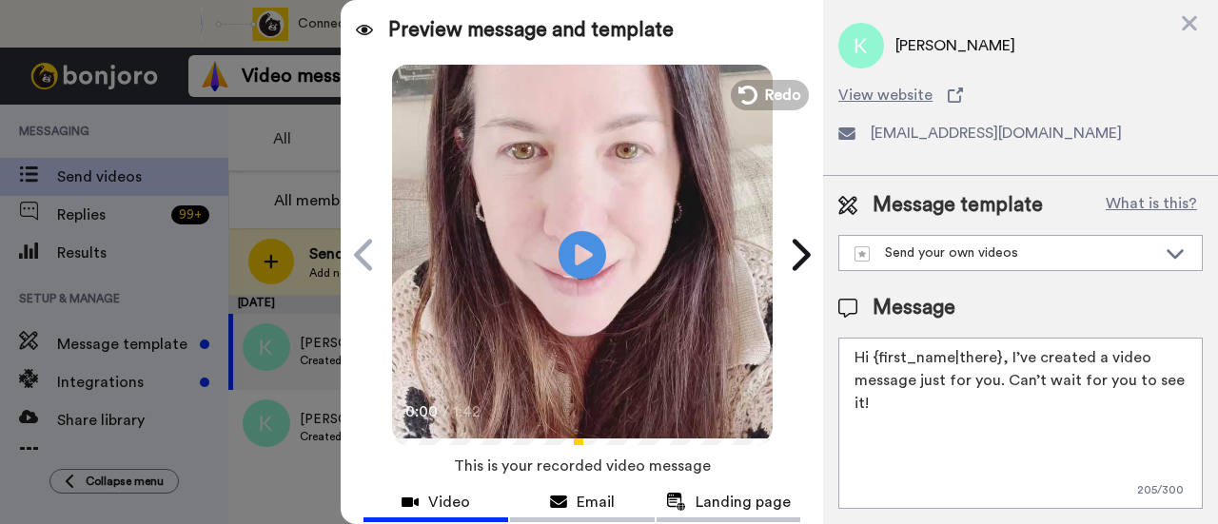
drag, startPoint x: 1024, startPoint y: 382, endPoint x: 1005, endPoint y: 347, distance: 39.2
click at [1005, 347] on textarea "Hi {first_name|there}, I’ve created a video message just for you. Can’t wait fo…" at bounding box center [1020, 423] width 365 height 171
paste textarea "welcome to SLP Elevate! I created a video welcome for you! Feel free to click r…"
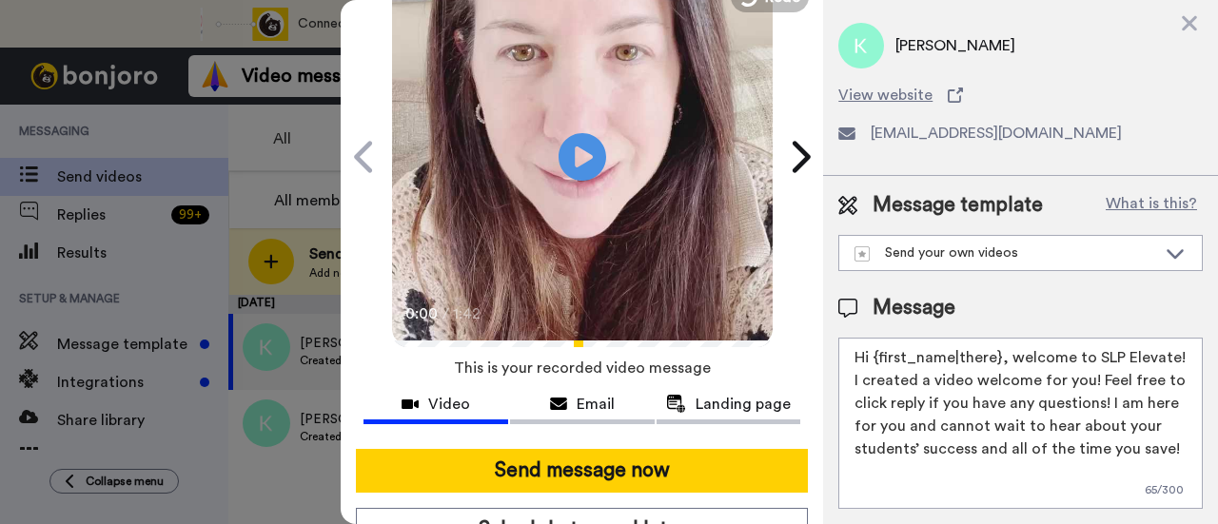
scroll to position [190, 0]
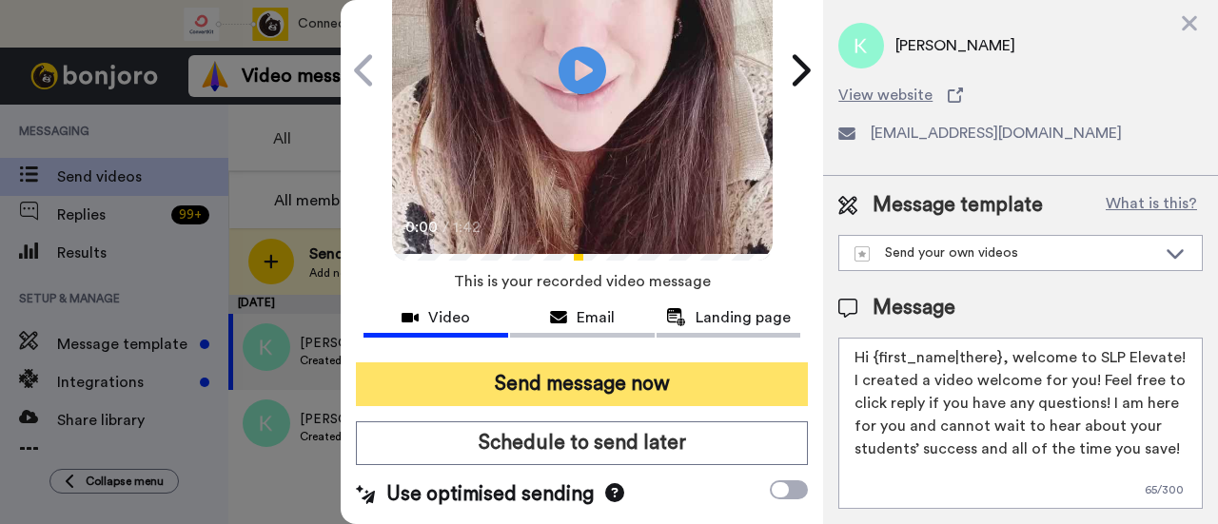
type textarea "Hi {first_name|there}, welcome to SLP Elevate! I created a video welcome for yo…"
click at [599, 378] on button "Send message now" at bounding box center [582, 385] width 452 height 44
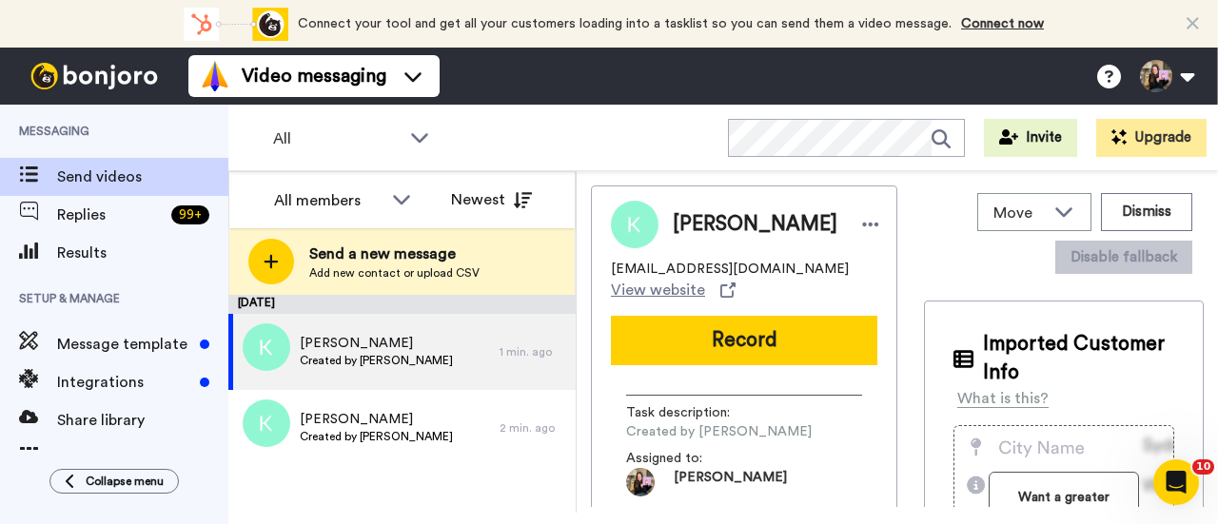
scroll to position [0, 0]
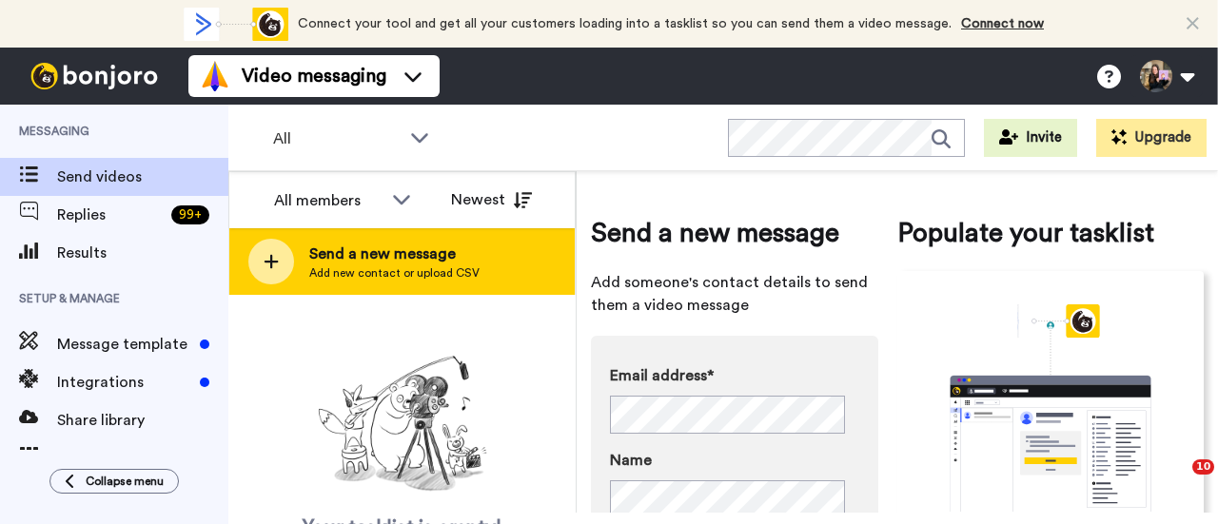
click at [503, 246] on div "Send a new message Add new contact or upload CSV" at bounding box center [401, 261] width 345 height 67
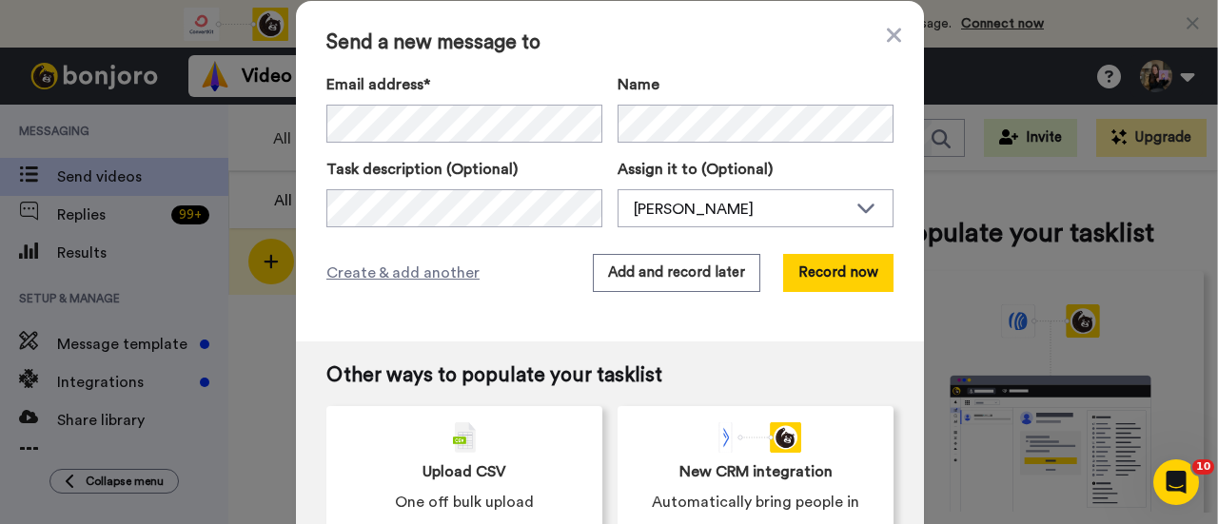
click at [453, 100] on div "Email address*" at bounding box center [464, 107] width 276 height 69
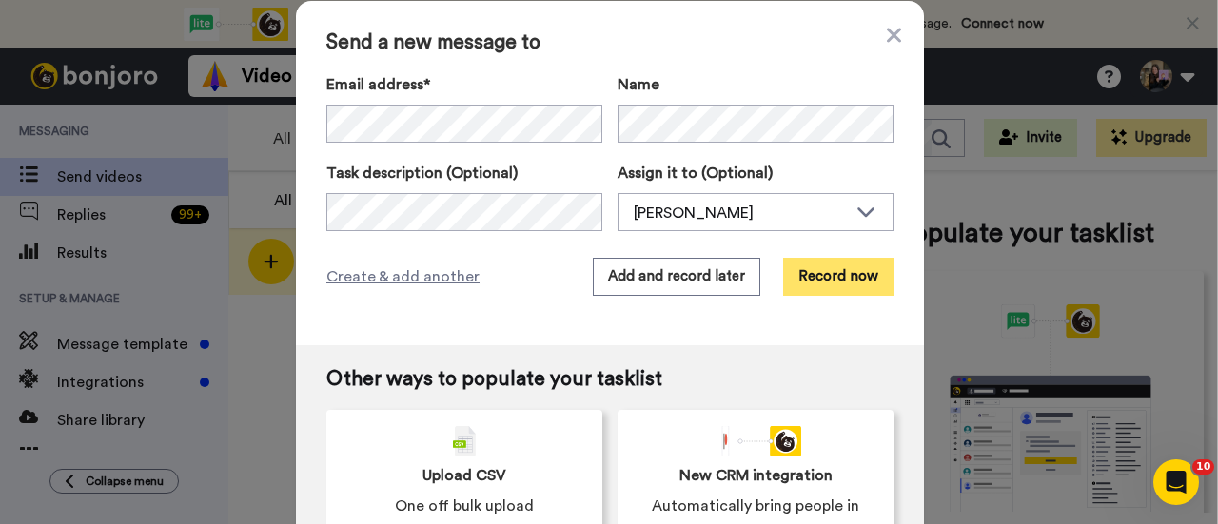
click at [857, 278] on button "Record now" at bounding box center [838, 277] width 110 height 38
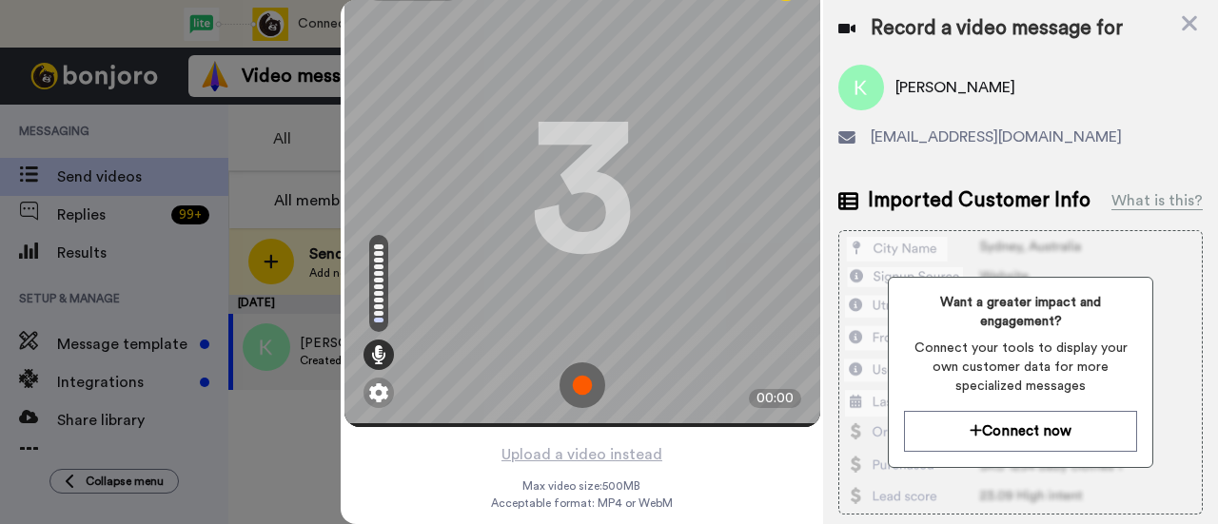
scroll to position [91, 0]
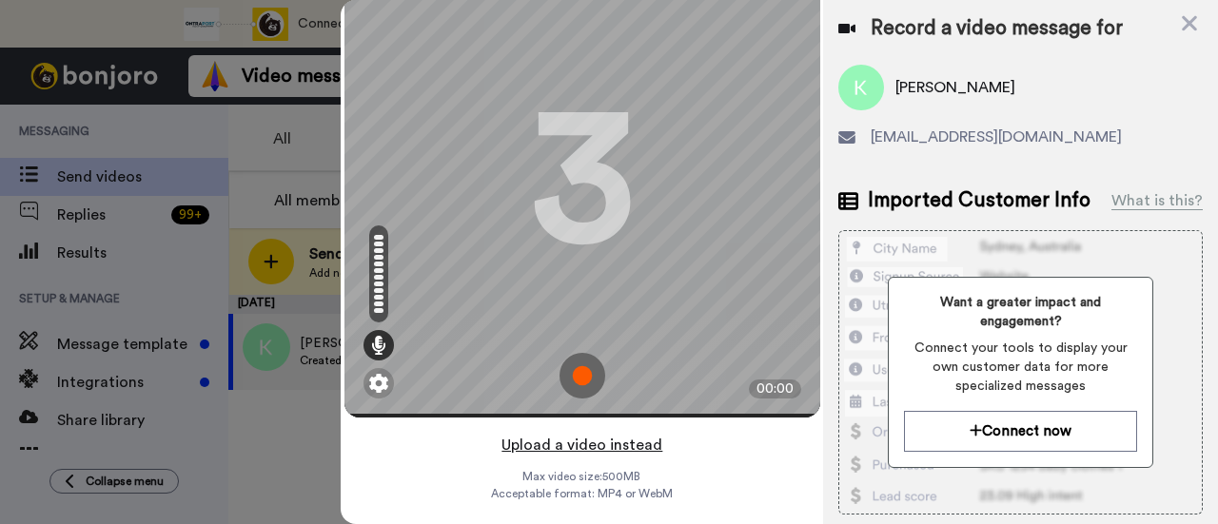
click at [594, 433] on button "Upload a video instead" at bounding box center [582, 445] width 172 height 25
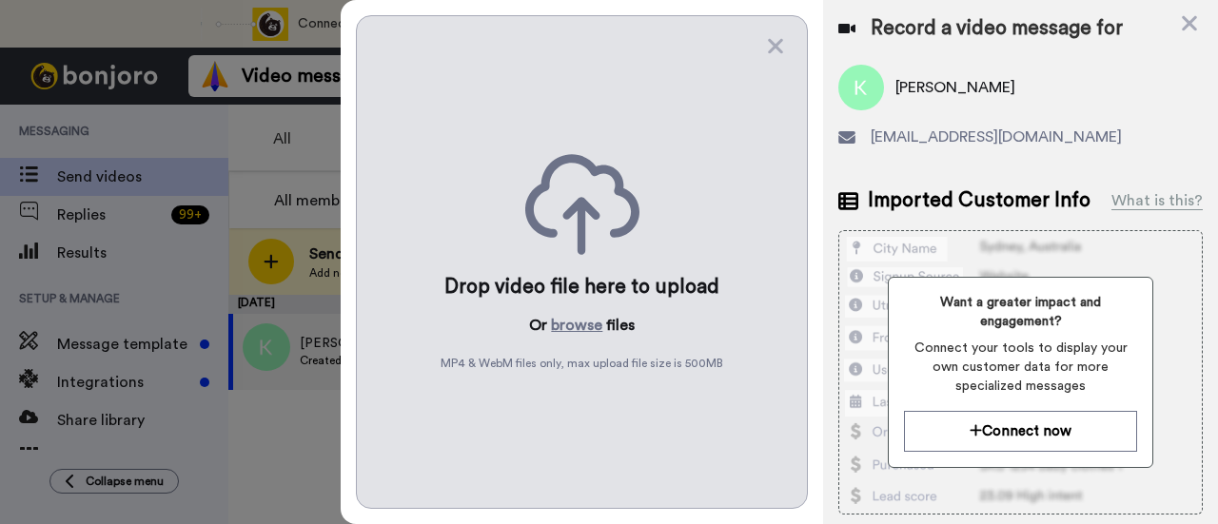
click at [596, 304] on div "Drop video file here to upload Or browse files MP4 & WebM files only, max uploa…" at bounding box center [582, 262] width 452 height 494
click at [592, 325] on button "browse" at bounding box center [576, 325] width 51 height 23
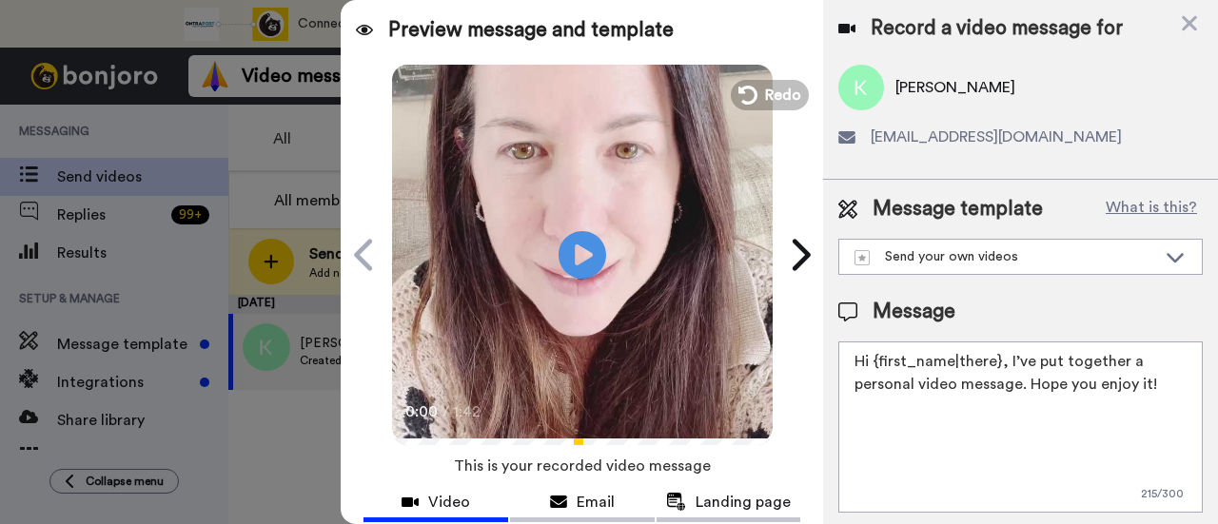
drag, startPoint x: 1162, startPoint y: 389, endPoint x: 1009, endPoint y: 336, distance: 162.2
click at [1009, 336] on div "Message Hi {first_name|there}, I’ve put together a personal video message. Hope…" at bounding box center [1020, 405] width 365 height 215
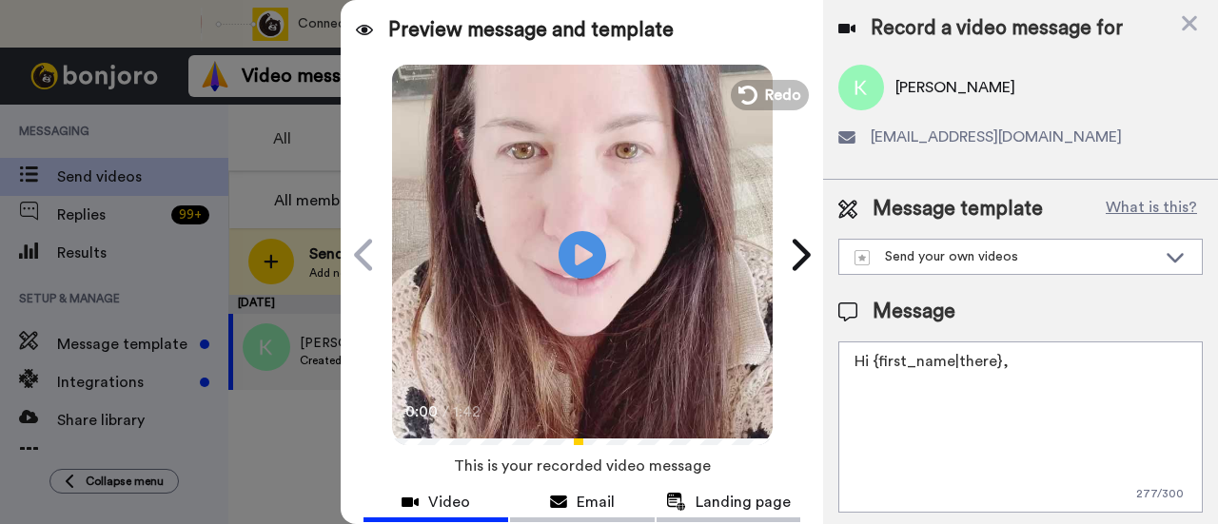
paste textarea "welcome to SLP Elevate! I created a video welcome for you! Feel free to click r…"
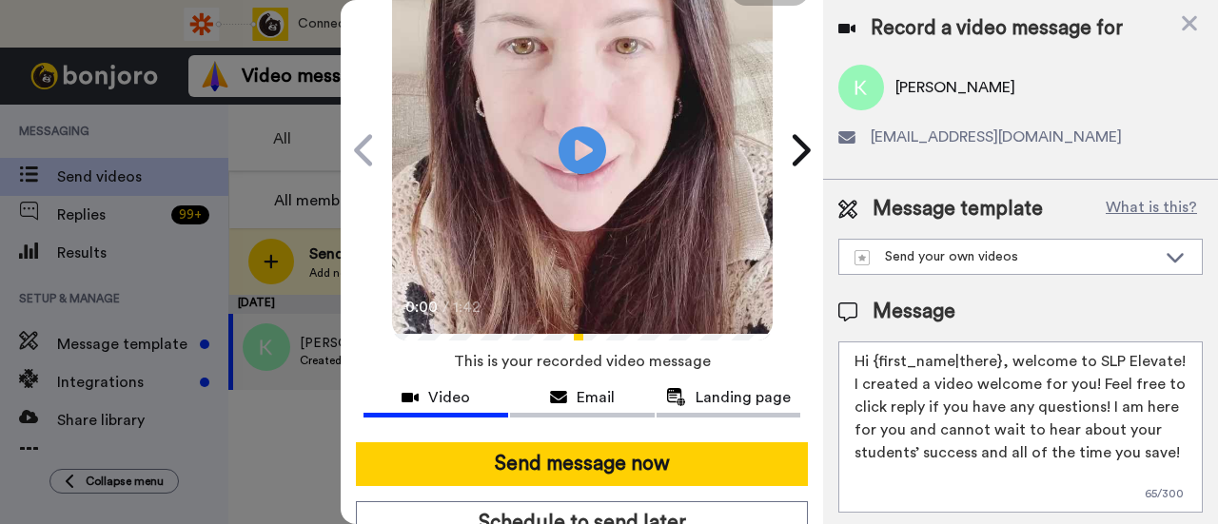
scroll to position [190, 0]
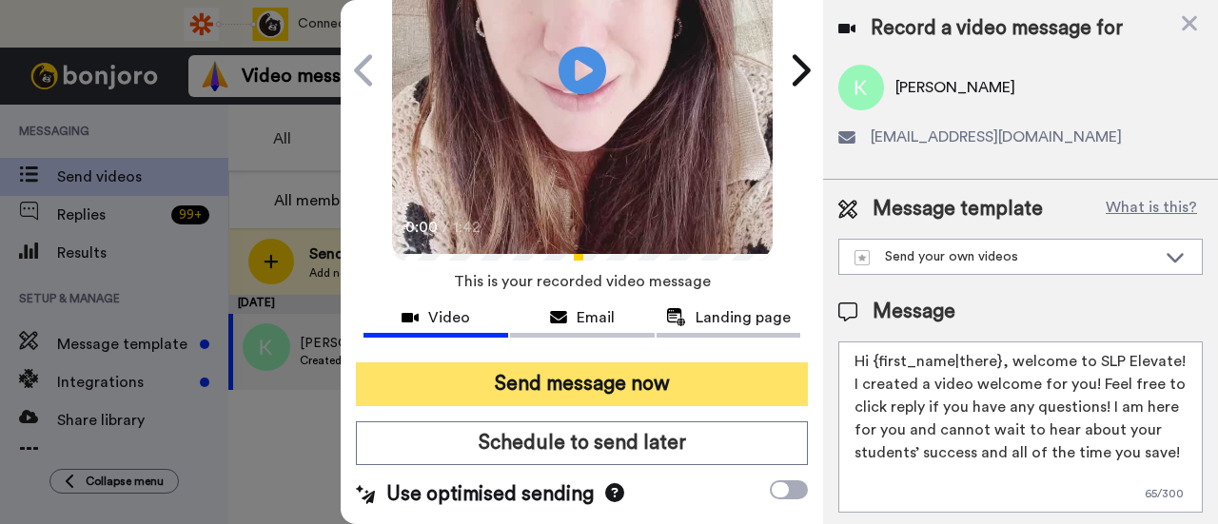
type textarea "Hi {first_name|there}, welcome to SLP Elevate! I created a video welcome for yo…"
click at [617, 369] on button "Send message now" at bounding box center [582, 385] width 452 height 44
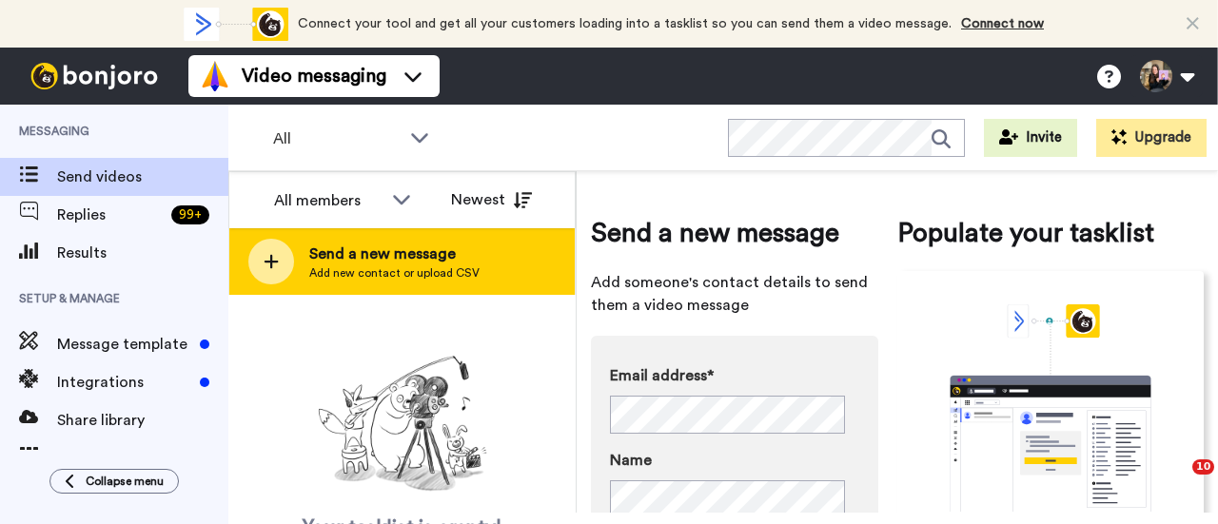
click at [415, 270] on span "Add new contact or upload CSV" at bounding box center [394, 273] width 170 height 15
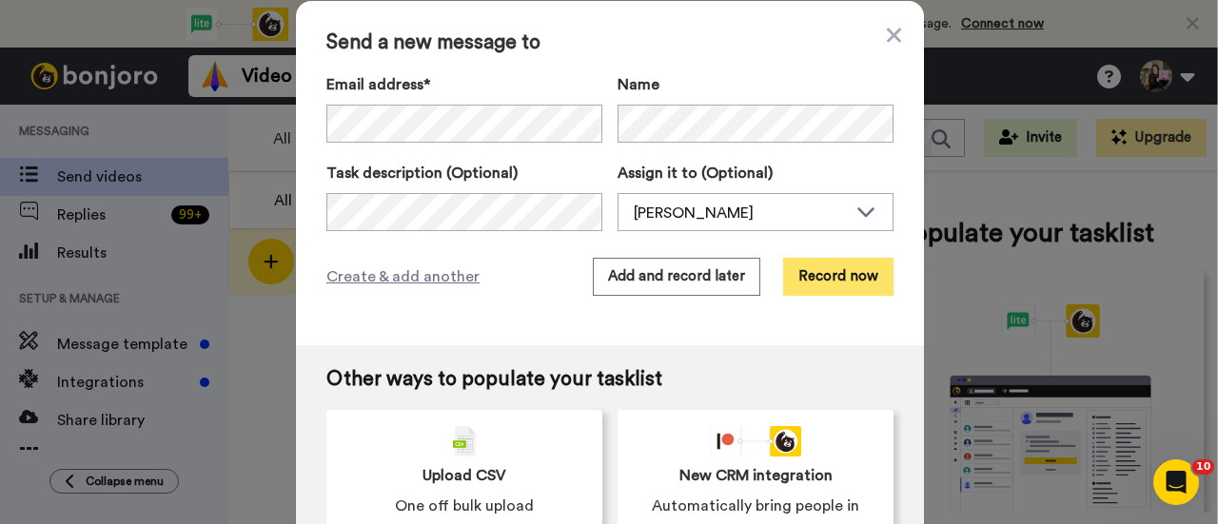
click at [847, 280] on button "Record now" at bounding box center [838, 277] width 110 height 38
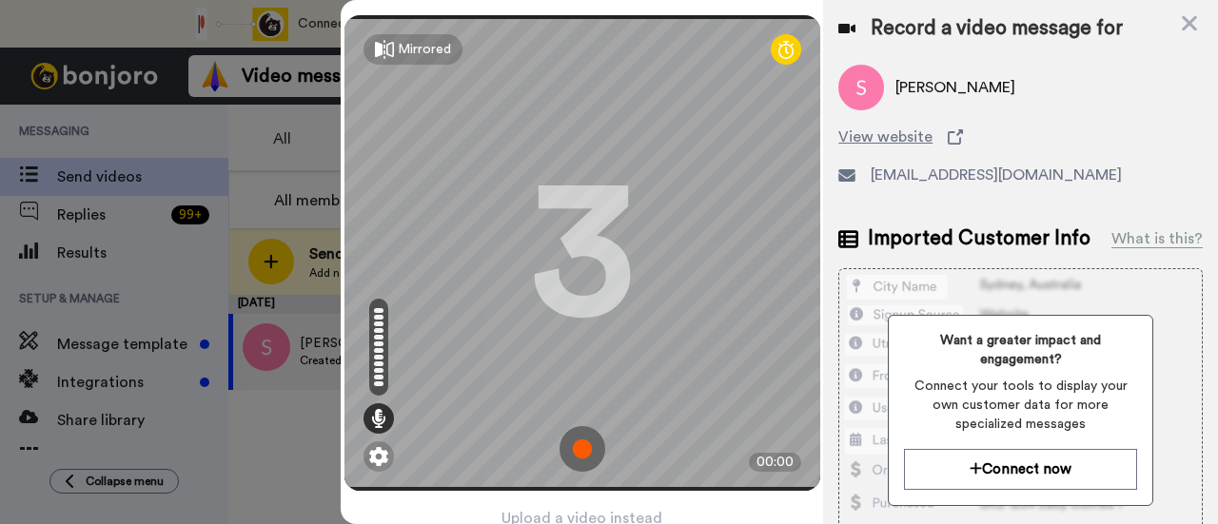
scroll to position [91, 0]
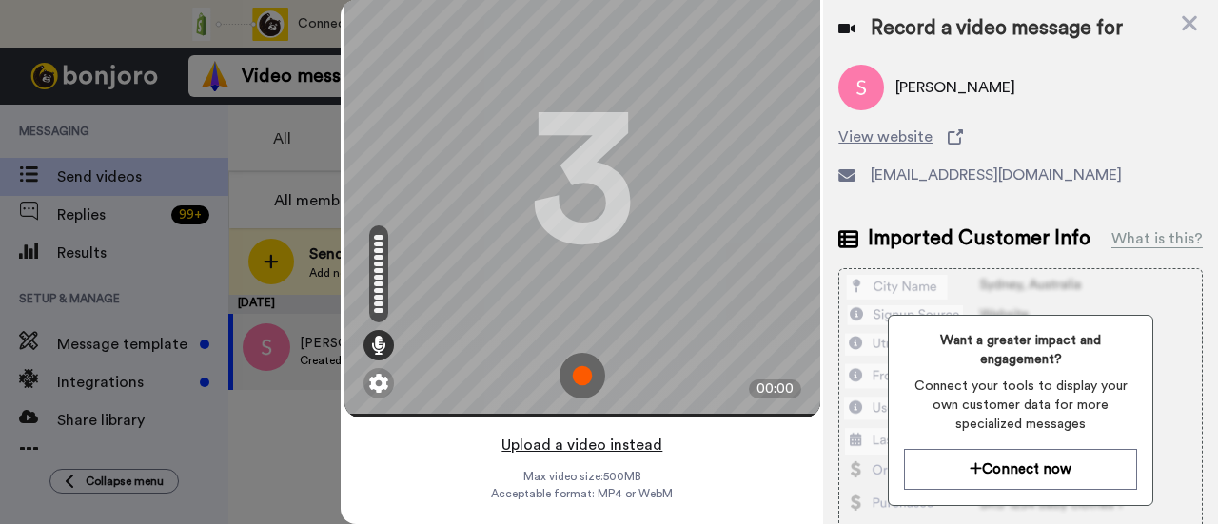
click at [617, 433] on button "Upload a video instead" at bounding box center [582, 445] width 172 height 25
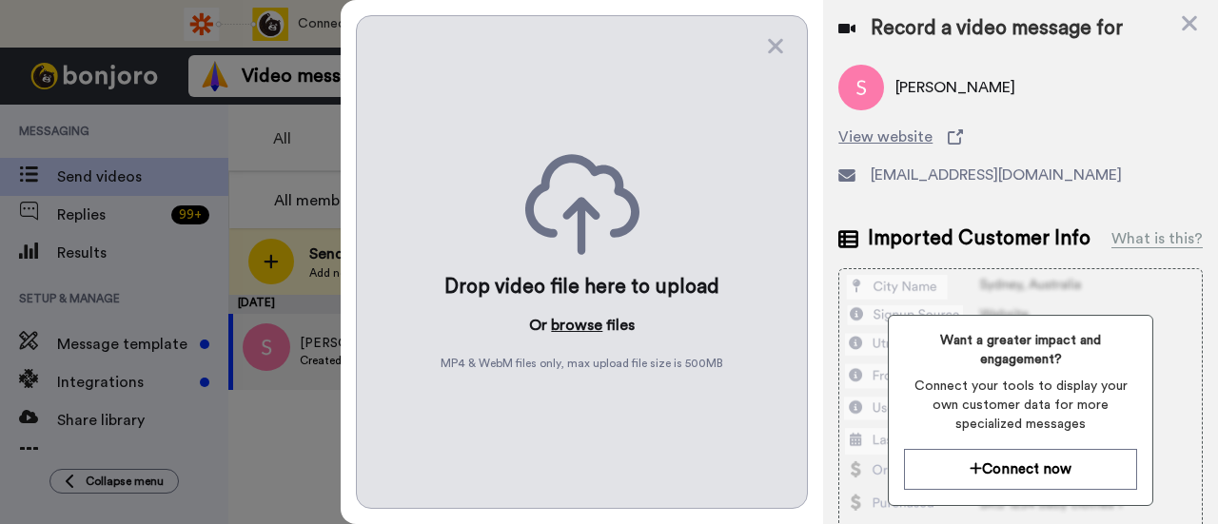
click at [563, 326] on button "browse" at bounding box center [576, 325] width 51 height 23
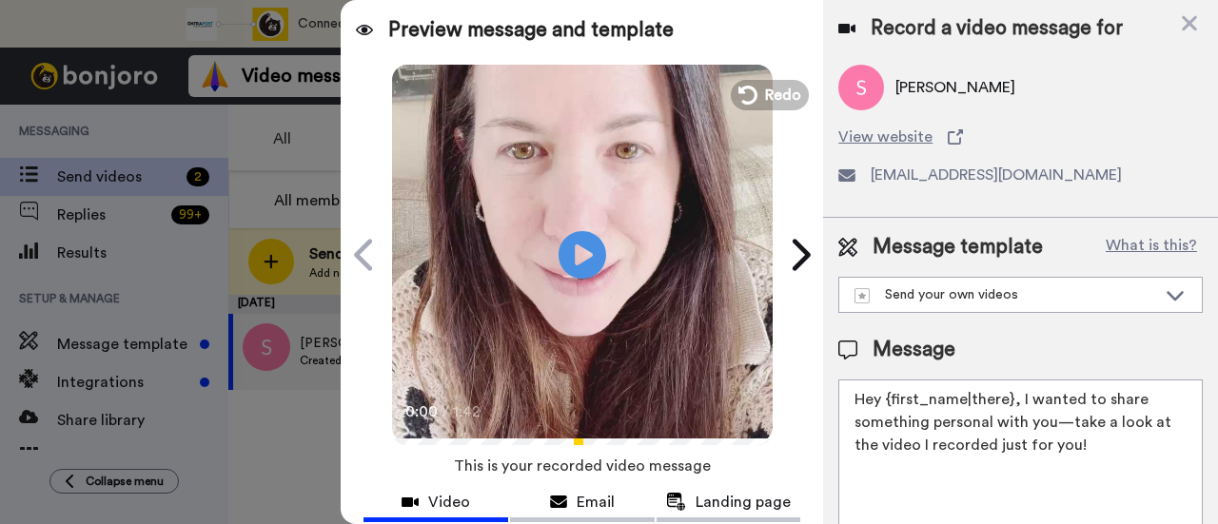
scroll to position [52, 0]
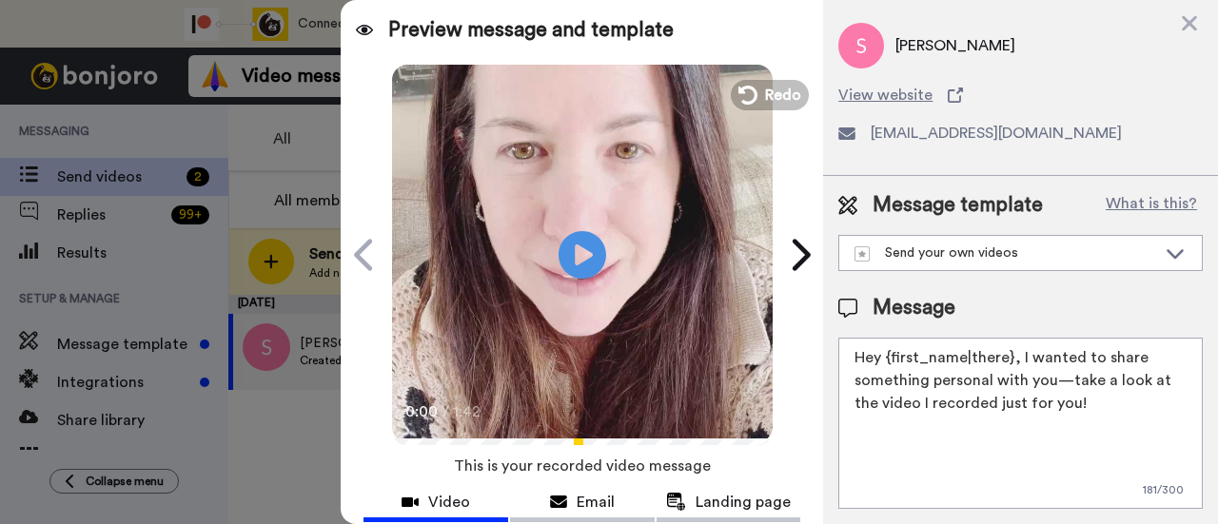
drag, startPoint x: 1091, startPoint y: 397, endPoint x: 1017, endPoint y: 357, distance: 83.5
click at [1017, 357] on textarea "Hey {first_name|there}, I wanted to share something personal with you—take a lo…" at bounding box center [1020, 423] width 365 height 171
paste textarea "welcome to SLP Elevate! I created a video welcome for you! Feel free to click r…"
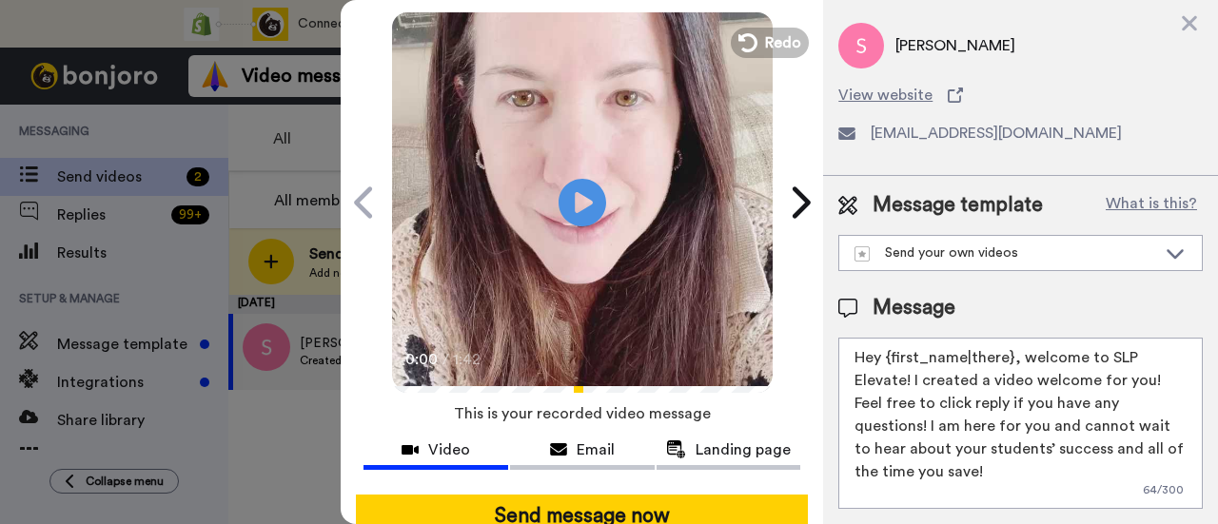
scroll to position [95, 0]
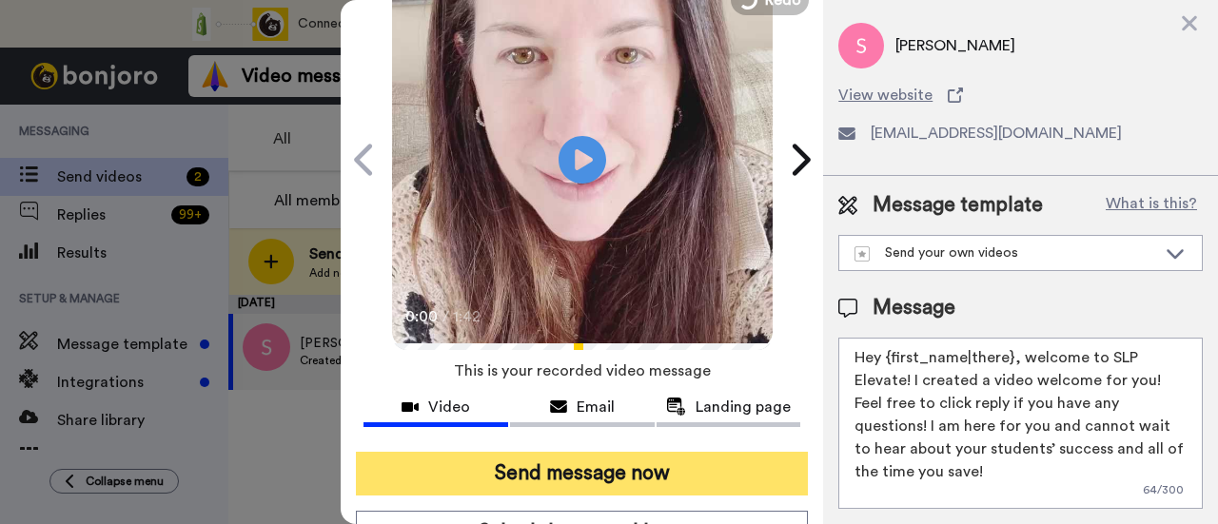
type textarea "Hey {first_name|there}, welcome to SLP Elevate! I created a video welcome for y…"
click at [737, 454] on button "Send message now" at bounding box center [582, 474] width 452 height 44
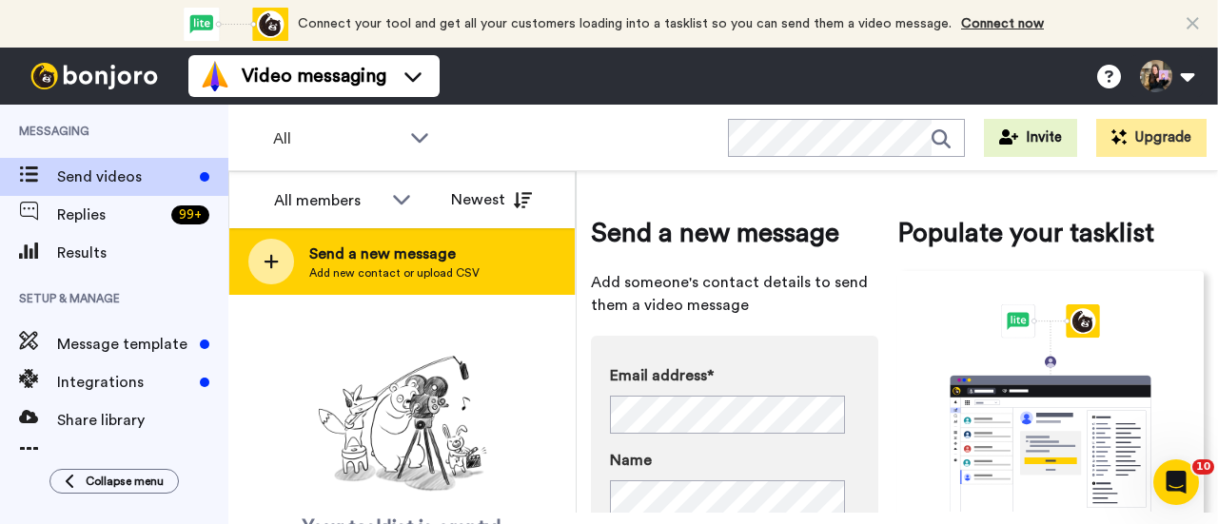
click at [514, 260] on div "Send a new message Add new contact or upload CSV" at bounding box center [401, 261] width 345 height 67
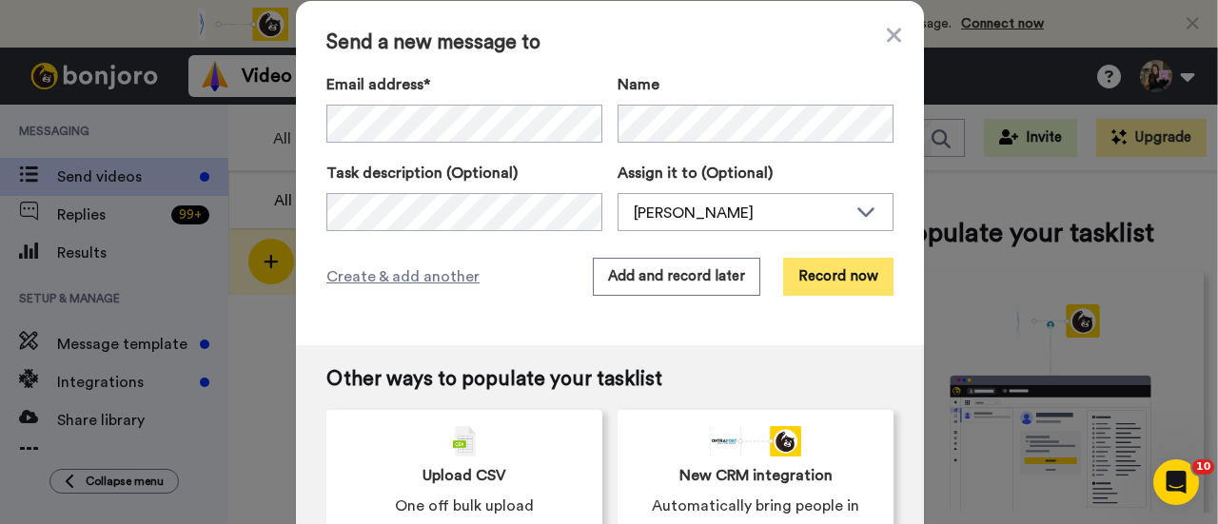
click at [798, 282] on button "Record now" at bounding box center [838, 277] width 110 height 38
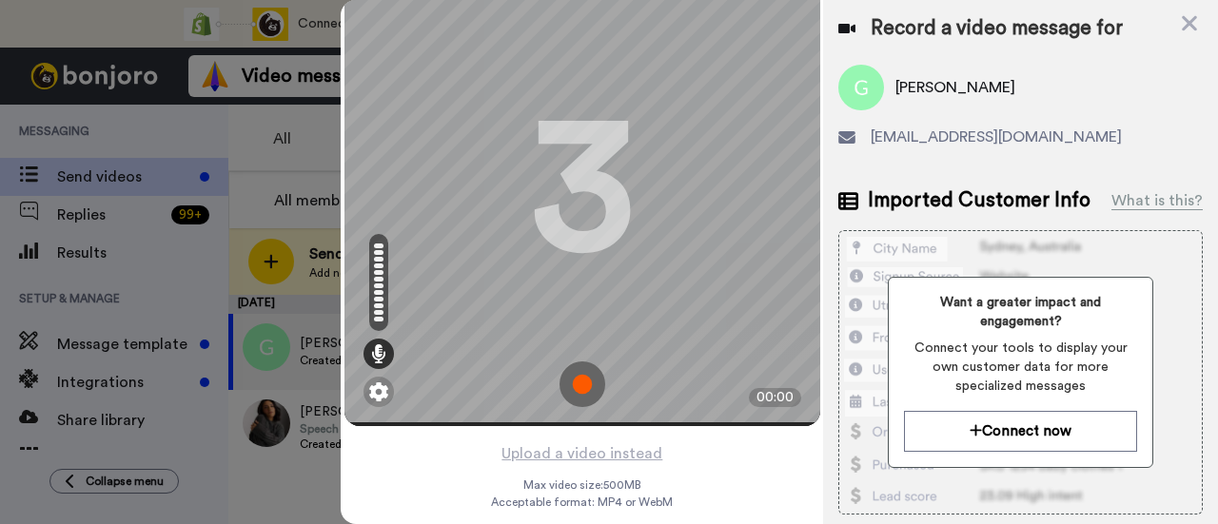
scroll to position [91, 0]
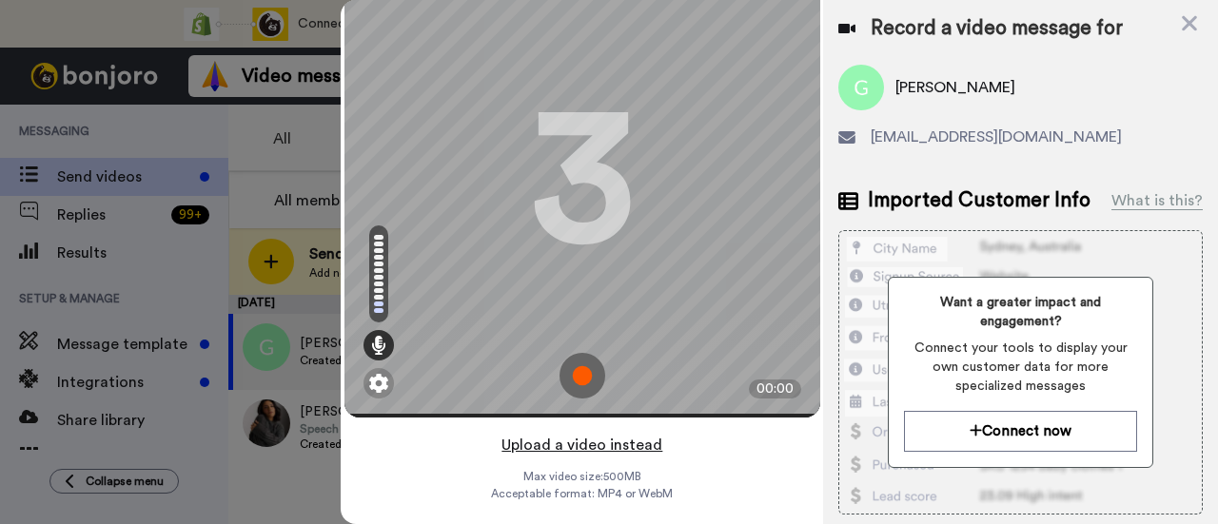
click at [603, 433] on button "Upload a video instead" at bounding box center [582, 445] width 172 height 25
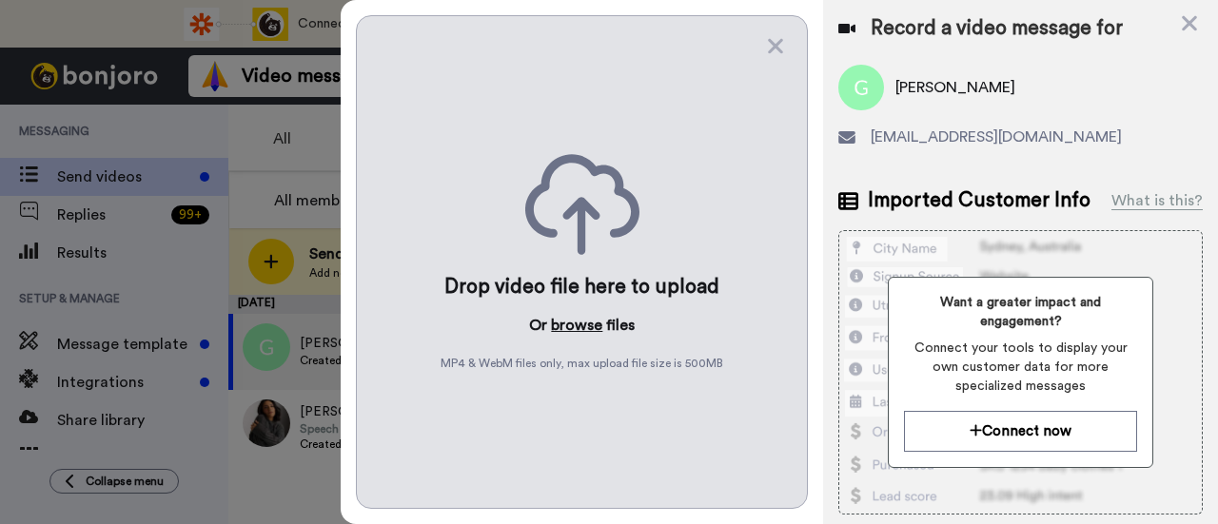
click at [563, 316] on button "browse" at bounding box center [576, 325] width 51 height 23
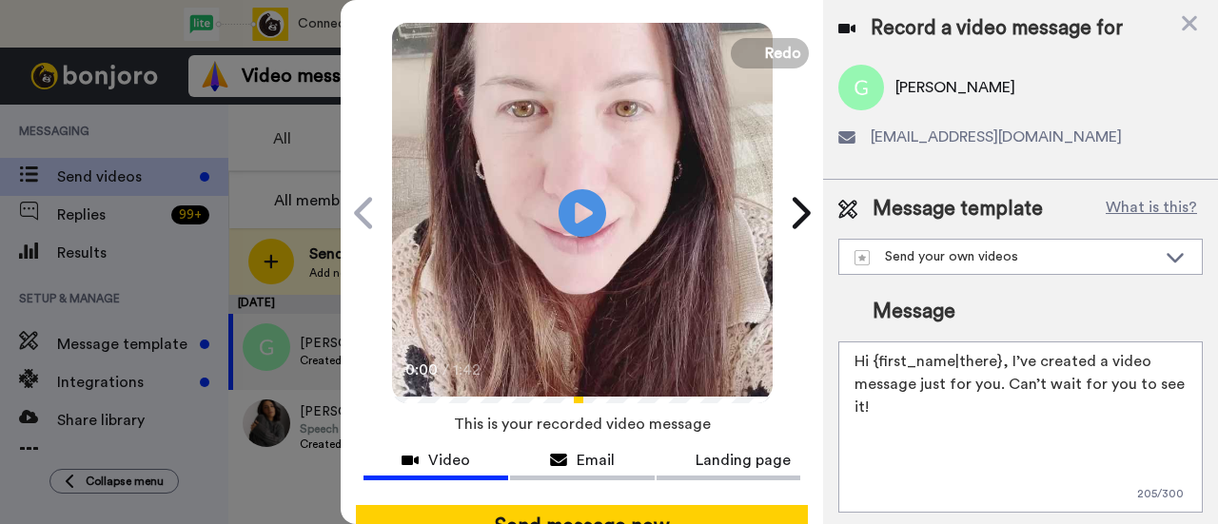
scroll to position [95, 0]
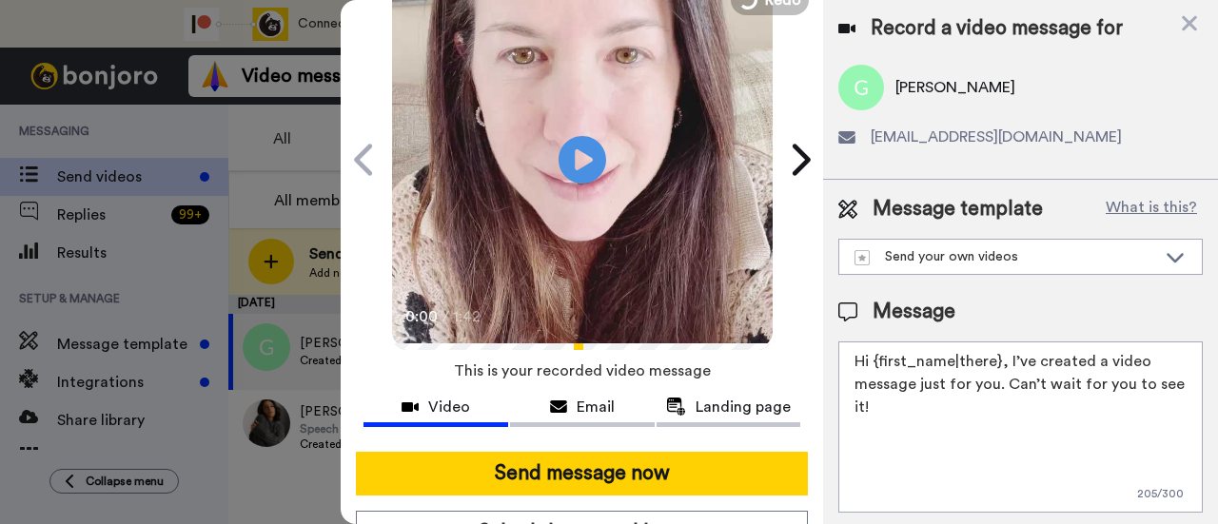
drag, startPoint x: 996, startPoint y: 406, endPoint x: 1005, endPoint y: 368, distance: 39.2
click at [1005, 368] on textarea "Hi {first_name|there}, I’ve created a video message just for you. Can’t wait fo…" at bounding box center [1020, 427] width 365 height 171
paste textarea "welcome to SLP Elevate! I created a video welcome for you! Feel free to click r…"
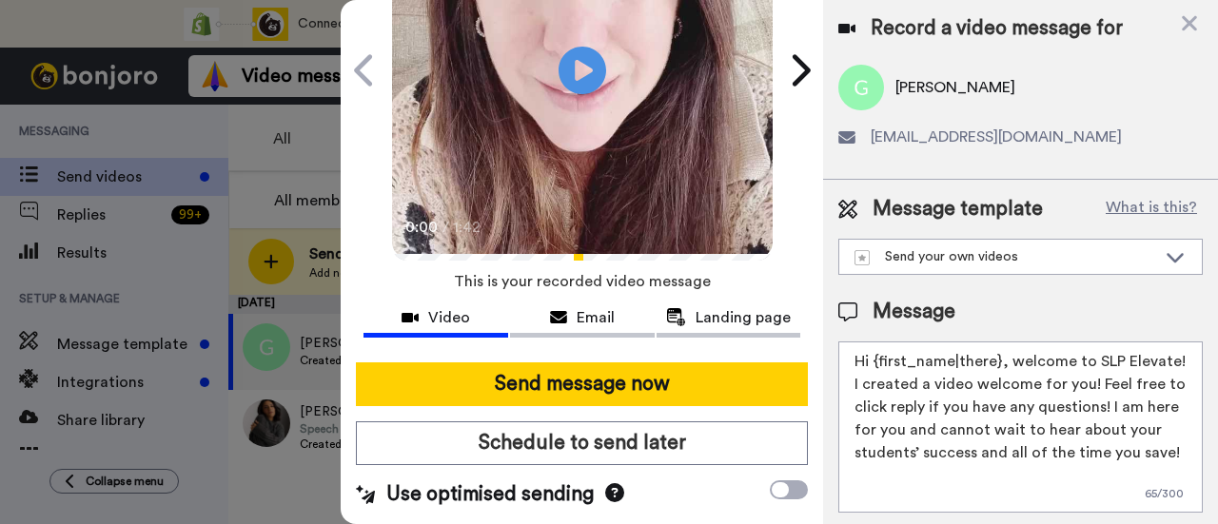
scroll to position [207, 0]
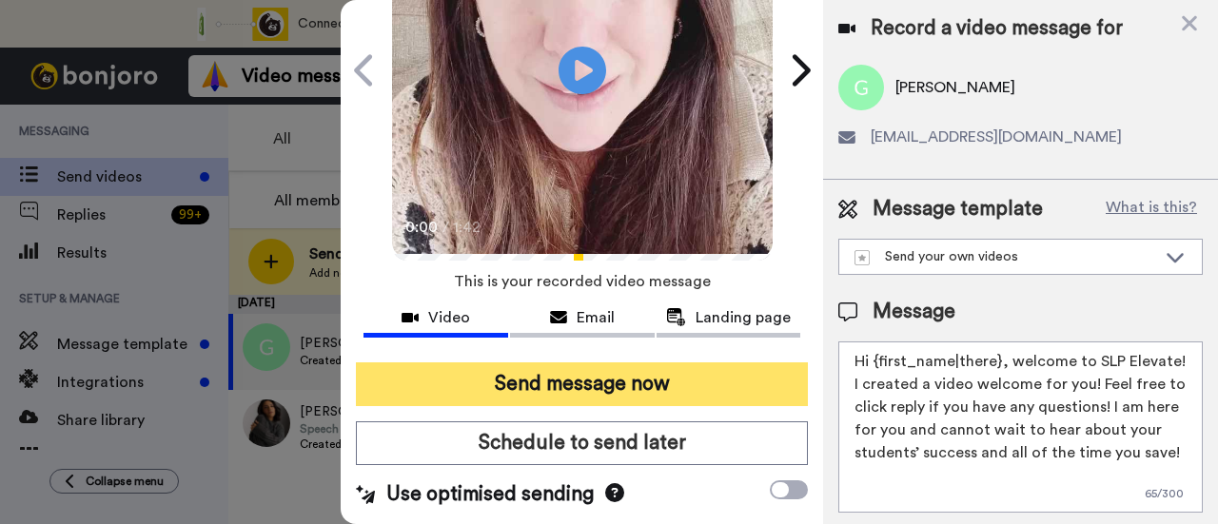
type textarea "Hi {first_name|there}, welcome to SLP Elevate! I created a video welcome for yo…"
click at [655, 363] on button "Send message now" at bounding box center [582, 385] width 452 height 44
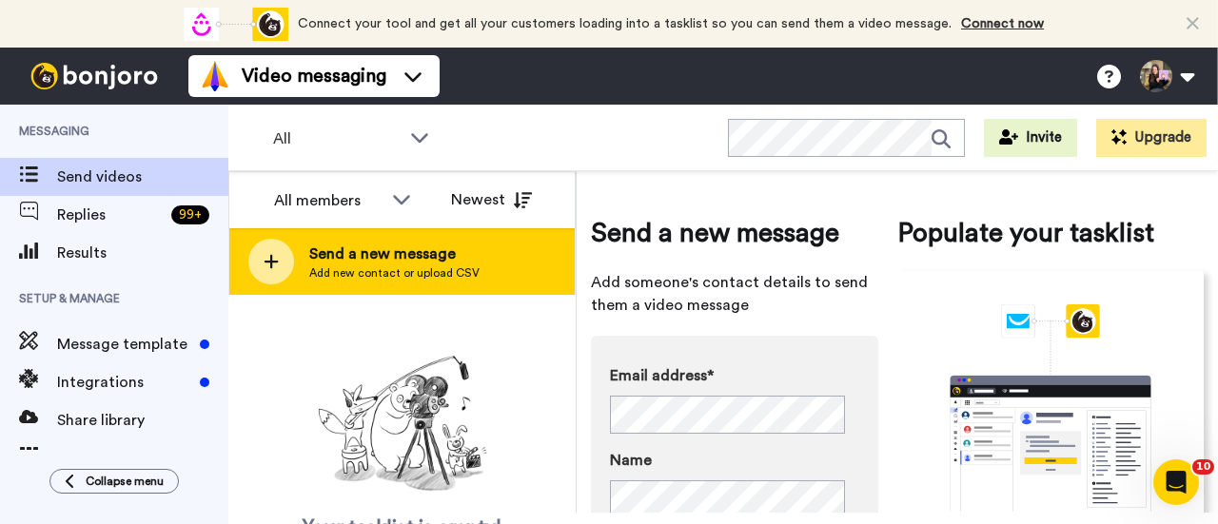
click at [494, 261] on div "Send a new message Add new contact or upload CSV" at bounding box center [401, 261] width 345 height 67
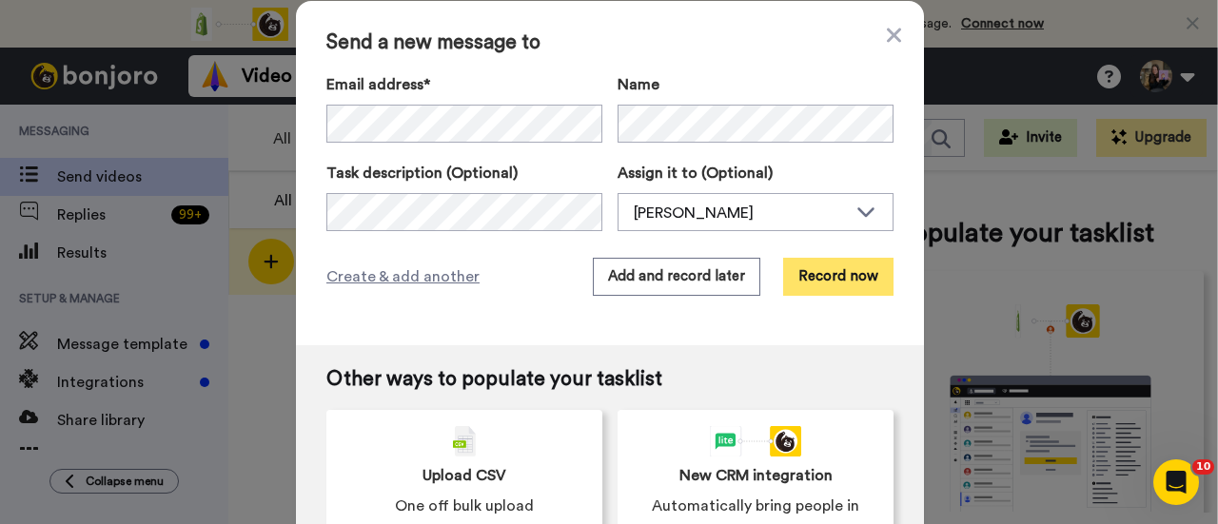
click at [839, 273] on button "Record now" at bounding box center [838, 277] width 110 height 38
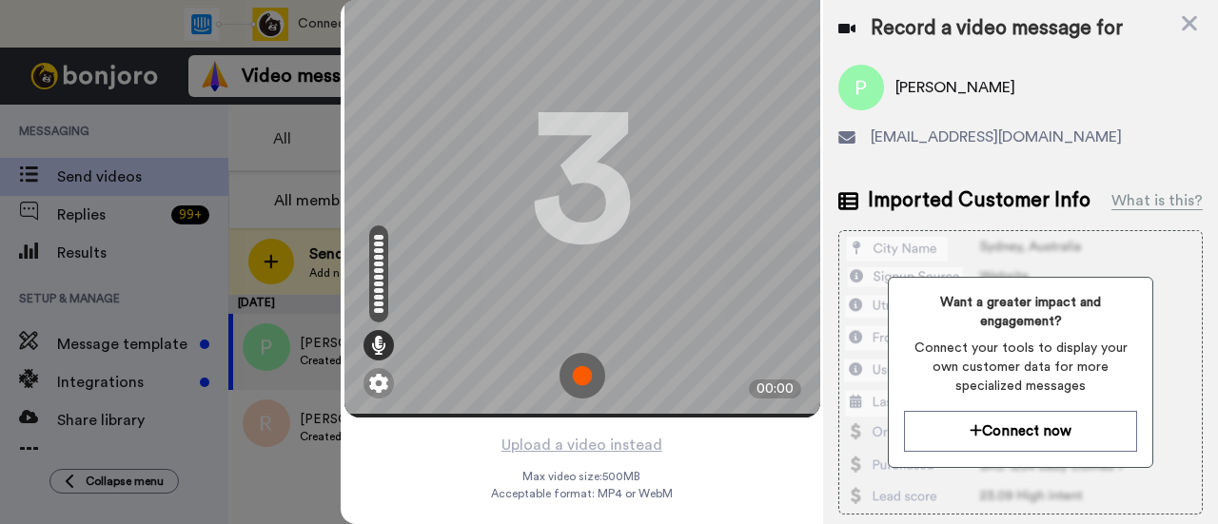
scroll to position [91, 0]
click at [641, 433] on button "Upload a video instead" at bounding box center [582, 445] width 172 height 25
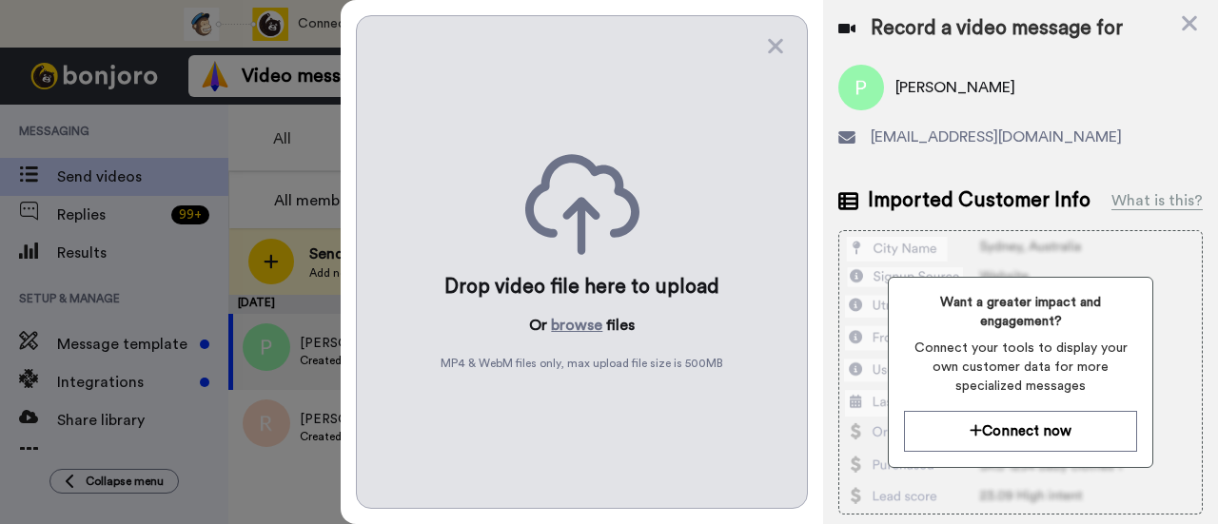
click at [579, 299] on div "Drop video file here to upload Or browse files MP4 & WebM files only, max uploa…" at bounding box center [582, 262] width 452 height 494
click at [577, 323] on button "browse" at bounding box center [576, 325] width 51 height 23
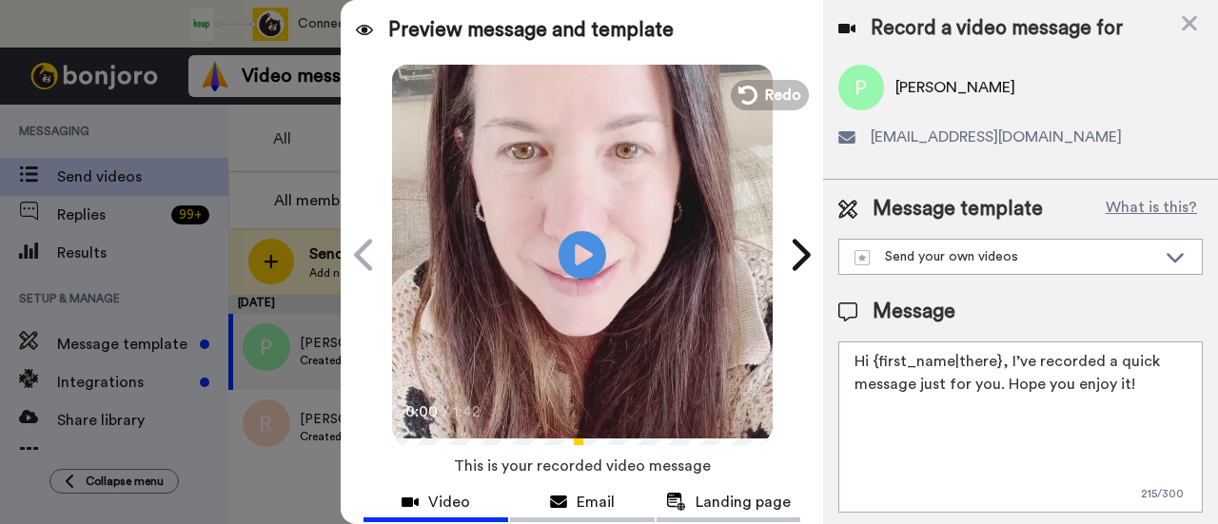
drag, startPoint x: 1113, startPoint y: 385, endPoint x: 1005, endPoint y: 359, distance: 110.8
click at [1005, 359] on textarea "Hi {first_name|there}, I’ve recorded a quick message just for you. Hope you enj…" at bounding box center [1020, 427] width 365 height 171
paste textarea "welcome to SLP Elevate! I created a video welcome for you! Feel free to click r…"
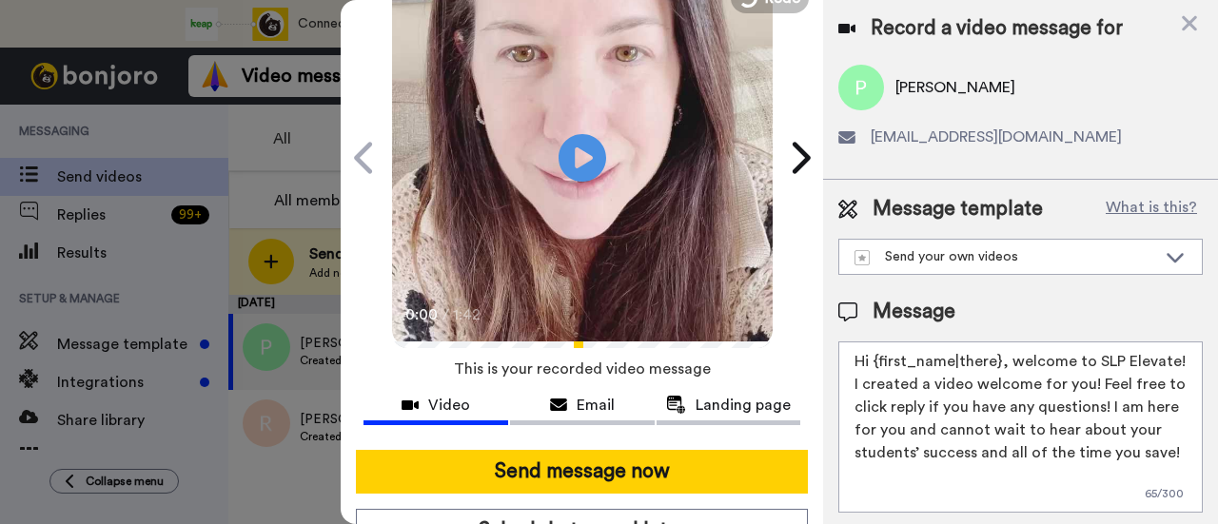
scroll to position [190, 0]
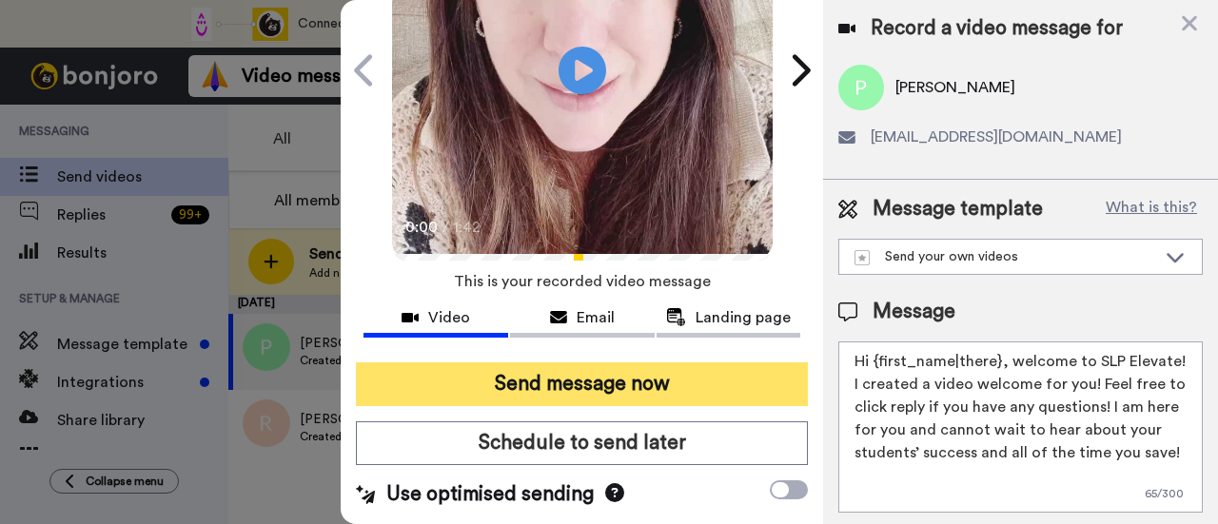
type textarea "Hi {first_name|there}, welcome to SLP Elevate! I created a video welcome for yo…"
click at [695, 380] on button "Send message now" at bounding box center [582, 385] width 452 height 44
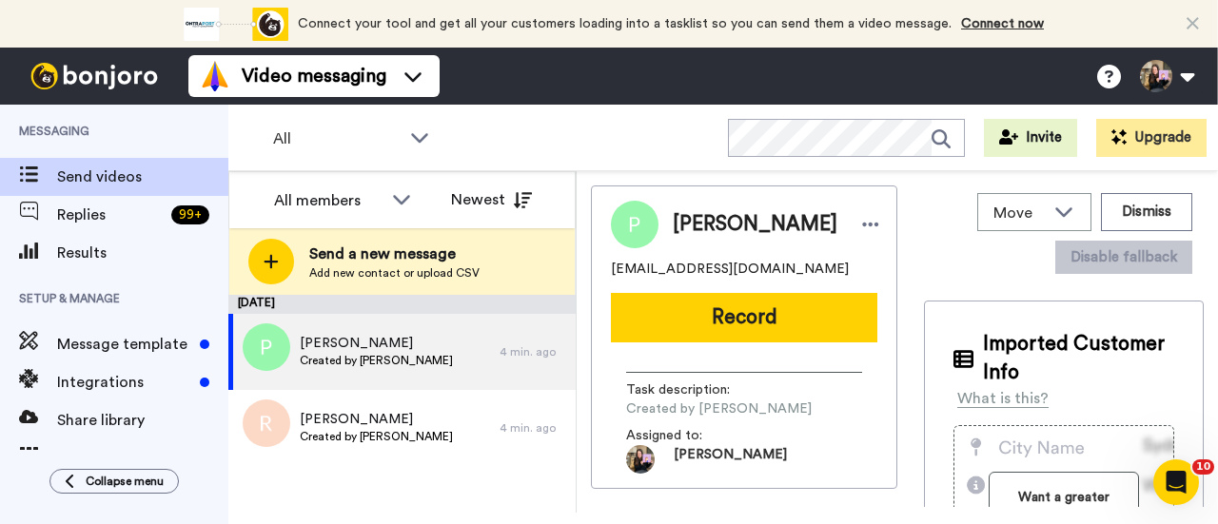
scroll to position [0, 0]
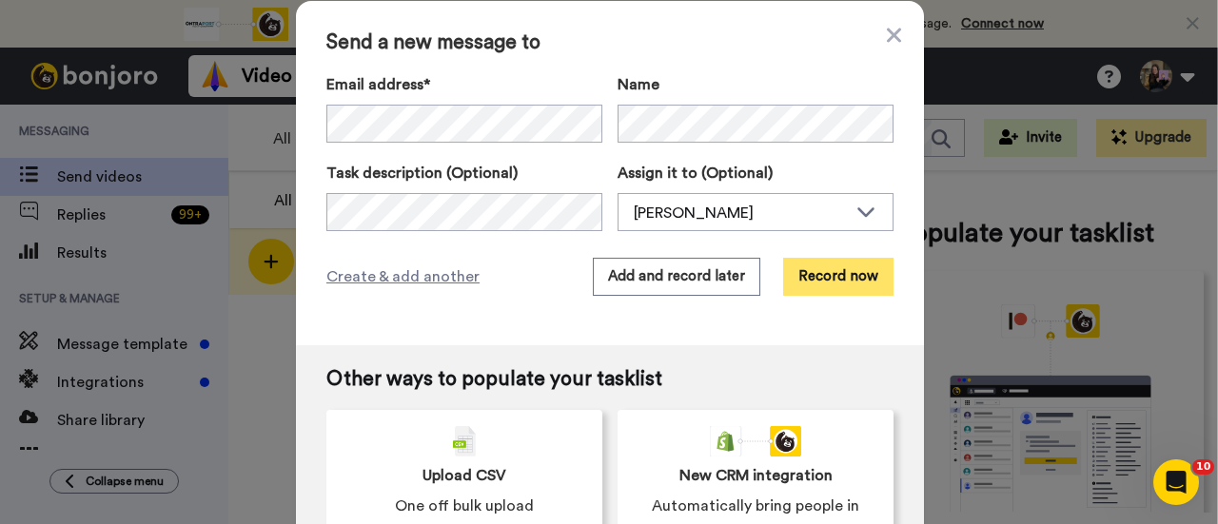
click at [808, 271] on button "Record now" at bounding box center [838, 277] width 110 height 38
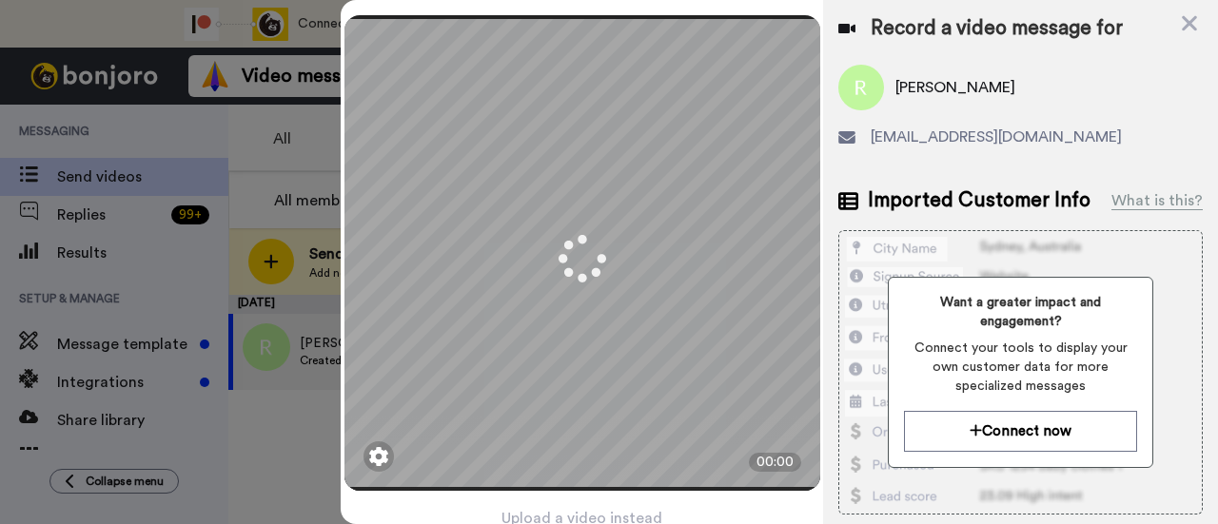
scroll to position [91, 0]
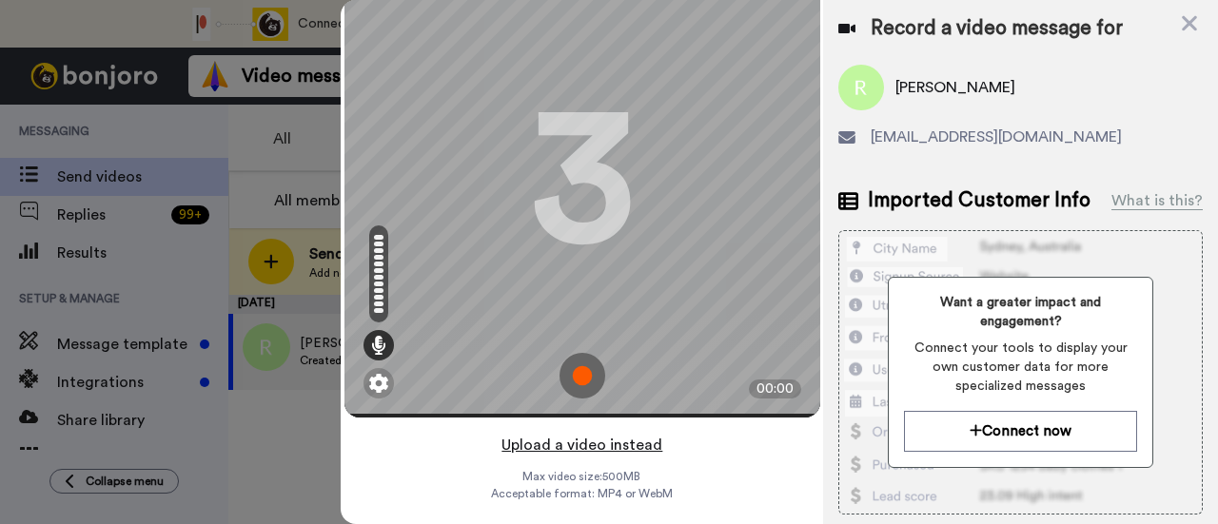
click at [626, 433] on button "Upload a video instead" at bounding box center [582, 445] width 172 height 25
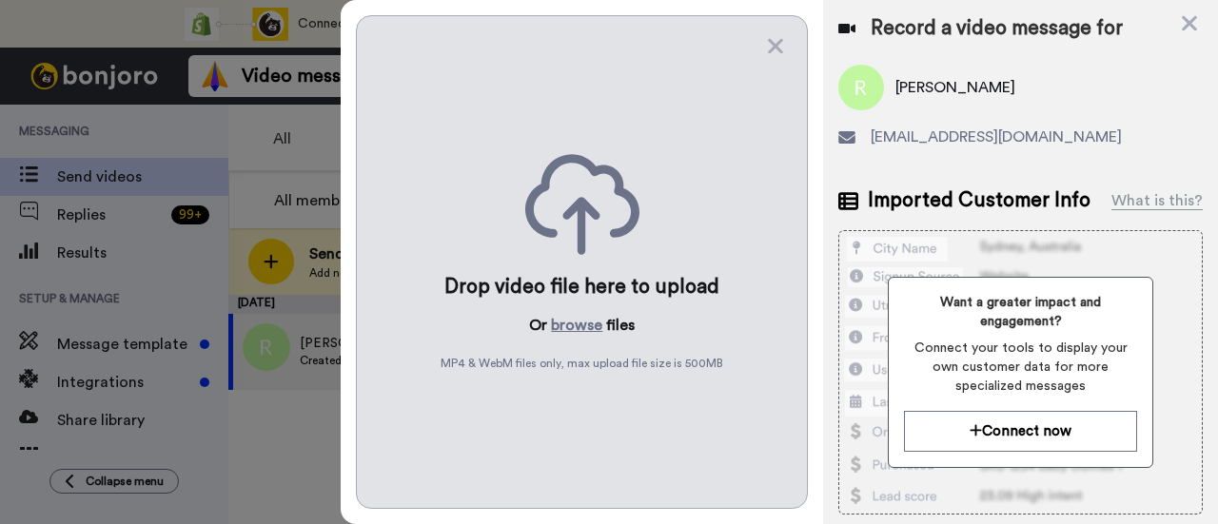
scroll to position [0, 0]
click at [588, 323] on button "browse" at bounding box center [576, 325] width 51 height 23
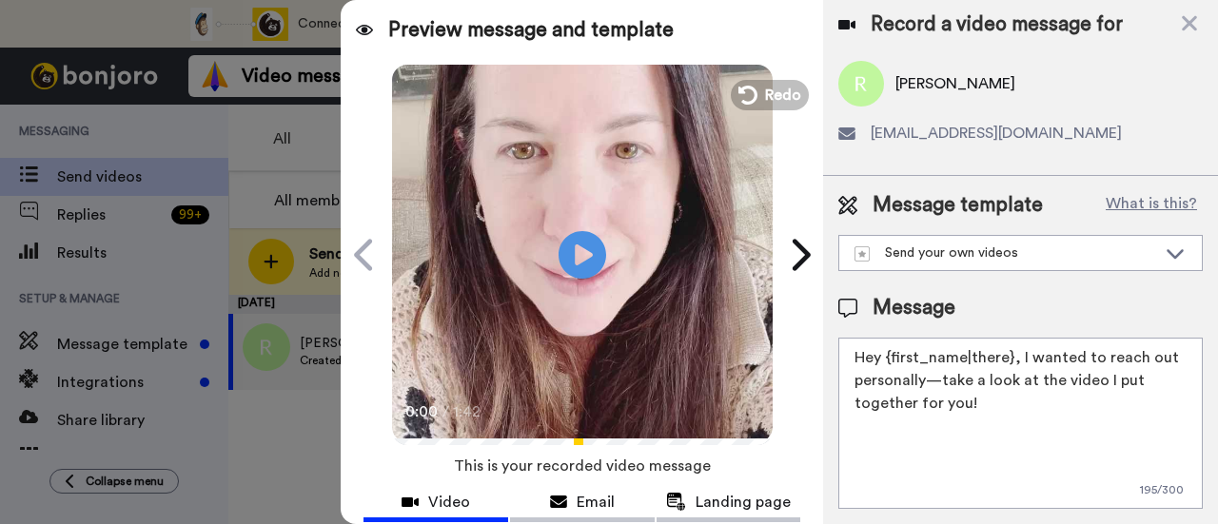
scroll to position [14, 0]
drag, startPoint x: 1002, startPoint y: 391, endPoint x: 1018, endPoint y: 355, distance: 39.6
click at [1018, 355] on textarea "Hey {first_name|there}, I wanted to reach out personally—take a look at the vid…" at bounding box center [1020, 423] width 365 height 171
paste textarea "welcome to SLP Elevate! I created a video welcome for you! Feel free to click r…"
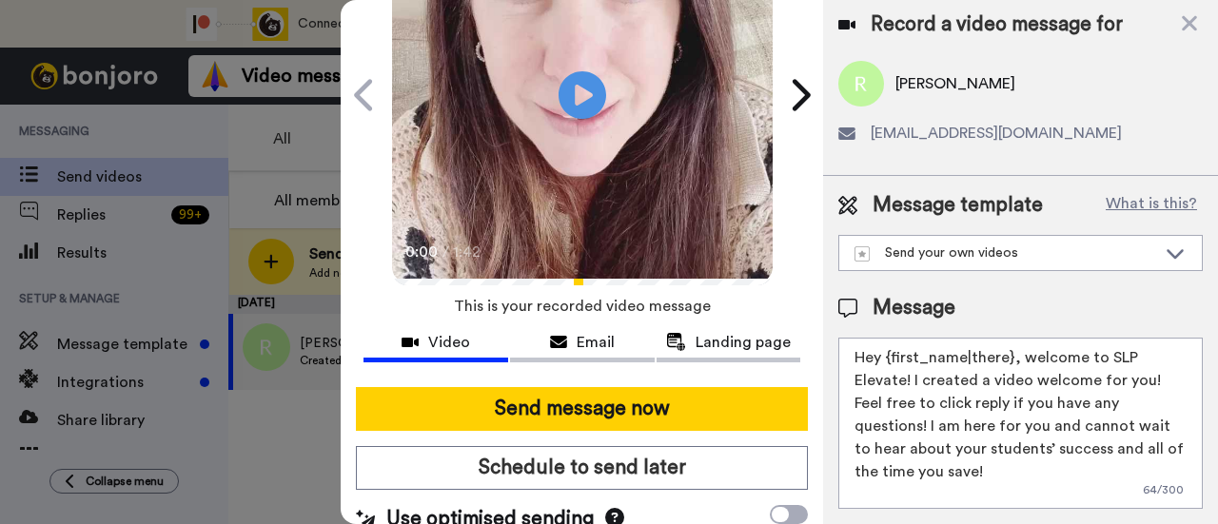
scroll to position [190, 0]
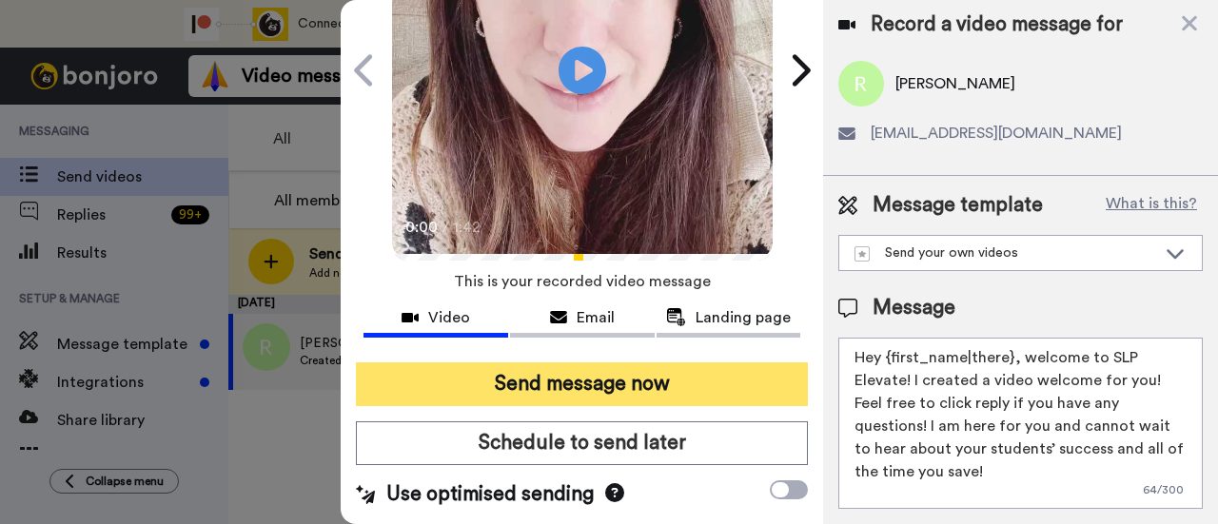
type textarea "Hey {first_name|there}, welcome to SLP Elevate! I created a video welcome for y…"
click at [678, 384] on button "Send message now" at bounding box center [582, 385] width 452 height 44
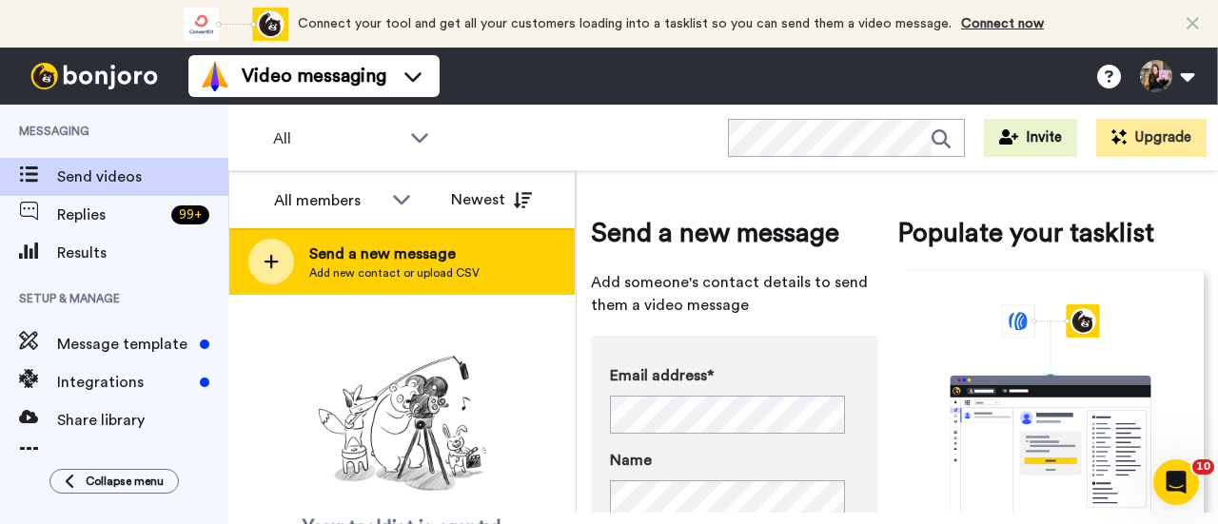
click at [533, 245] on div "Send a new message Add new contact or upload CSV" at bounding box center [401, 261] width 345 height 67
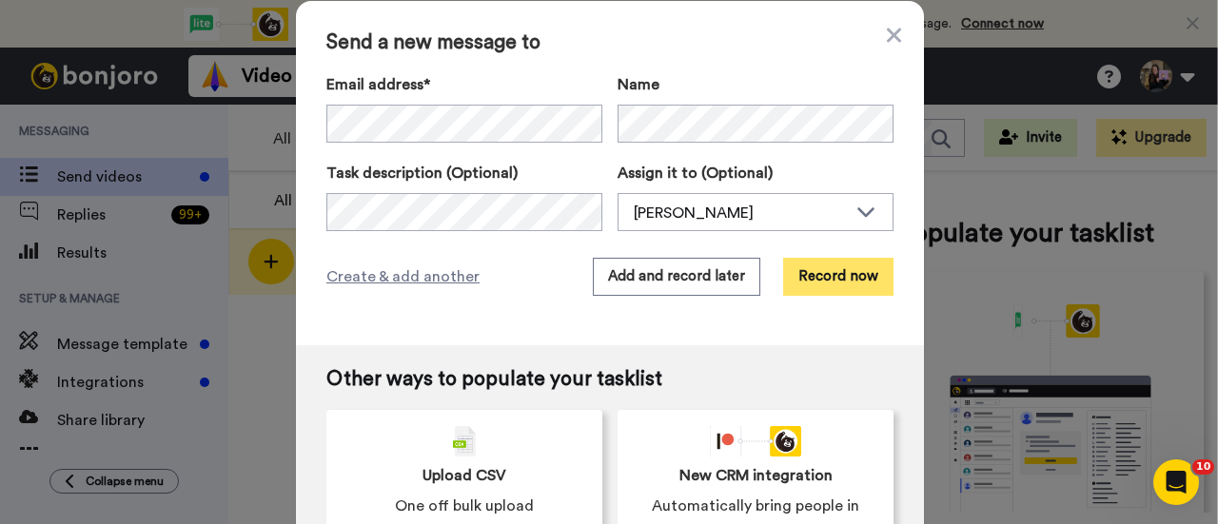
click at [811, 269] on button "Record now" at bounding box center [838, 277] width 110 height 38
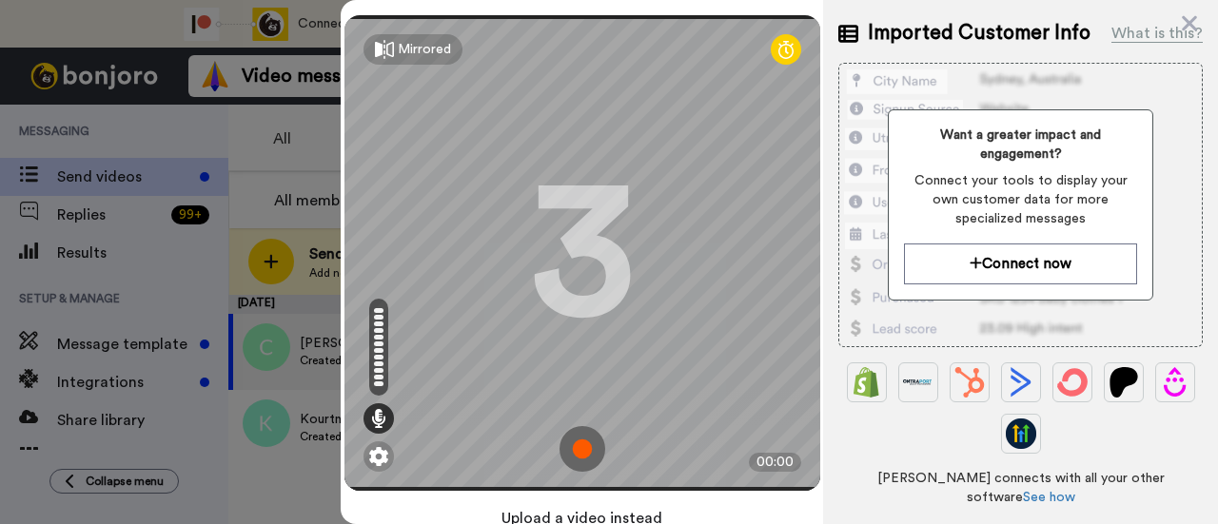
scroll to position [91, 0]
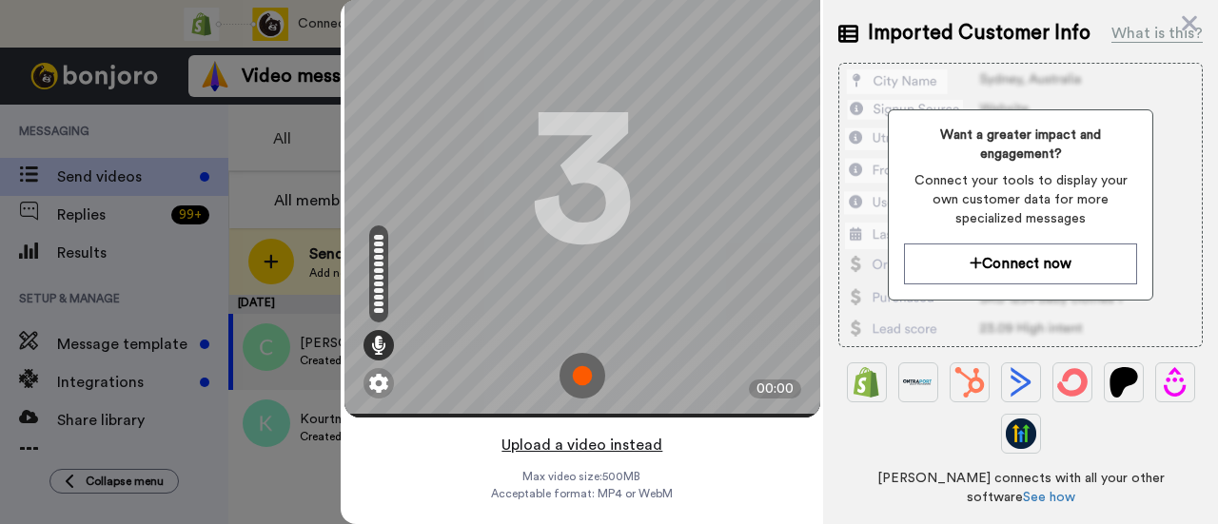
click at [619, 433] on button "Upload a video instead" at bounding box center [582, 445] width 172 height 25
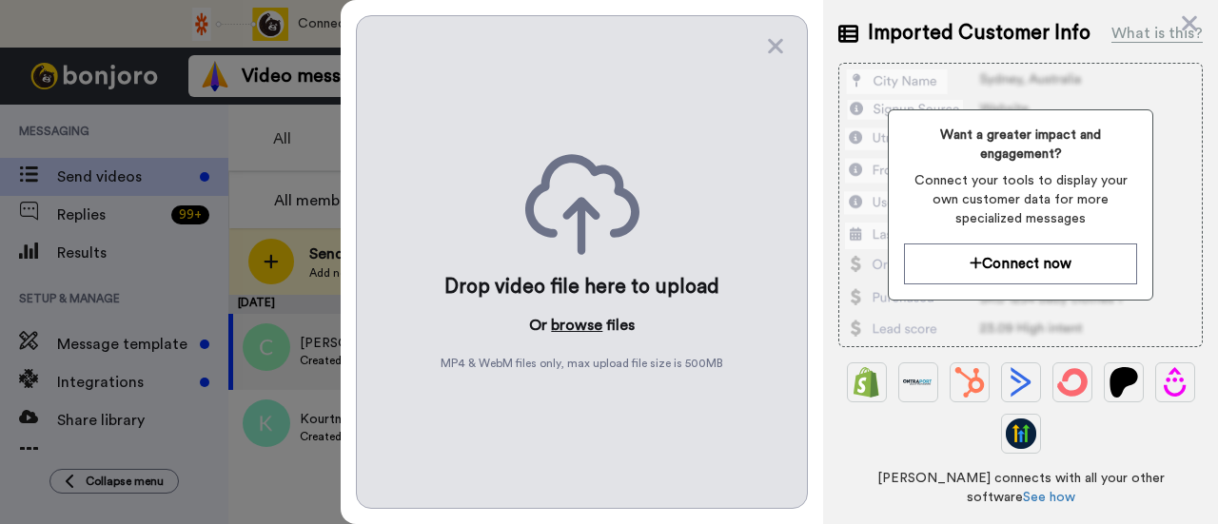
click at [560, 321] on button "browse" at bounding box center [576, 325] width 51 height 23
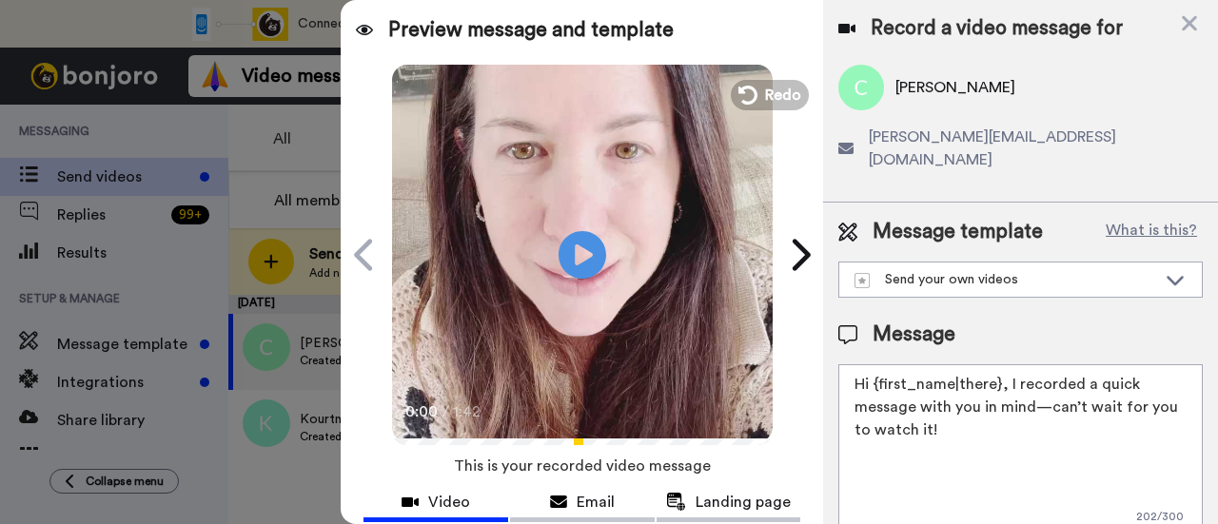
drag, startPoint x: 1026, startPoint y: 412, endPoint x: 1007, endPoint y: 366, distance: 49.5
click at [1007, 366] on textarea "Hi {first_name|there}, I recorded a quick message with you in mind—can’t wait f…" at bounding box center [1020, 450] width 365 height 171
paste textarea "welcome to SLP Elevate! I created a video welcome for you! Feel free to click r…"
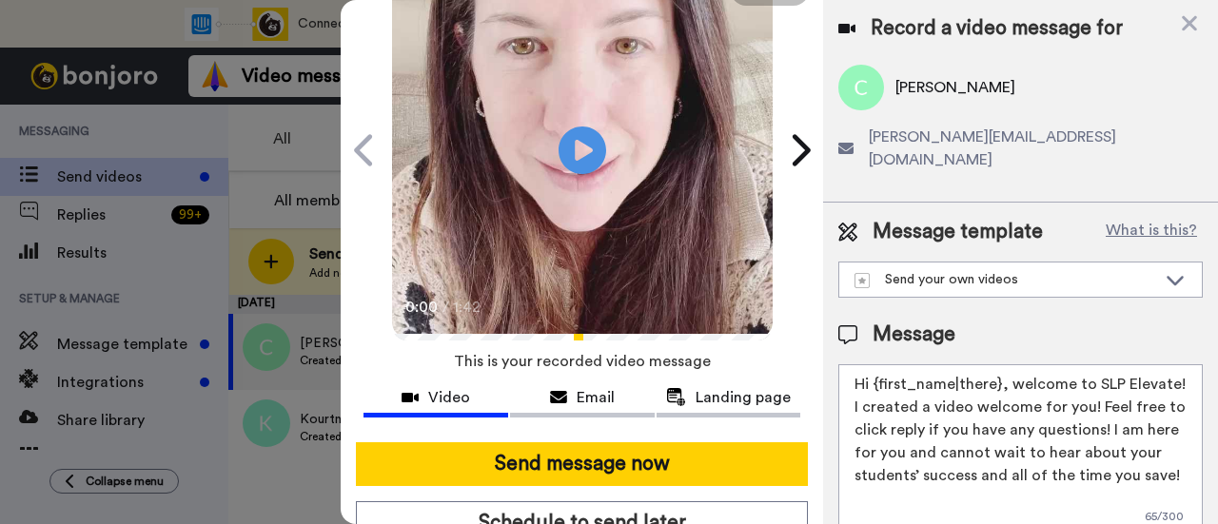
scroll to position [190, 0]
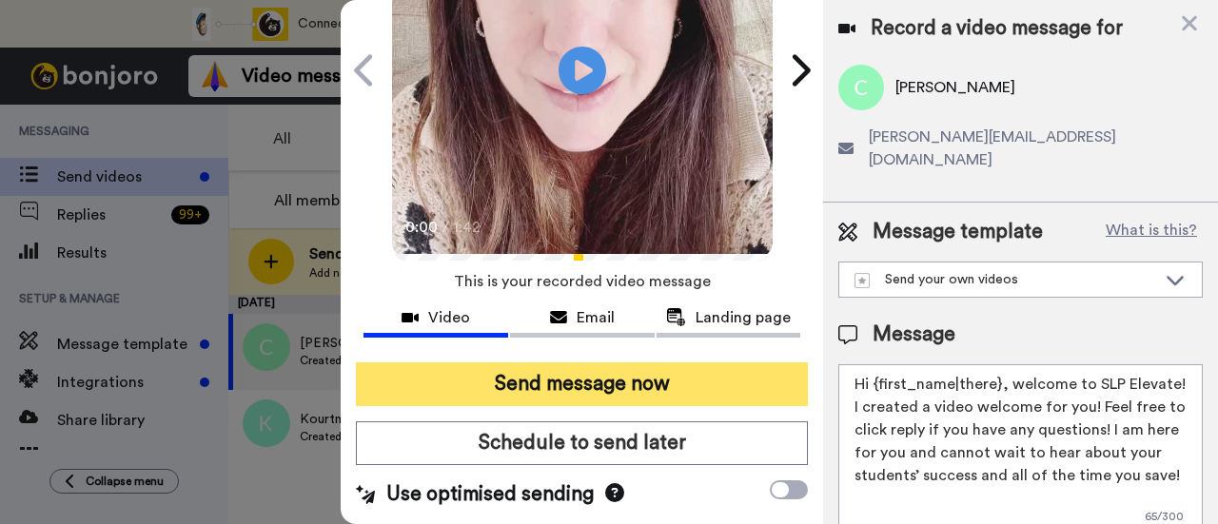
type textarea "Hi {first_name|there}, welcome to SLP Elevate! I created a video welcome for yo…"
click at [703, 384] on button "Send message now" at bounding box center [582, 385] width 452 height 44
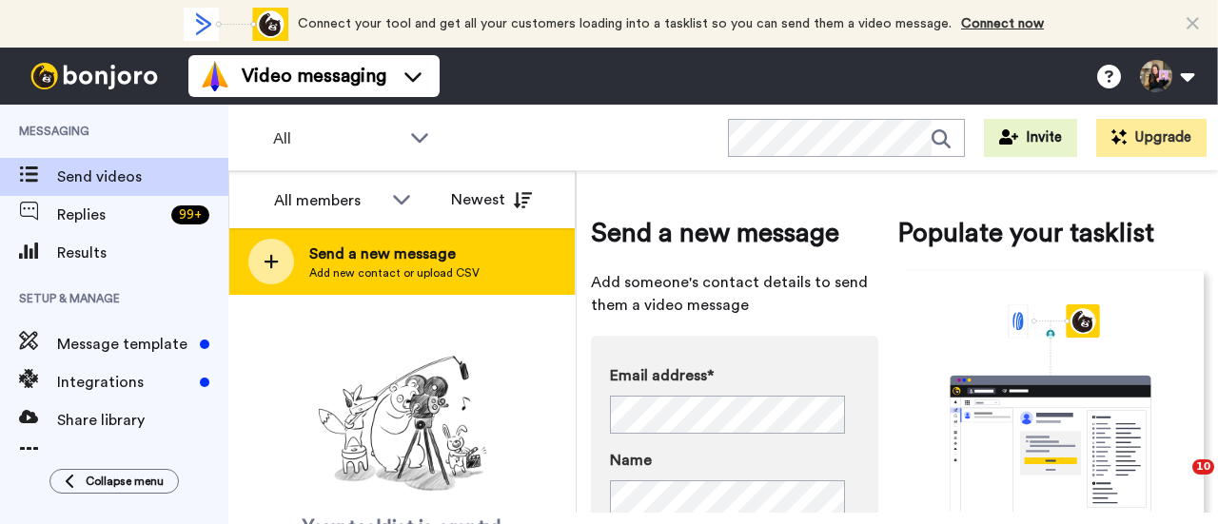
click at [487, 269] on div "Send a new message Add new contact or upload CSV" at bounding box center [401, 261] width 345 height 67
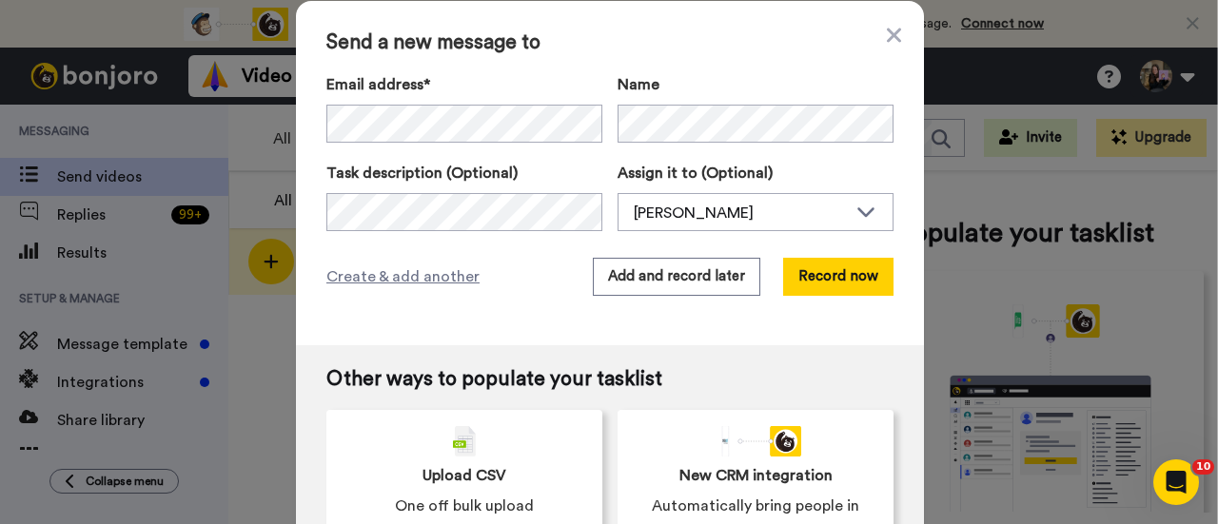
click at [839, 254] on div "Send a new message to Email address* No search result for ‘ kourtneypkaufman@gm…" at bounding box center [610, 173] width 628 height 345
click at [835, 277] on button "Record now" at bounding box center [838, 277] width 110 height 38
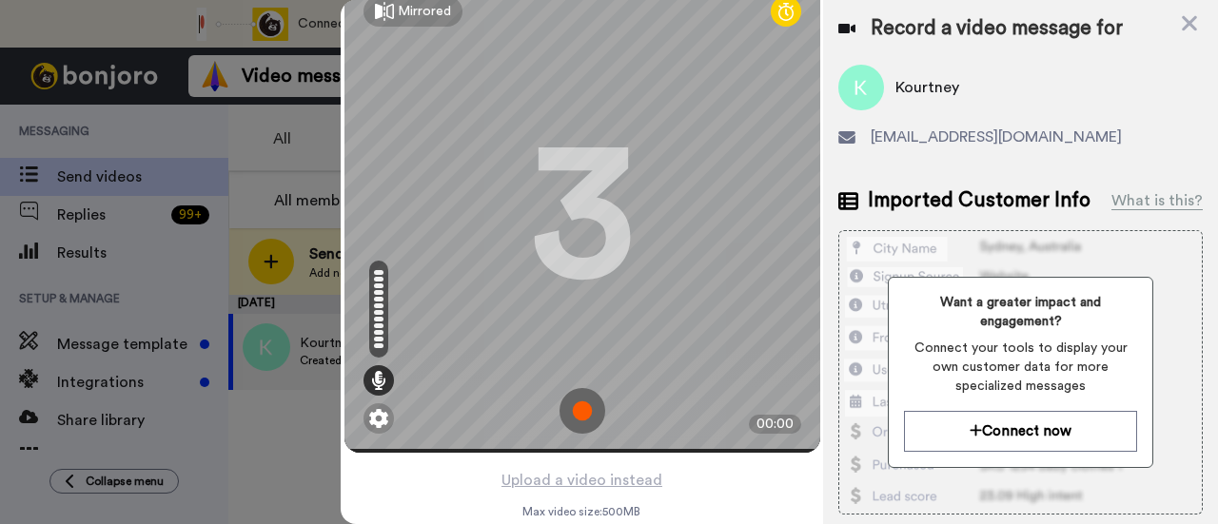
scroll to position [91, 0]
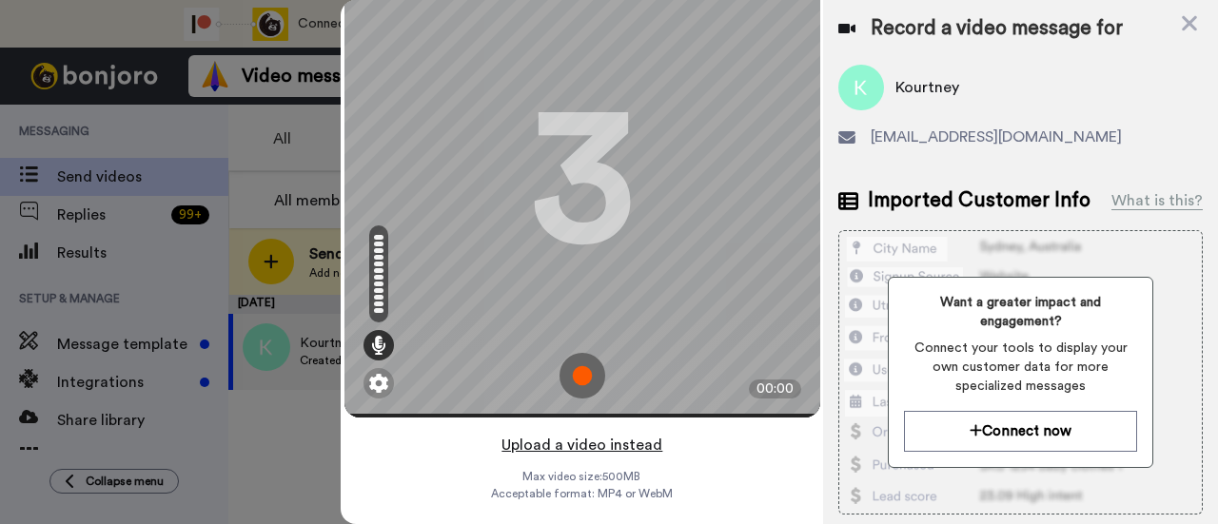
click at [606, 433] on button "Upload a video instead" at bounding box center [582, 445] width 172 height 25
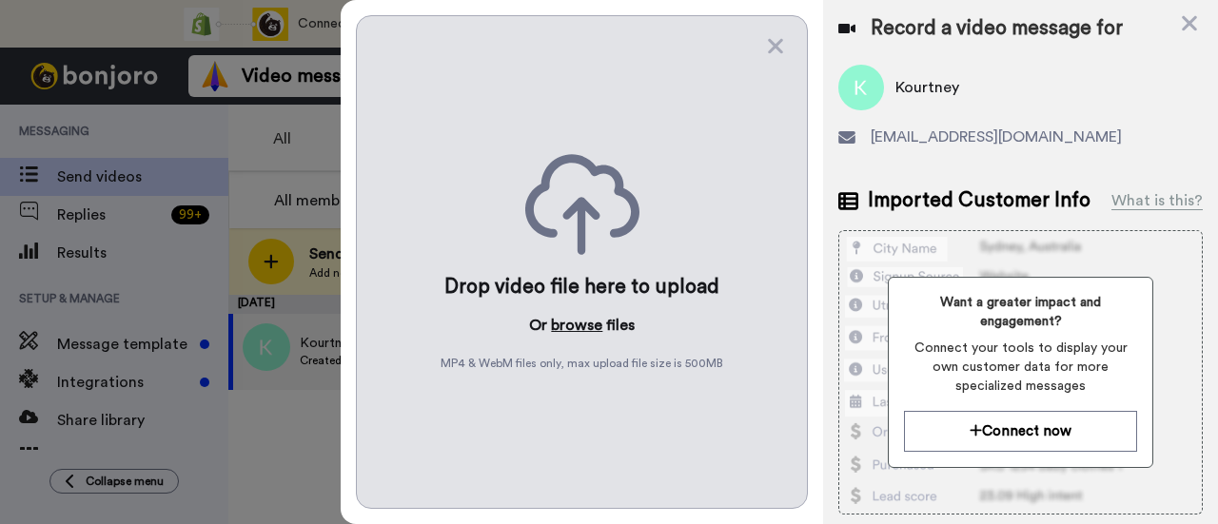
click at [582, 315] on button "browse" at bounding box center [576, 325] width 51 height 23
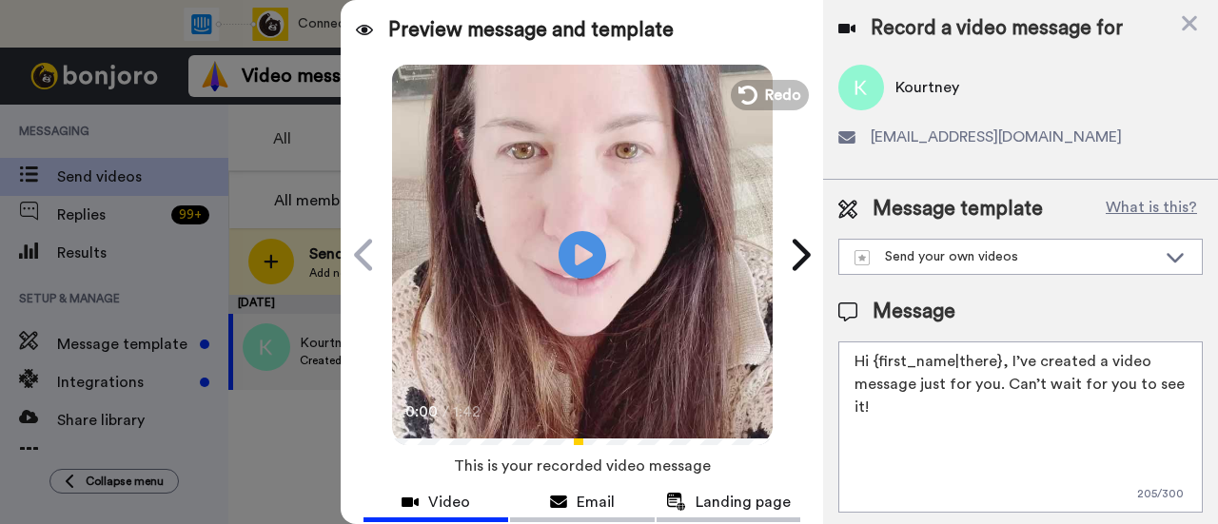
drag, startPoint x: 1046, startPoint y: 414, endPoint x: 1006, endPoint y: 368, distance: 60.7
click at [1006, 368] on textarea "Hi {first_name|there}, I’ve created a video message just for you. Can’t wait fo…" at bounding box center [1020, 427] width 365 height 171
paste textarea "welcome to SLP Elevate! I created a video welcome for you! Feel free to click r…"
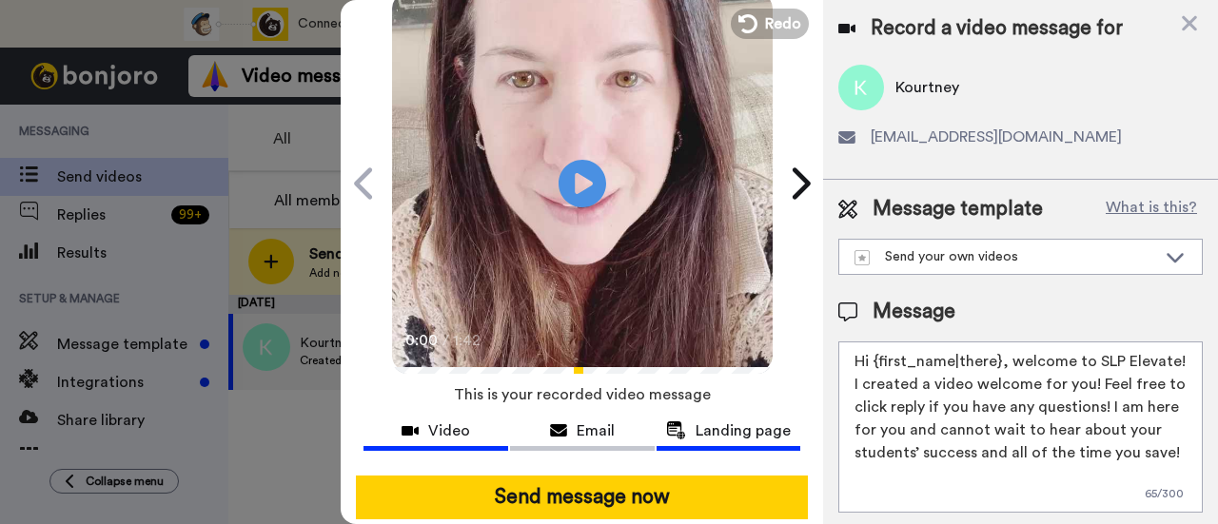
scroll to position [95, 0]
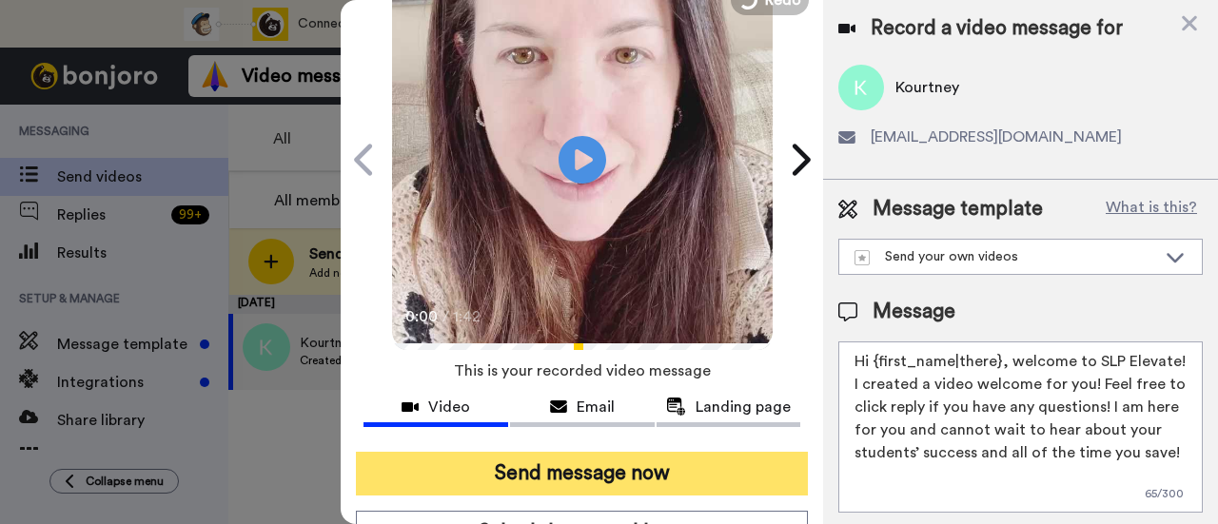
type textarea "Hi {first_name|there}, welcome to SLP Elevate! I created a video welcome for yo…"
click at [668, 465] on button "Send message now" at bounding box center [582, 474] width 452 height 44
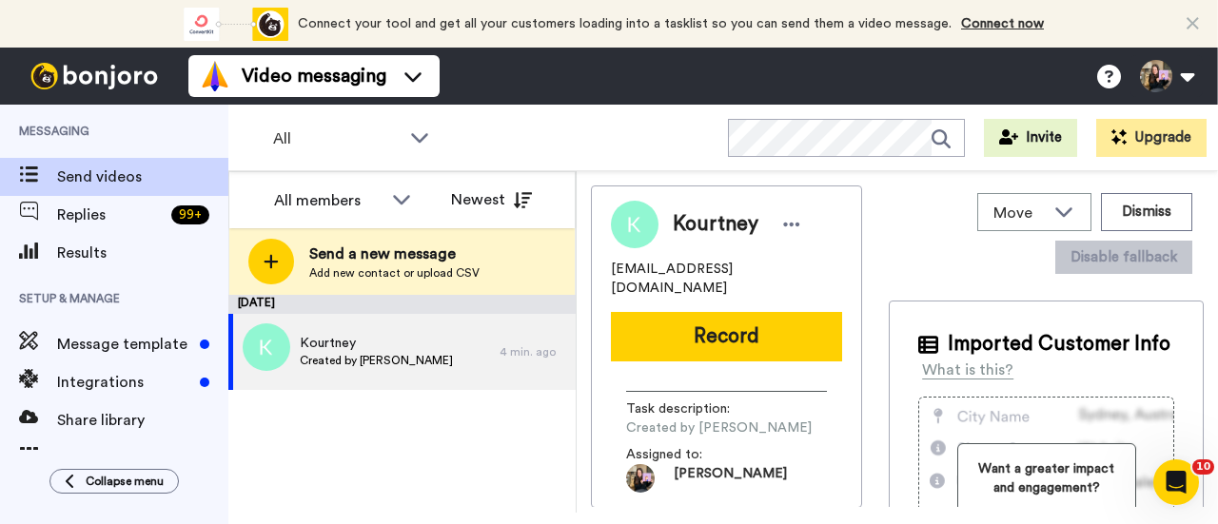
scroll to position [0, 0]
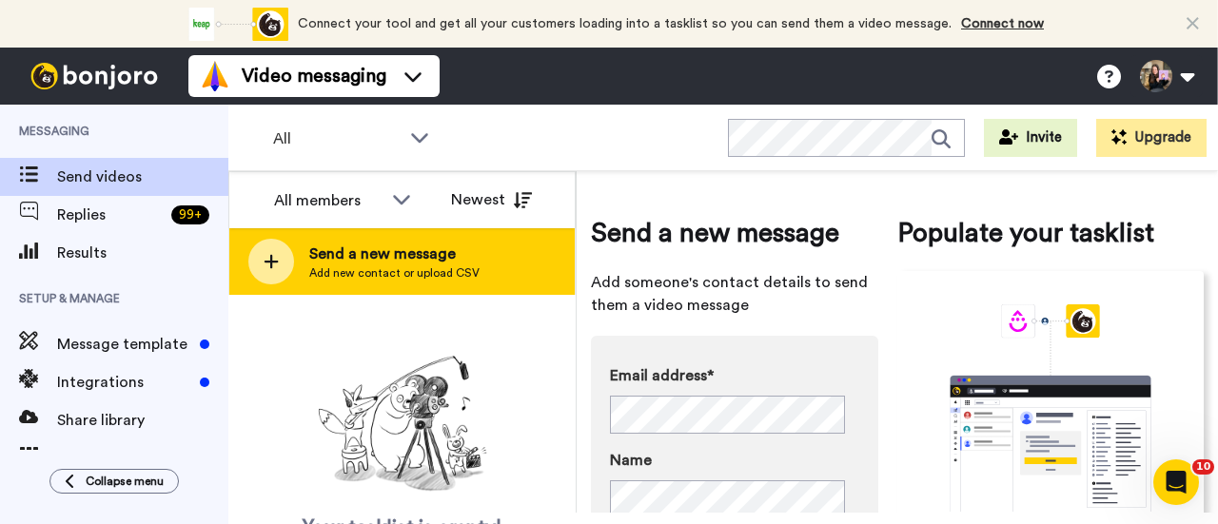
click at [399, 255] on span "Send a new message" at bounding box center [394, 254] width 170 height 23
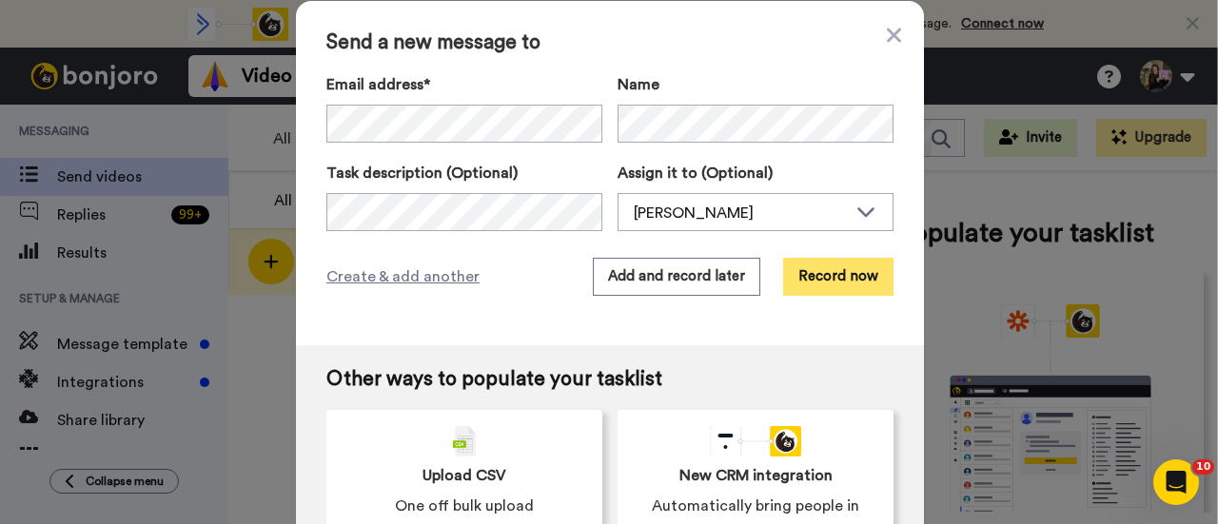
click at [829, 272] on button "Record now" at bounding box center [838, 277] width 110 height 38
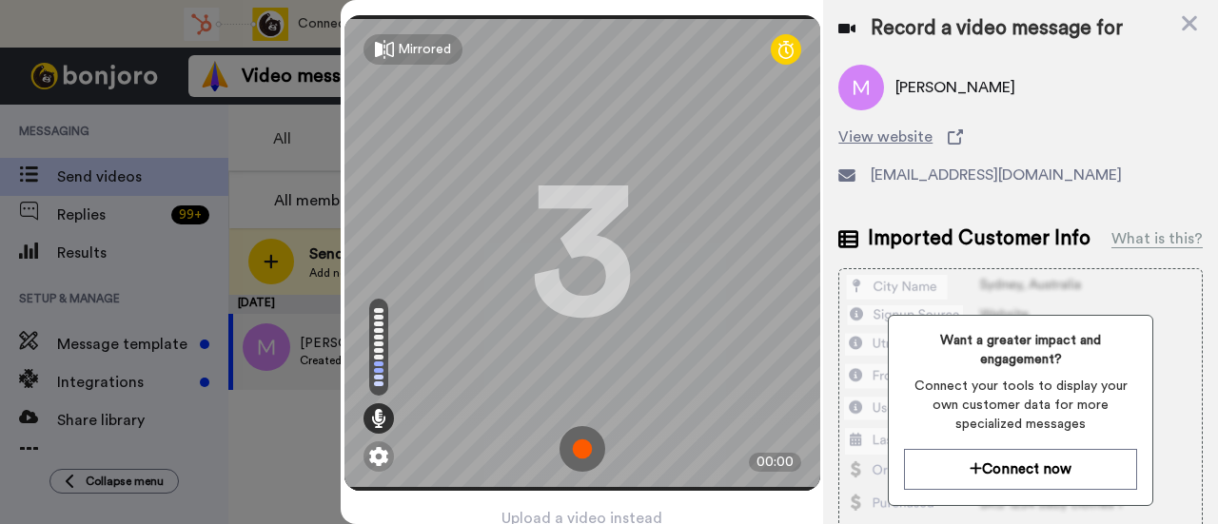
scroll to position [91, 0]
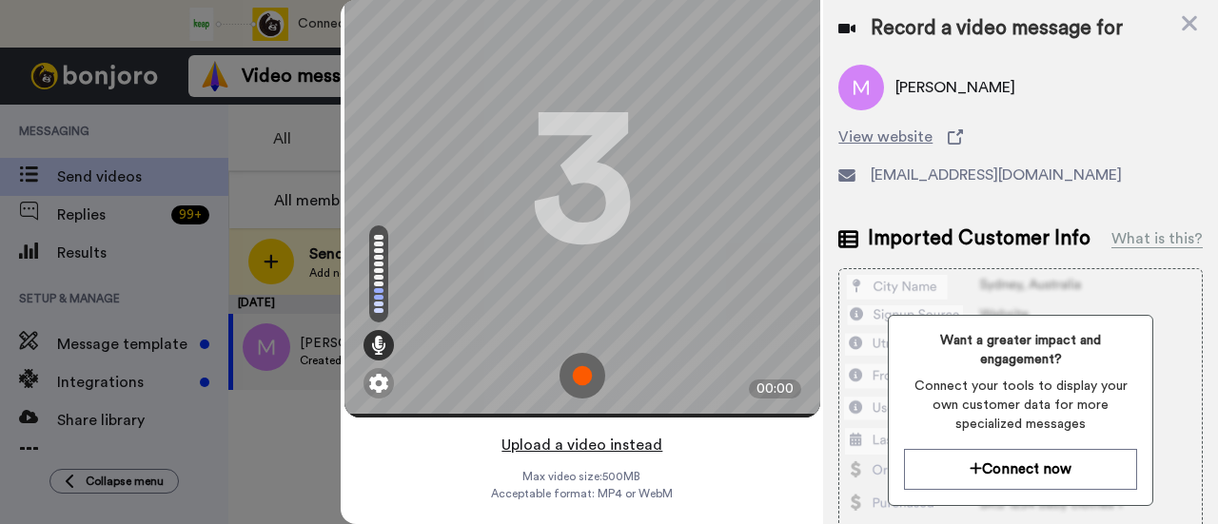
click at [632, 433] on button "Upload a video instead" at bounding box center [582, 445] width 172 height 25
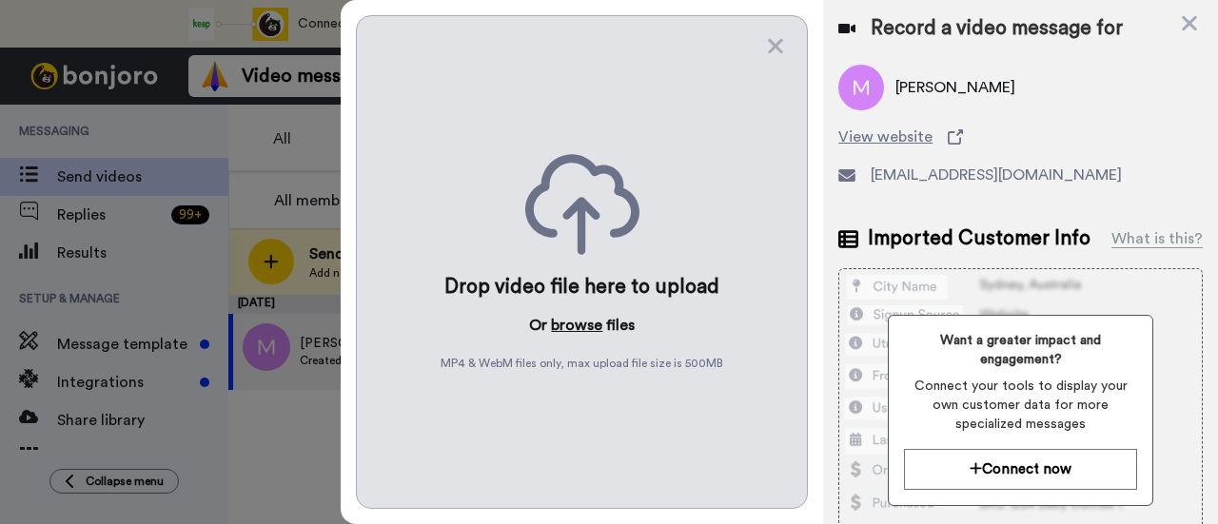
click at [594, 326] on button "browse" at bounding box center [576, 325] width 51 height 23
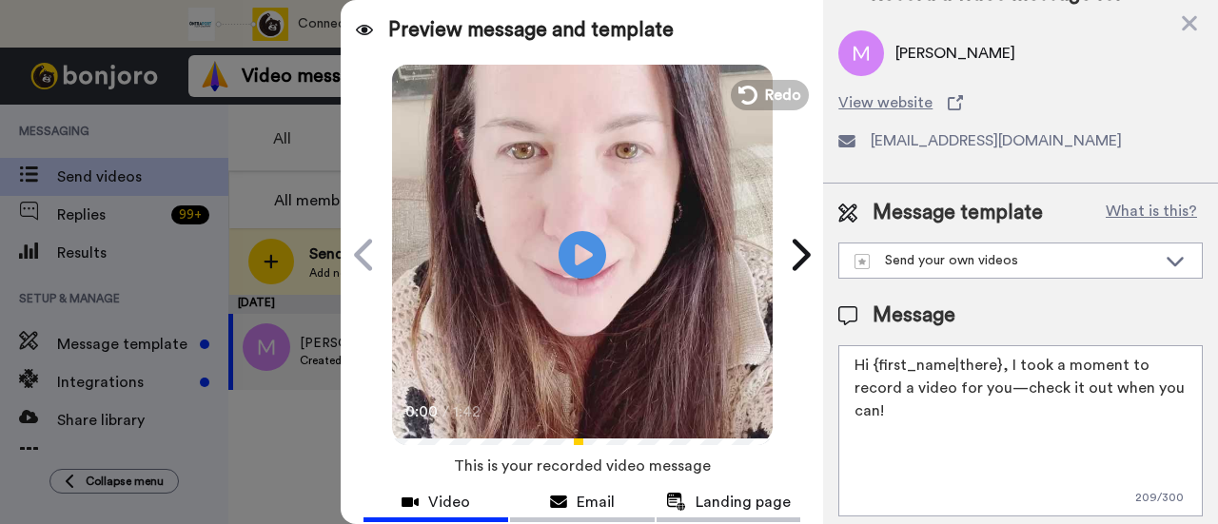
scroll to position [52, 0]
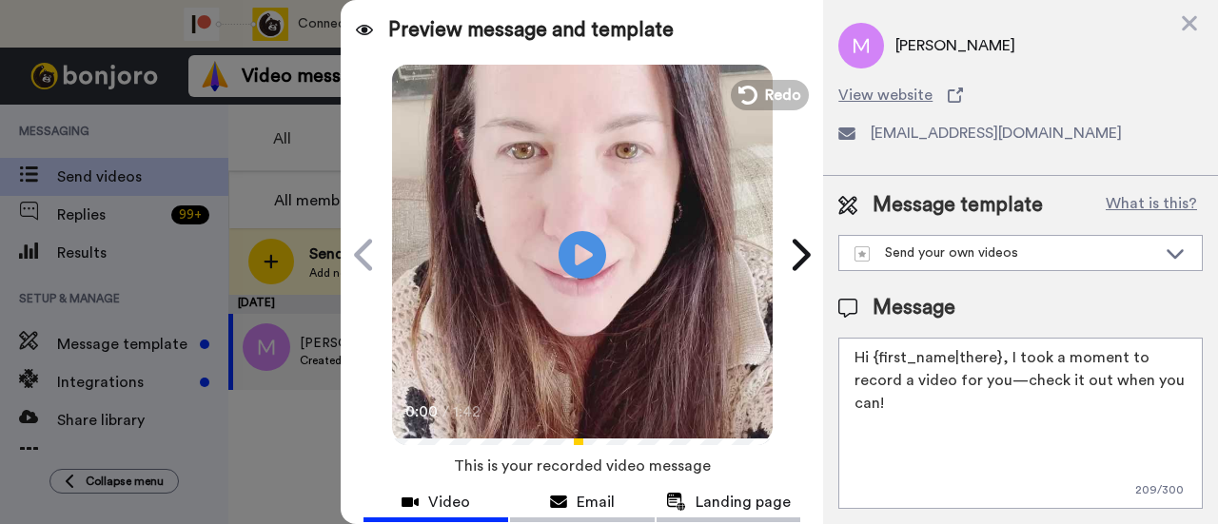
drag, startPoint x: 910, startPoint y: 443, endPoint x: 1007, endPoint y: 352, distance: 132.7
click at [1007, 352] on textarea "Hi {first_name|there}, I took a moment to record a video for you—check it out w…" at bounding box center [1020, 423] width 365 height 171
paste textarea "welcome to SLP Elevate! I created a video welcome for you! Feel free to click r…"
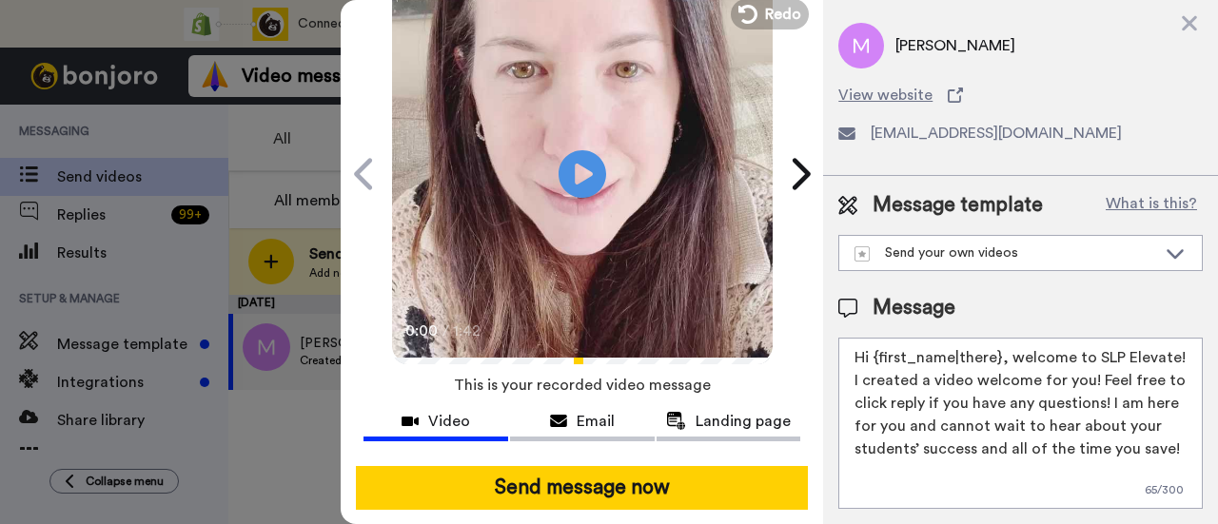
scroll to position [190, 0]
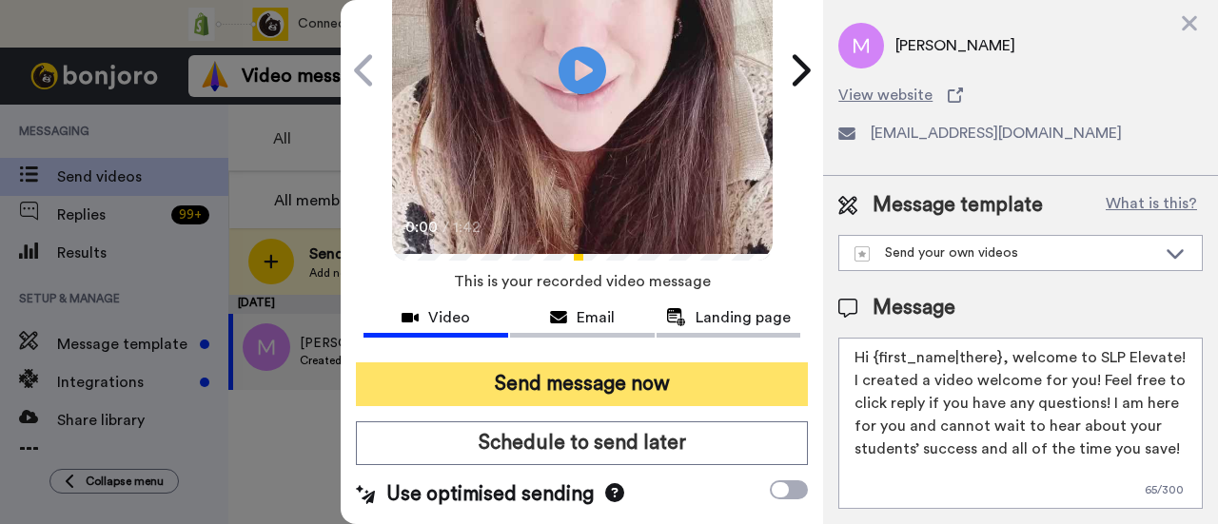
type textarea "Hi {first_name|there}, welcome to SLP Elevate! I created a video welcome for yo…"
click at [685, 376] on button "Send message now" at bounding box center [582, 385] width 452 height 44
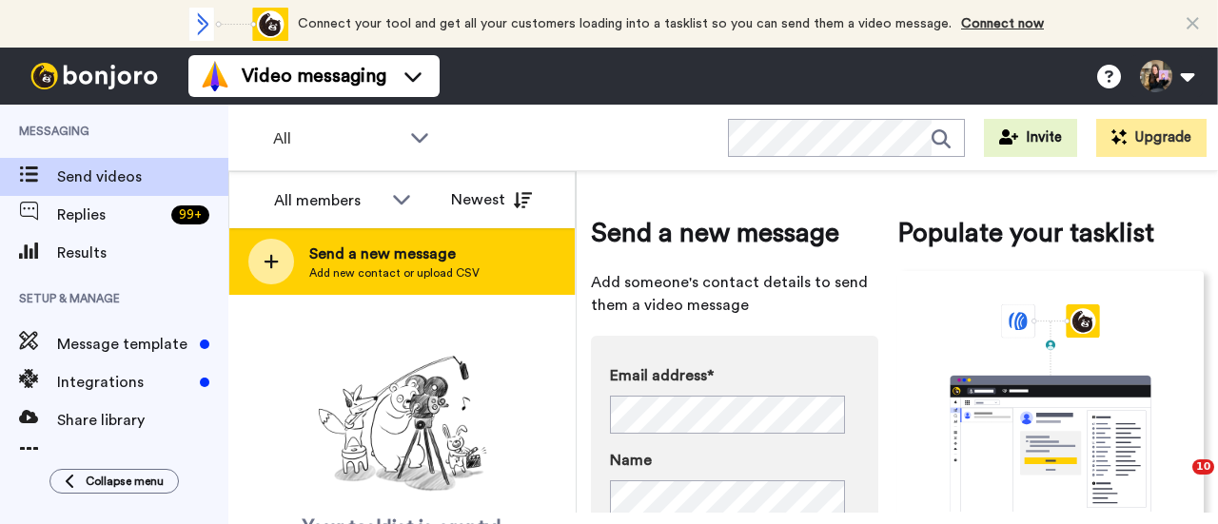
click at [438, 265] on span "Send a new message" at bounding box center [394, 254] width 170 height 23
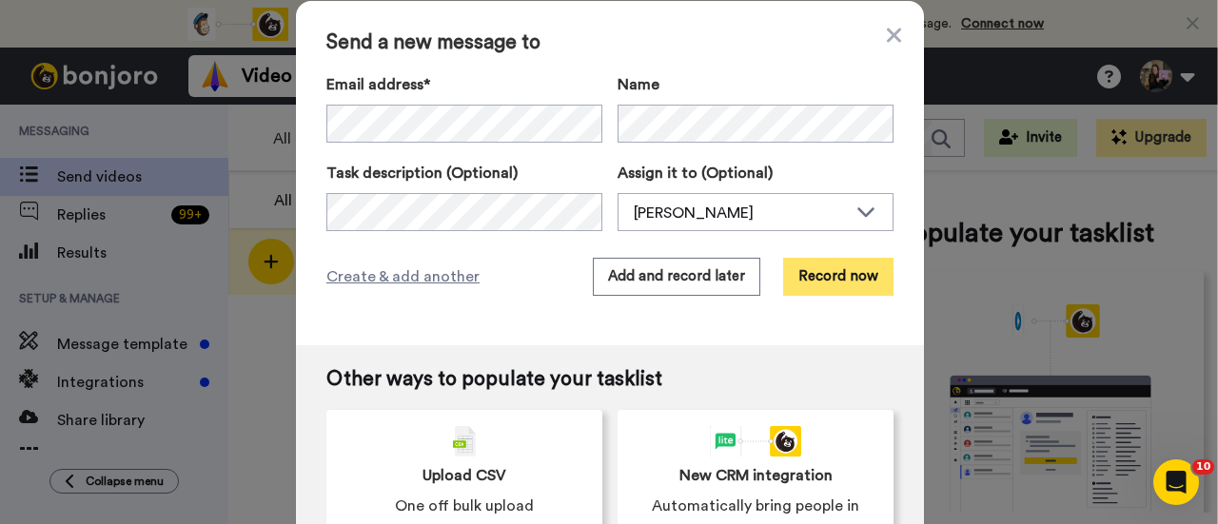
click at [835, 285] on button "Record now" at bounding box center [838, 277] width 110 height 38
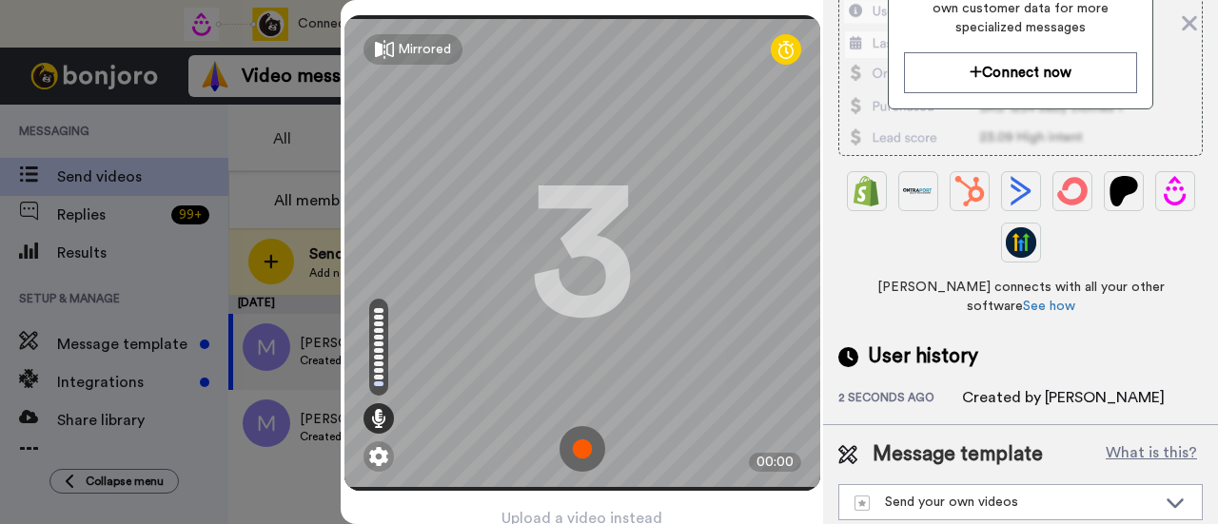
scroll to position [91, 0]
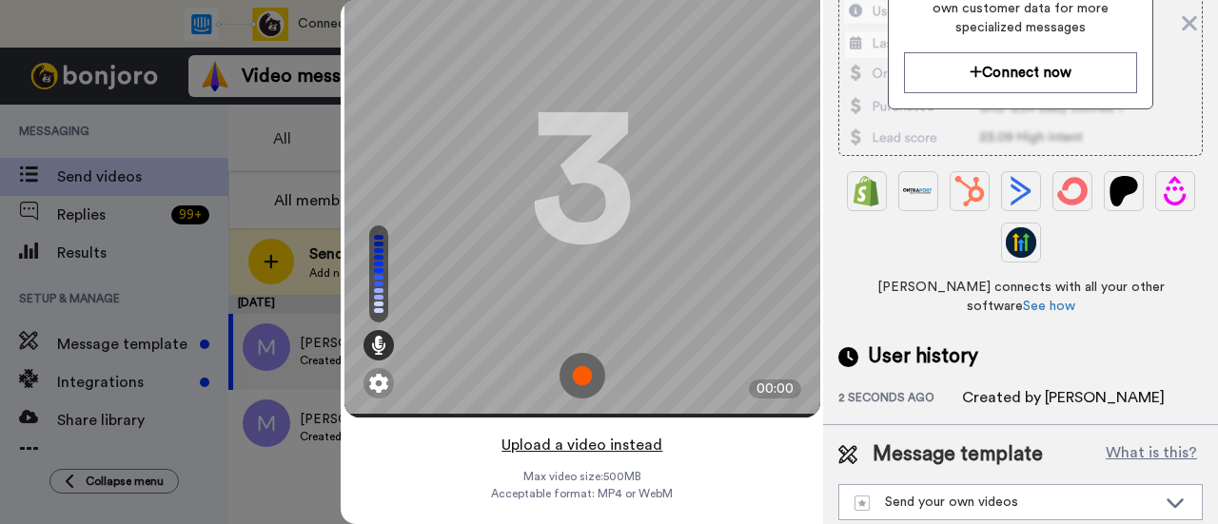
click at [621, 433] on button "Upload a video instead" at bounding box center [582, 445] width 172 height 25
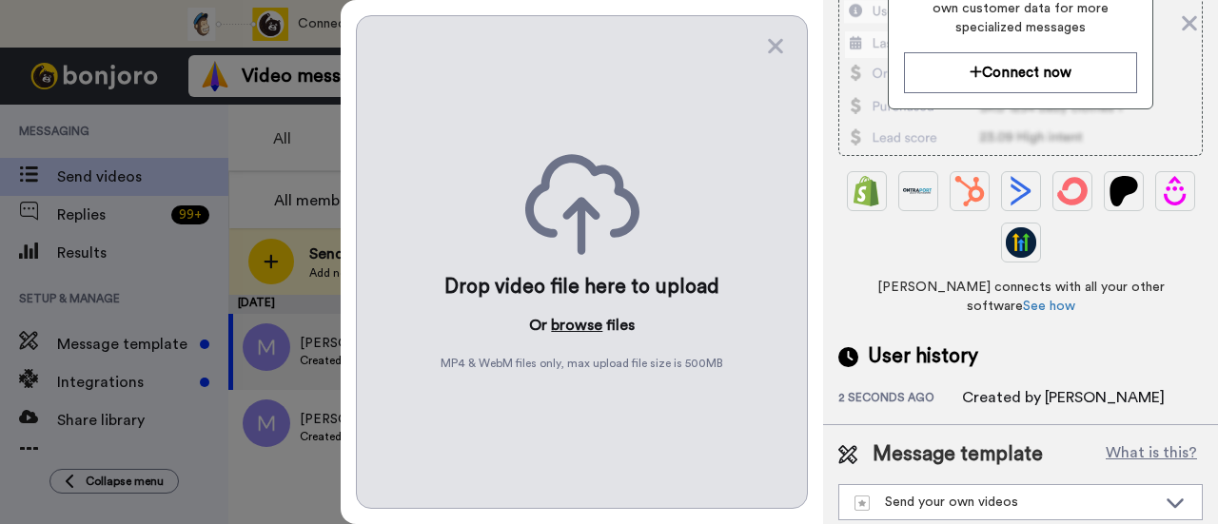
click at [569, 320] on button "browse" at bounding box center [576, 325] width 51 height 23
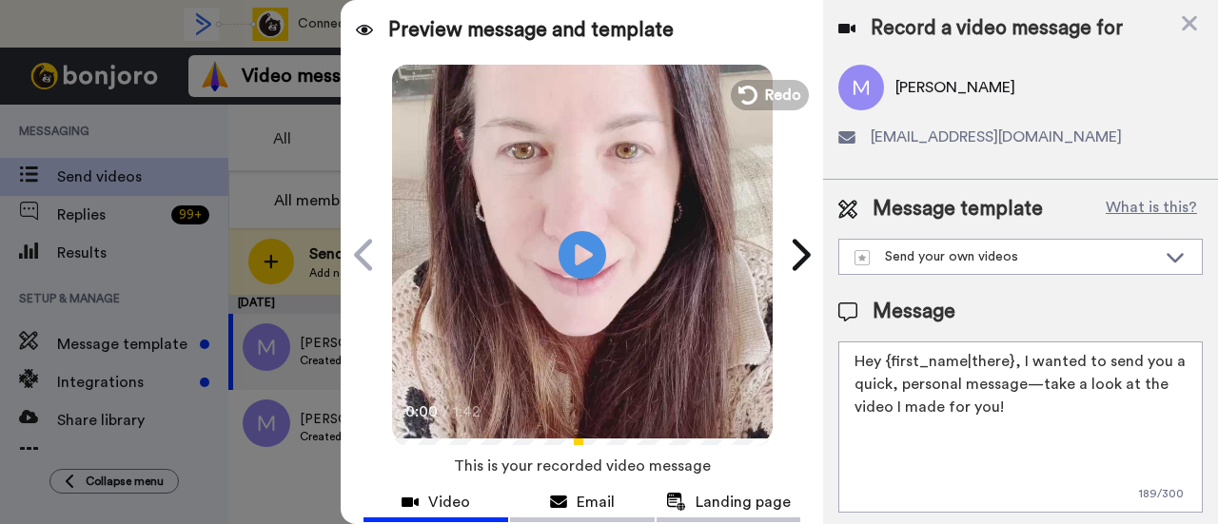
drag, startPoint x: 1035, startPoint y: 409, endPoint x: 1020, endPoint y: 363, distance: 49.1
click at [1020, 363] on textarea "Hey {first_name|there}, I wanted to send you a quick, personal message—take a l…" at bounding box center [1020, 427] width 365 height 171
paste textarea "welcome to SLP Elevate! I created a video welcome for you! Feel free to click r…"
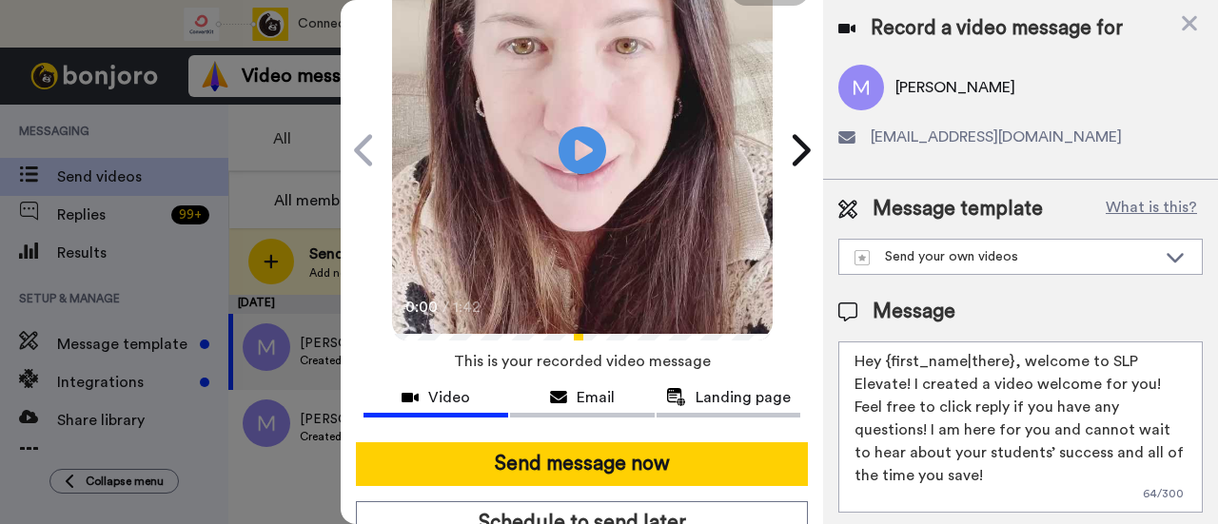
scroll to position [190, 0]
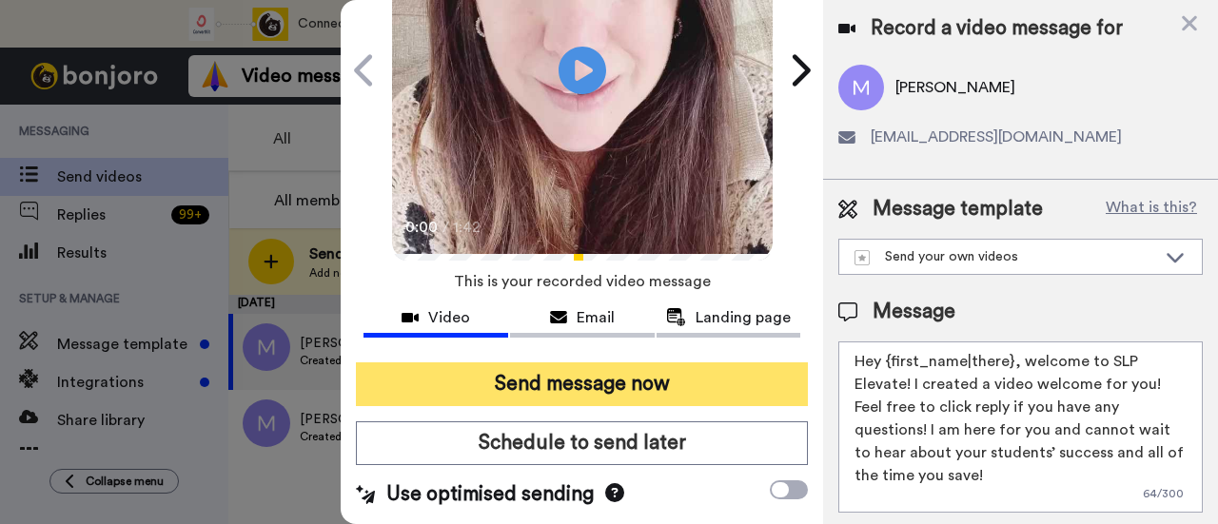
type textarea "Hey {first_name|there}, welcome to SLP Elevate! I created a video welcome for y…"
click at [674, 369] on button "Send message now" at bounding box center [582, 385] width 452 height 44
